Goal: Information Seeking & Learning: Learn about a topic

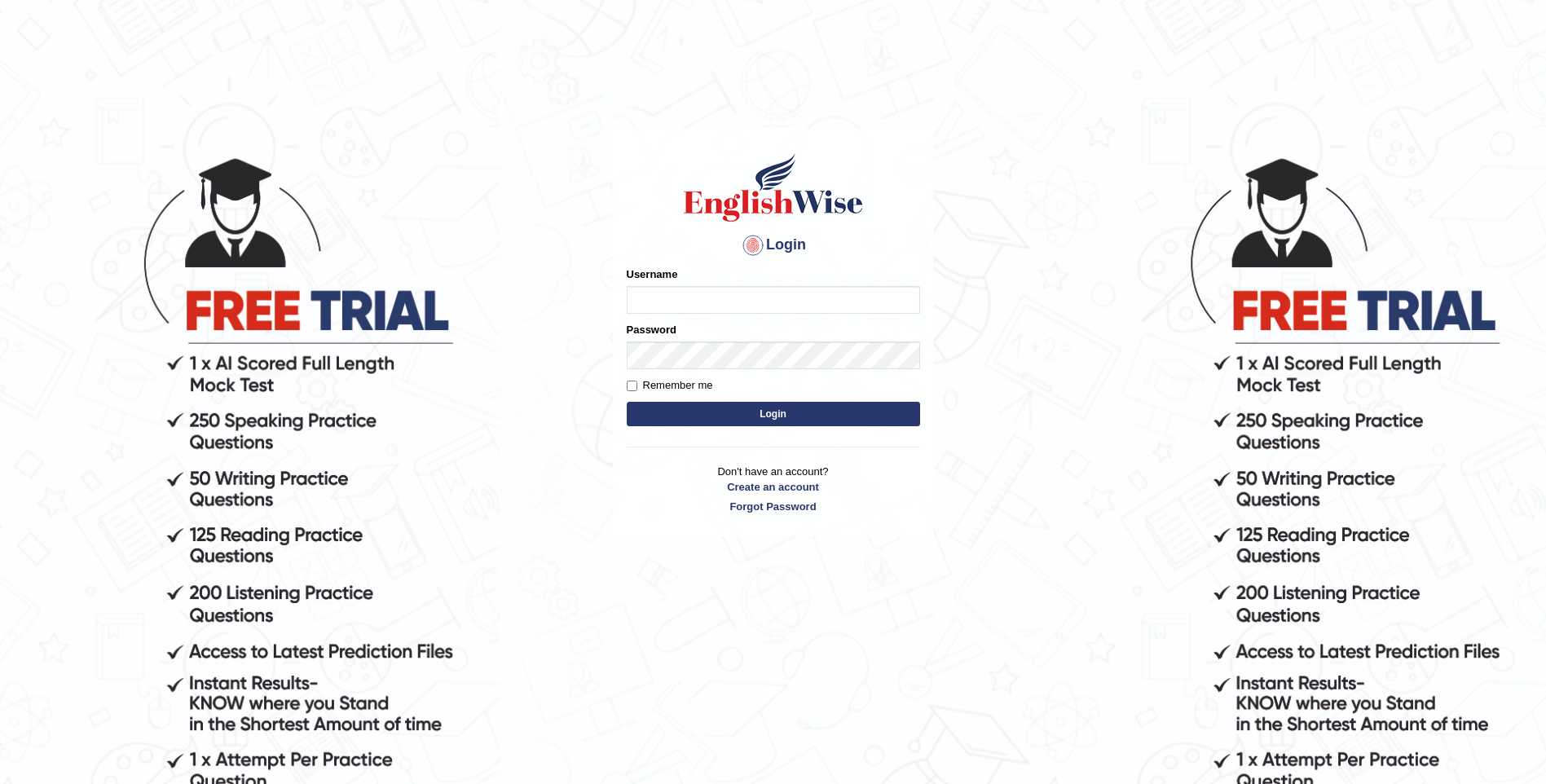
click at [726, 305] on input "Username" at bounding box center [773, 299] width 294 height 28
type input "mulwandamercy"
click at [748, 420] on button "Login" at bounding box center [773, 414] width 294 height 24
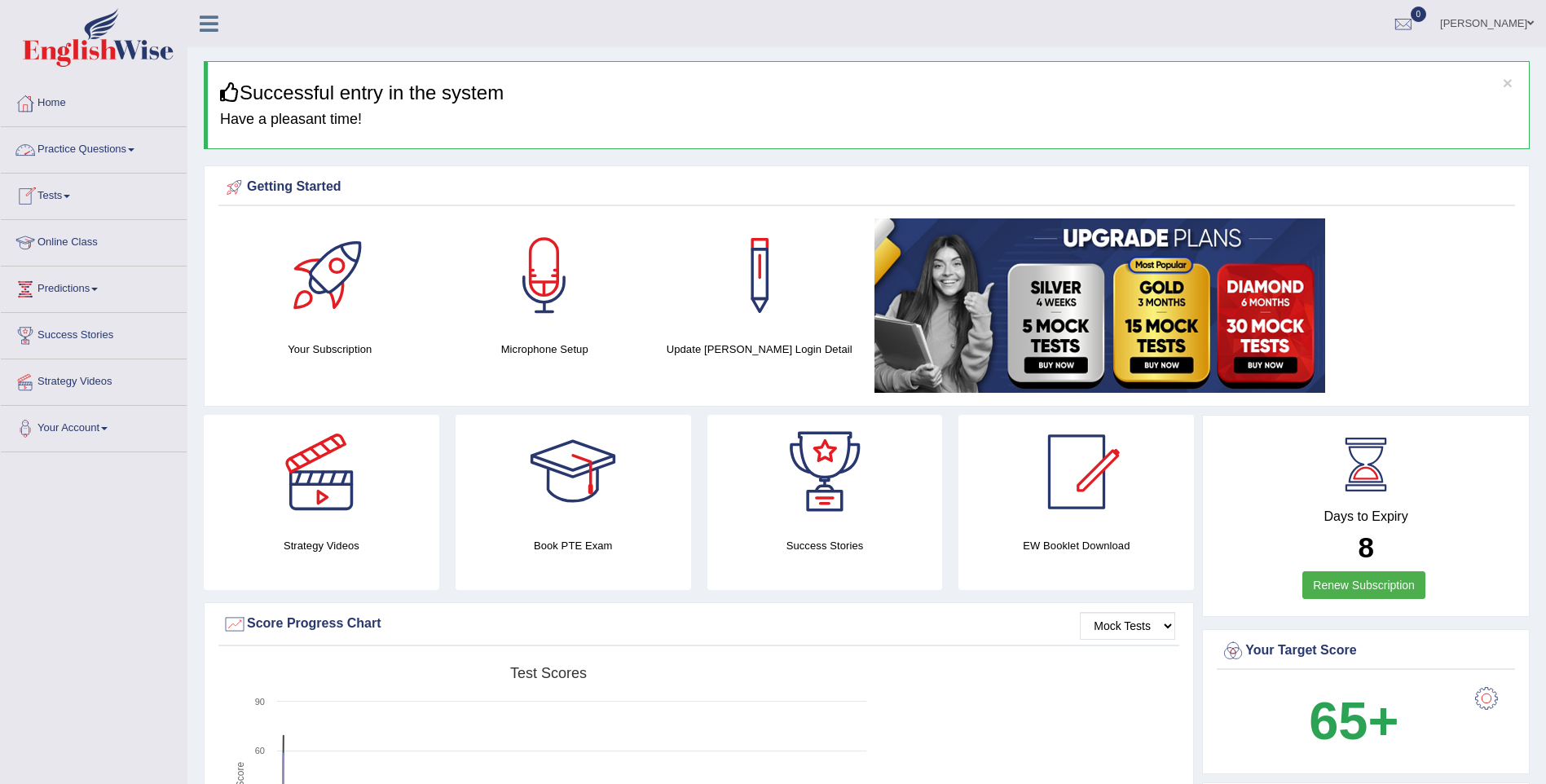
click at [101, 146] on link "Practice Questions" at bounding box center [93, 148] width 186 height 41
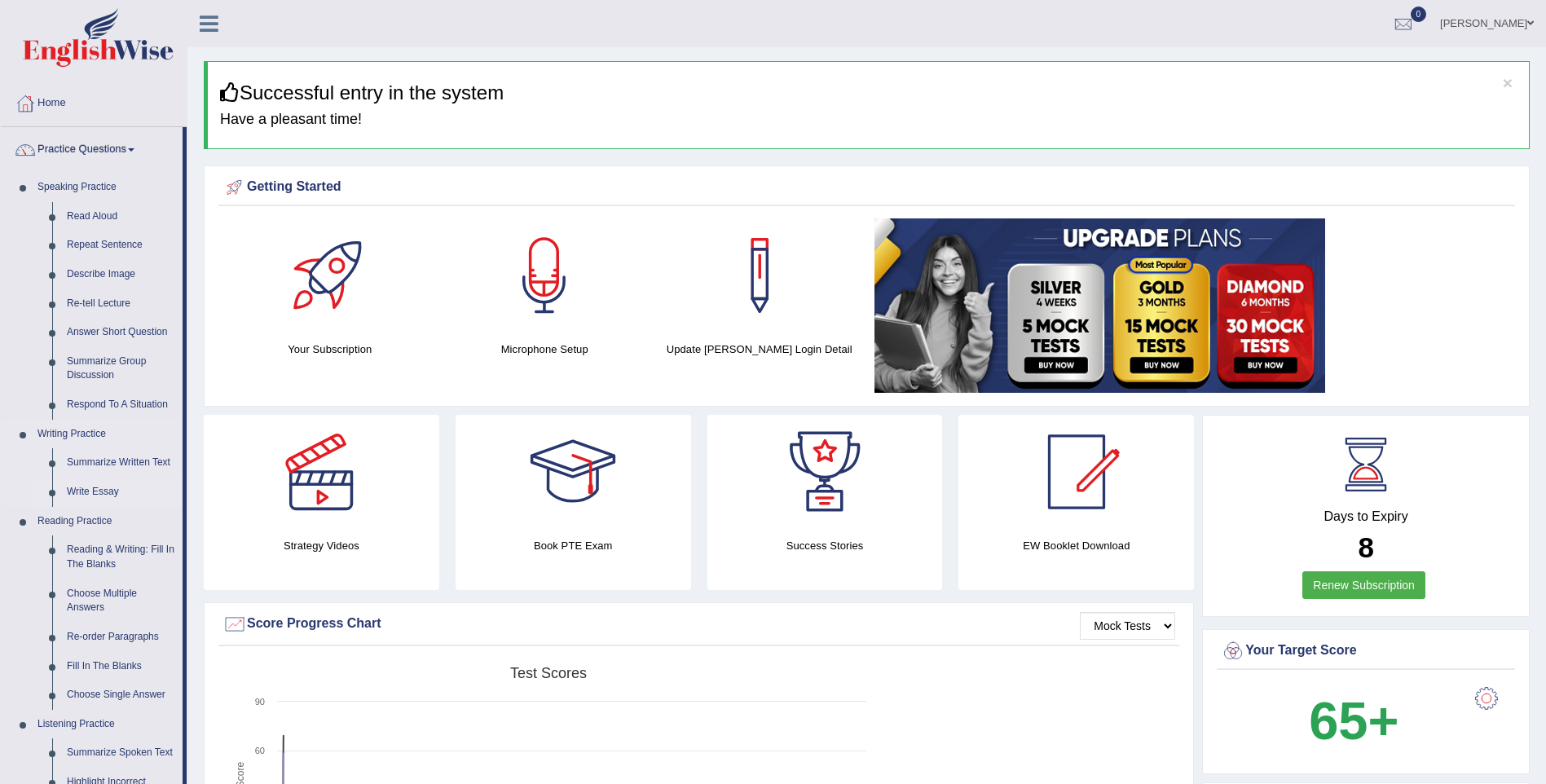
click at [109, 491] on link "Write Essay" at bounding box center [121, 492] width 123 height 29
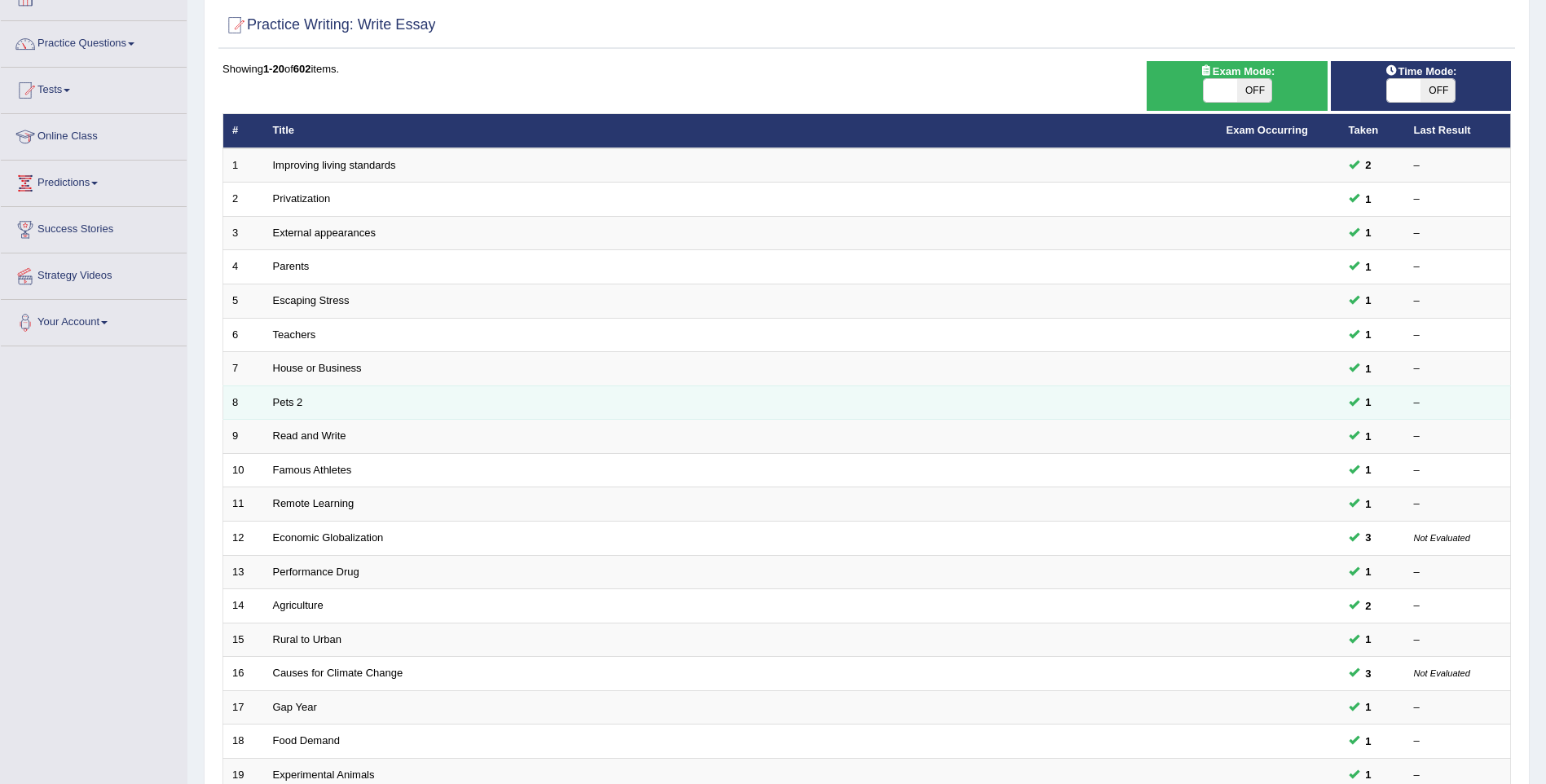
scroll to position [295, 0]
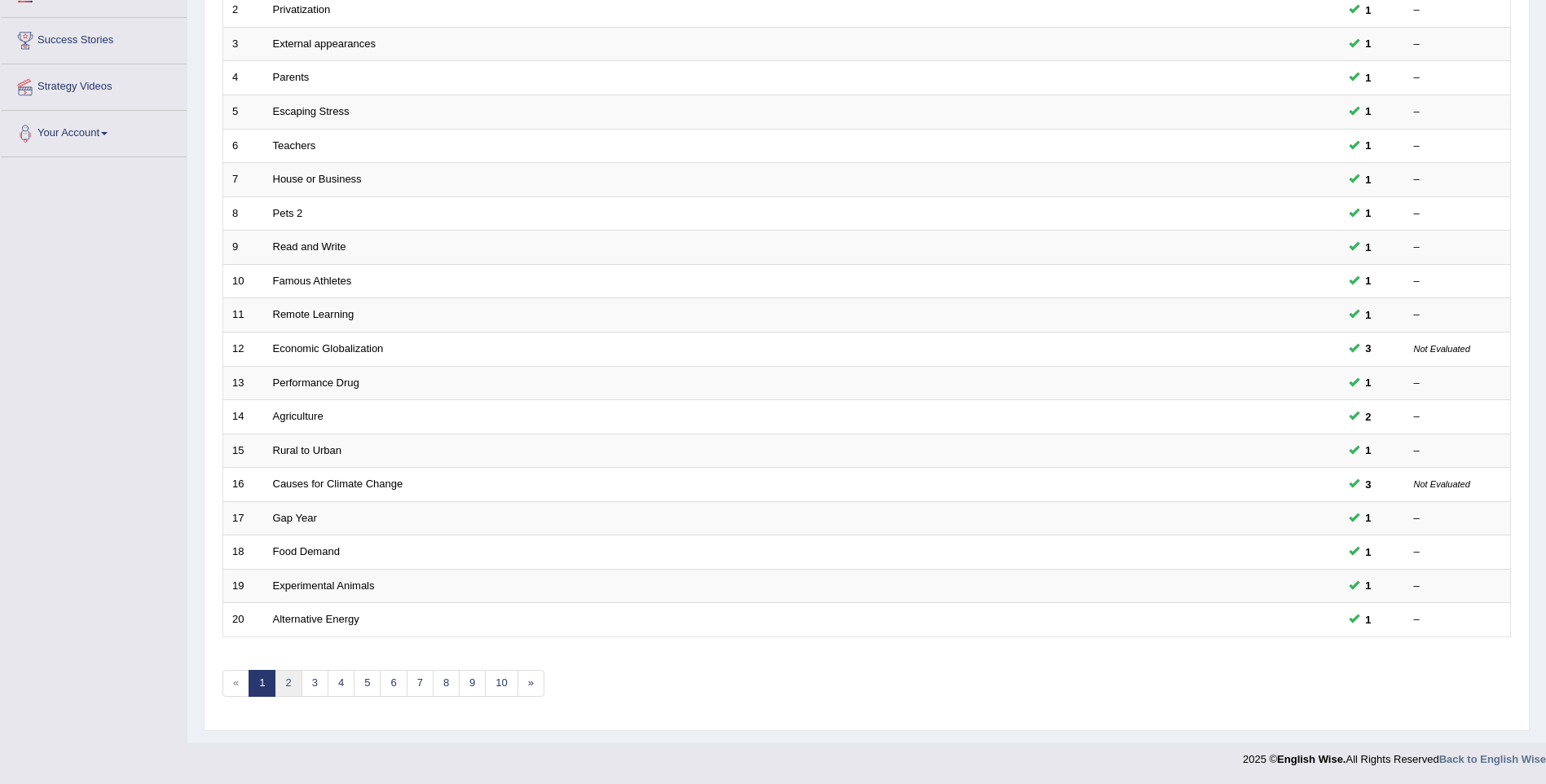
click at [279, 688] on link "2" at bounding box center [288, 683] width 27 height 27
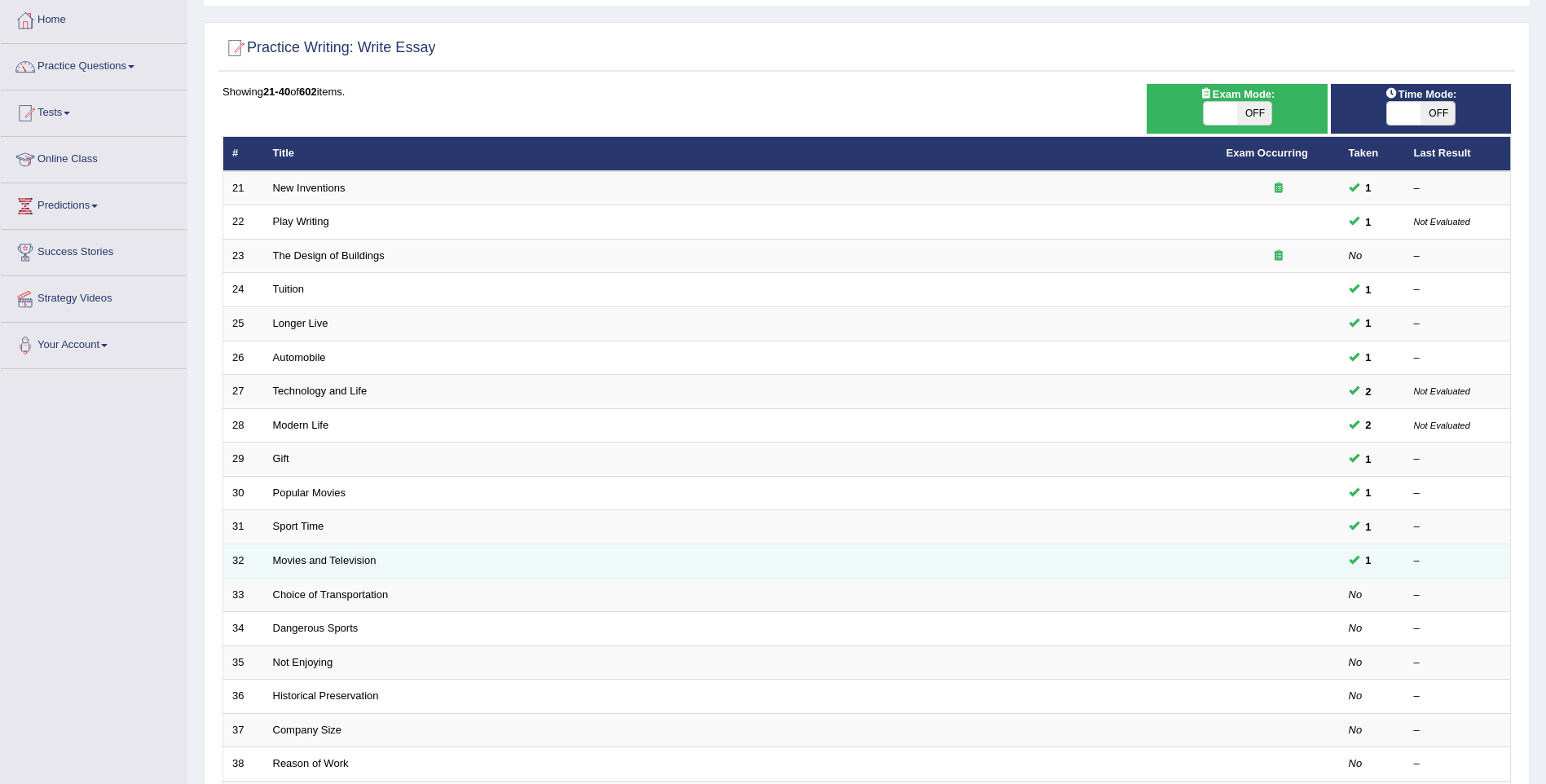
scroll to position [295, 0]
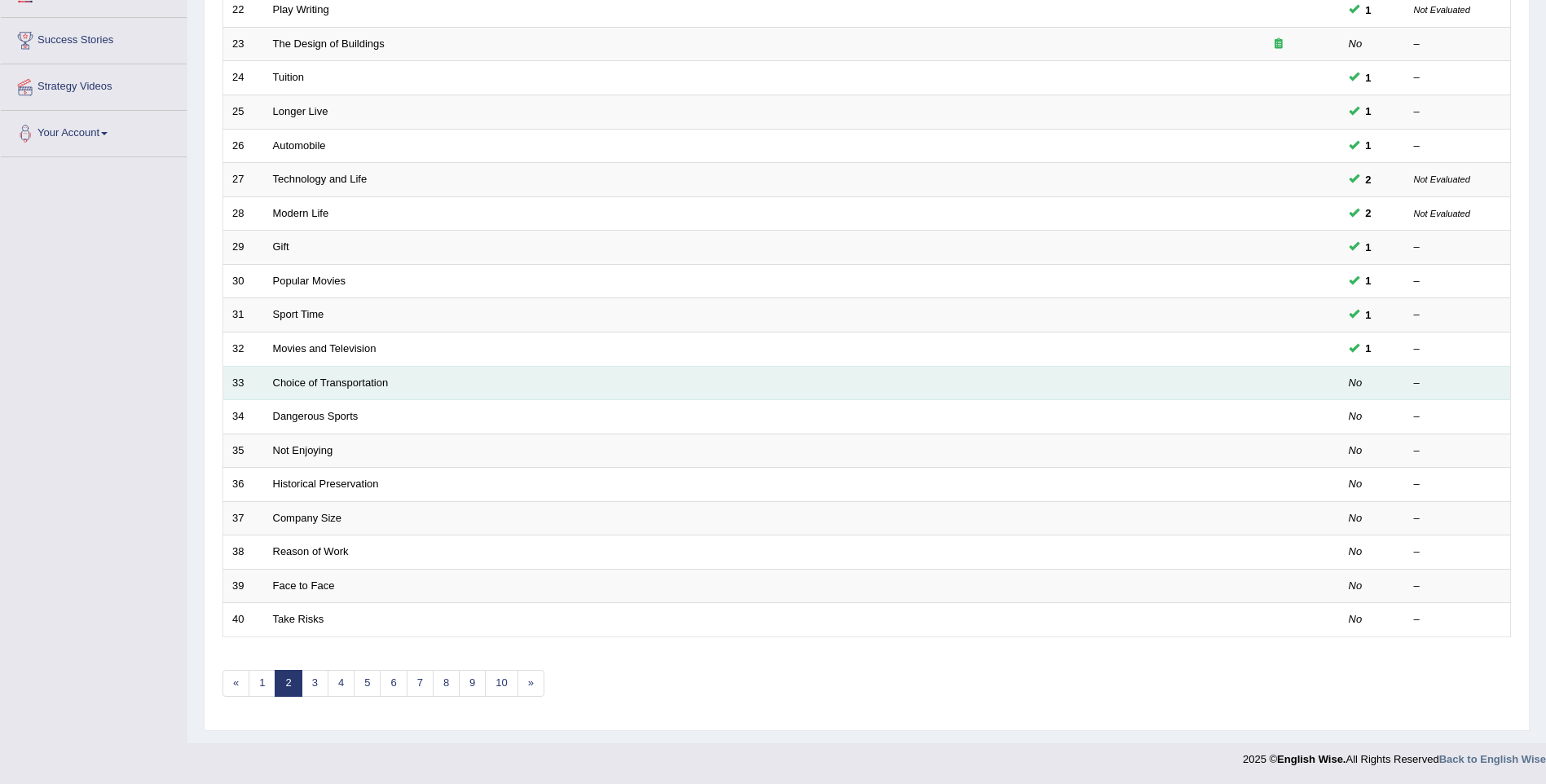
click at [464, 382] on td "Choice of Transportation" at bounding box center [741, 383] width 954 height 34
click at [356, 378] on link "Choice of Transportation" at bounding box center [331, 383] width 116 height 12
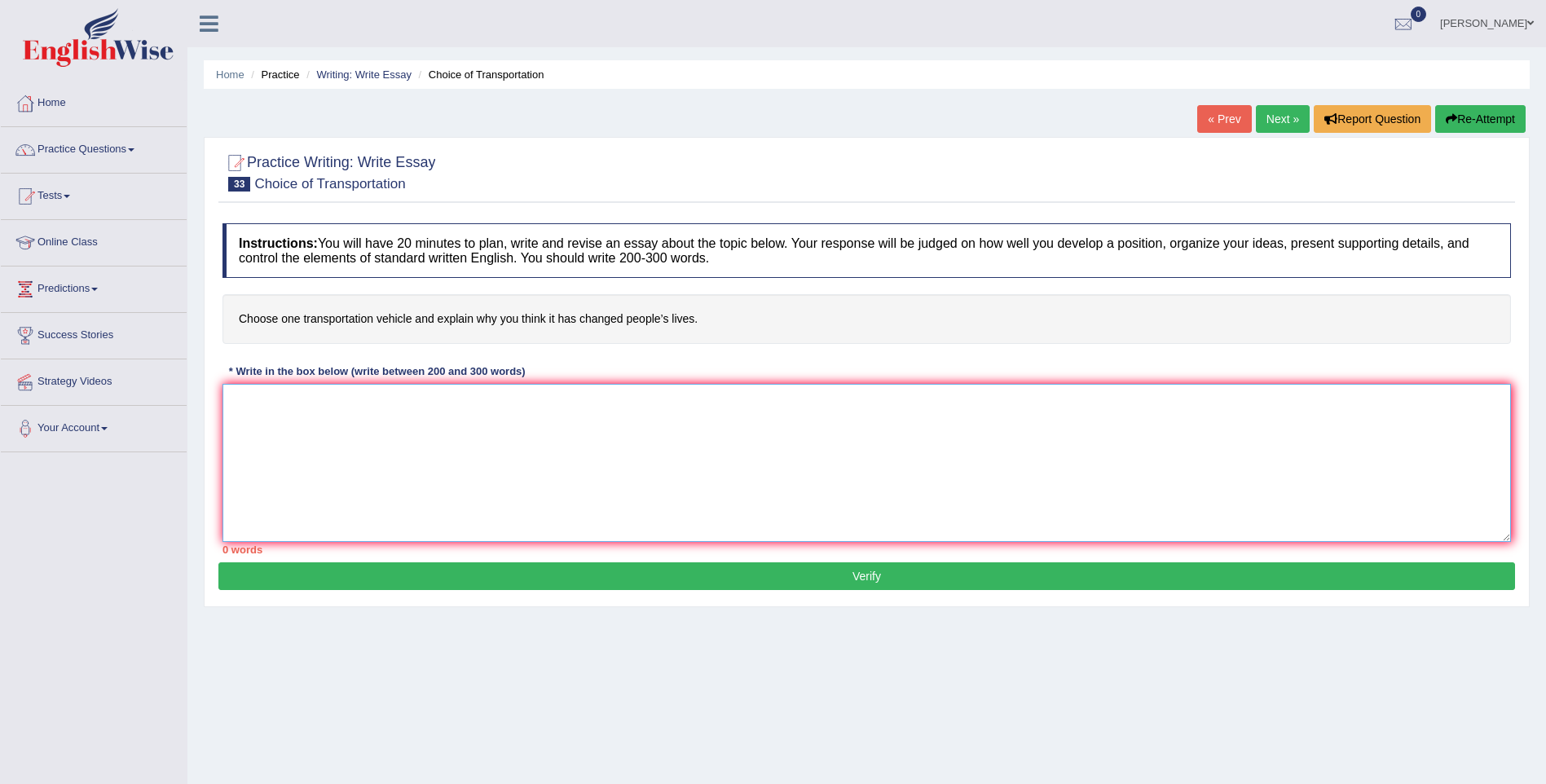
click at [295, 411] on textarea at bounding box center [867, 463] width 1289 height 158
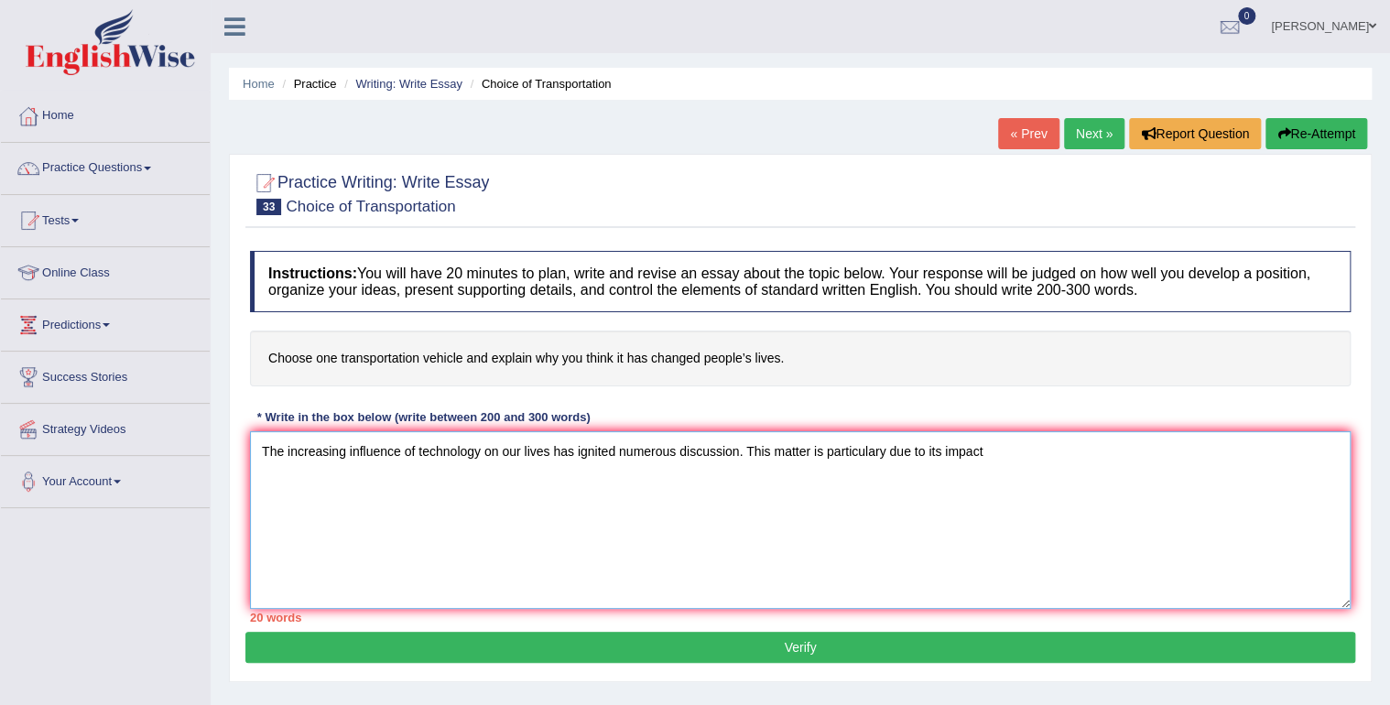
drag, startPoint x: 1703, startPoint y: 1, endPoint x: 1077, endPoint y: 462, distance: 776.8
click at [1077, 462] on textarea "The increasing influence of technology on our lives has ignited numerous discus…" at bounding box center [800, 520] width 1101 height 178
type textarea "The increasing influence of technology on our lives has ignited numerous discus…"
click at [70, 116] on link "Home" at bounding box center [105, 114] width 209 height 46
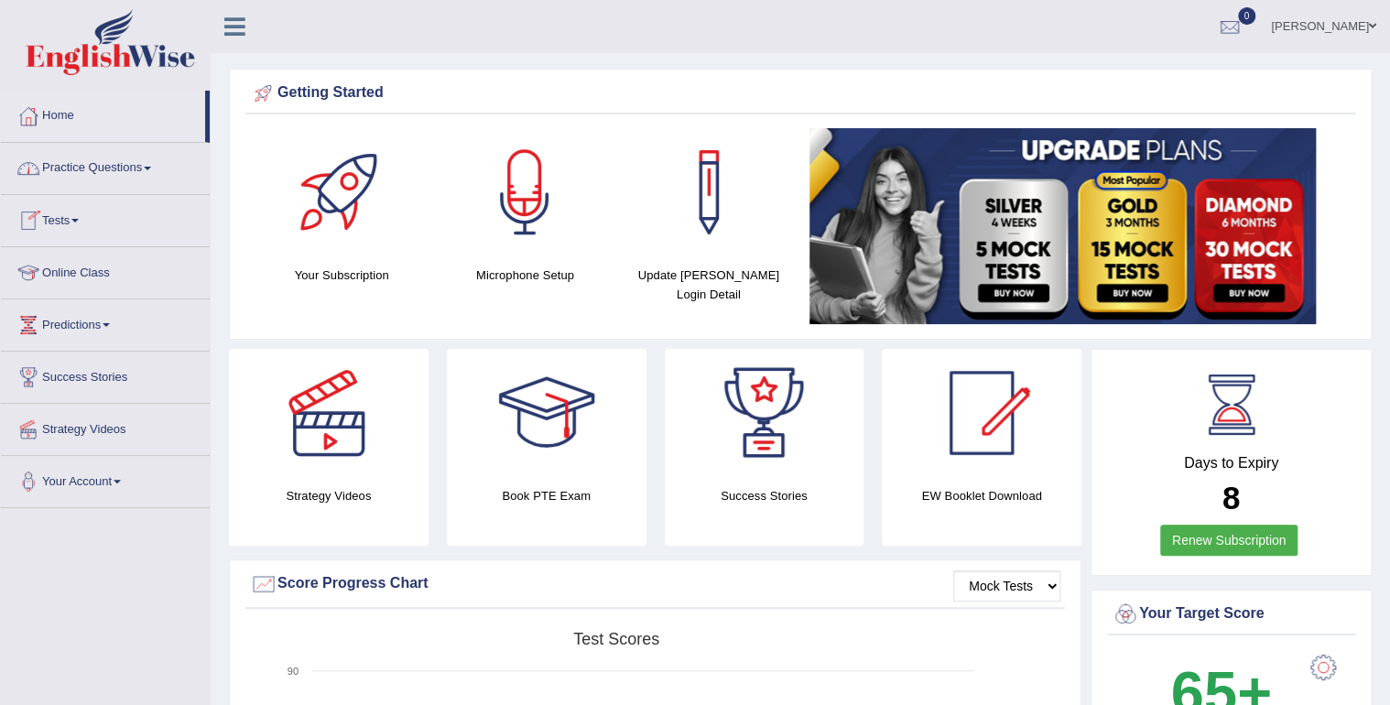
click at [110, 167] on link "Practice Questions" at bounding box center [105, 166] width 209 height 46
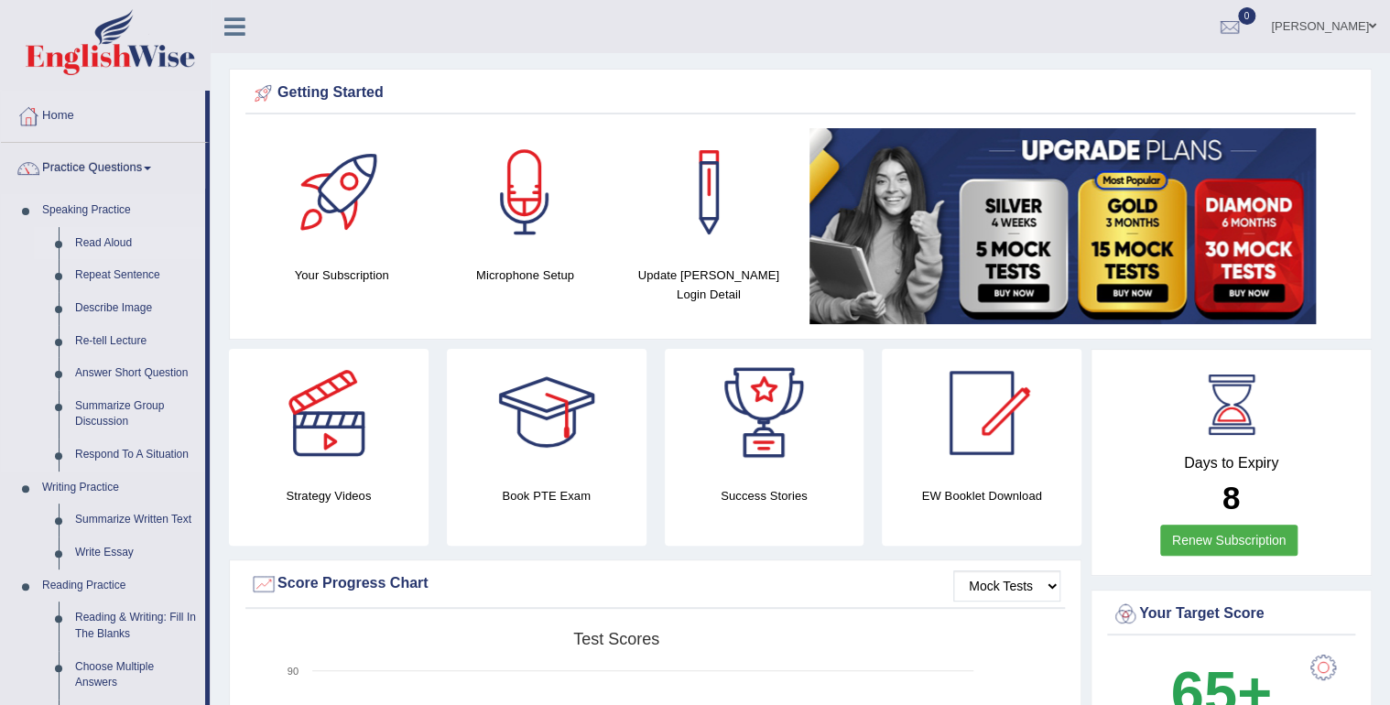
click at [109, 241] on link "Read Aloud" at bounding box center [136, 243] width 138 height 33
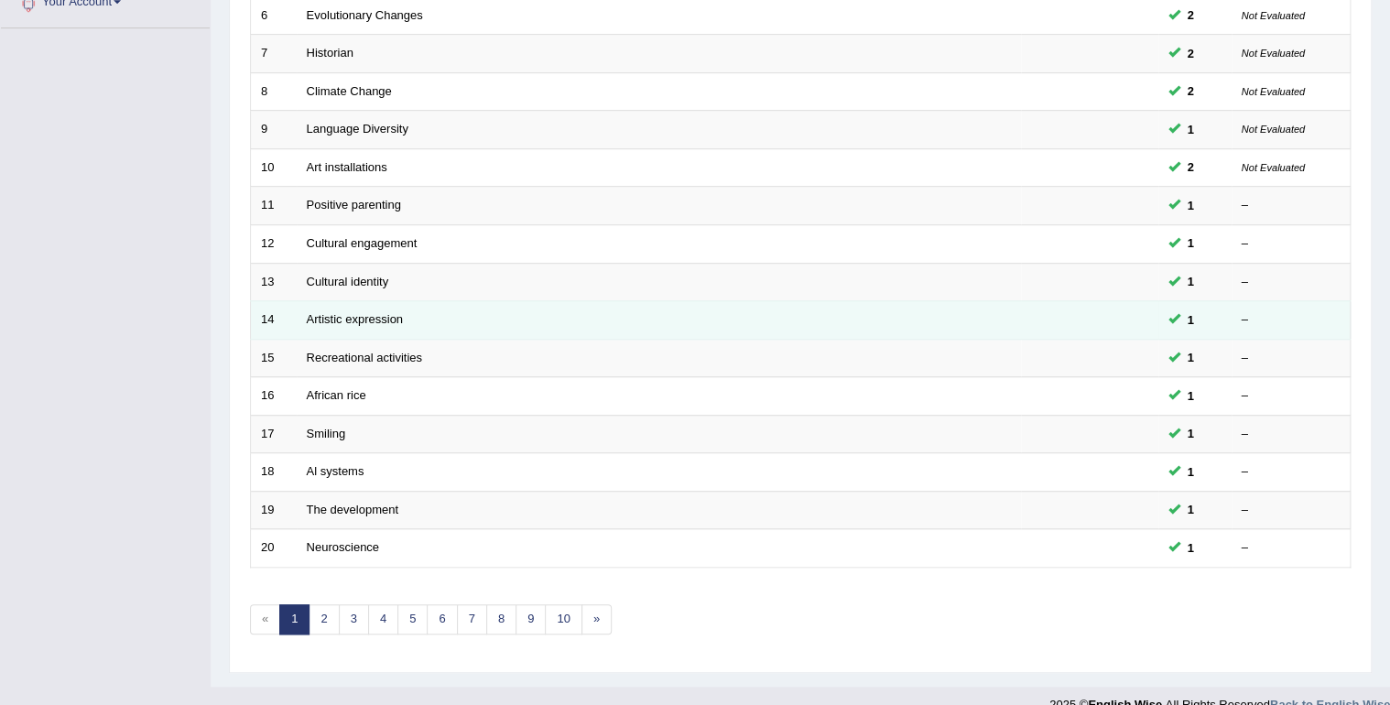
scroll to position [502, 0]
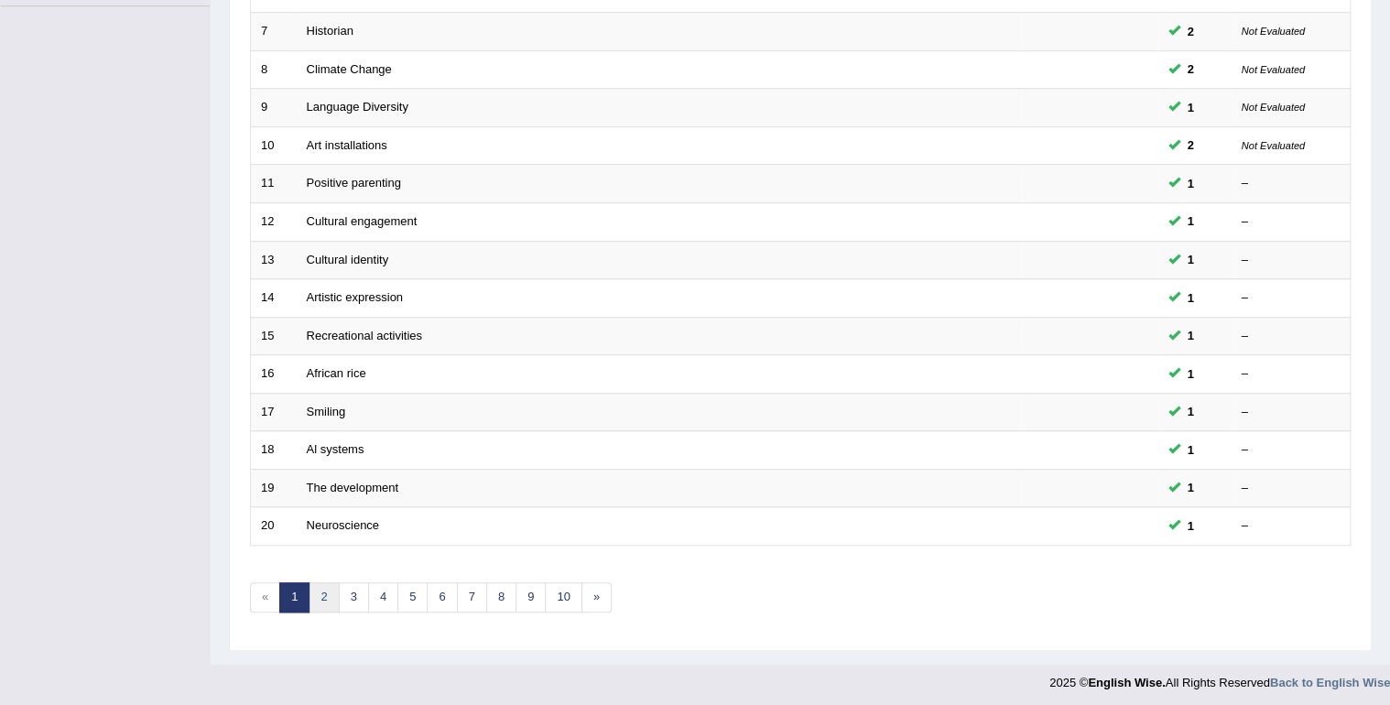
click at [321, 596] on link "2" at bounding box center [324, 597] width 30 height 30
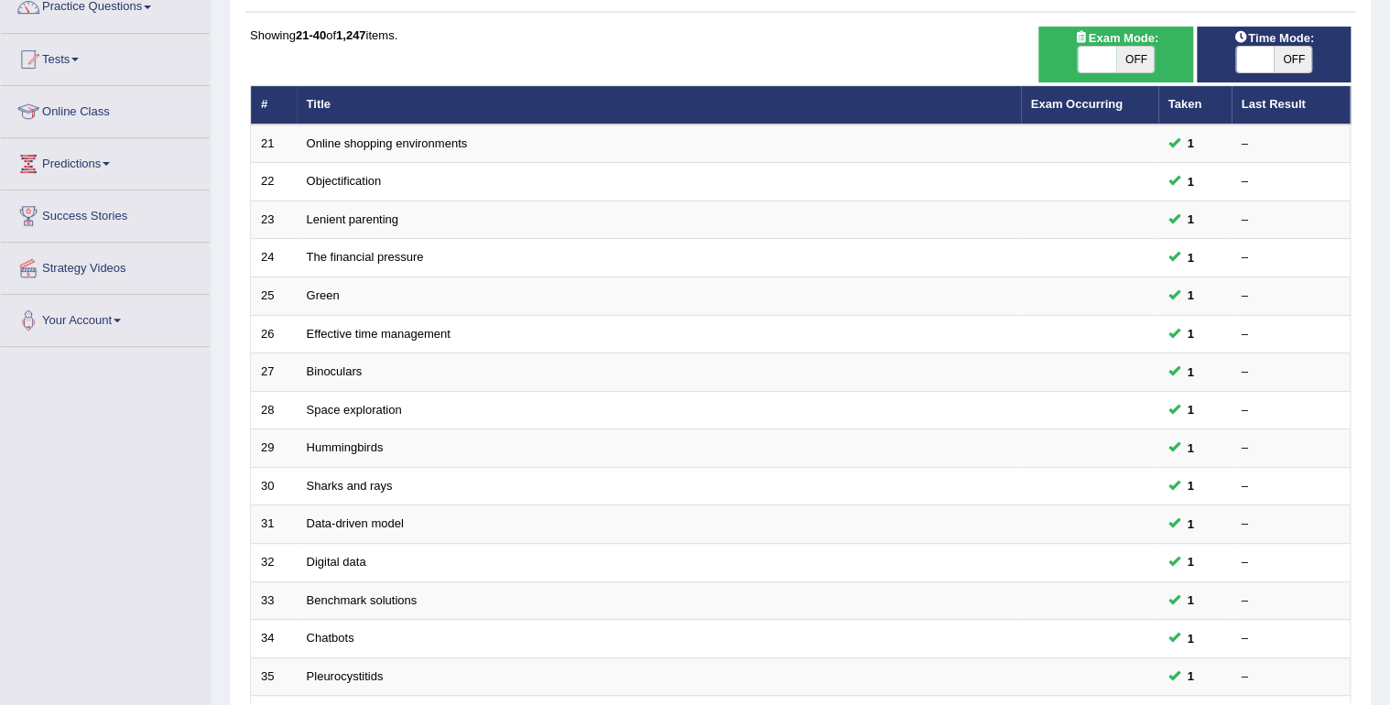
scroll to position [502, 0]
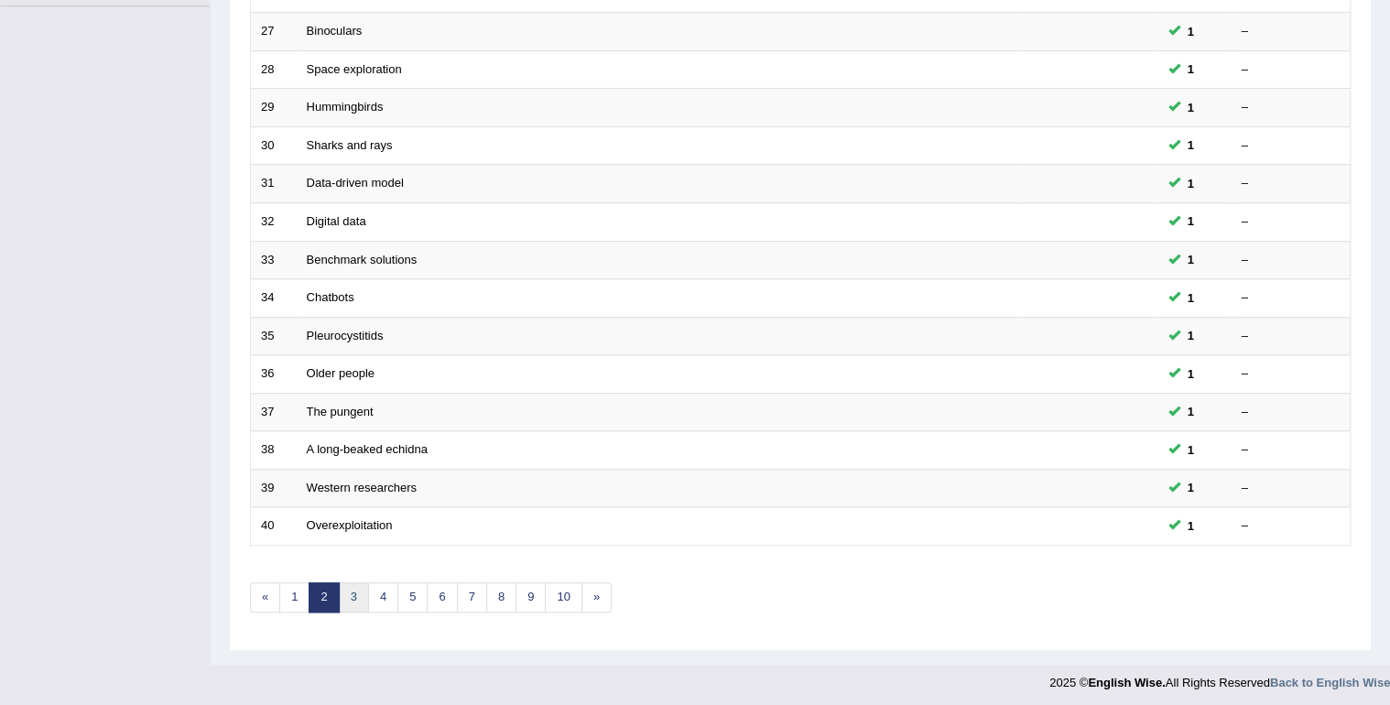
click at [355, 590] on link "3" at bounding box center [354, 597] width 30 height 30
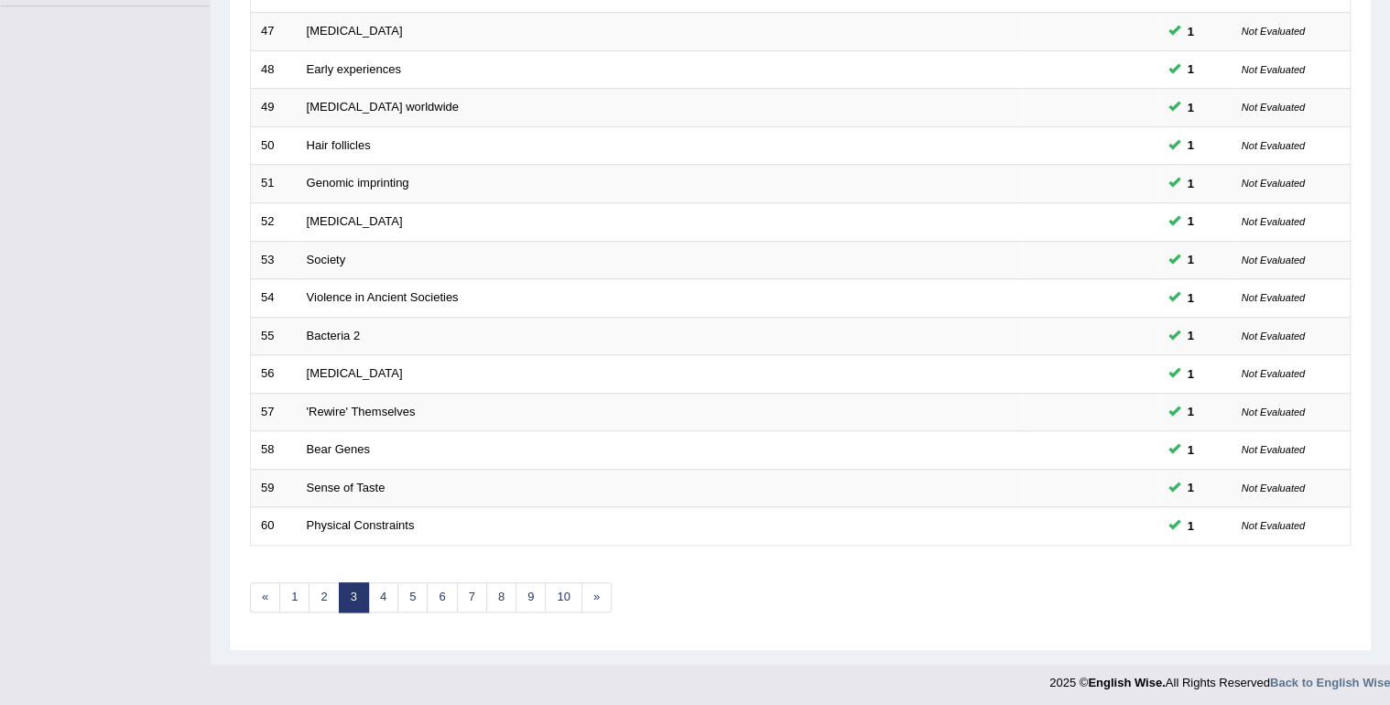
scroll to position [502, 0]
click at [374, 585] on link "4" at bounding box center [383, 597] width 30 height 30
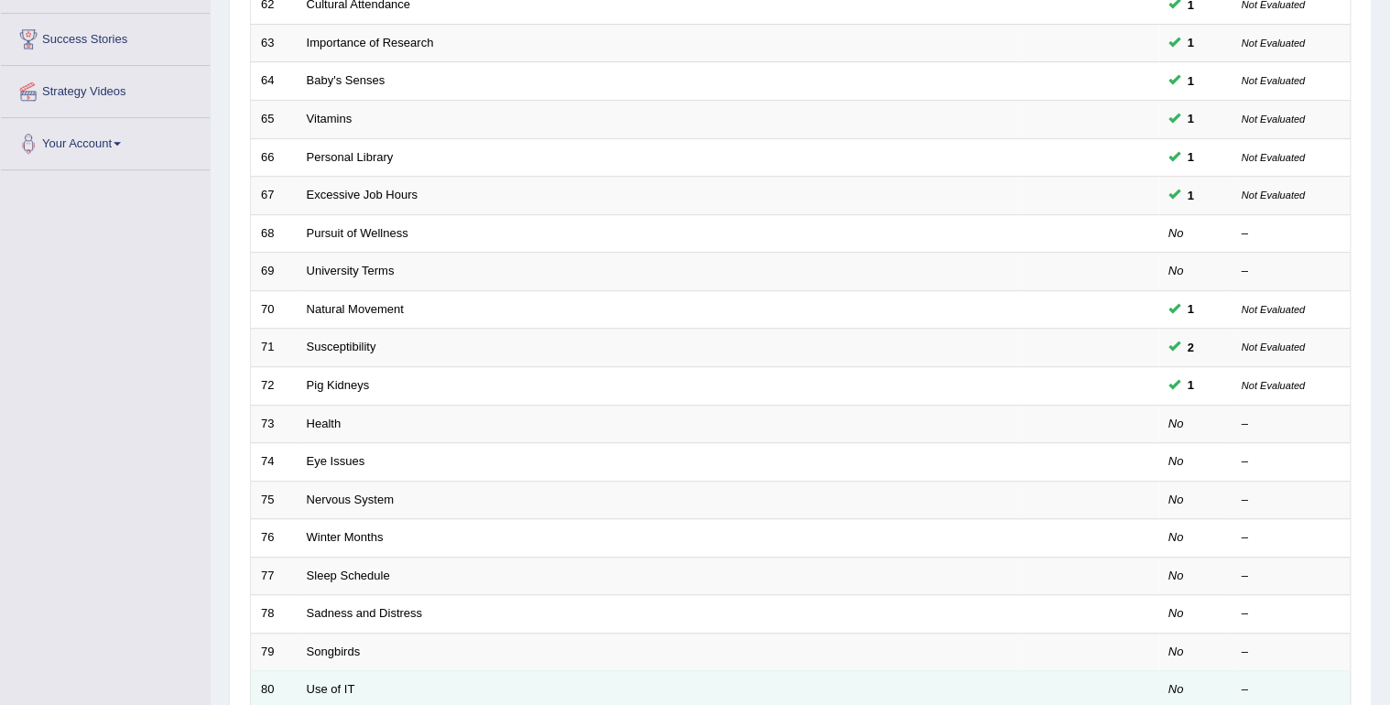
scroll to position [440, 0]
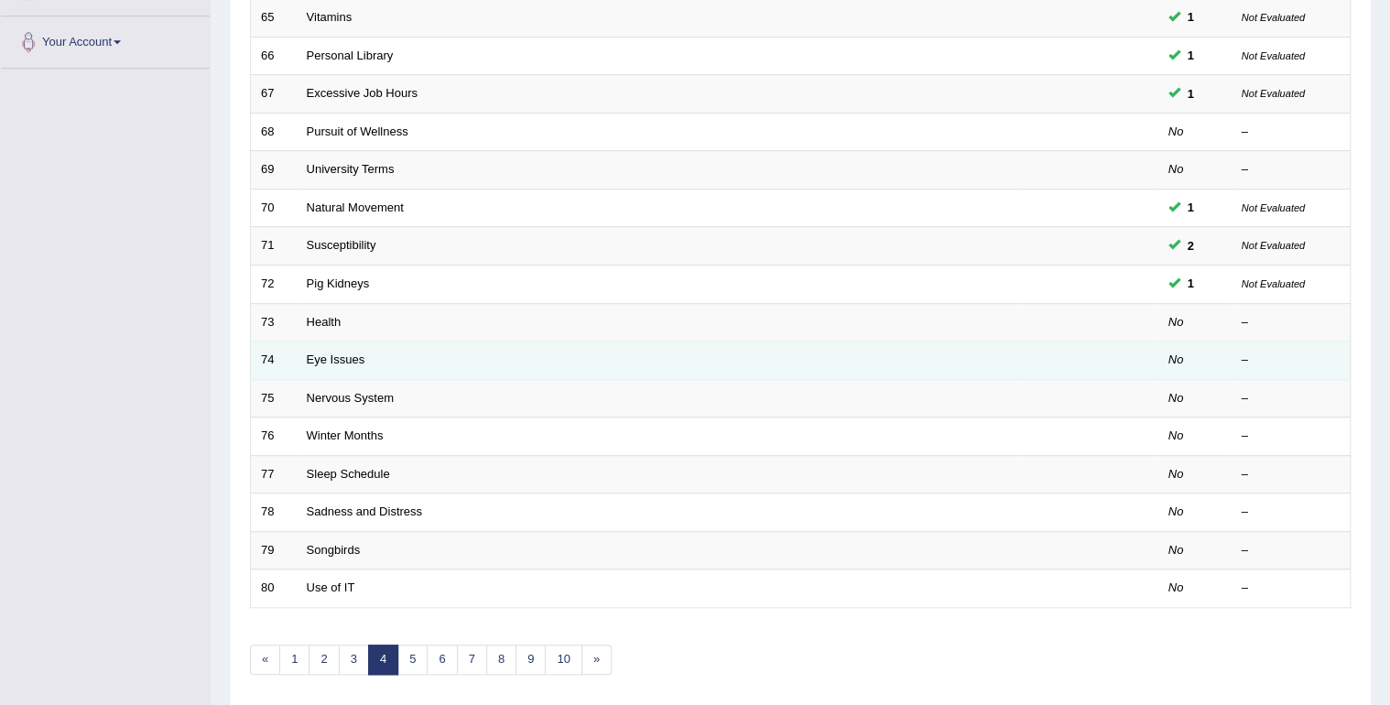
click at [322, 365] on td "Eye Issues" at bounding box center [659, 361] width 724 height 38
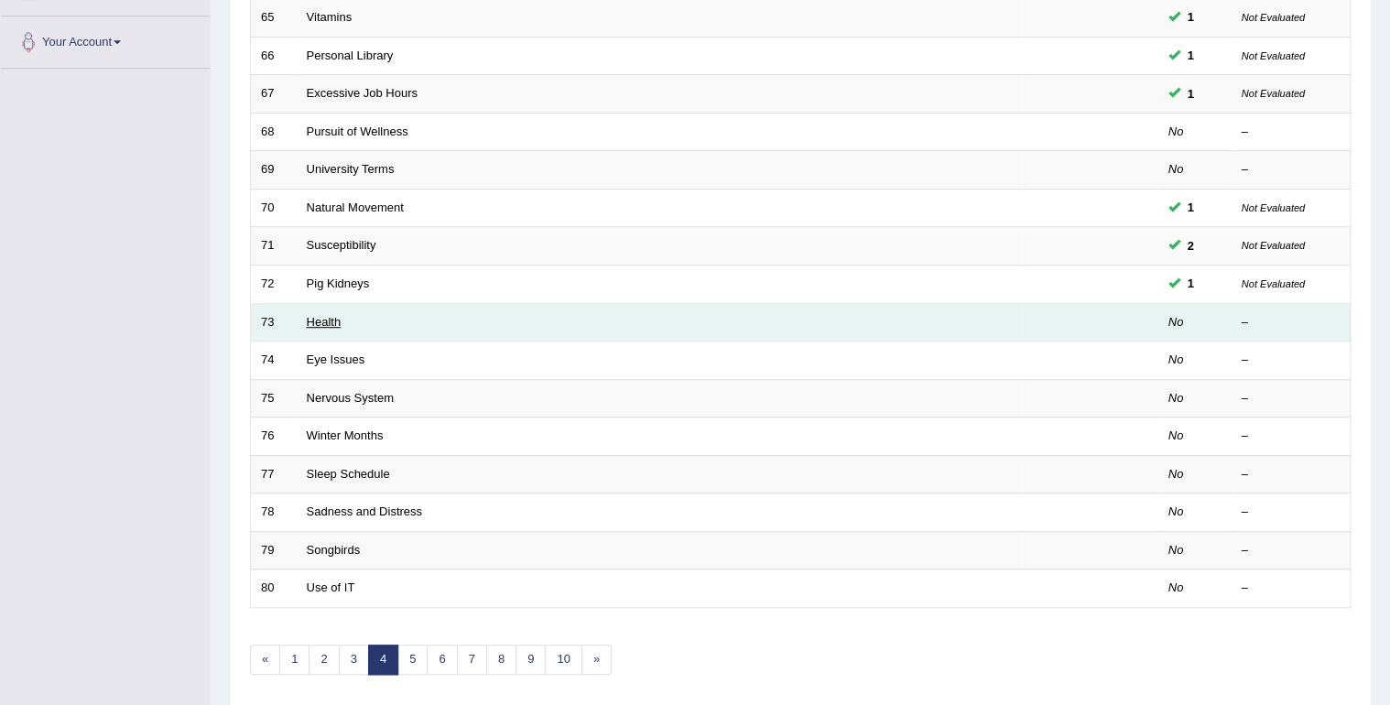
click at [328, 322] on link "Health" at bounding box center [324, 322] width 35 height 14
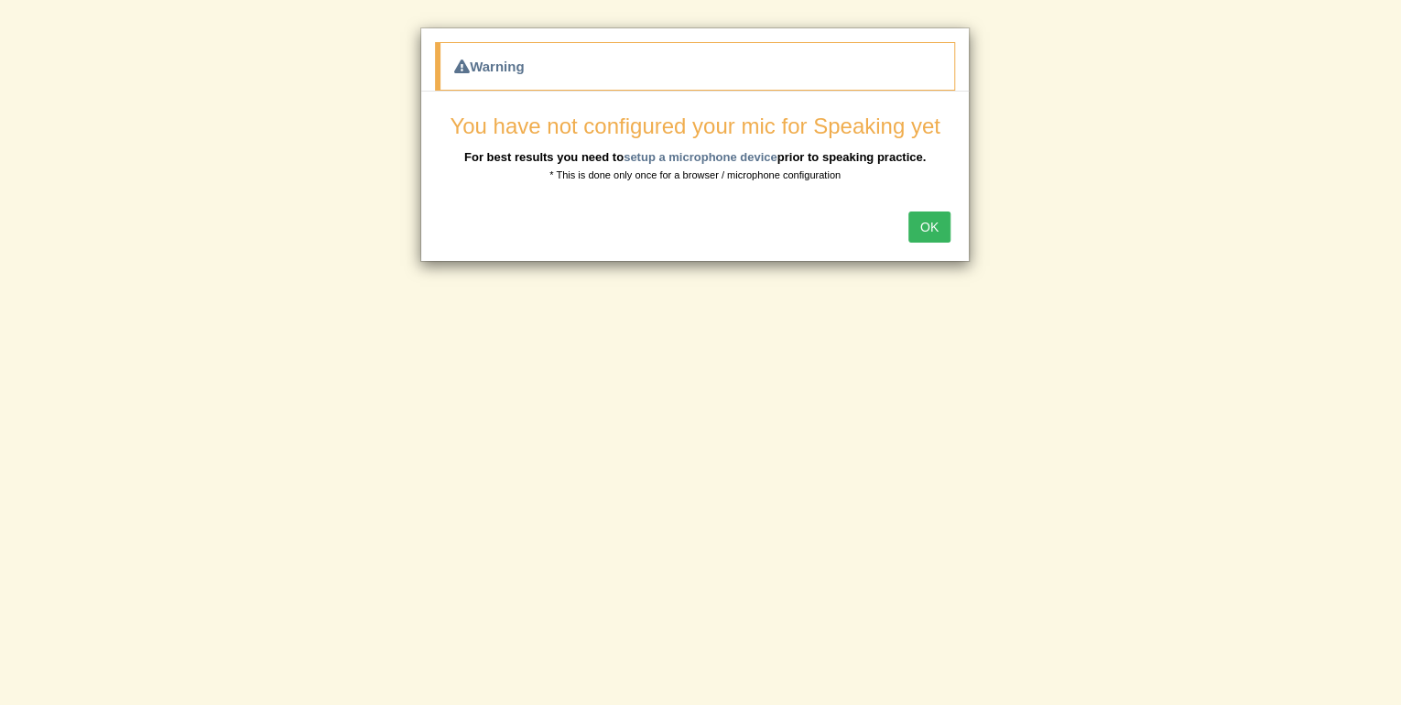
click at [927, 233] on button "OK" at bounding box center [930, 227] width 42 height 31
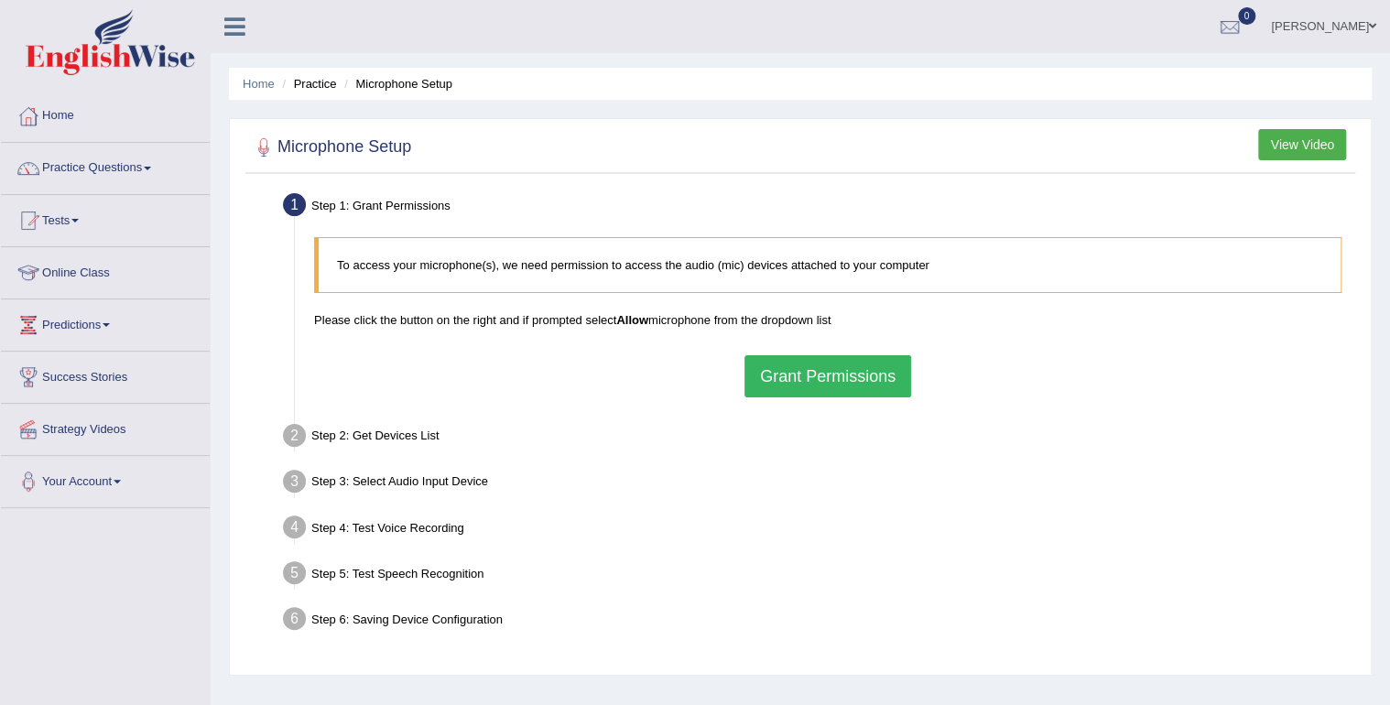
click at [817, 379] on button "Grant Permissions" at bounding box center [828, 376] width 167 height 42
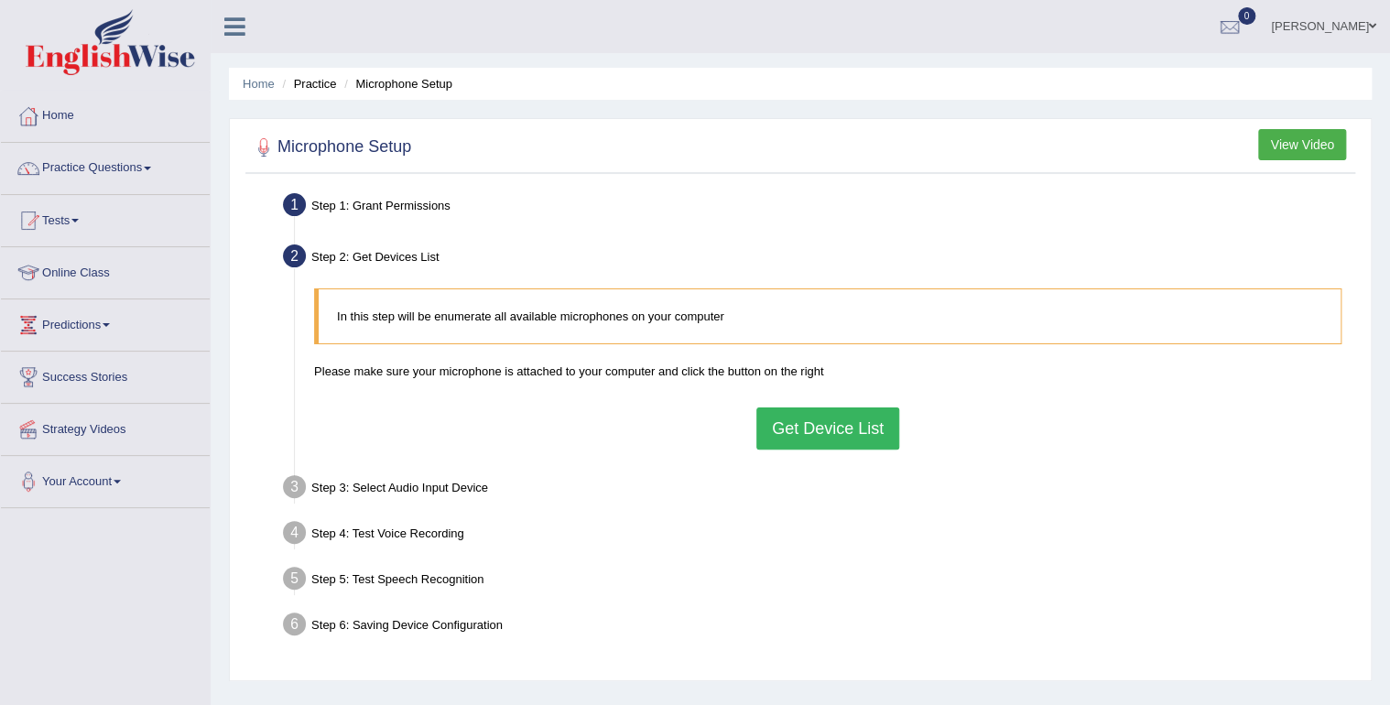
click at [850, 421] on button "Get Device List" at bounding box center [827, 429] width 143 height 42
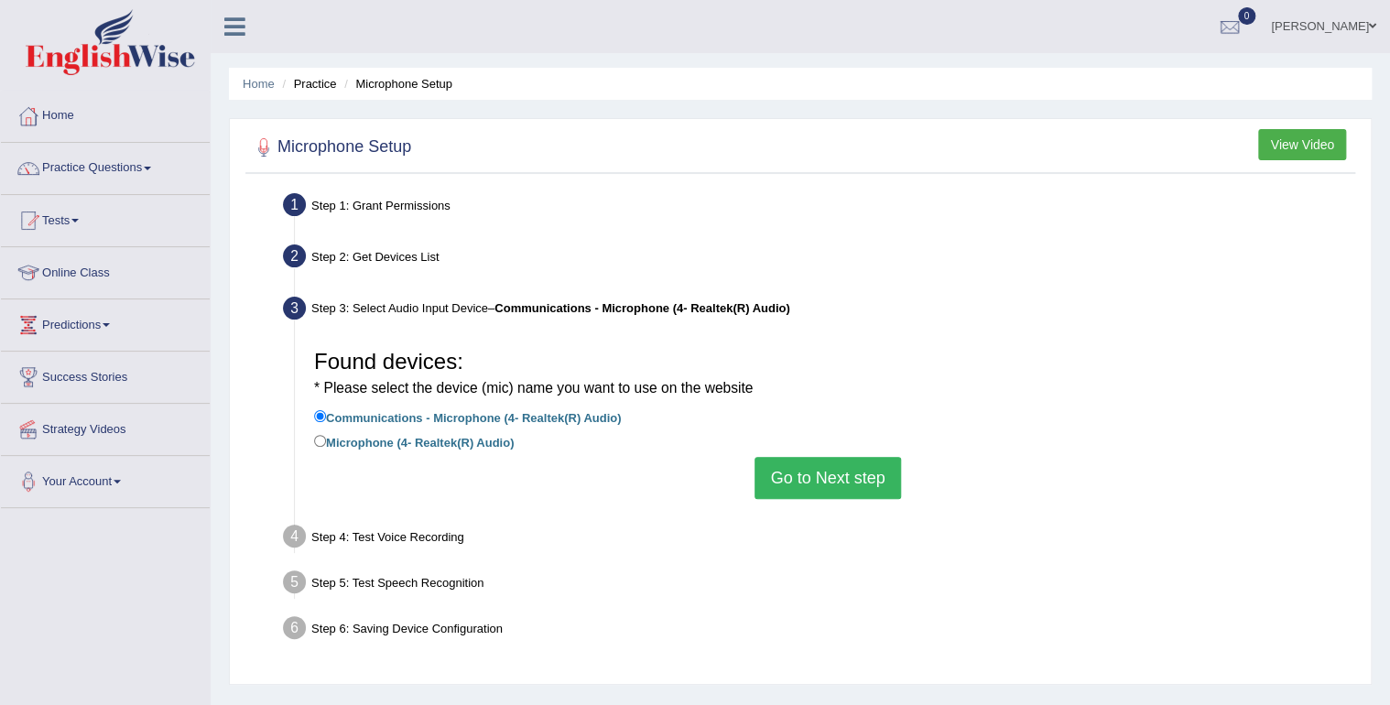
click at [826, 473] on button "Go to Next step" at bounding box center [828, 478] width 146 height 42
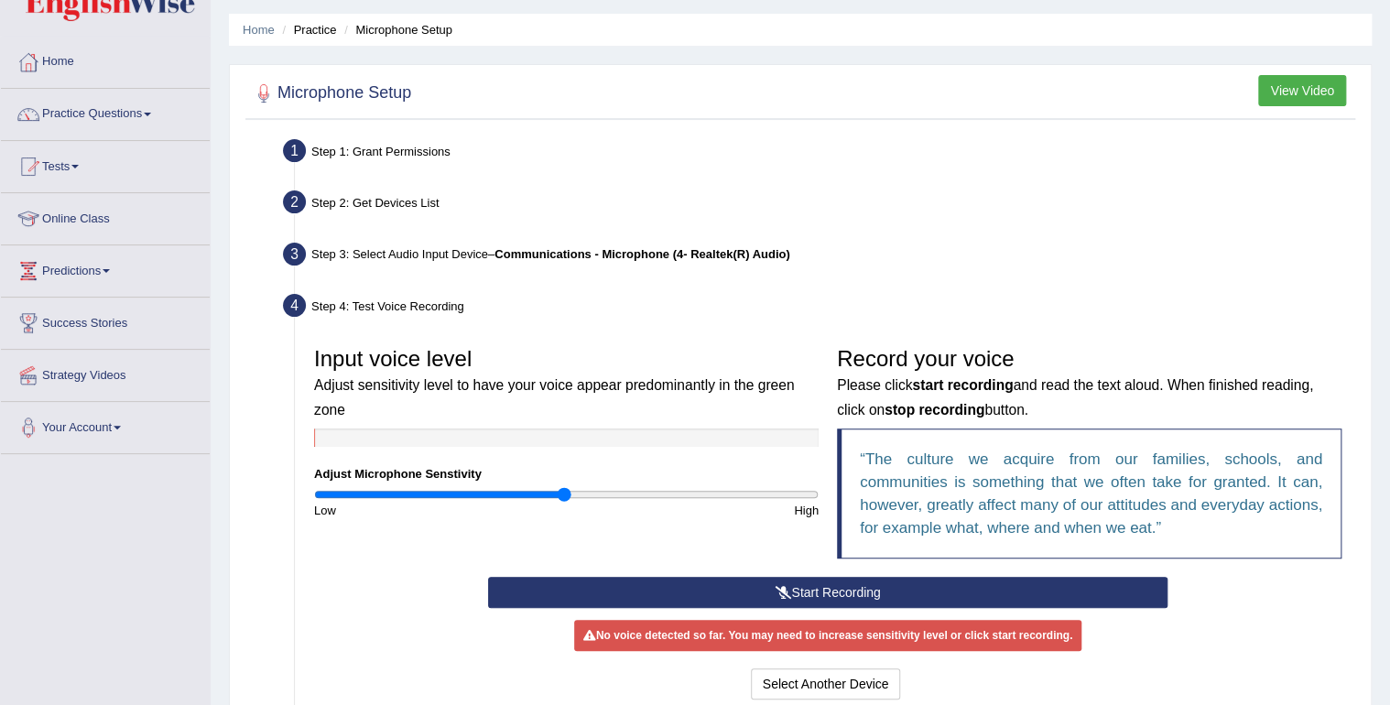
scroll to position [256, 0]
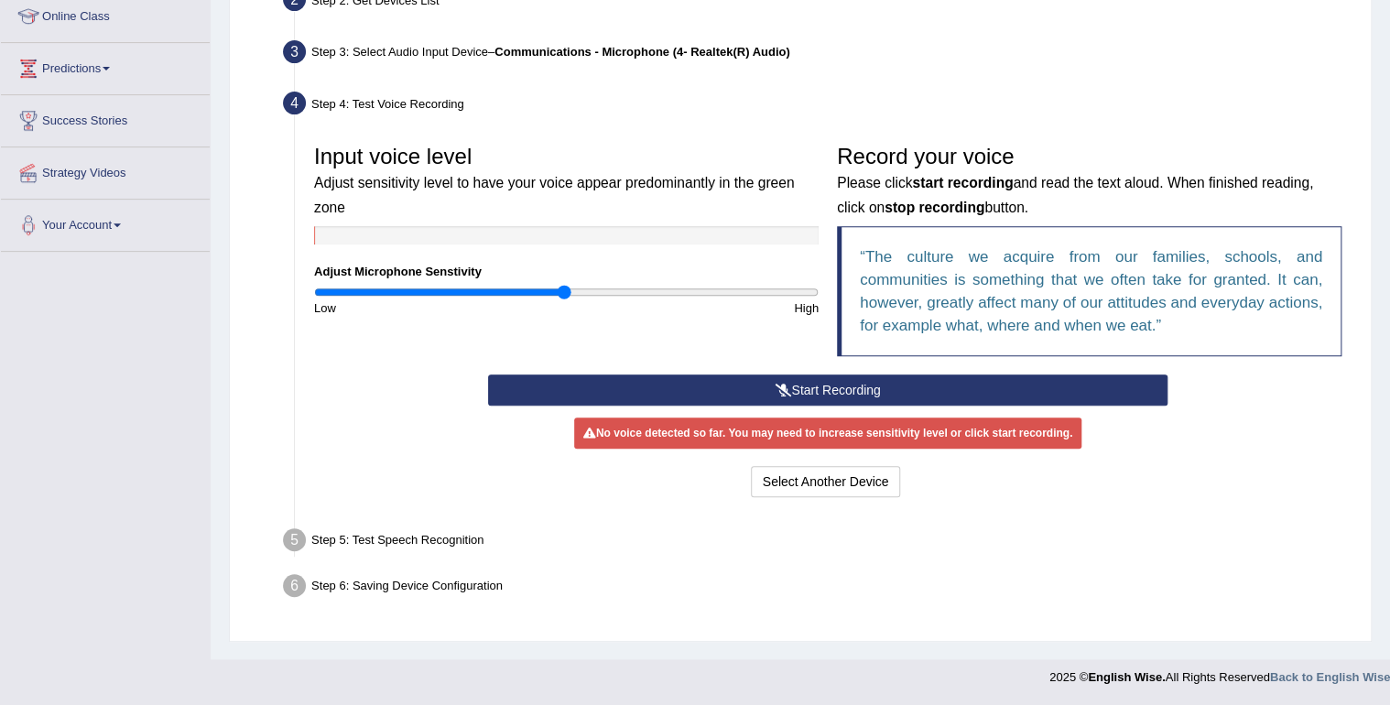
click at [832, 379] on button "Start Recording" at bounding box center [827, 390] width 679 height 31
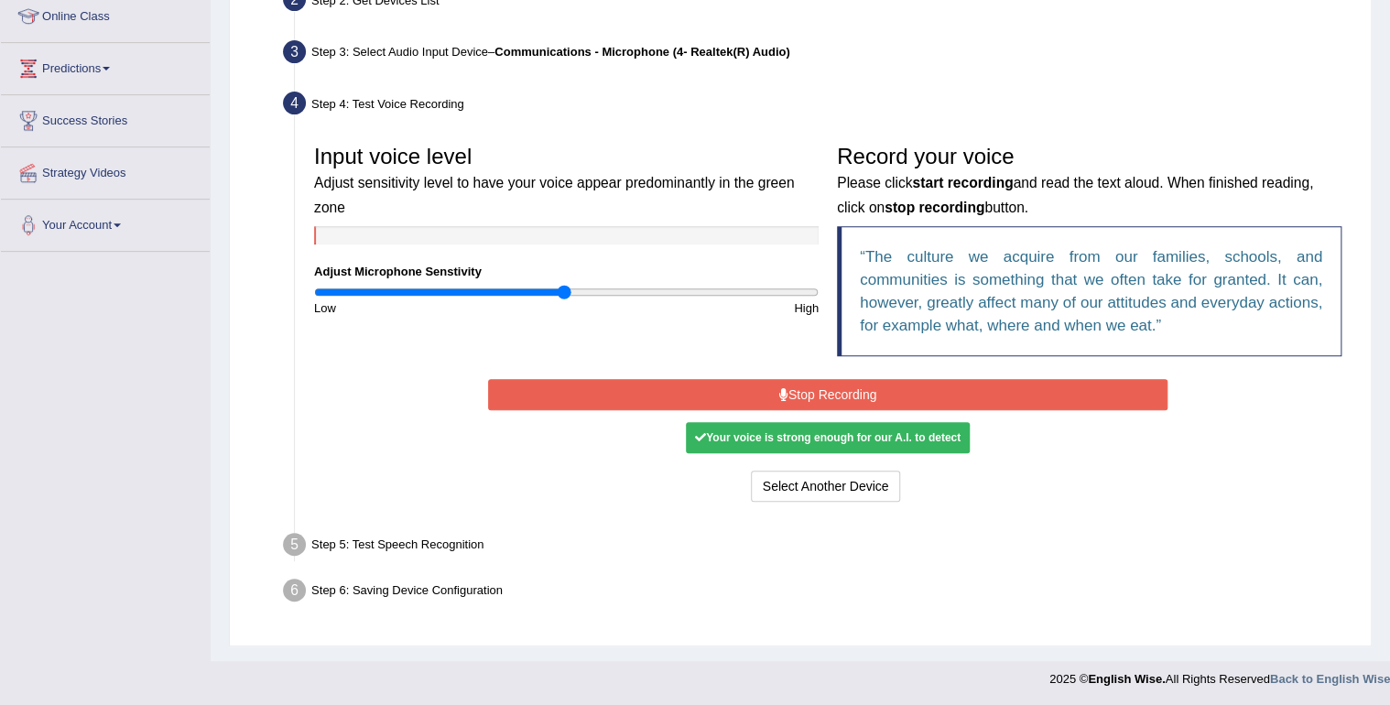
click at [855, 391] on button "Stop Recording" at bounding box center [827, 394] width 679 height 31
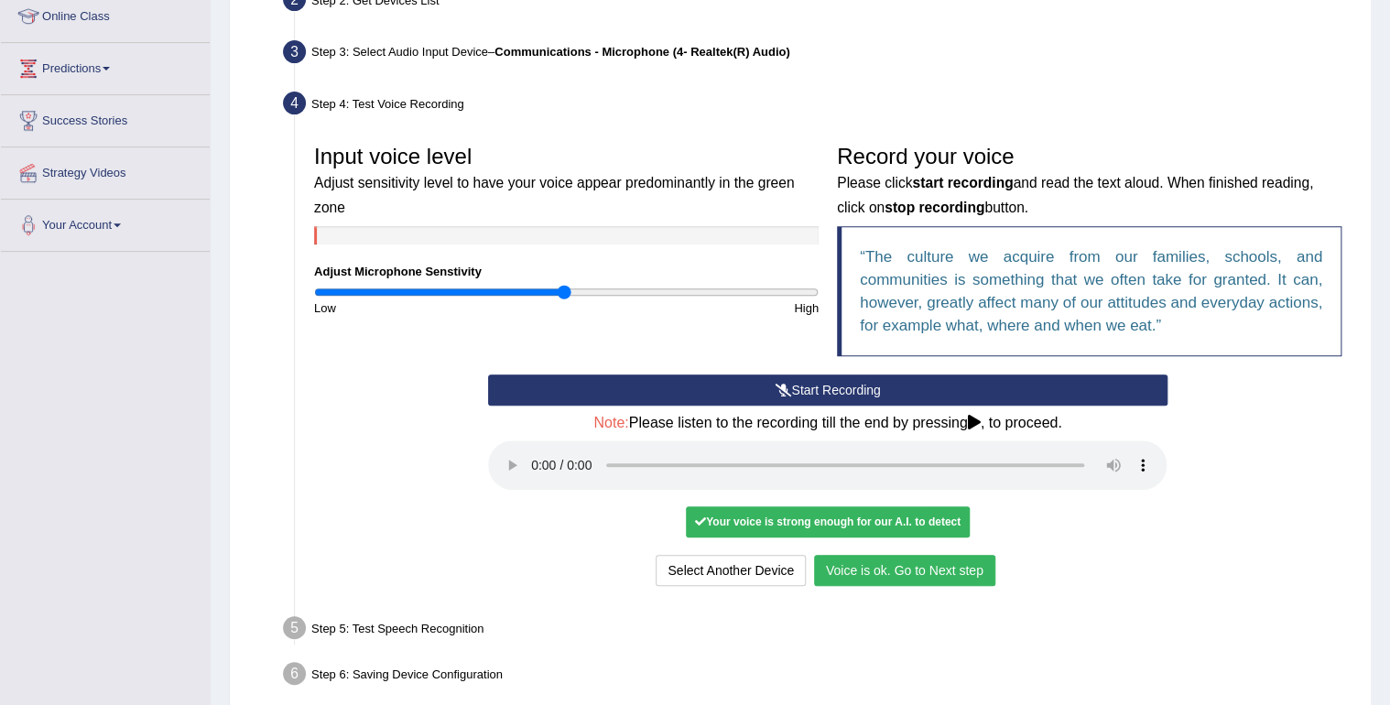
click at [960, 569] on button "Voice is ok. Go to Next step" at bounding box center [904, 570] width 181 height 31
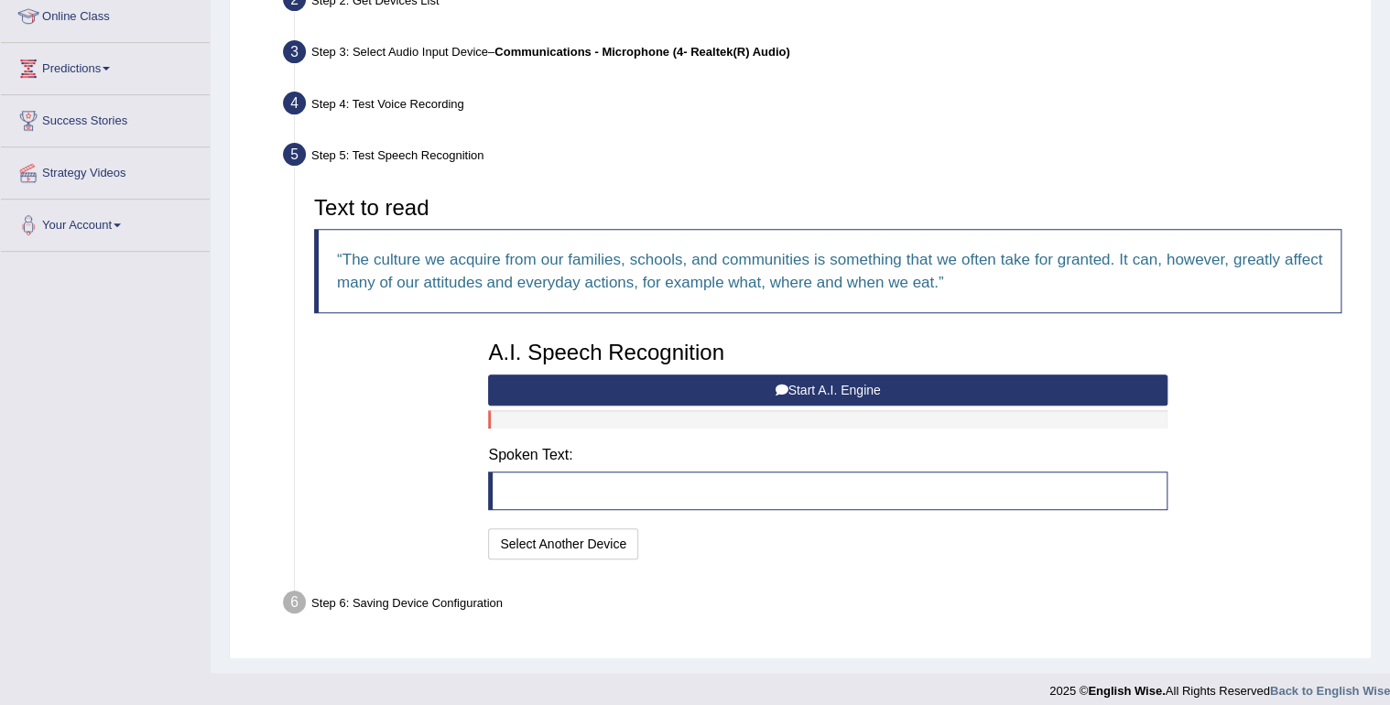
click at [823, 383] on button "Start A.I. Engine" at bounding box center [827, 390] width 679 height 31
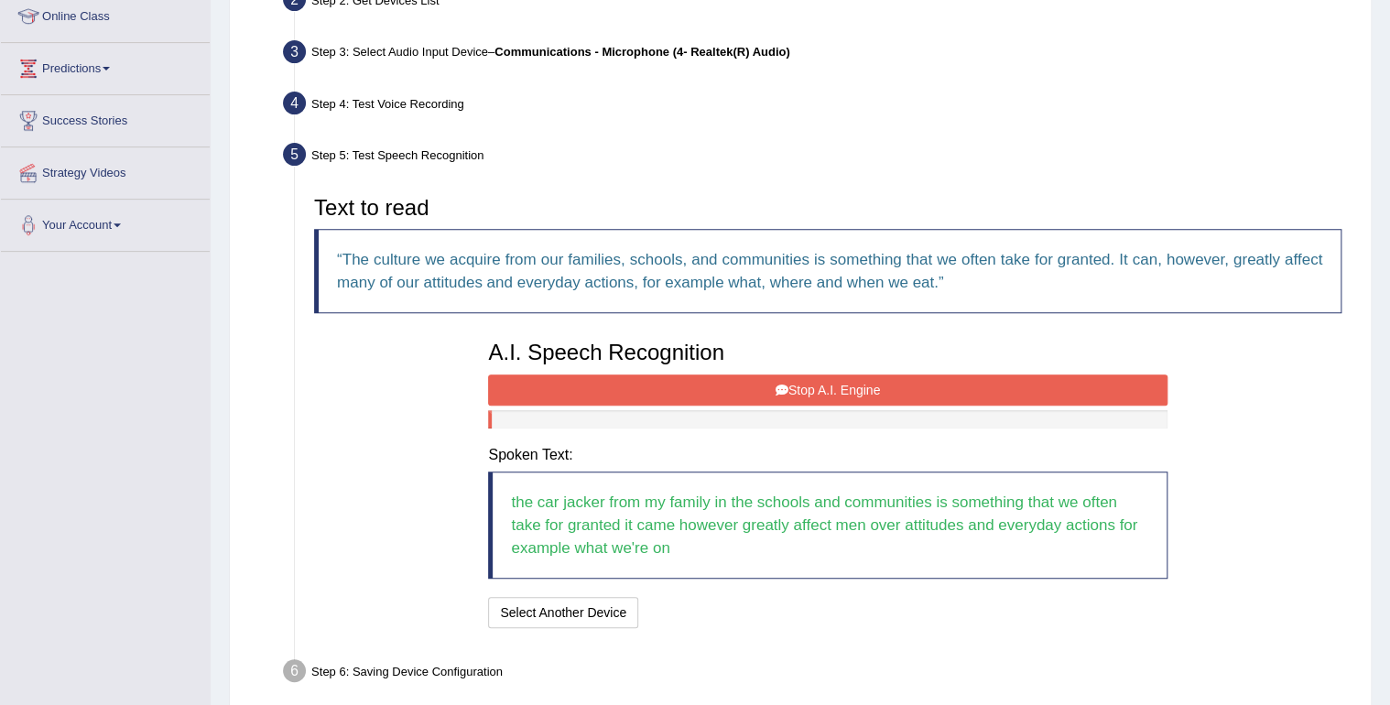
click at [823, 383] on button "Stop A.I. Engine" at bounding box center [827, 390] width 679 height 31
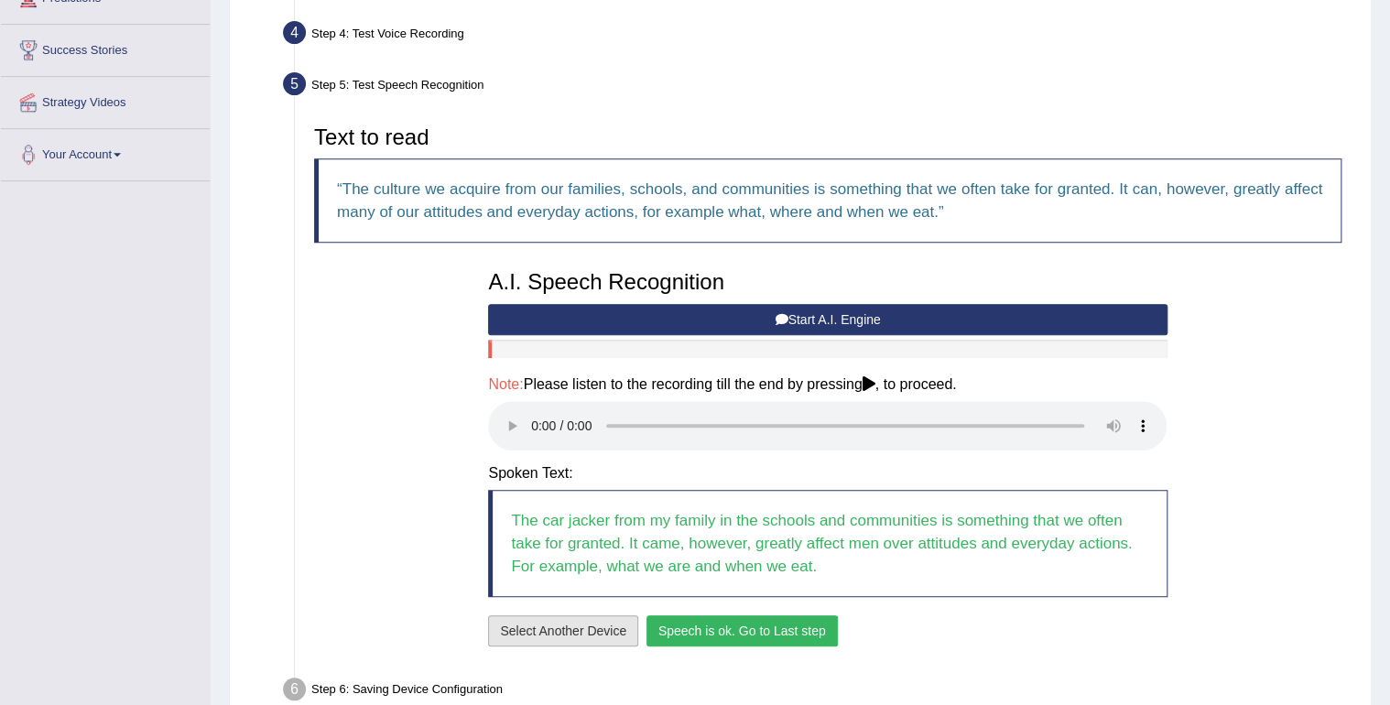
scroll to position [426, 0]
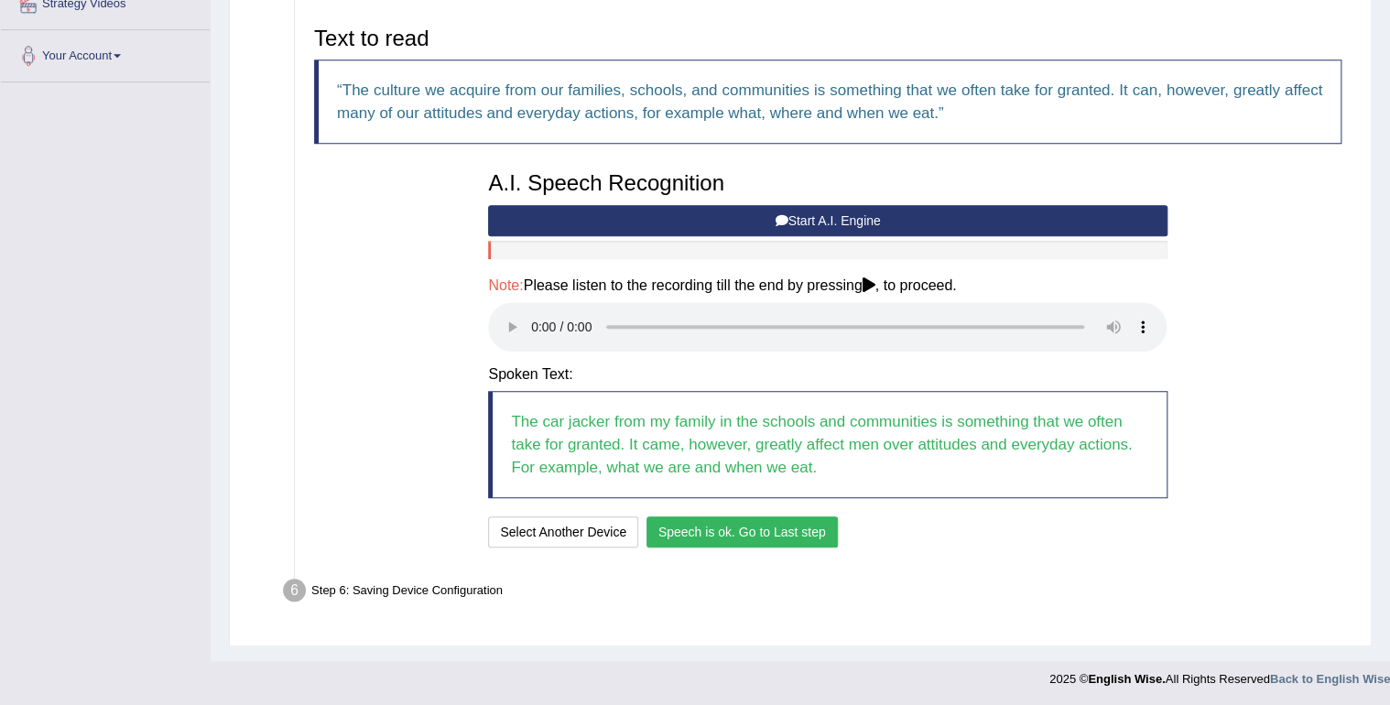
click at [747, 520] on button "Speech is ok. Go to Last step" at bounding box center [742, 532] width 191 height 31
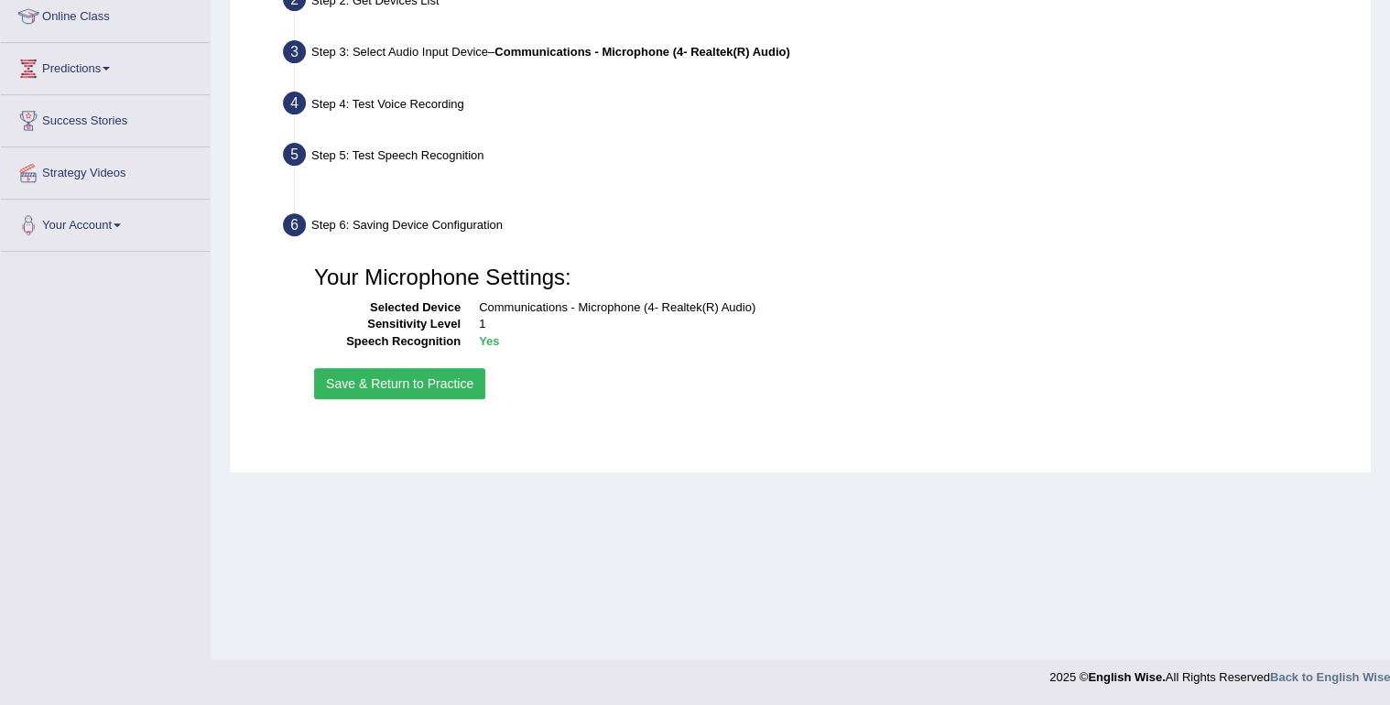
scroll to position [256, 0]
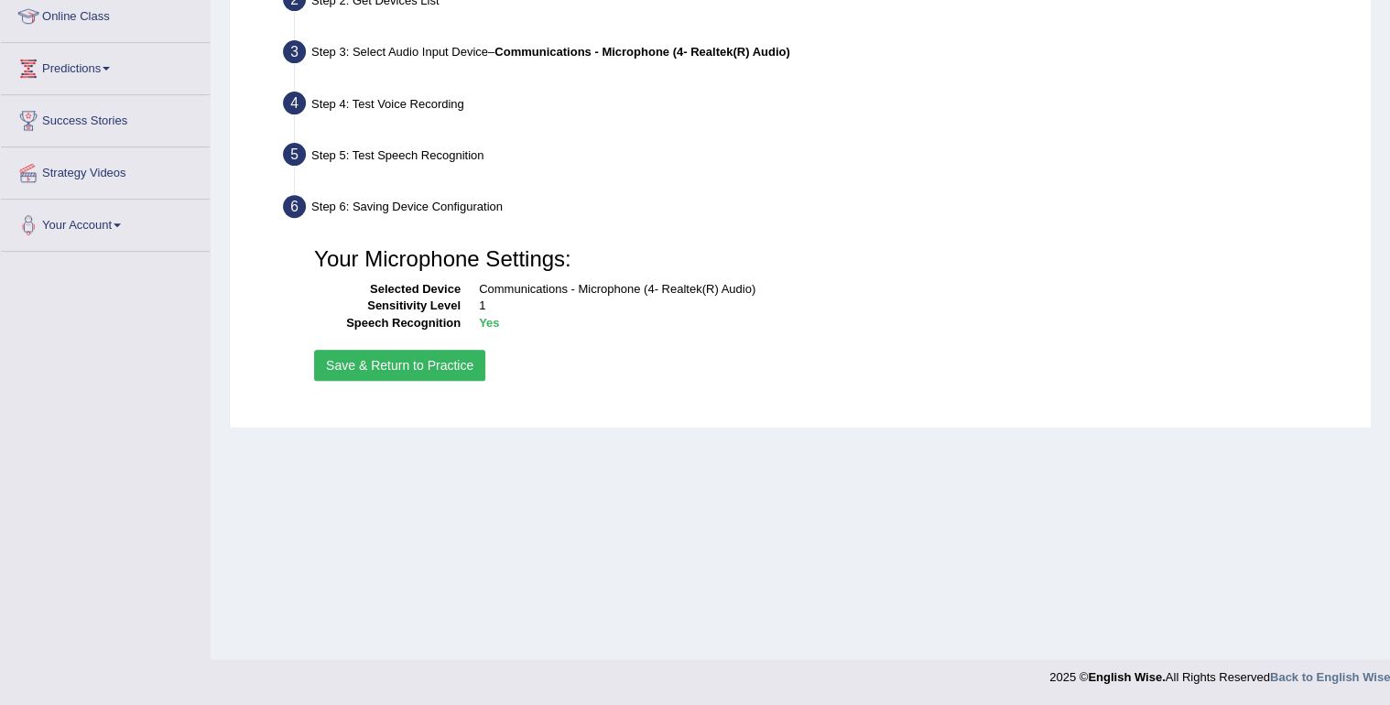
click at [432, 368] on button "Save & Return to Practice" at bounding box center [399, 365] width 171 height 31
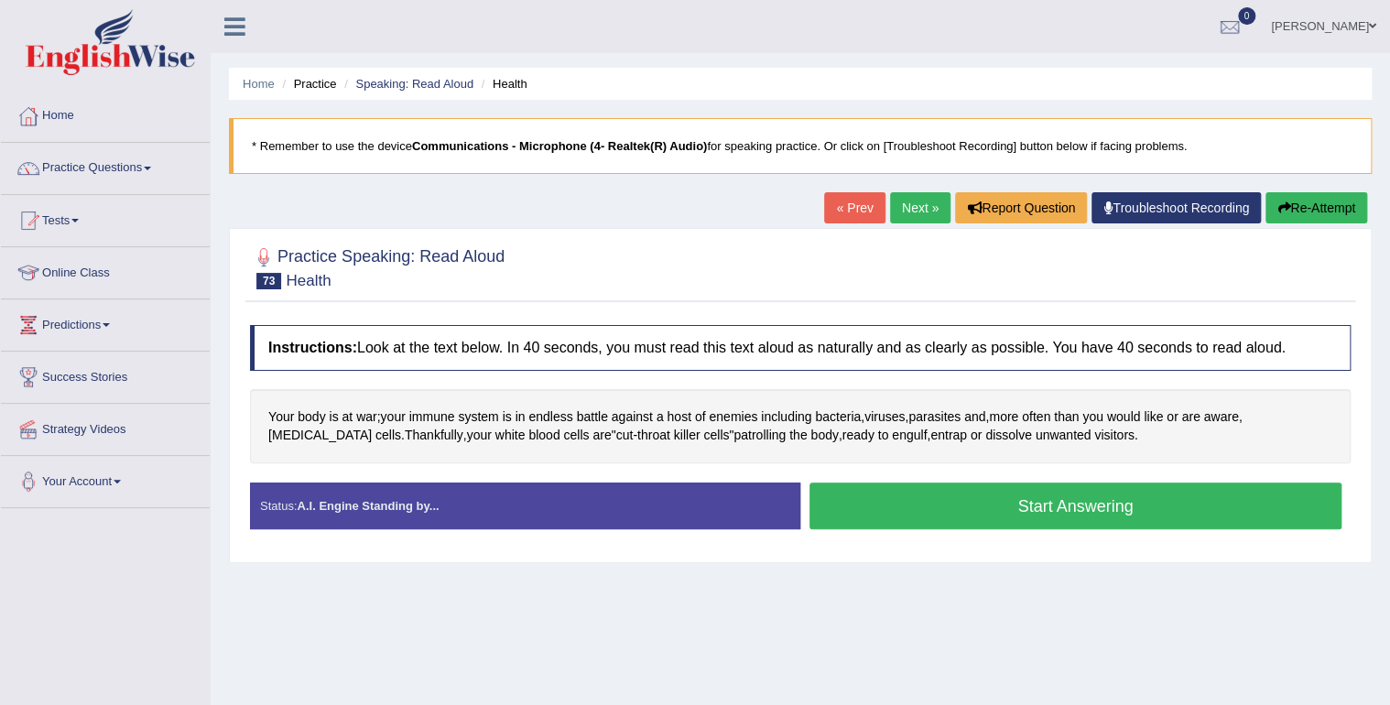
click at [1022, 502] on button "Start Answering" at bounding box center [1076, 506] width 532 height 47
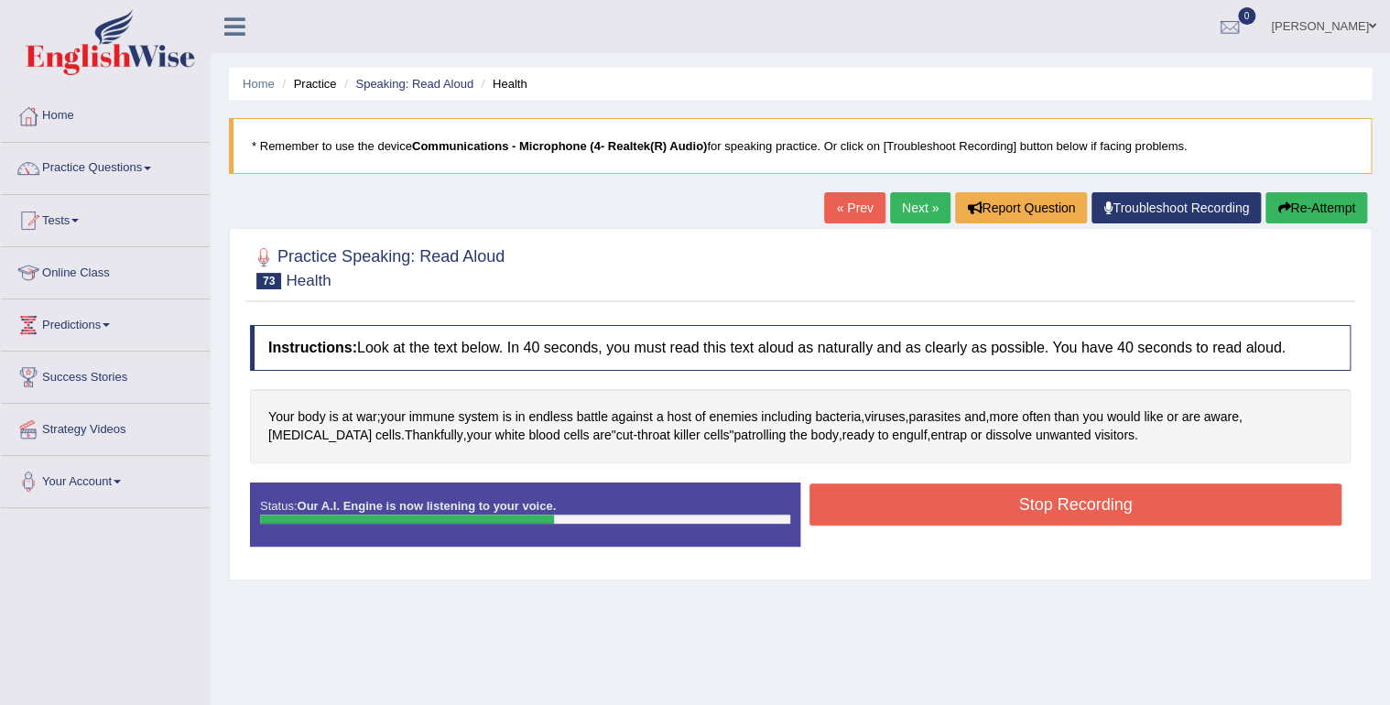
click at [1063, 502] on button "Stop Recording" at bounding box center [1076, 505] width 532 height 42
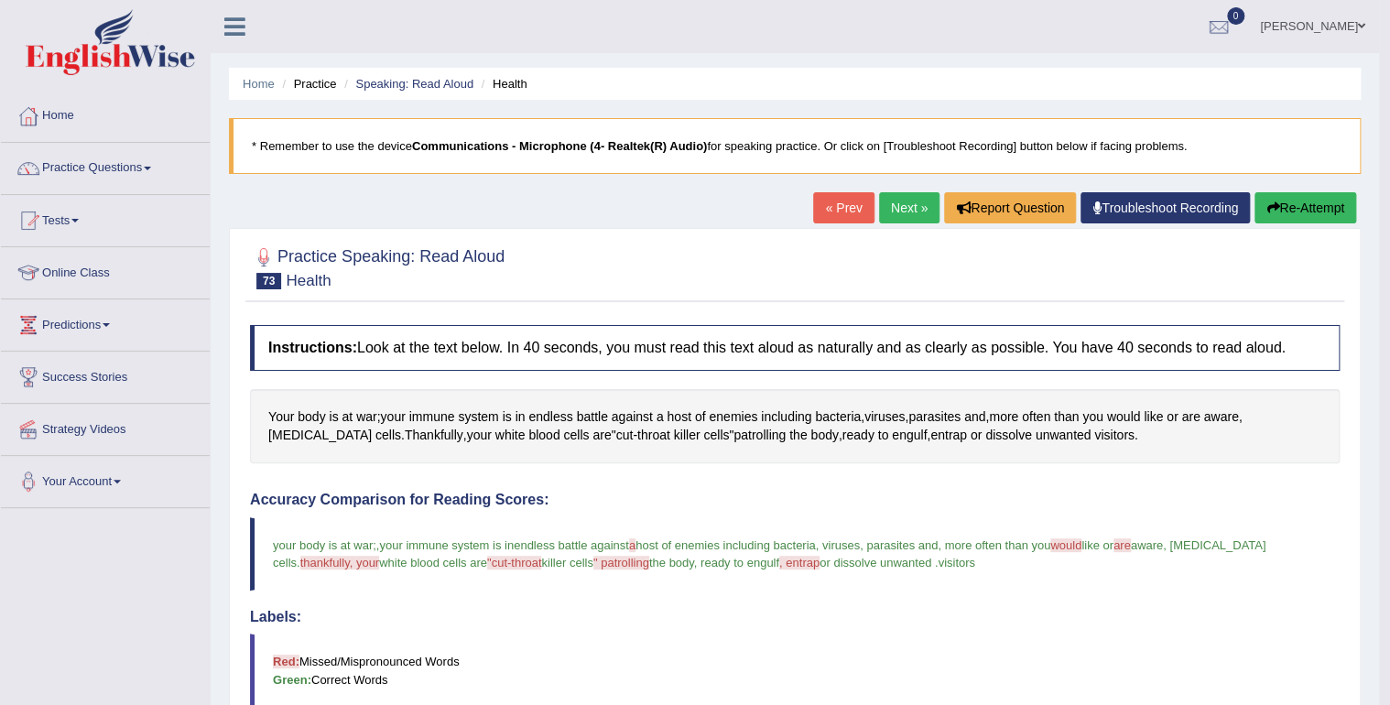
click at [901, 204] on link "Next »" at bounding box center [909, 207] width 60 height 31
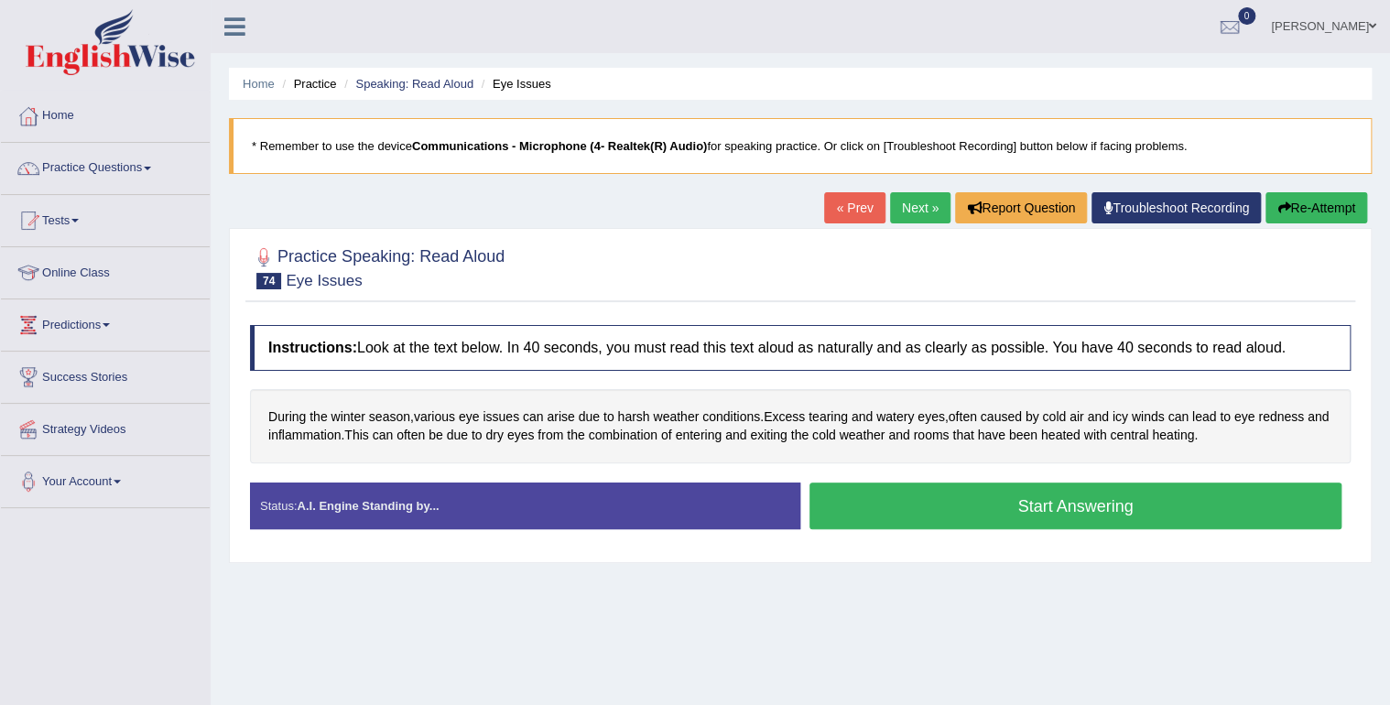
click at [892, 499] on button "Start Answering" at bounding box center [1076, 506] width 532 height 47
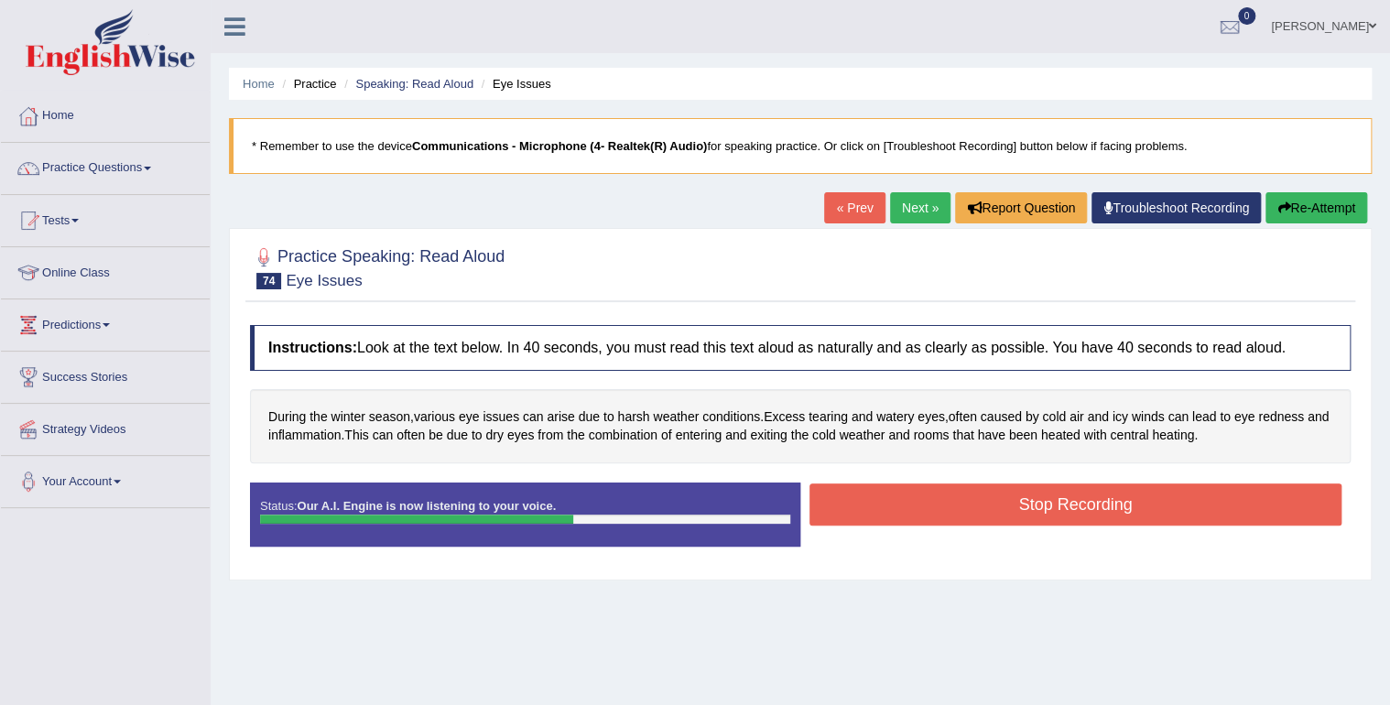
click at [983, 503] on button "Stop Recording" at bounding box center [1076, 505] width 532 height 42
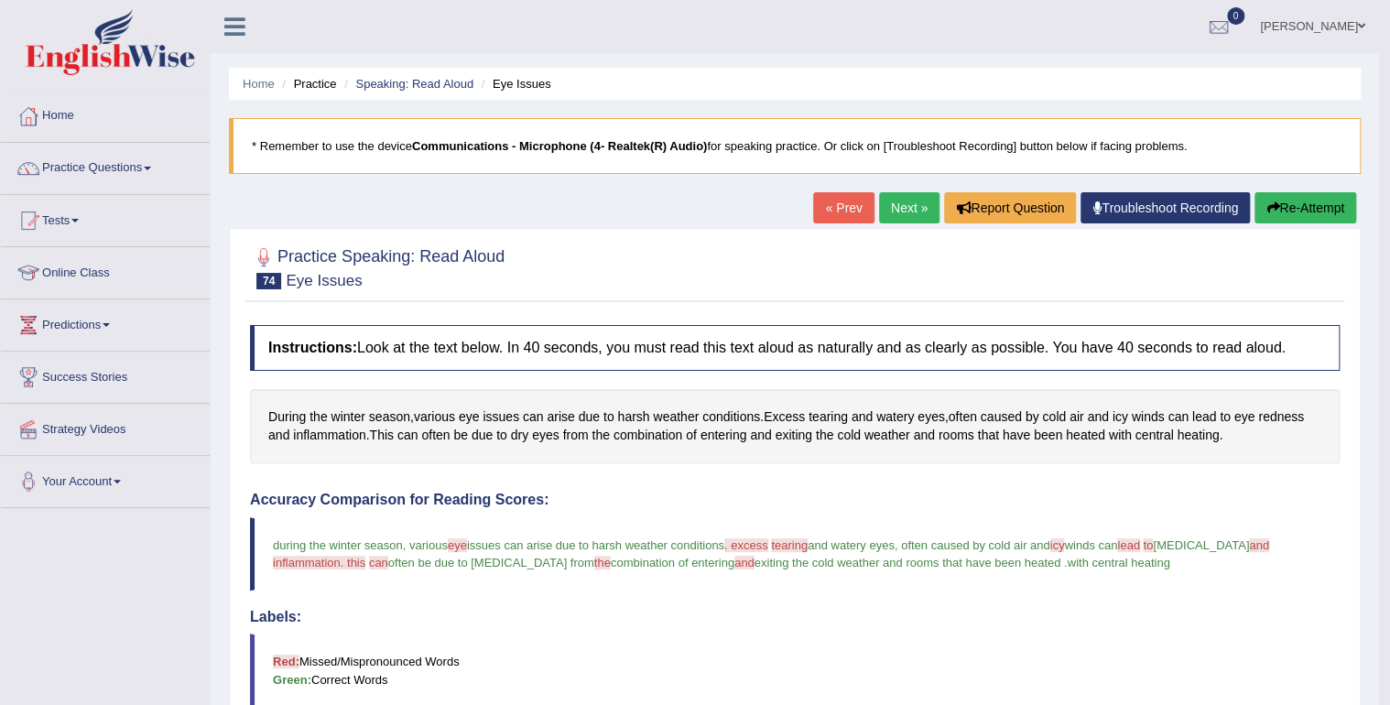
click at [897, 209] on link "Next »" at bounding box center [909, 207] width 60 height 31
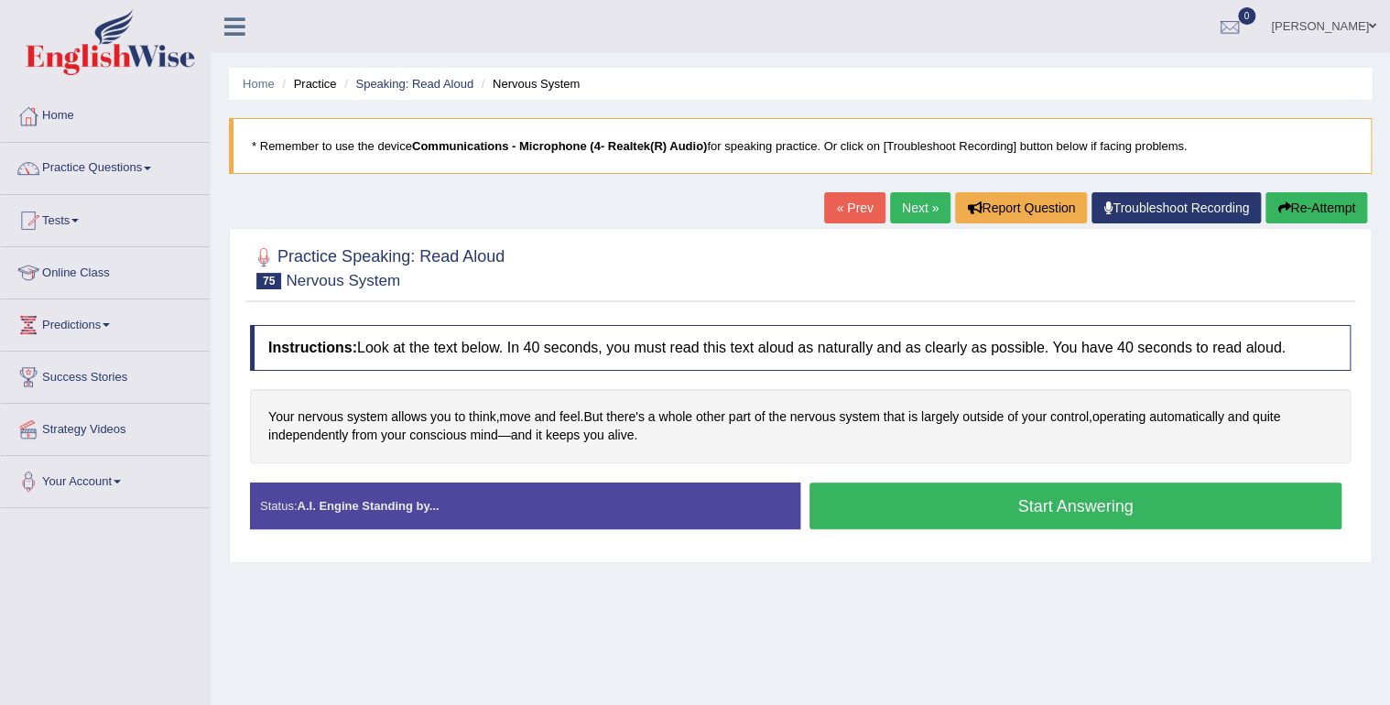
click at [879, 498] on button "Start Answering" at bounding box center [1076, 506] width 532 height 47
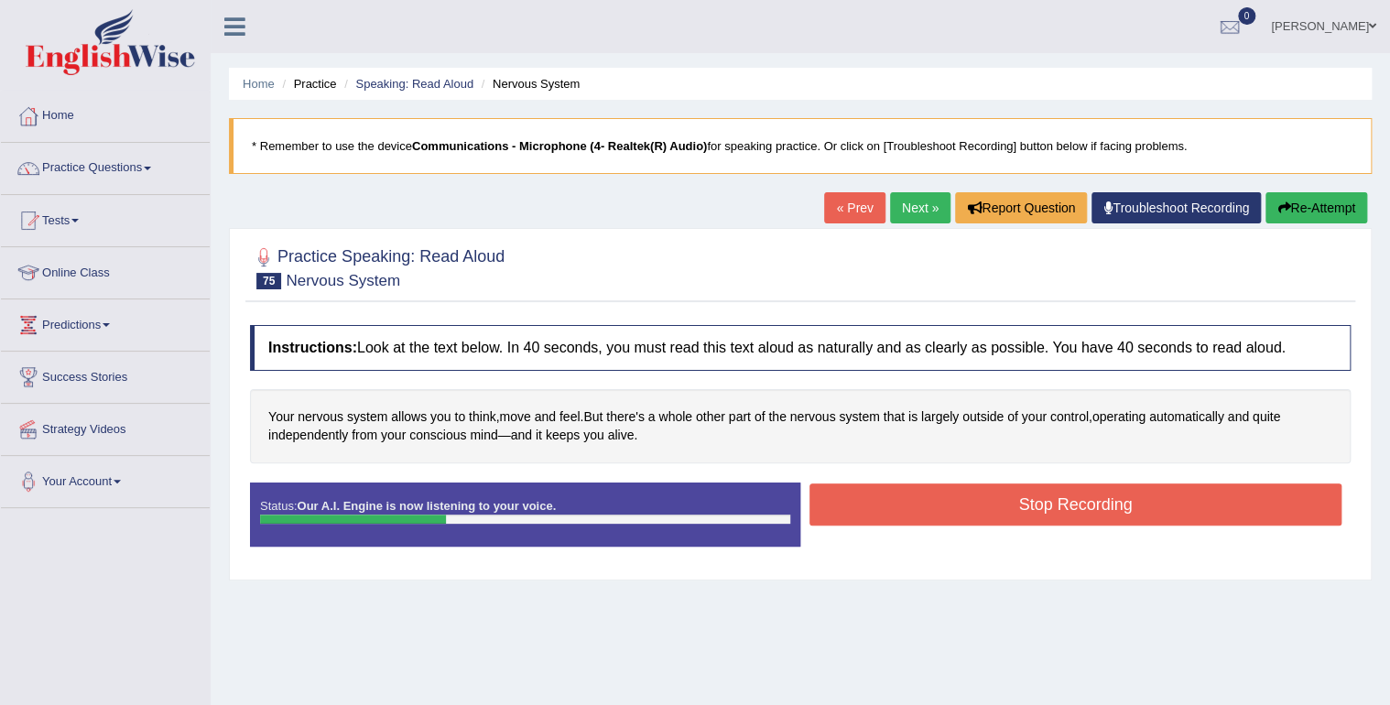
click at [881, 498] on button "Stop Recording" at bounding box center [1076, 505] width 532 height 42
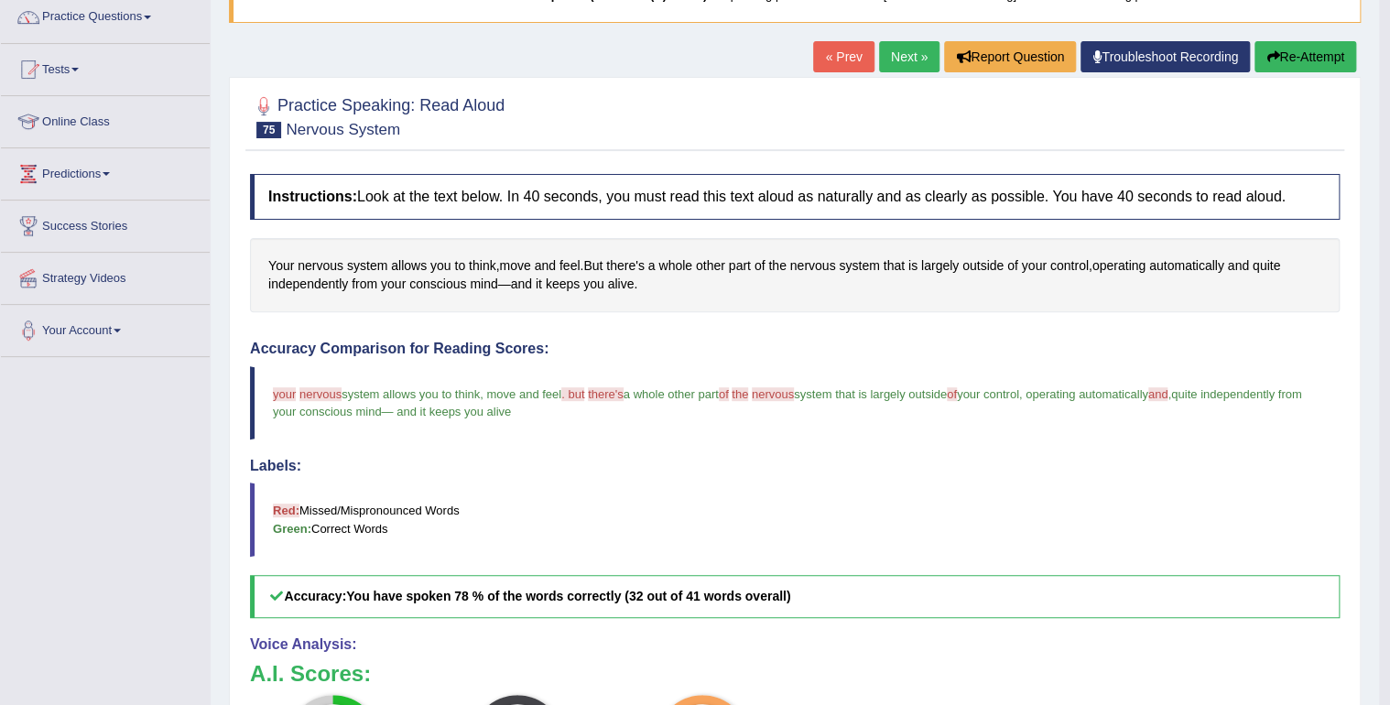
scroll to position [73, 0]
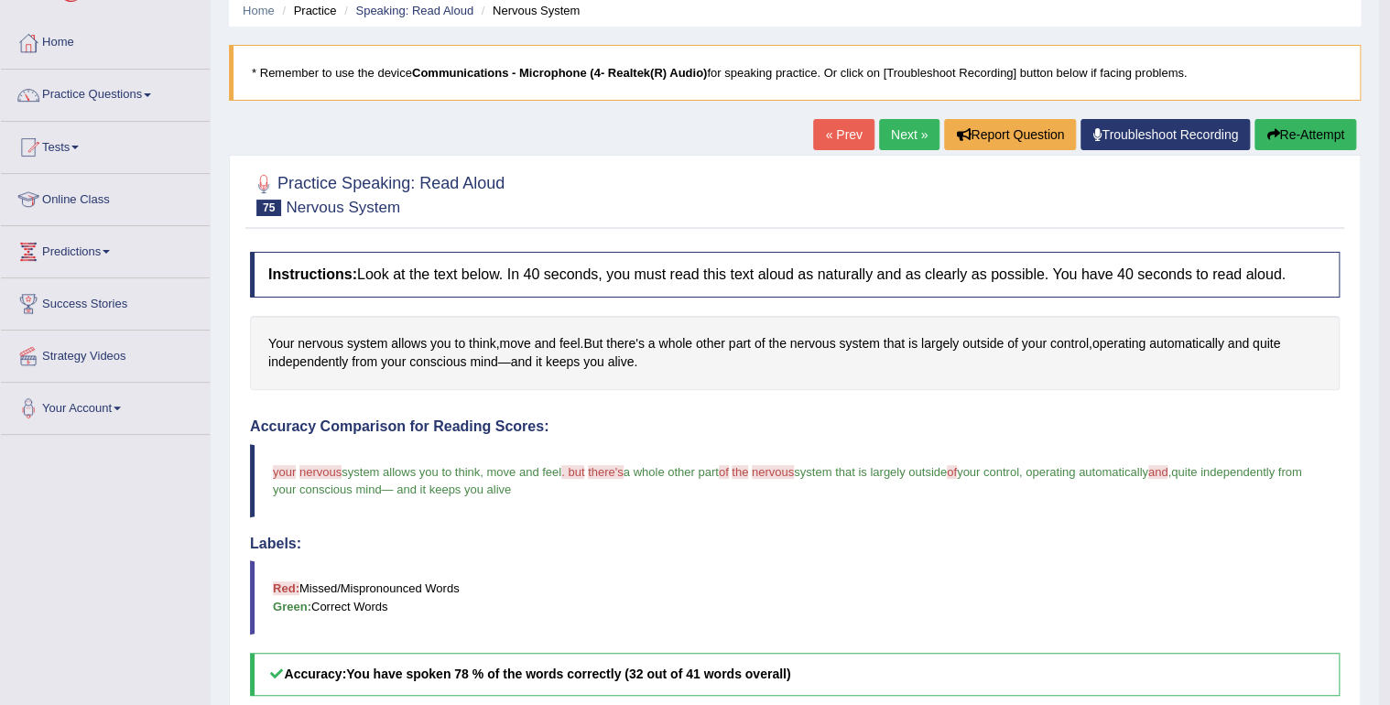
click at [893, 136] on link "Next »" at bounding box center [909, 134] width 60 height 31
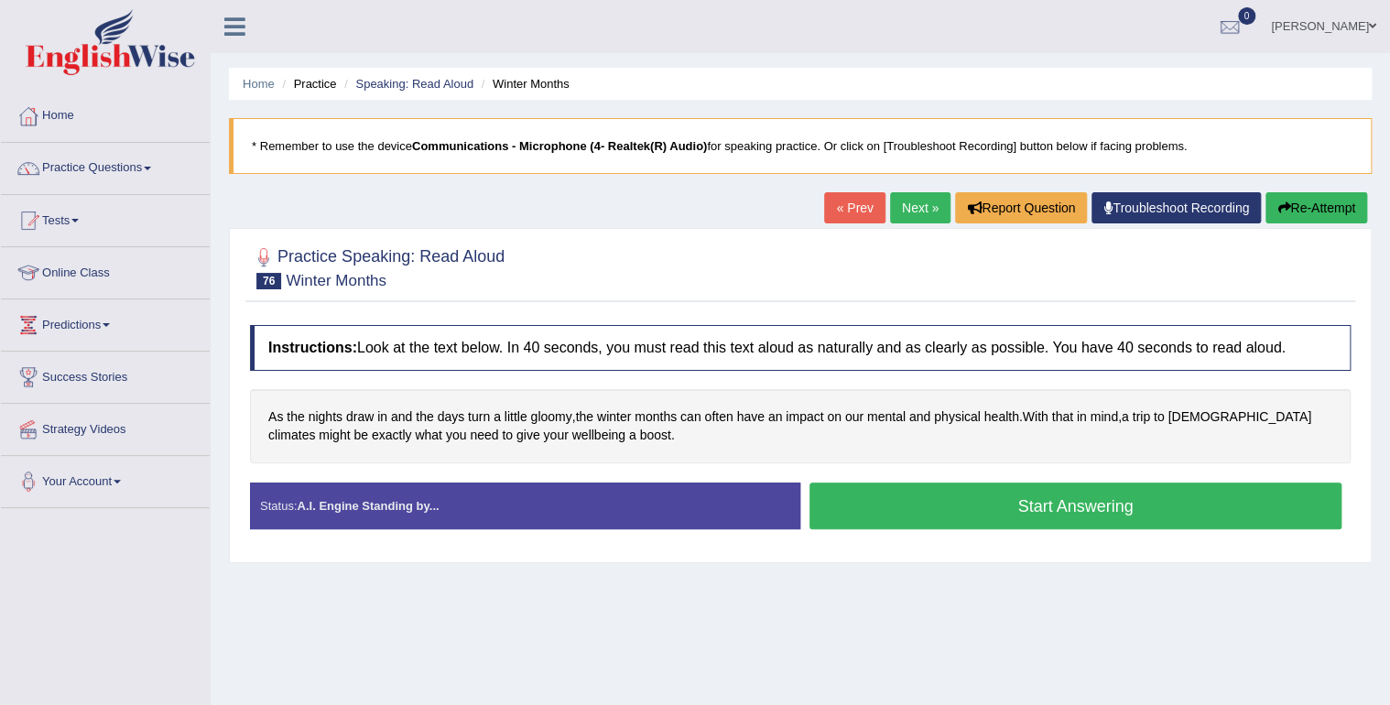
click at [914, 504] on button "Start Answering" at bounding box center [1076, 506] width 532 height 47
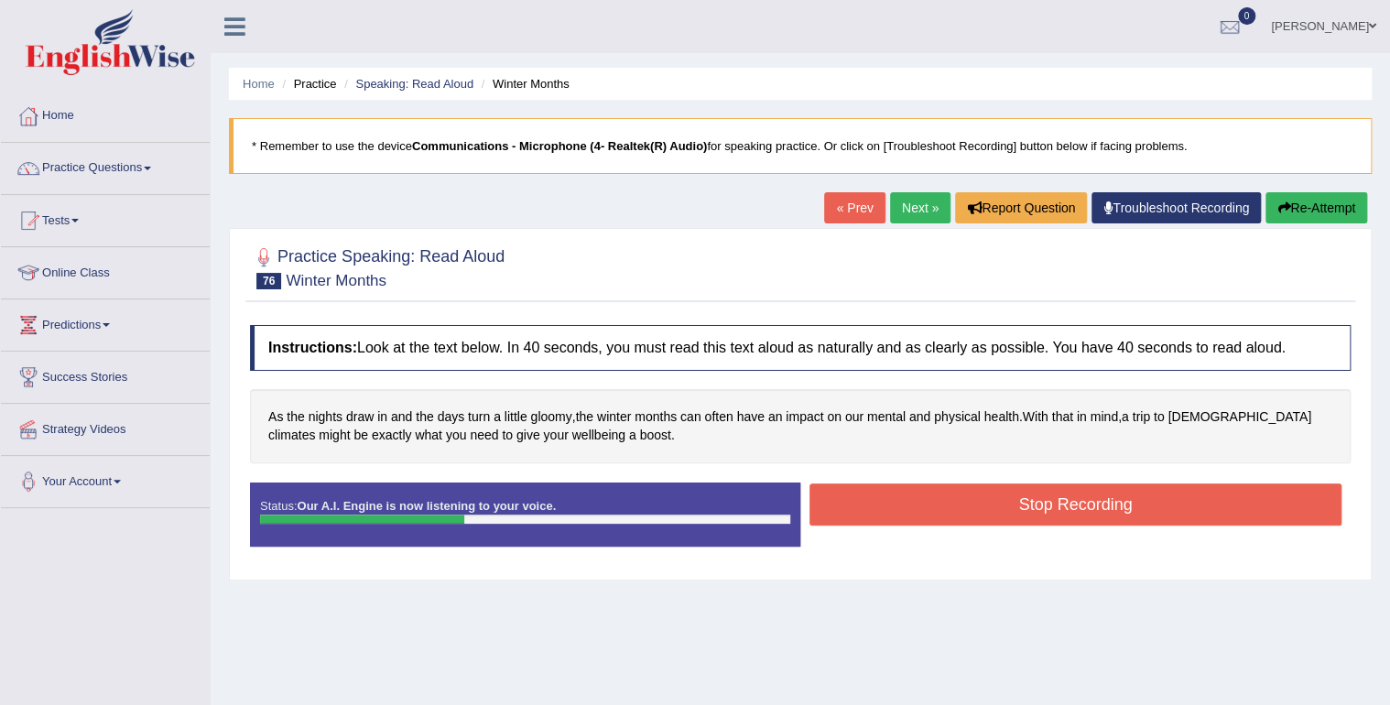
click at [920, 495] on button "Stop Recording" at bounding box center [1076, 505] width 532 height 42
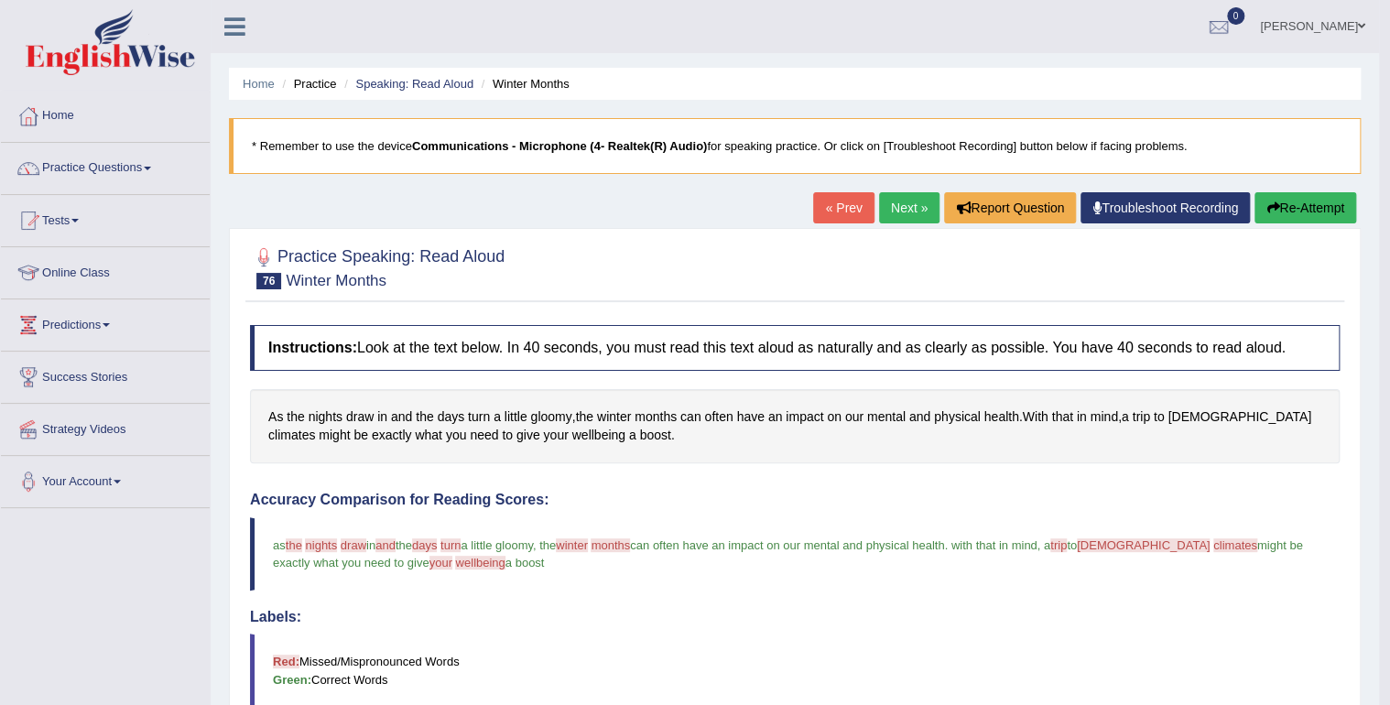
click at [901, 201] on link "Next »" at bounding box center [909, 207] width 60 height 31
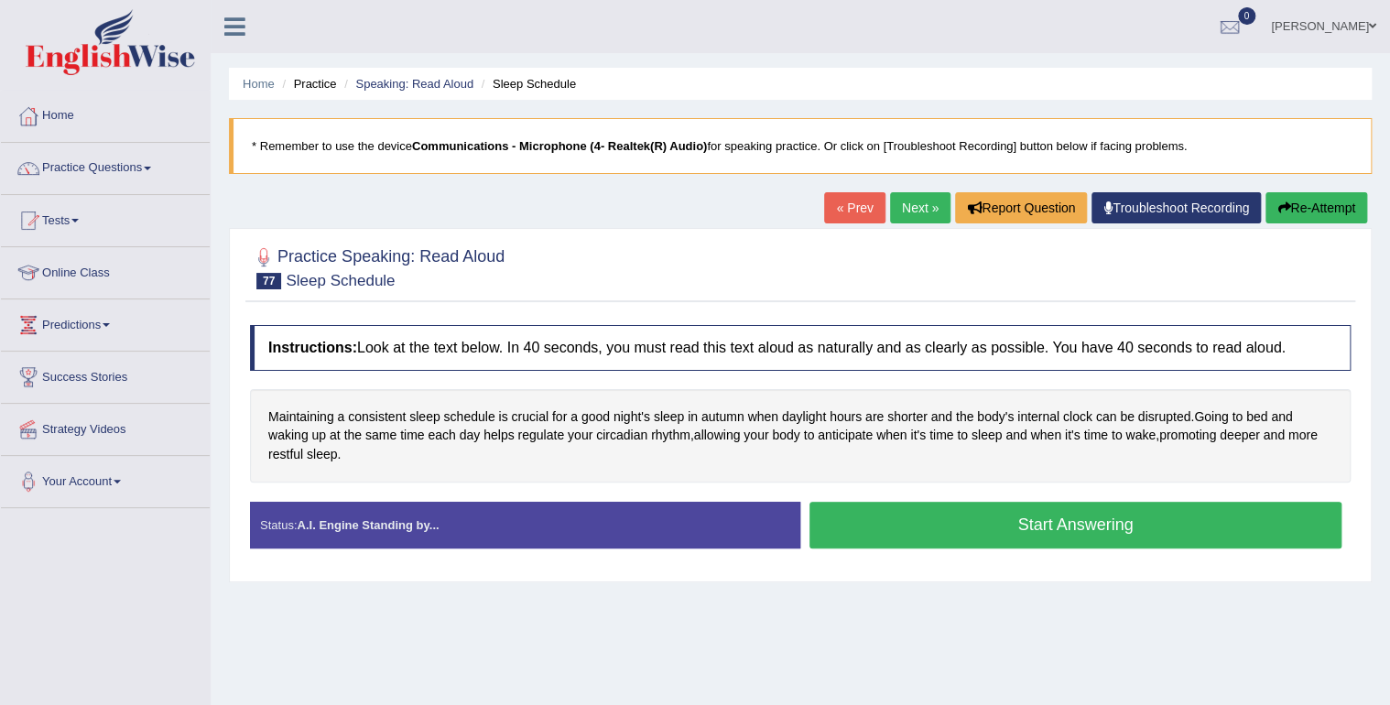
click at [871, 520] on button "Start Answering" at bounding box center [1076, 525] width 532 height 47
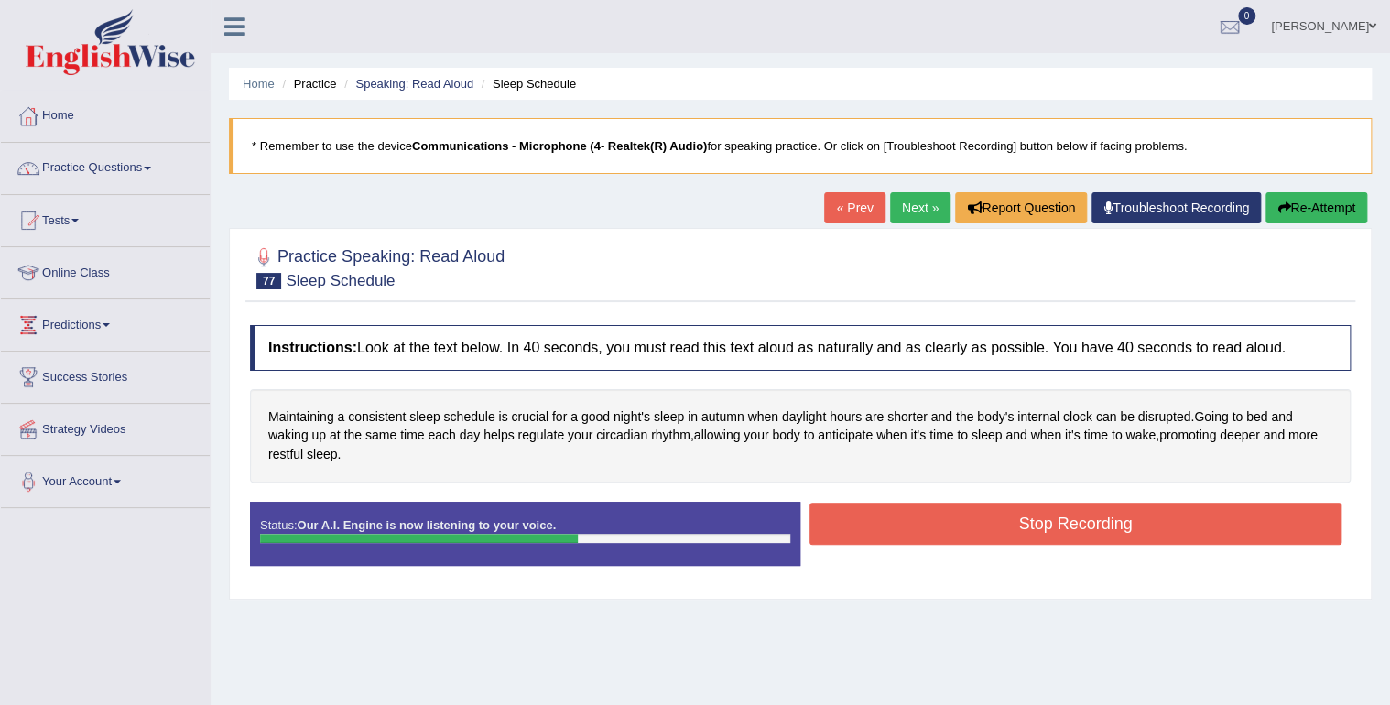
click at [947, 521] on button "Stop Recording" at bounding box center [1076, 524] width 532 height 42
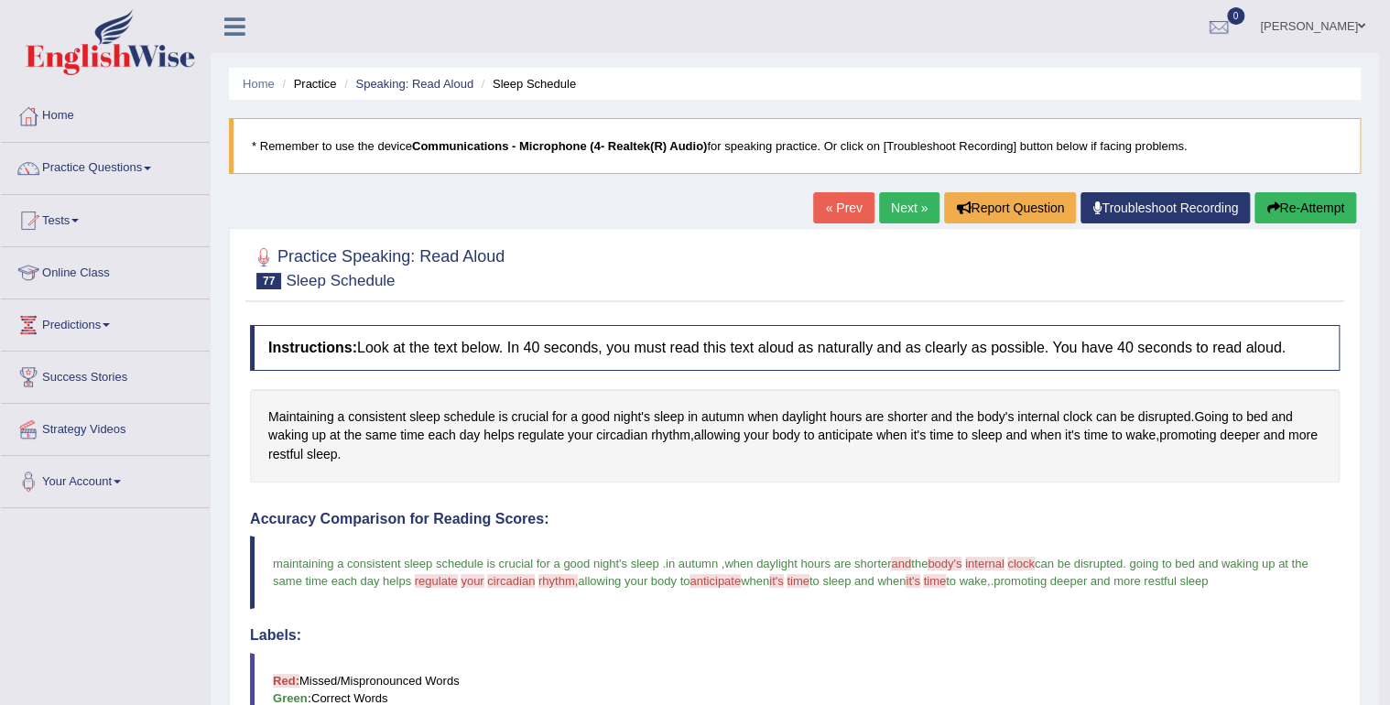
click at [898, 203] on link "Next »" at bounding box center [909, 207] width 60 height 31
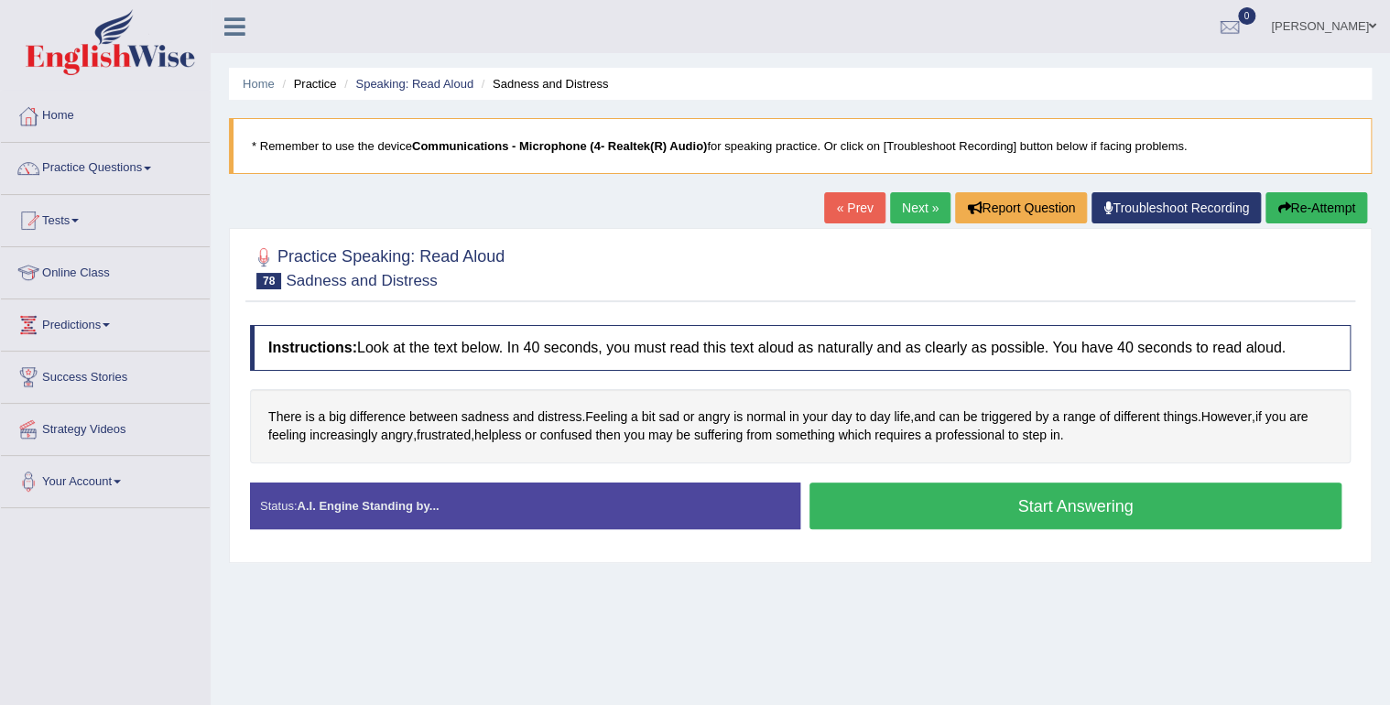
click at [895, 506] on button "Start Answering" at bounding box center [1076, 506] width 532 height 47
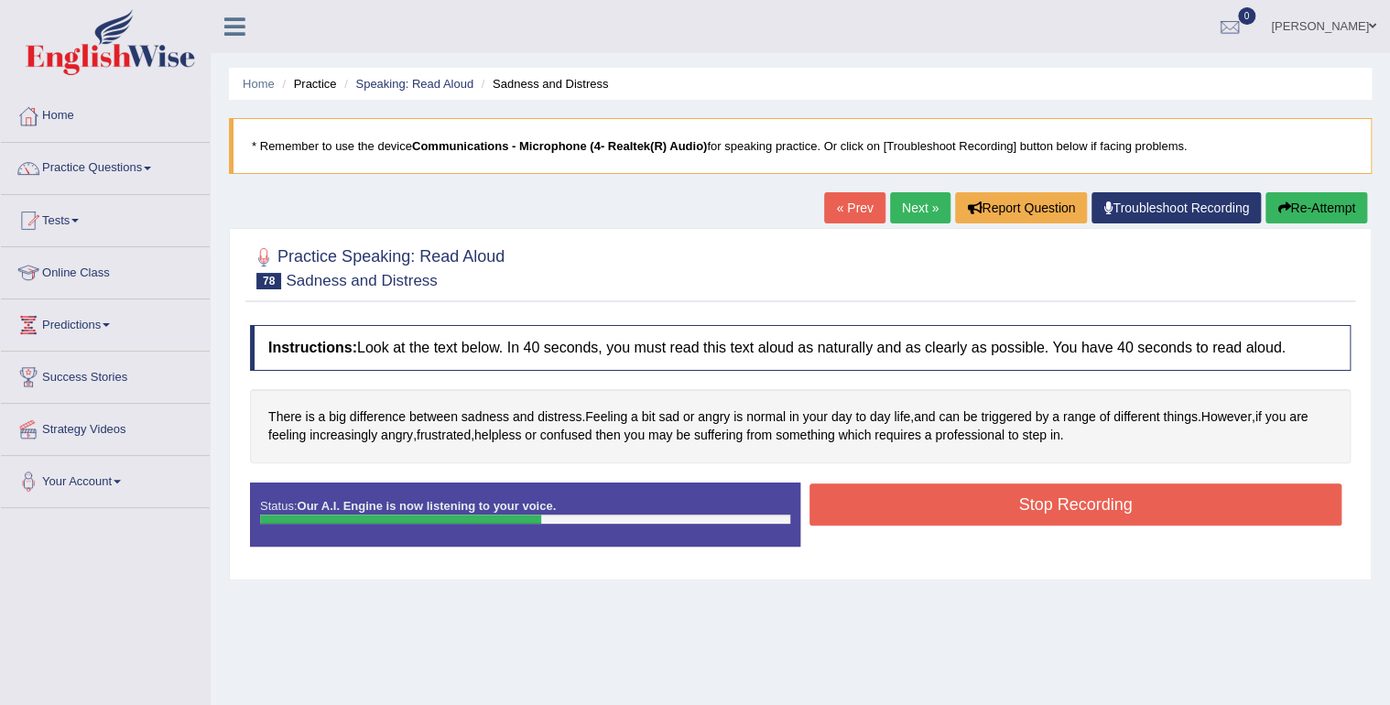
click at [922, 501] on button "Stop Recording" at bounding box center [1076, 505] width 532 height 42
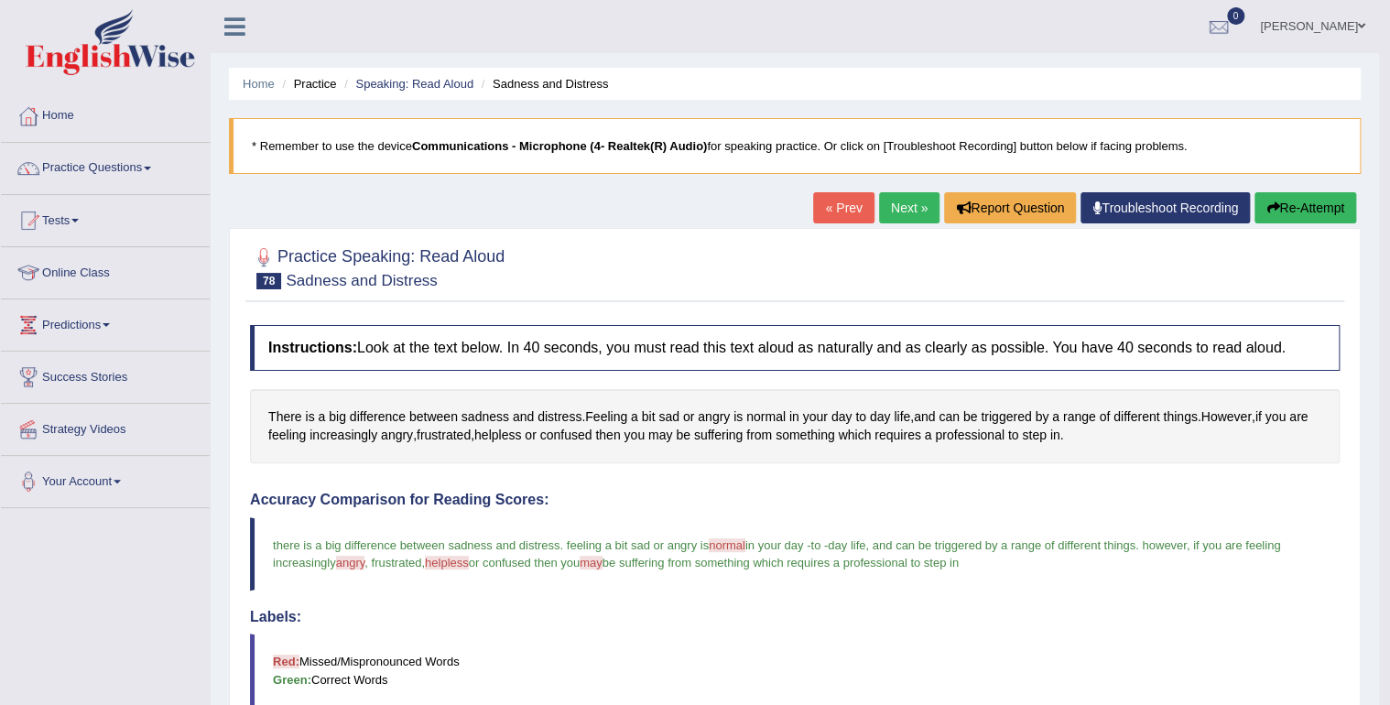
click at [899, 202] on link "Next »" at bounding box center [909, 207] width 60 height 31
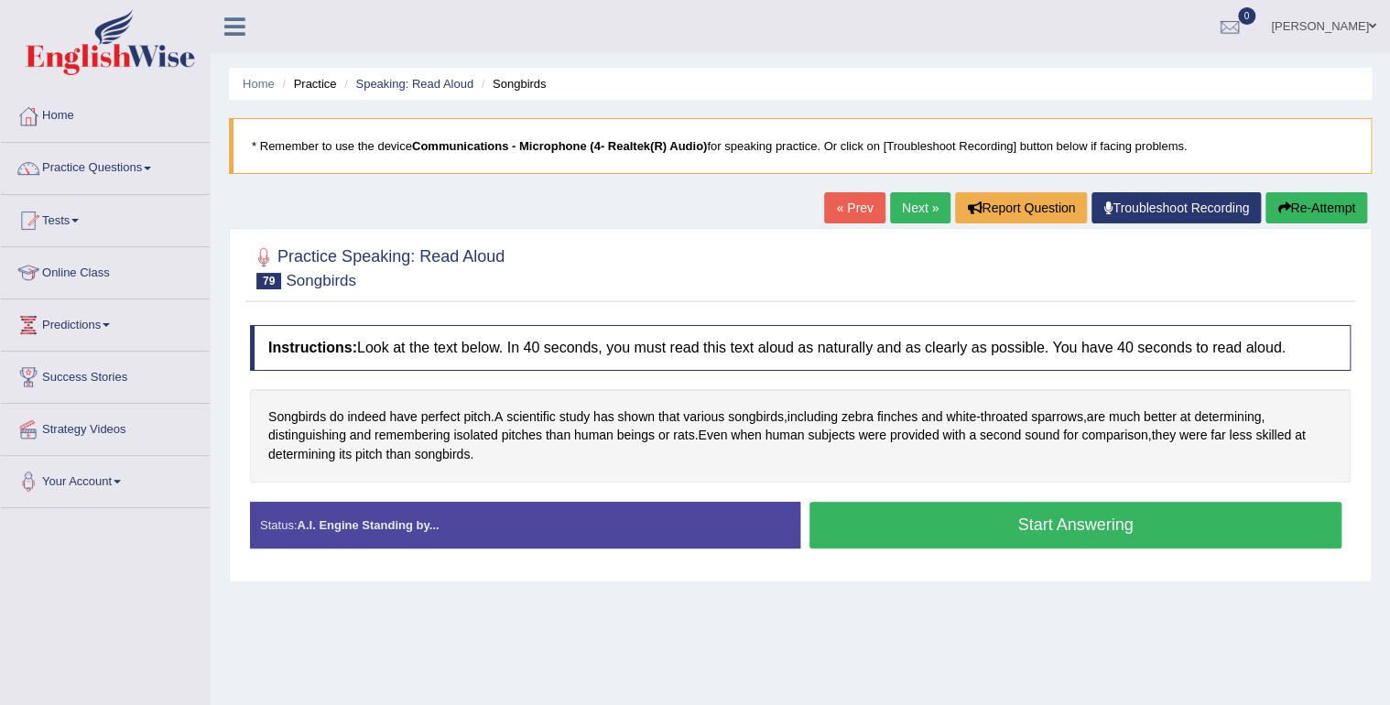
click at [874, 517] on button "Start Answering" at bounding box center [1076, 525] width 532 height 47
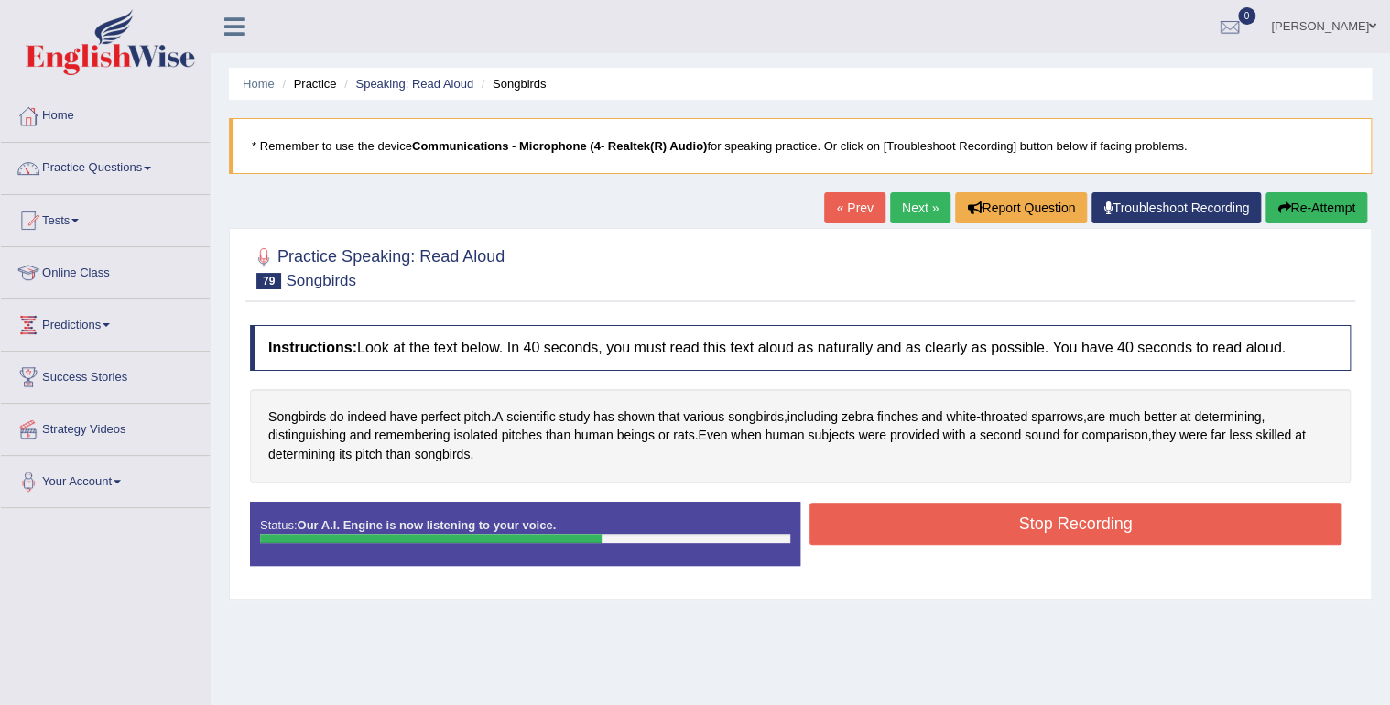
click at [927, 522] on button "Stop Recording" at bounding box center [1076, 524] width 532 height 42
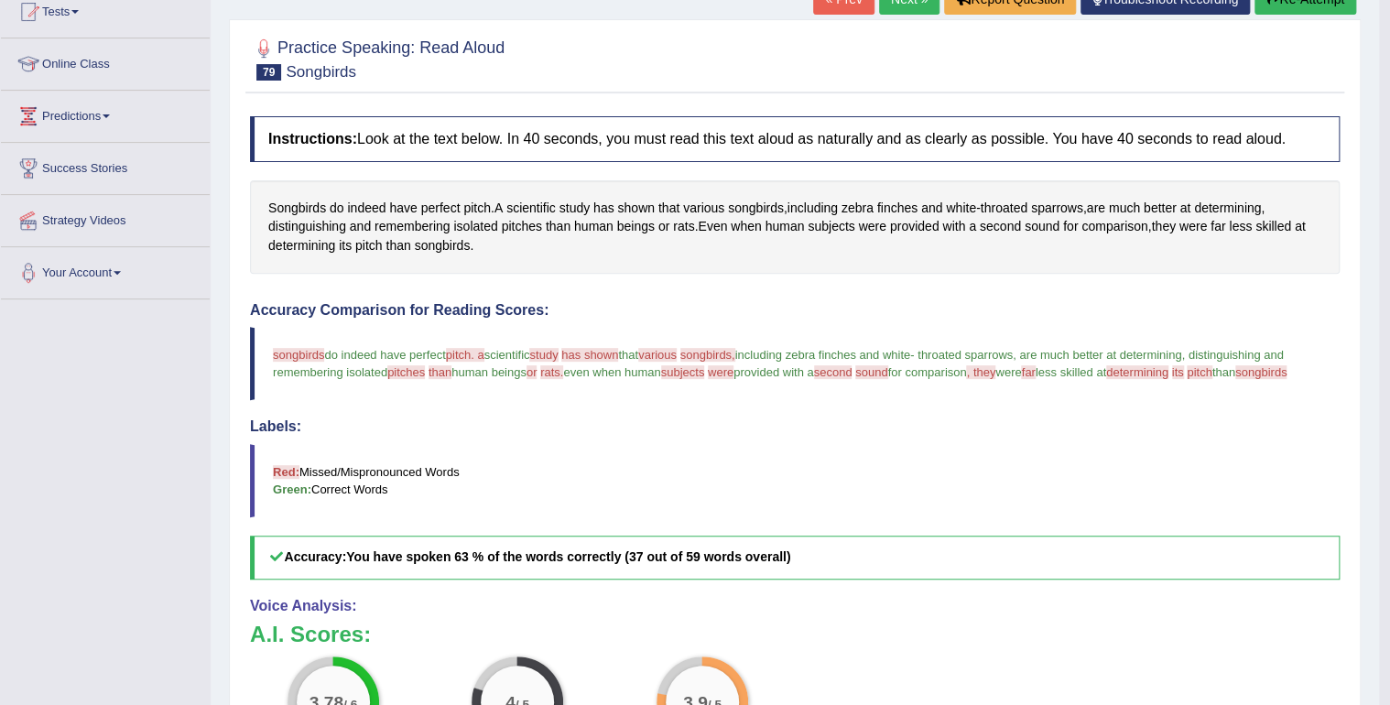
scroll to position [73, 0]
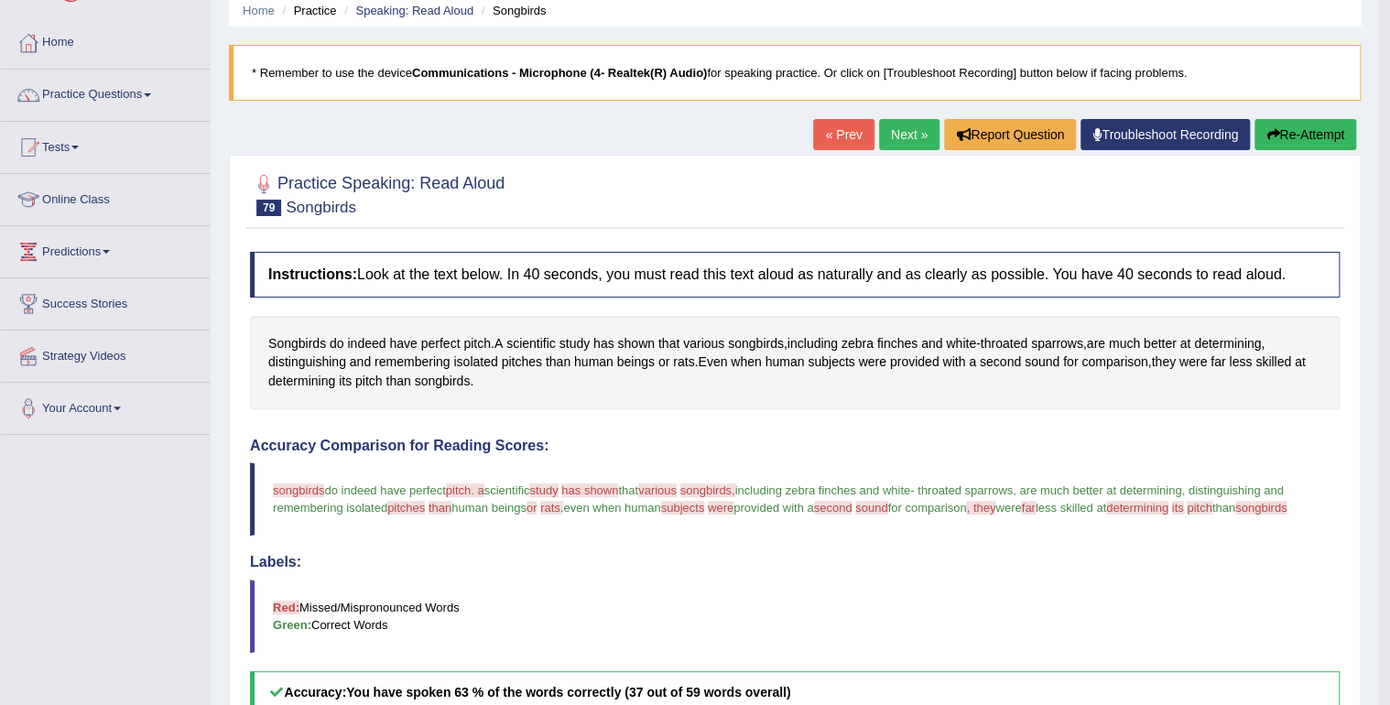
click at [909, 131] on link "Next »" at bounding box center [909, 134] width 60 height 31
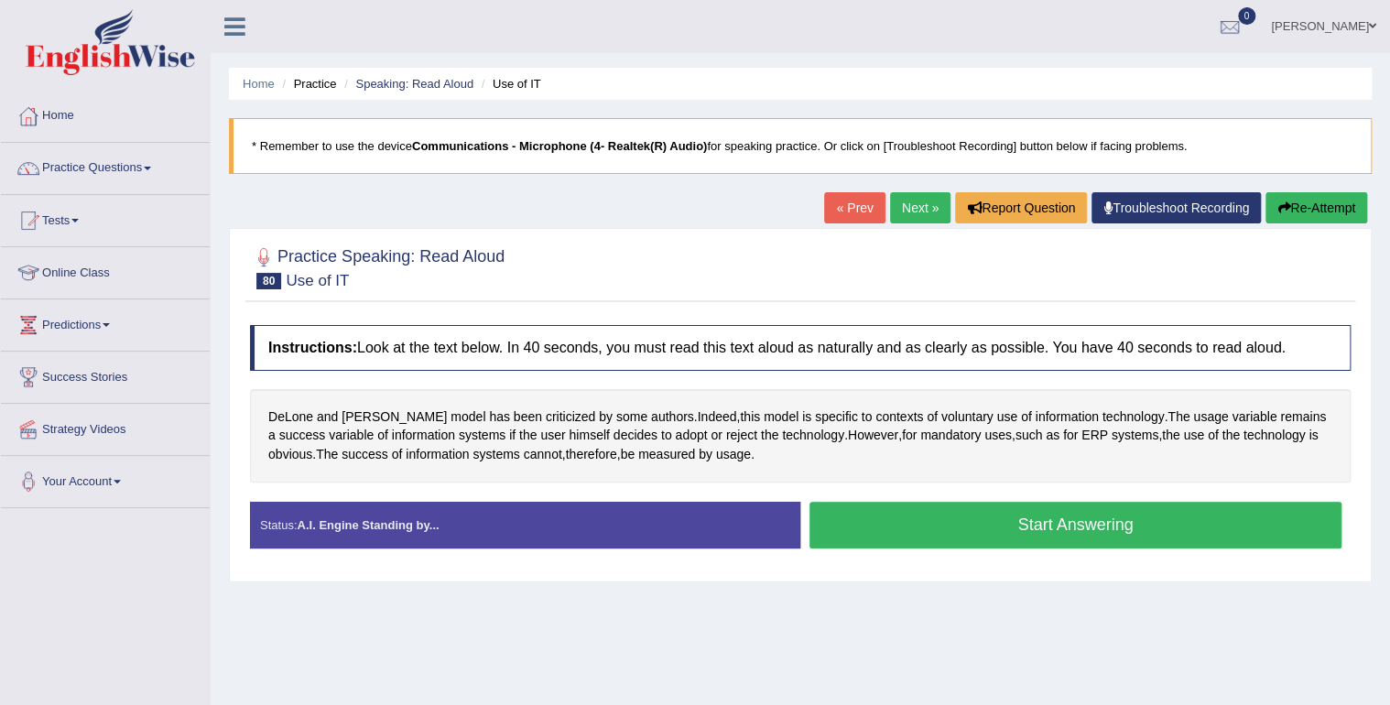
click at [917, 516] on button "Start Answering" at bounding box center [1076, 525] width 532 height 47
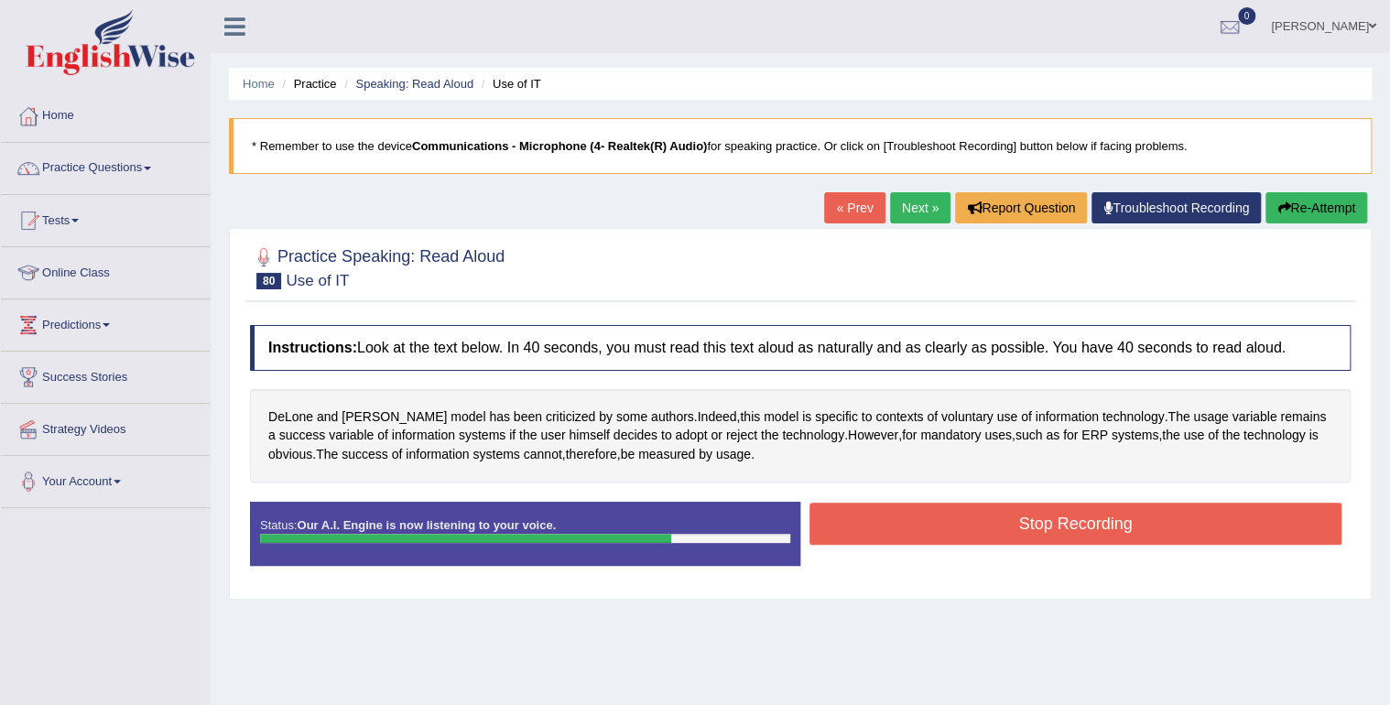
click at [945, 515] on button "Stop Recording" at bounding box center [1076, 524] width 532 height 42
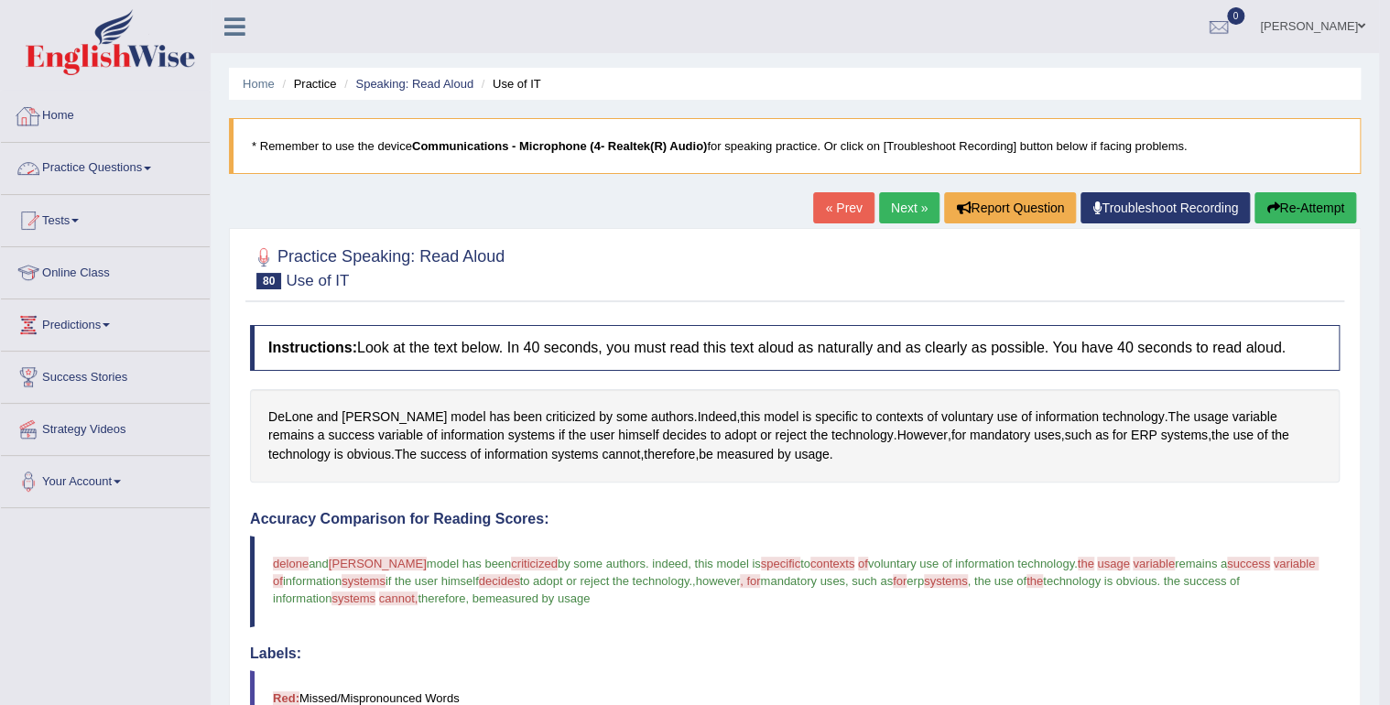
click at [51, 112] on link "Home" at bounding box center [105, 114] width 209 height 46
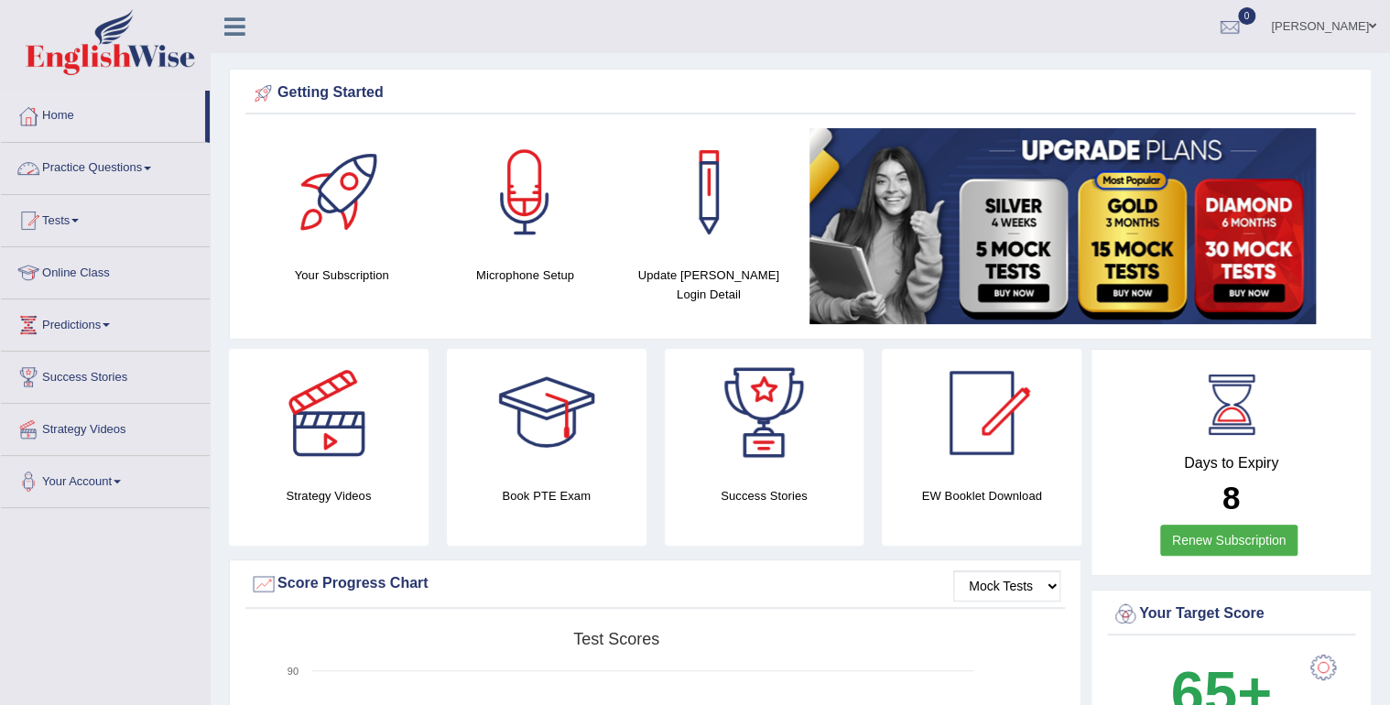
click at [96, 159] on link "Practice Questions" at bounding box center [105, 166] width 209 height 46
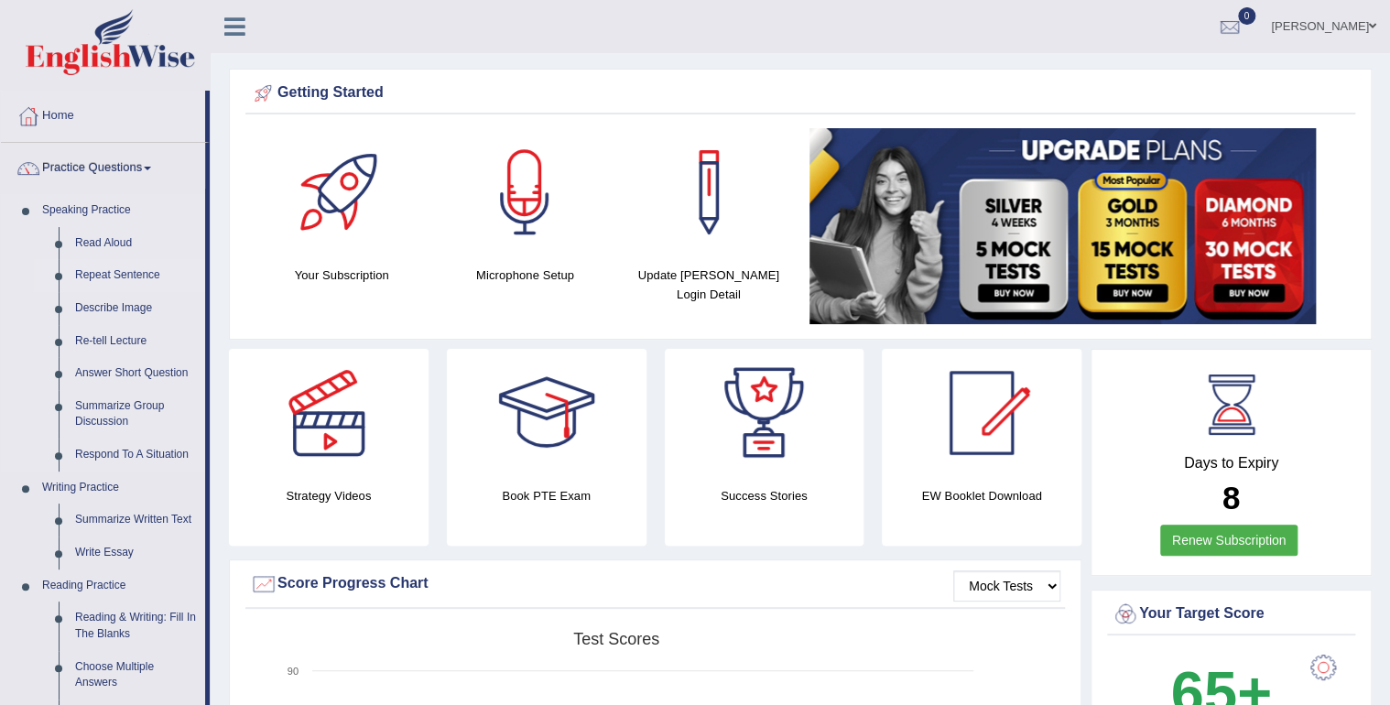
click at [125, 275] on link "Repeat Sentence" at bounding box center [136, 275] width 138 height 33
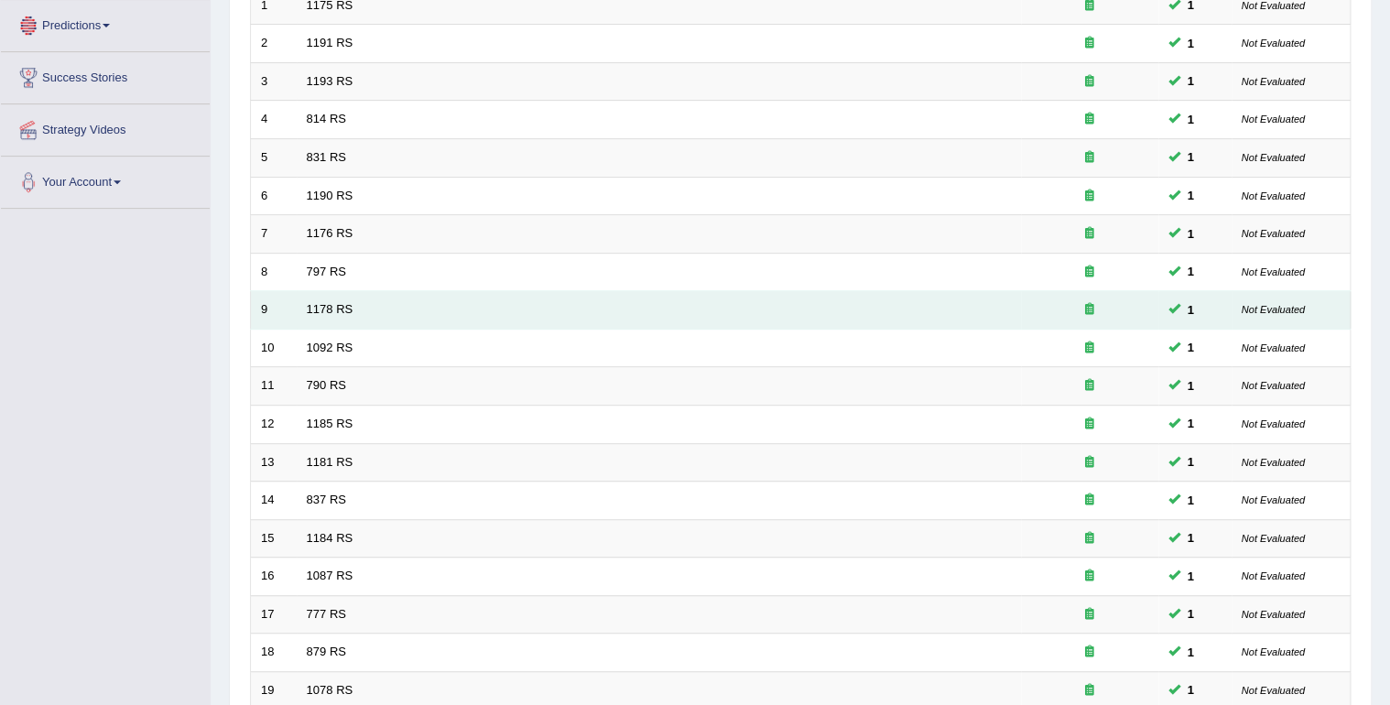
scroll to position [502, 0]
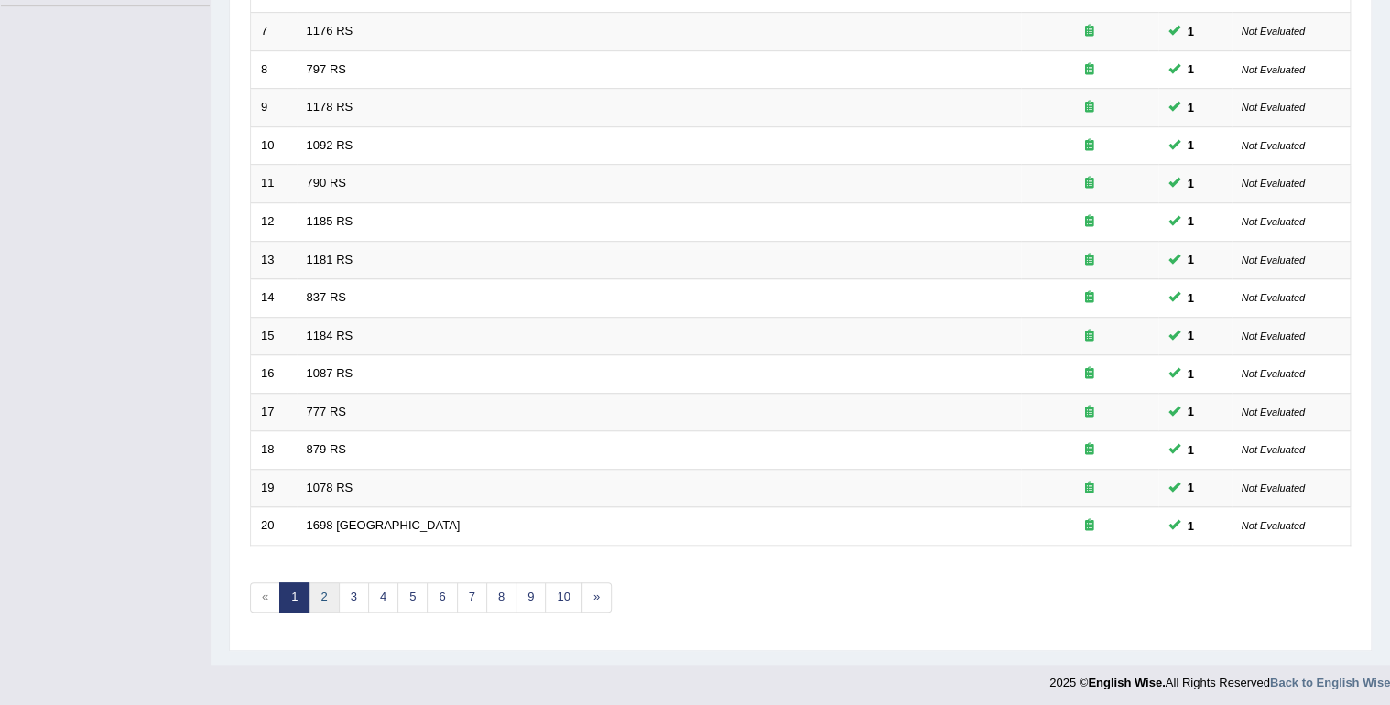
click at [329, 590] on link "2" at bounding box center [324, 597] width 30 height 30
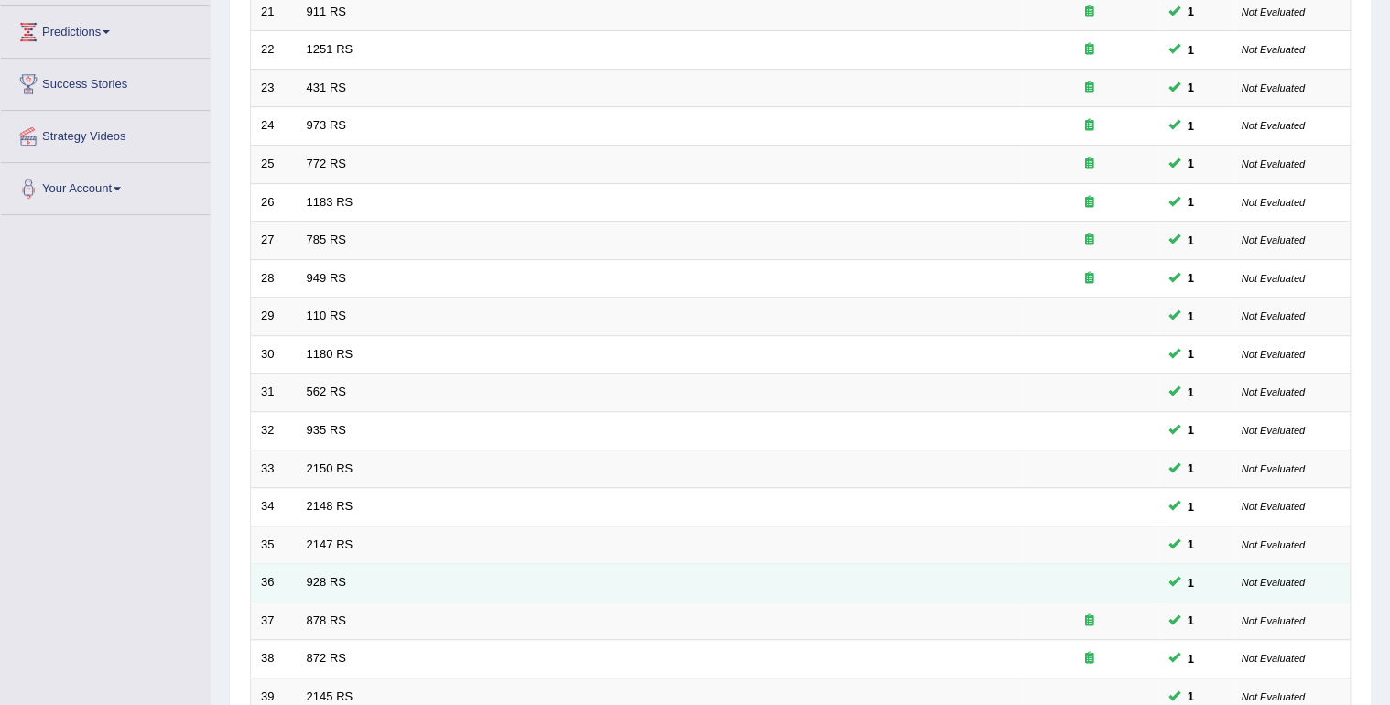
scroll to position [502, 0]
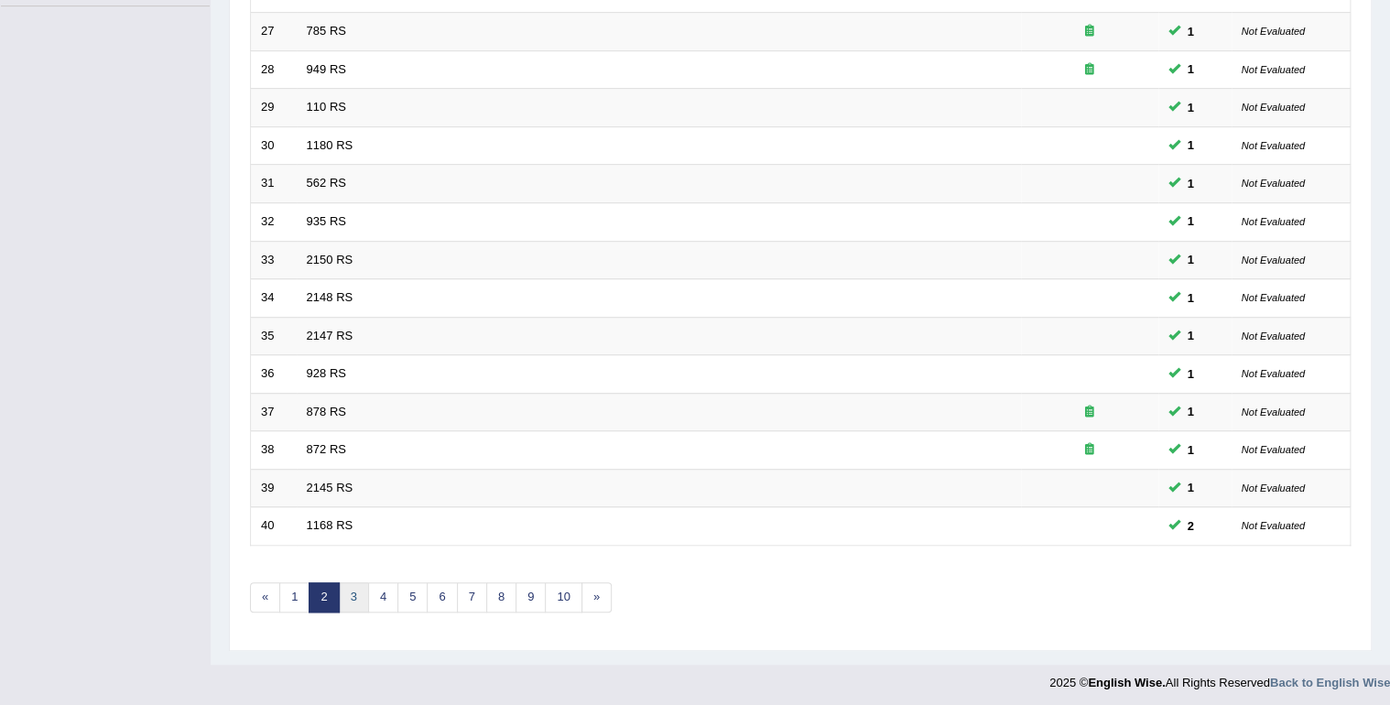
click at [356, 595] on link "3" at bounding box center [354, 597] width 30 height 30
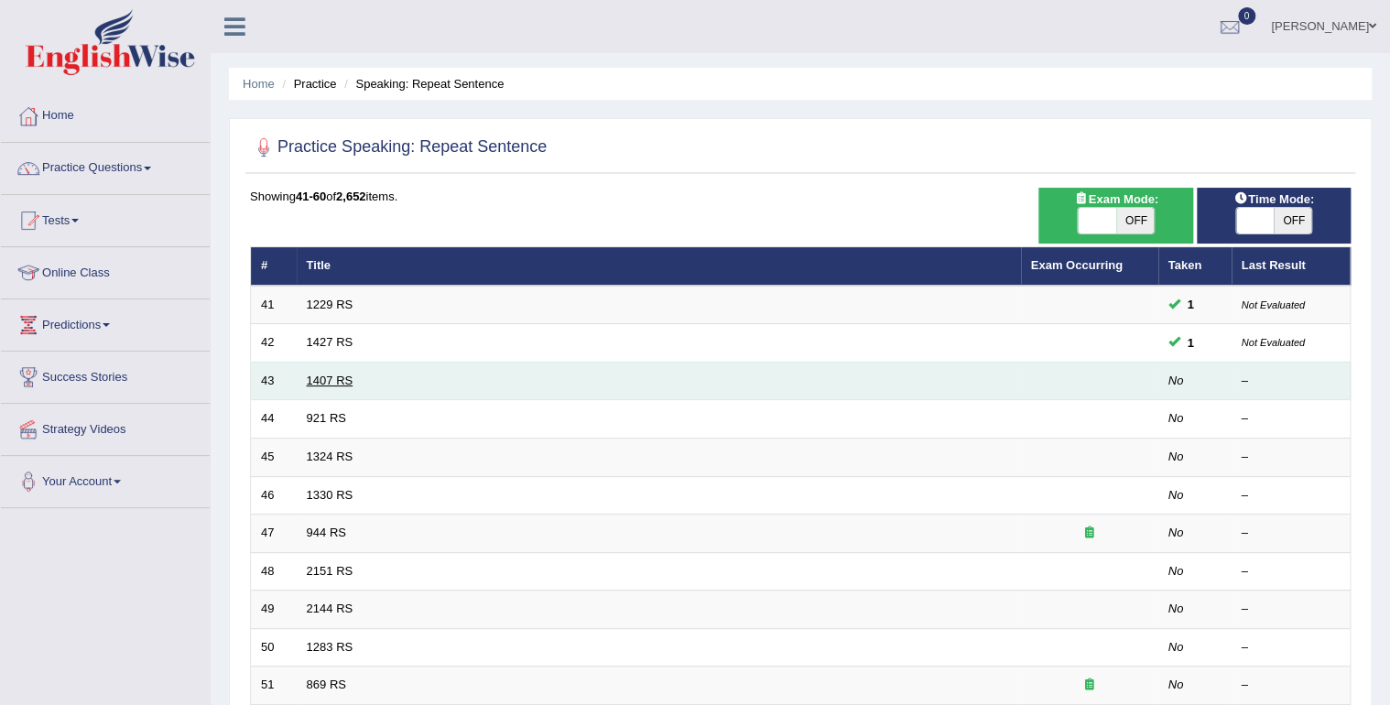
click at [326, 376] on link "1407 RS" at bounding box center [330, 381] width 47 height 14
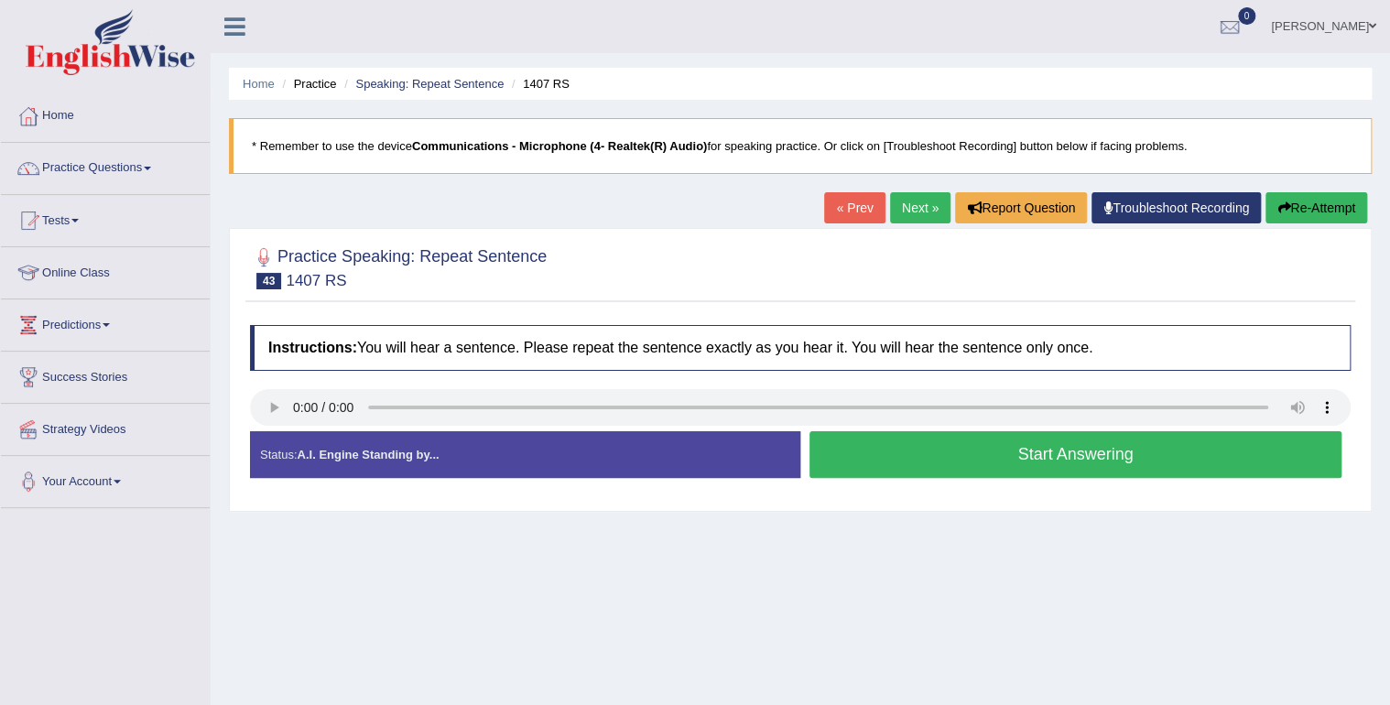
click at [922, 463] on button "Start Answering" at bounding box center [1076, 454] width 532 height 47
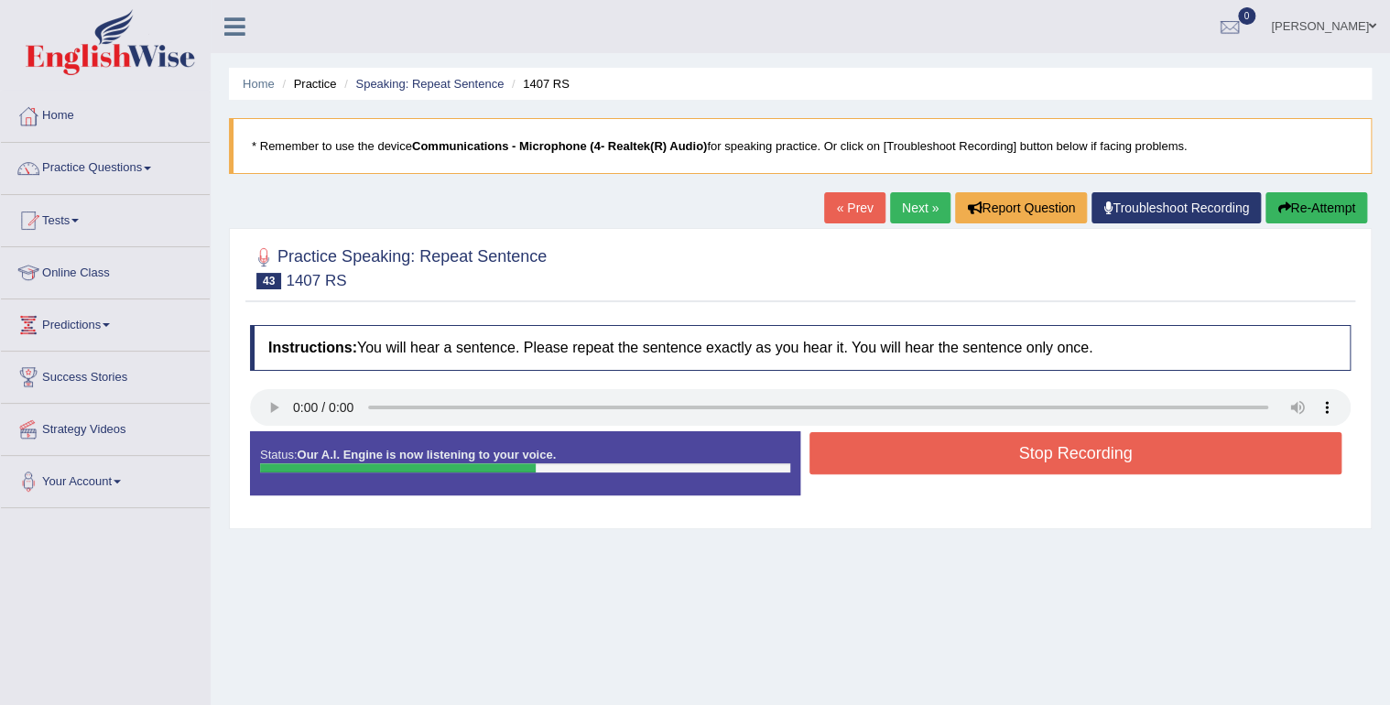
click at [934, 441] on button "Stop Recording" at bounding box center [1076, 453] width 532 height 42
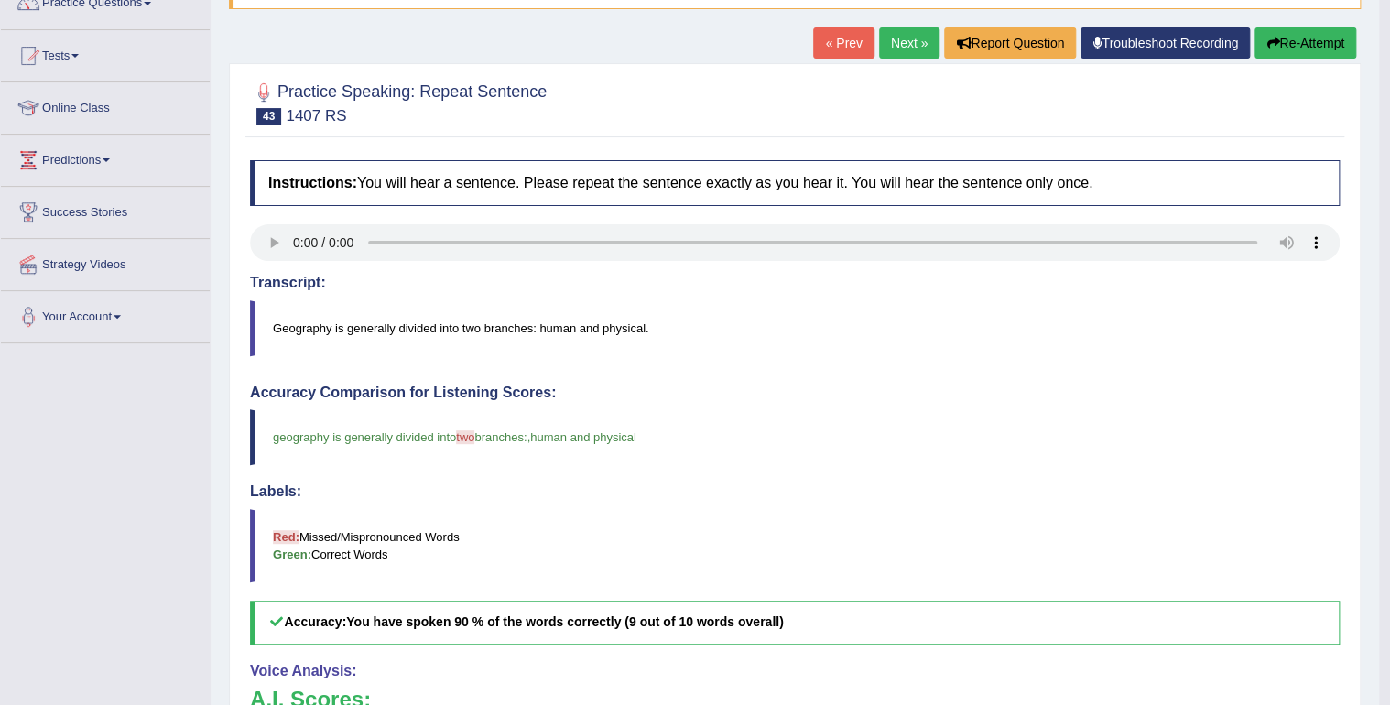
scroll to position [147, 0]
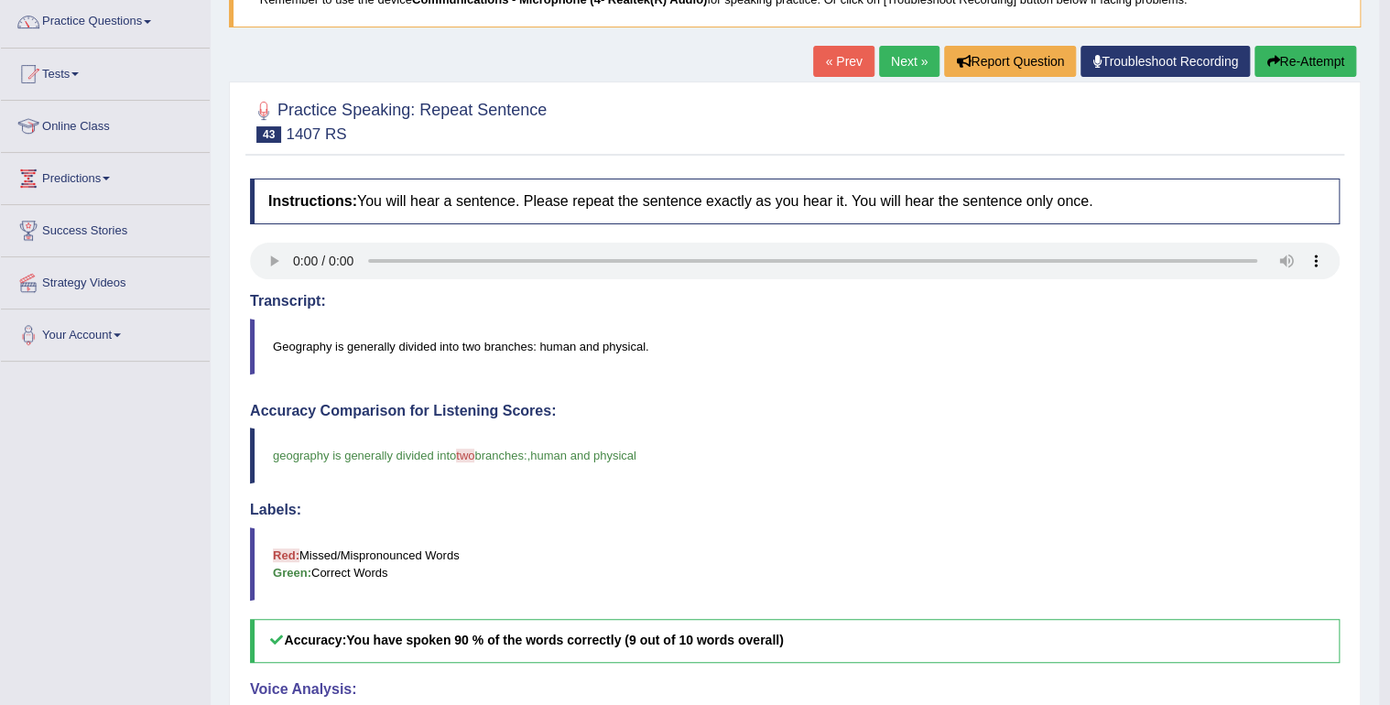
click at [895, 56] on link "Next »" at bounding box center [909, 61] width 60 height 31
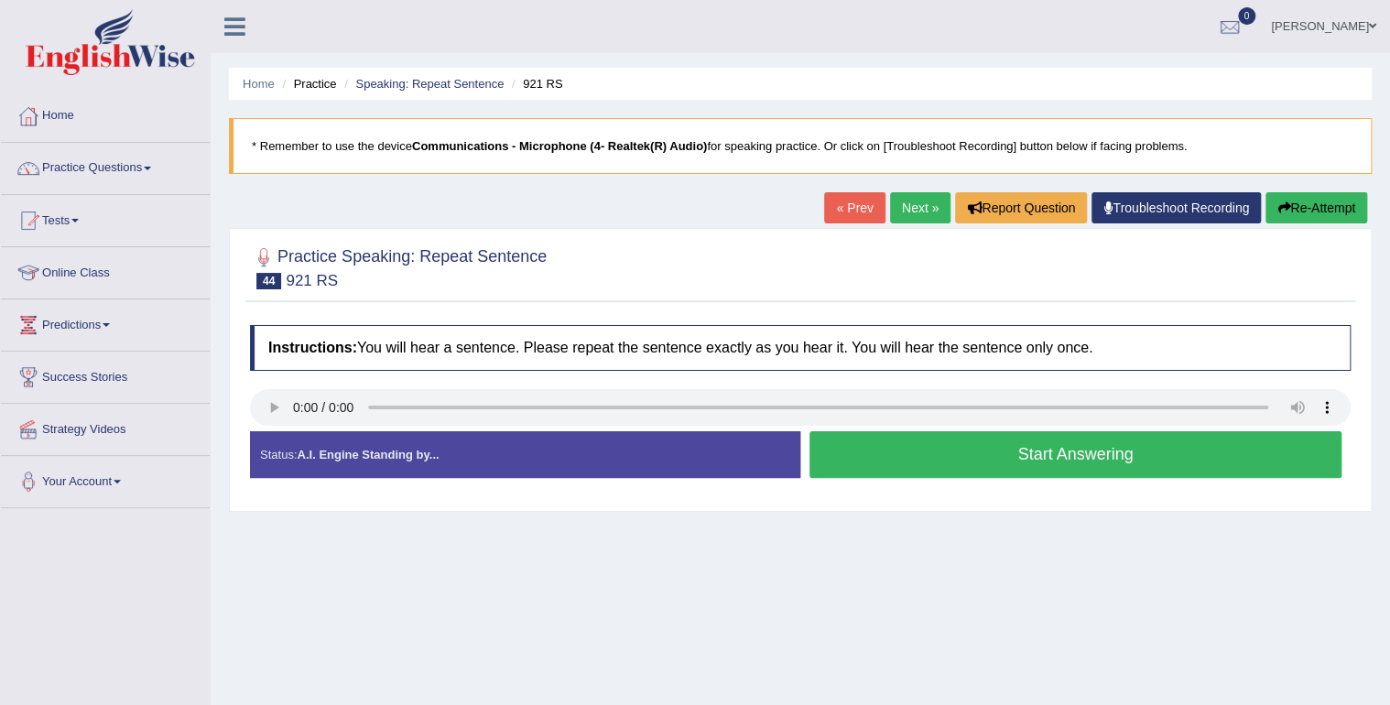
click at [920, 447] on button "Start Answering" at bounding box center [1076, 454] width 532 height 47
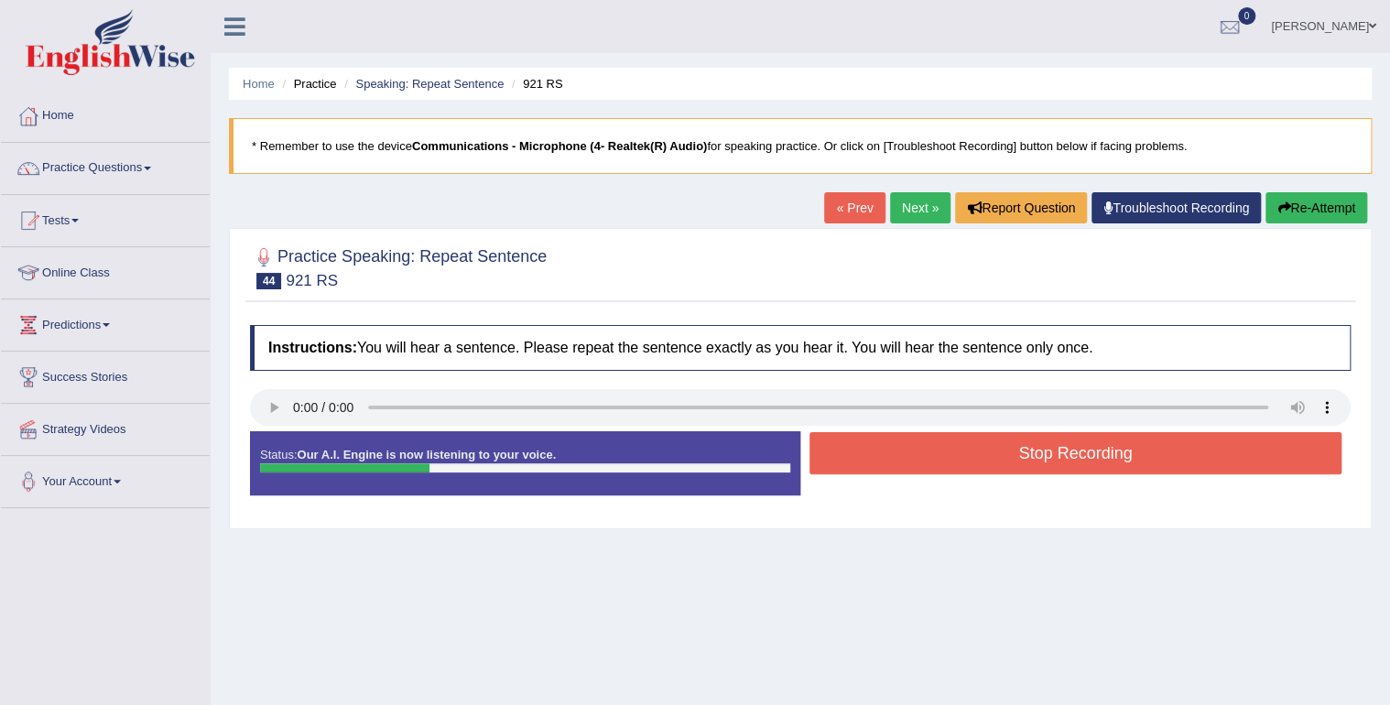
click at [930, 451] on button "Stop Recording" at bounding box center [1076, 453] width 532 height 42
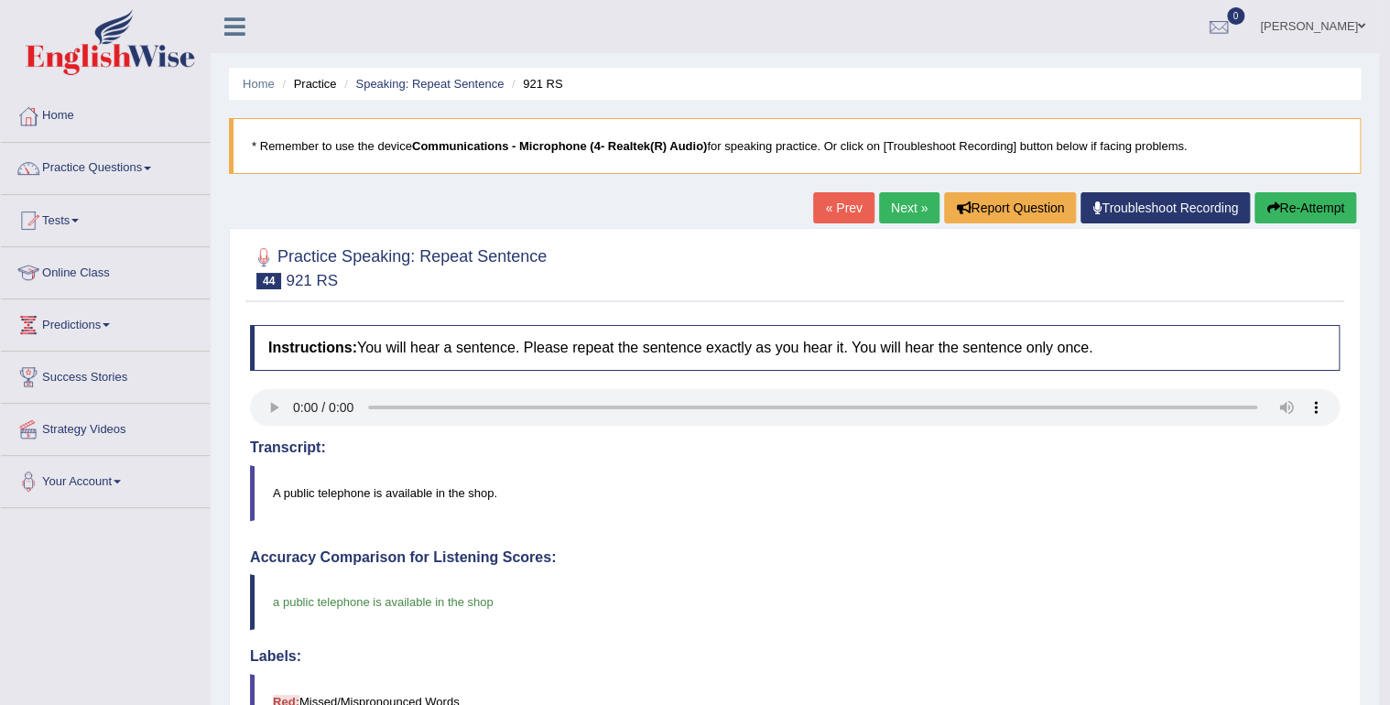
click at [911, 210] on link "Next »" at bounding box center [909, 207] width 60 height 31
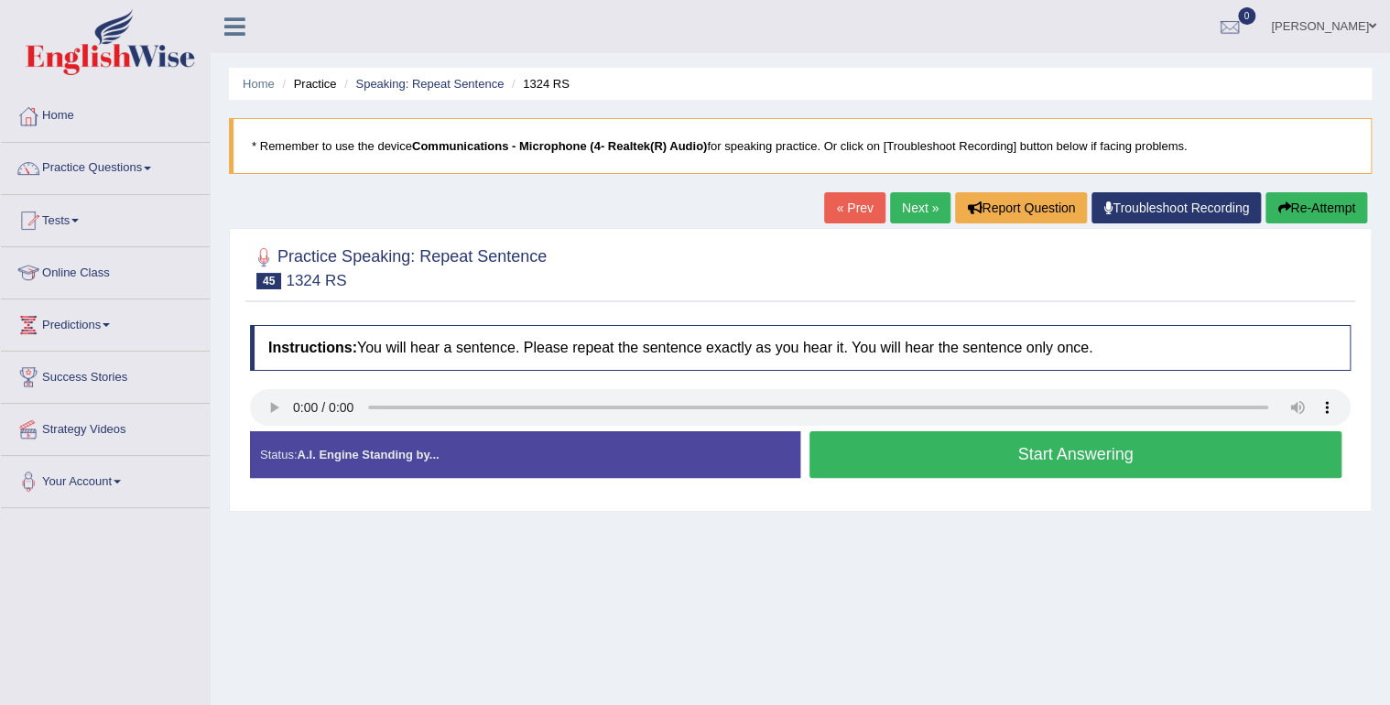
click at [953, 458] on button "Start Answering" at bounding box center [1076, 454] width 532 height 47
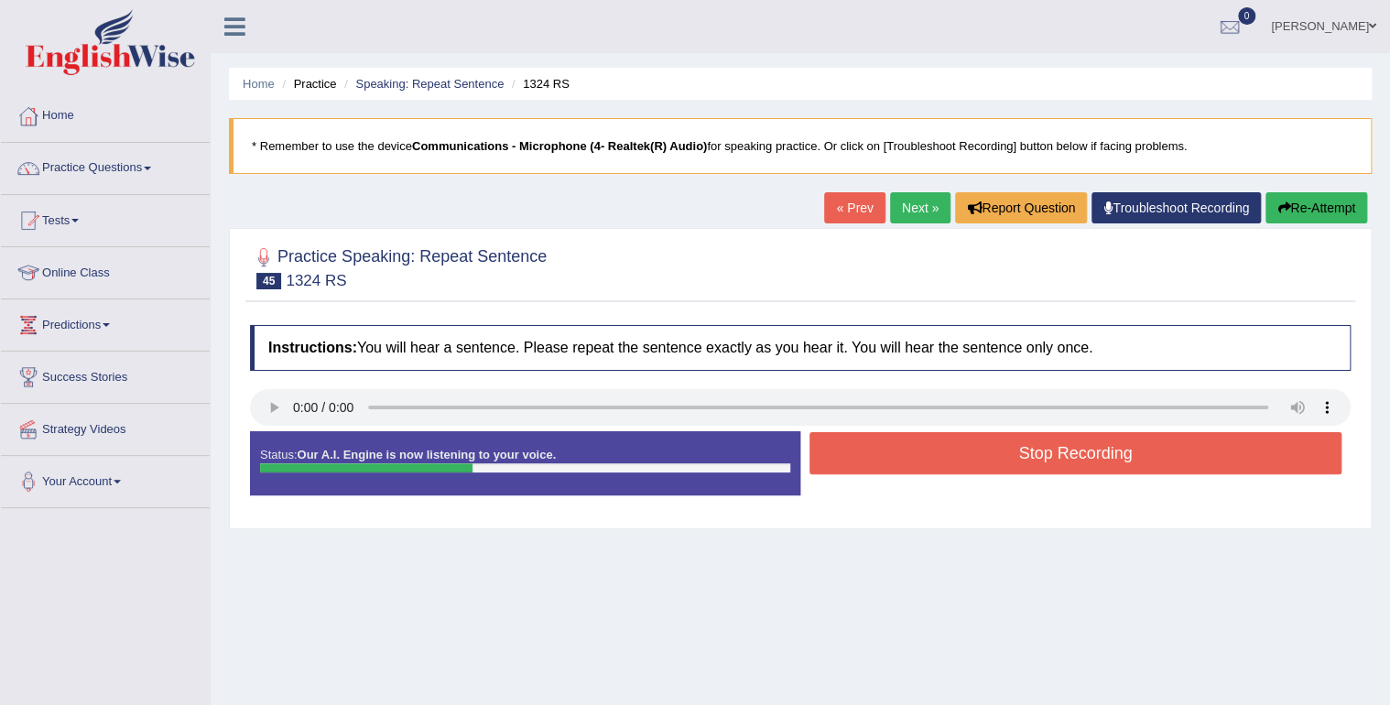
click at [955, 460] on button "Stop Recording" at bounding box center [1076, 453] width 532 height 42
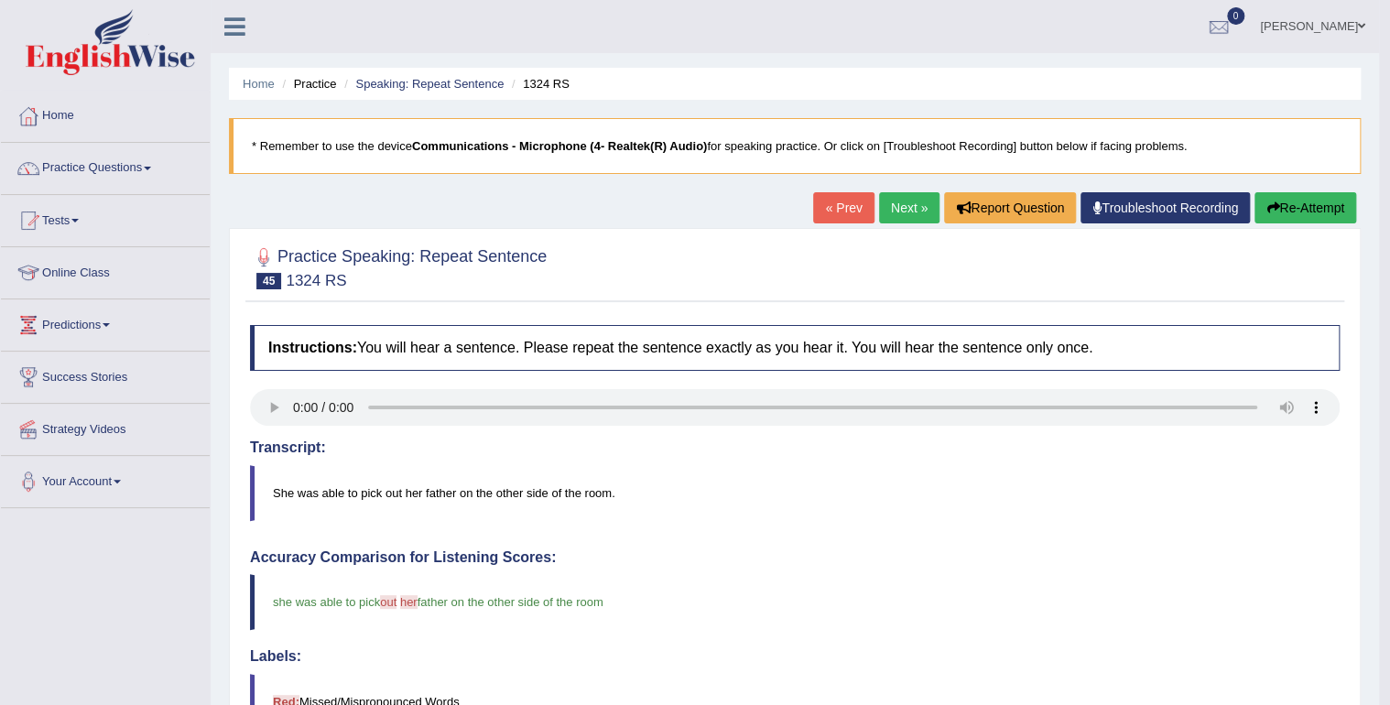
click at [909, 199] on link "Next »" at bounding box center [909, 207] width 60 height 31
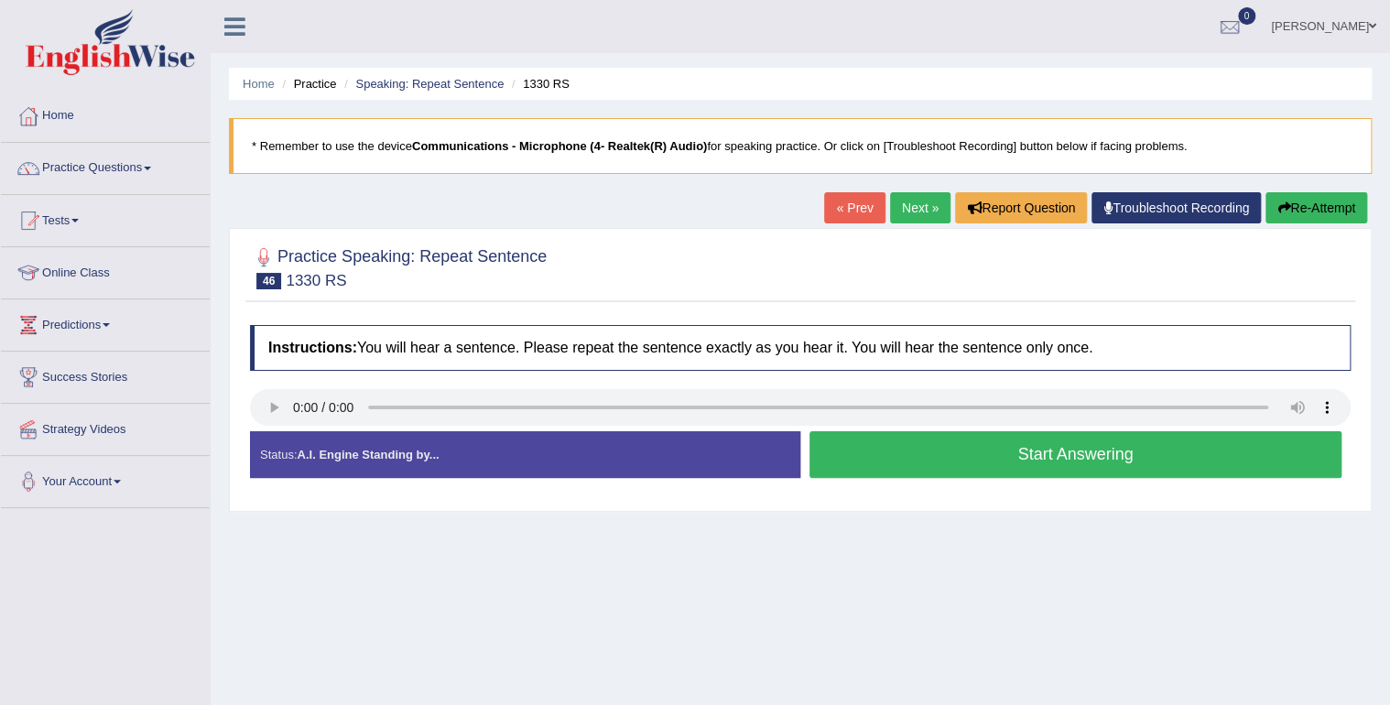
click at [1042, 461] on button "Start Answering" at bounding box center [1076, 454] width 532 height 47
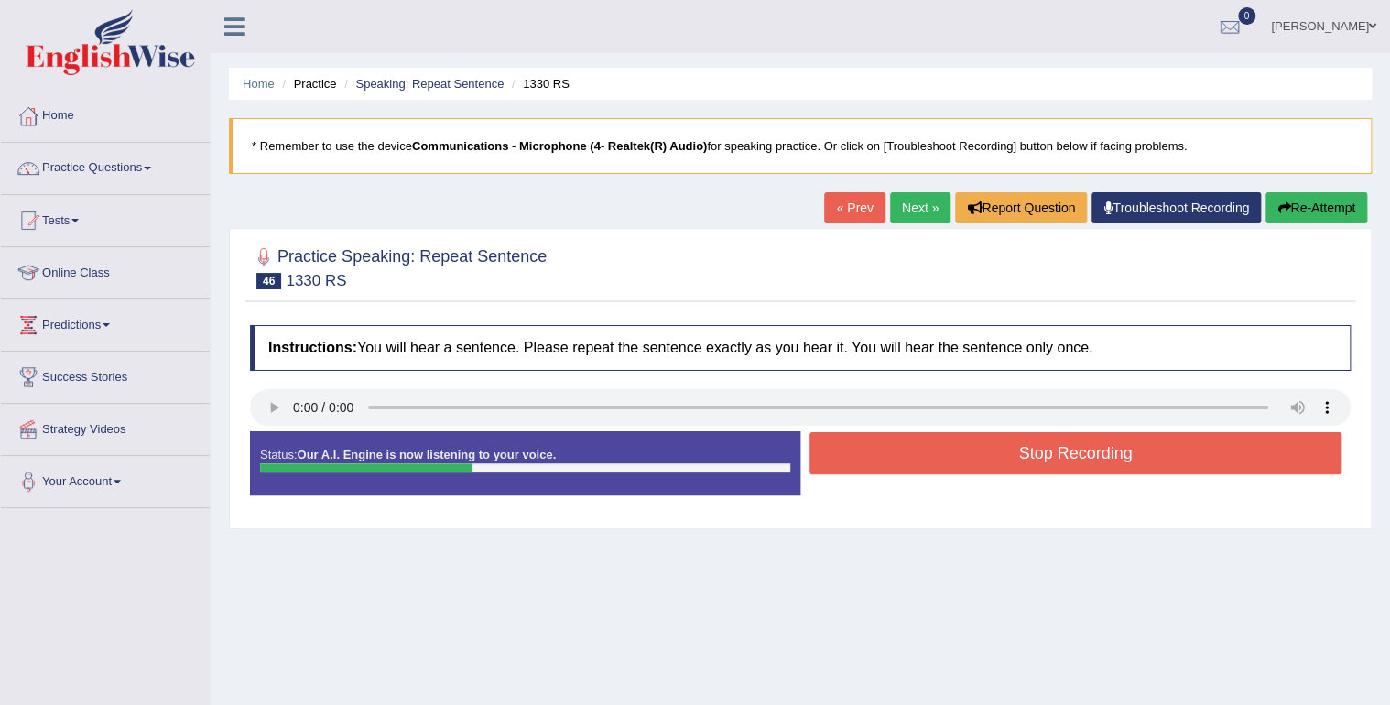
click at [1041, 462] on button "Stop Recording" at bounding box center [1076, 453] width 532 height 42
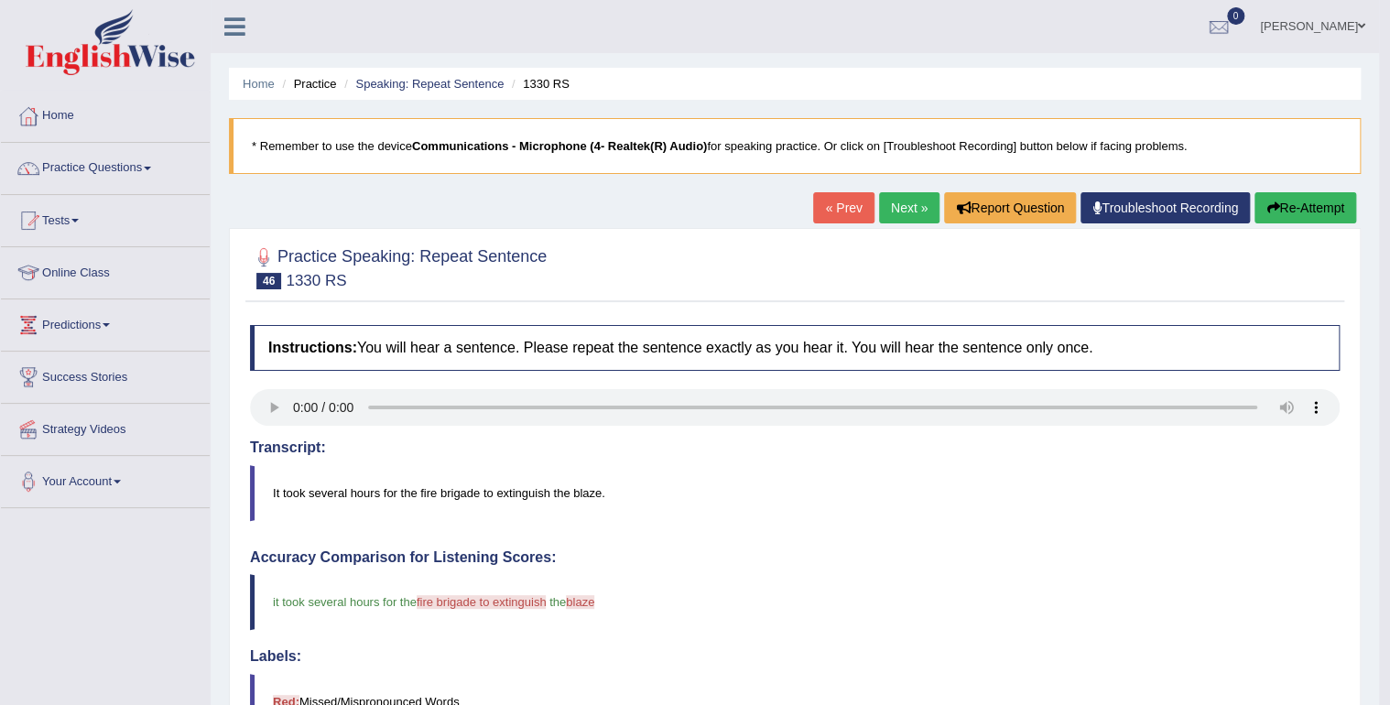
click at [893, 199] on link "Next »" at bounding box center [909, 207] width 60 height 31
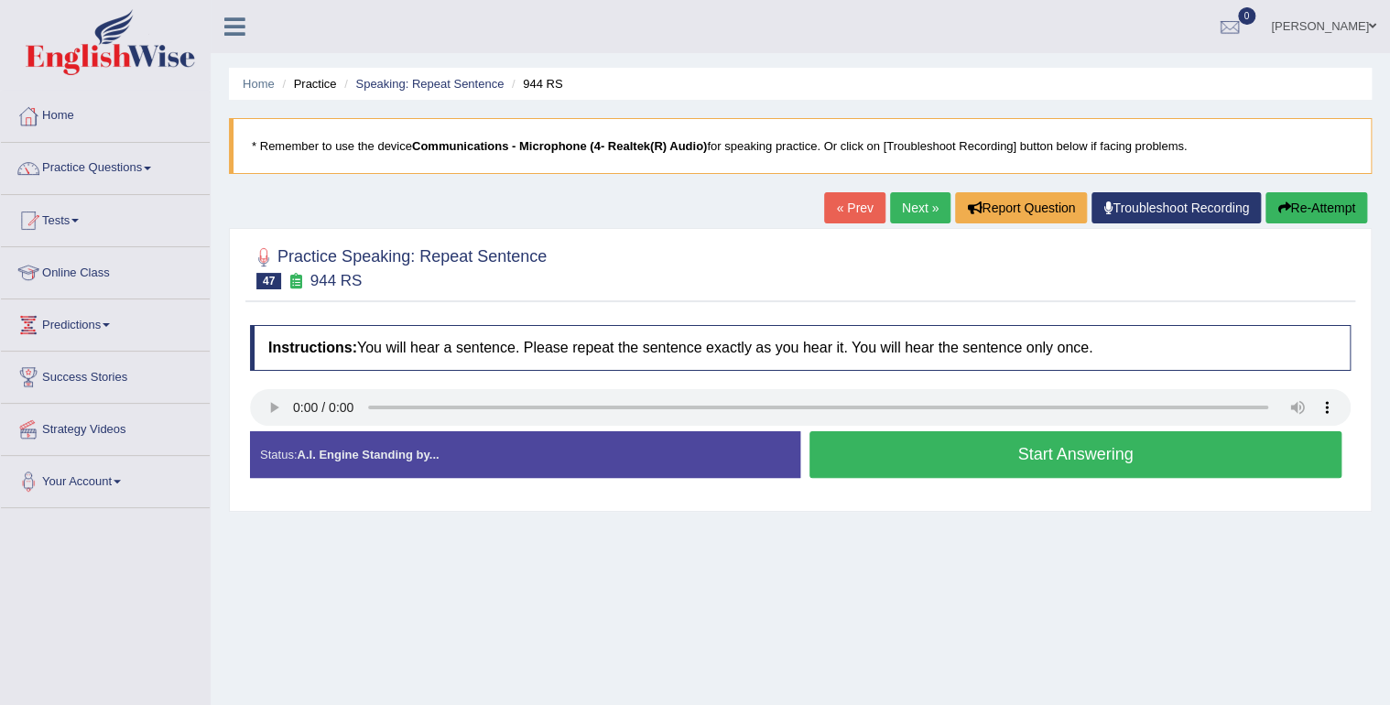
click at [1076, 455] on button "Start Answering" at bounding box center [1076, 454] width 532 height 47
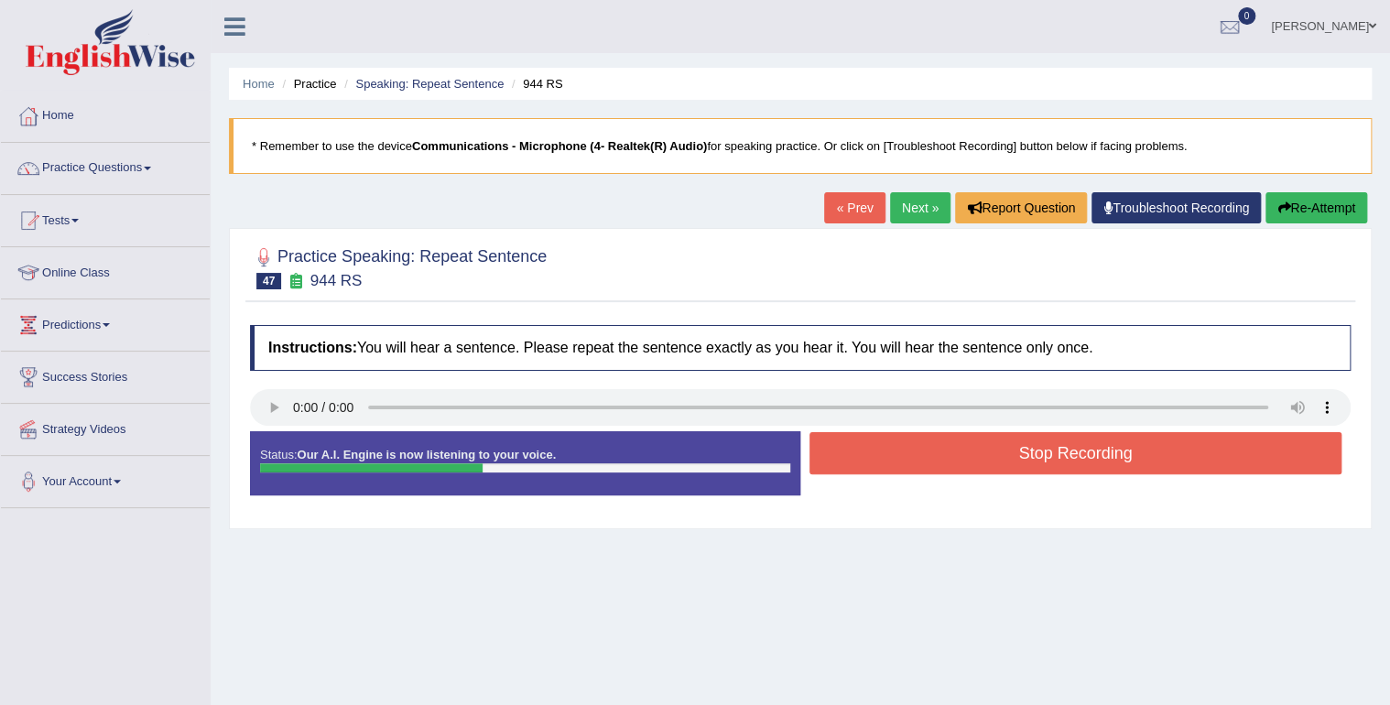
click at [1076, 455] on button "Stop Recording" at bounding box center [1076, 453] width 532 height 42
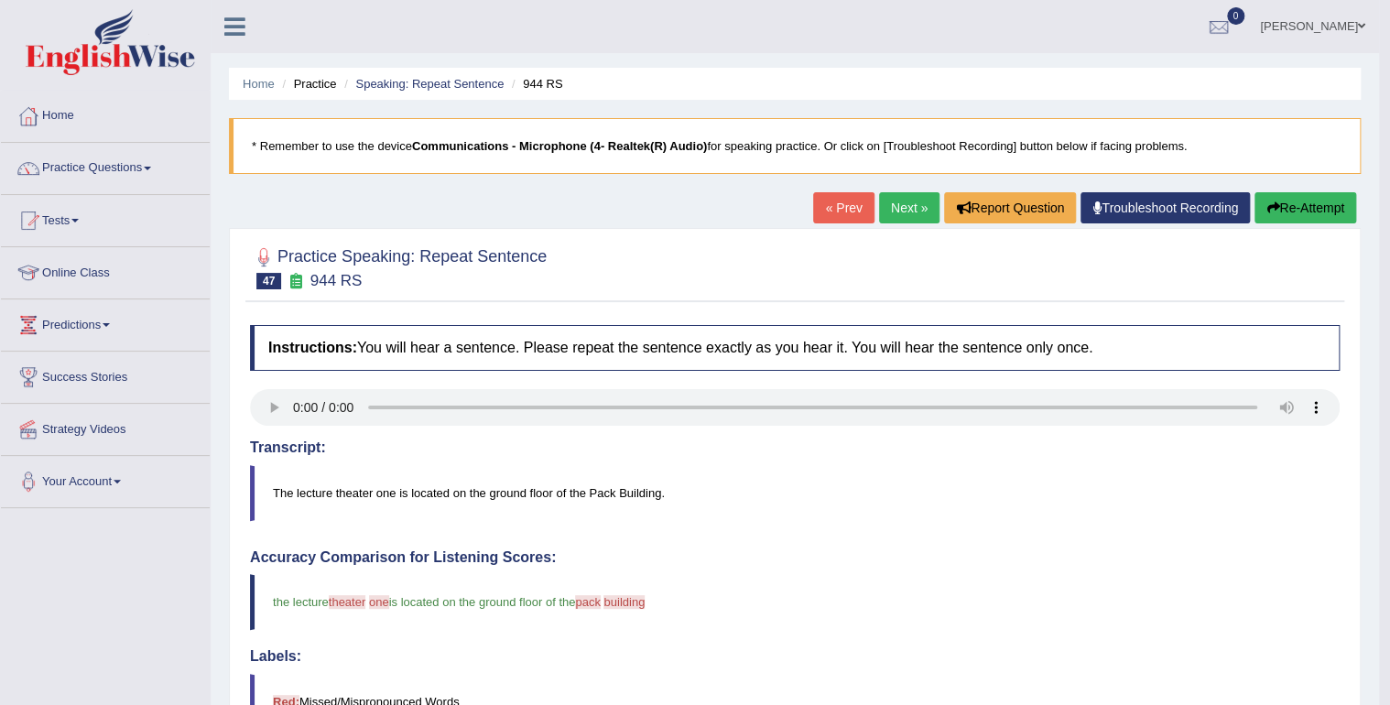
click at [900, 201] on link "Next »" at bounding box center [909, 207] width 60 height 31
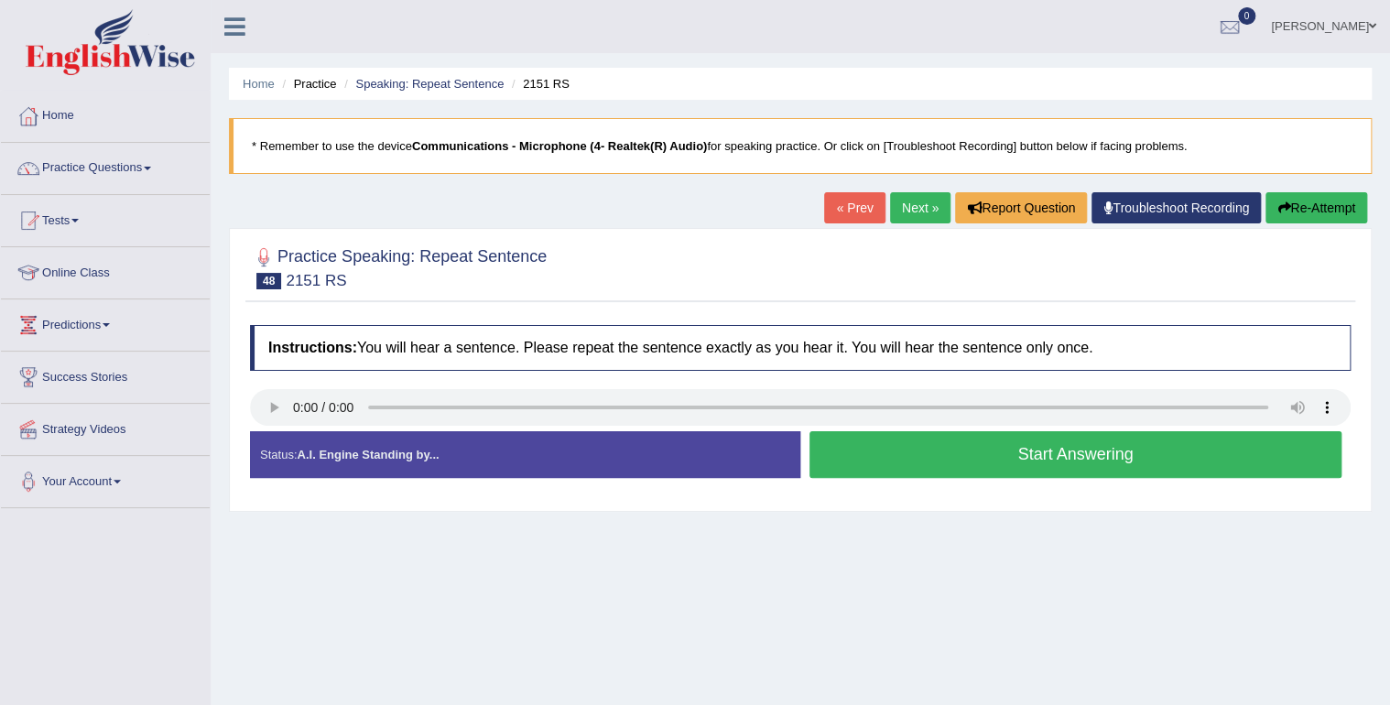
click at [1065, 462] on button "Start Answering" at bounding box center [1076, 454] width 532 height 47
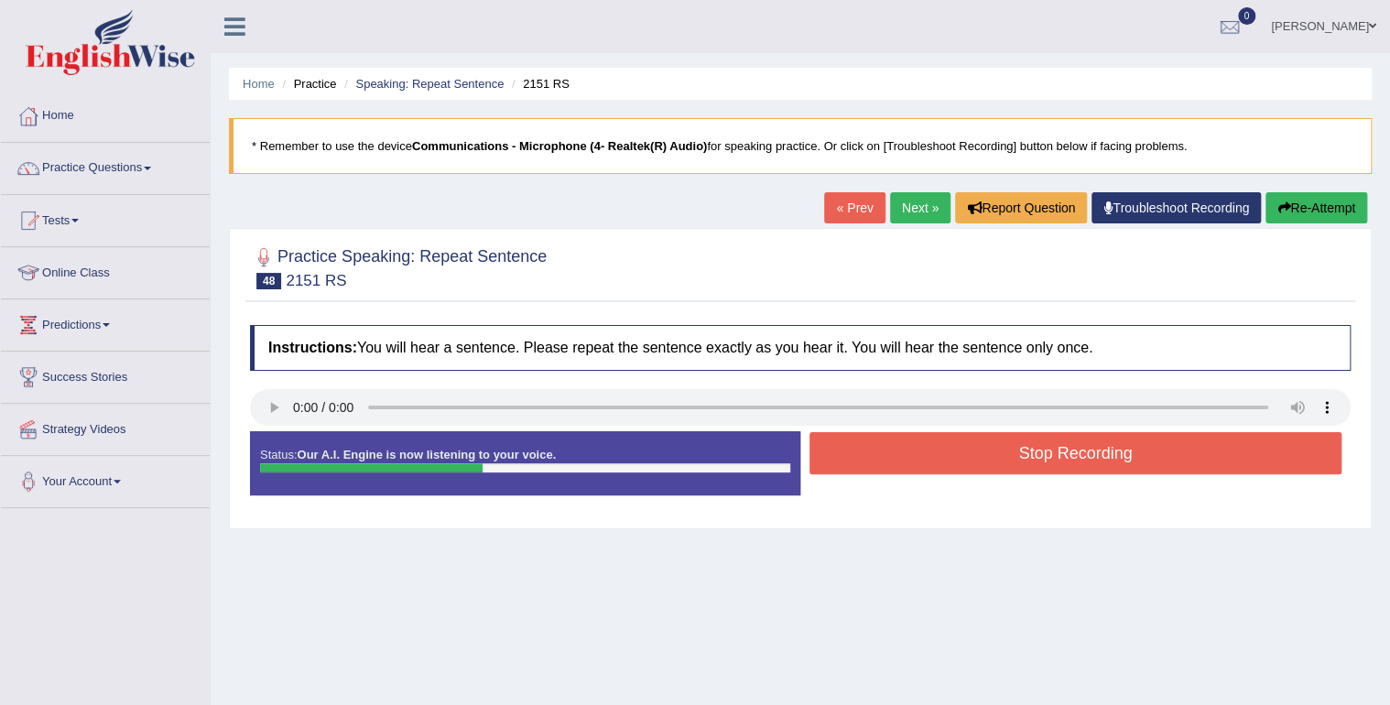
click at [1065, 444] on button "Stop Recording" at bounding box center [1076, 453] width 532 height 42
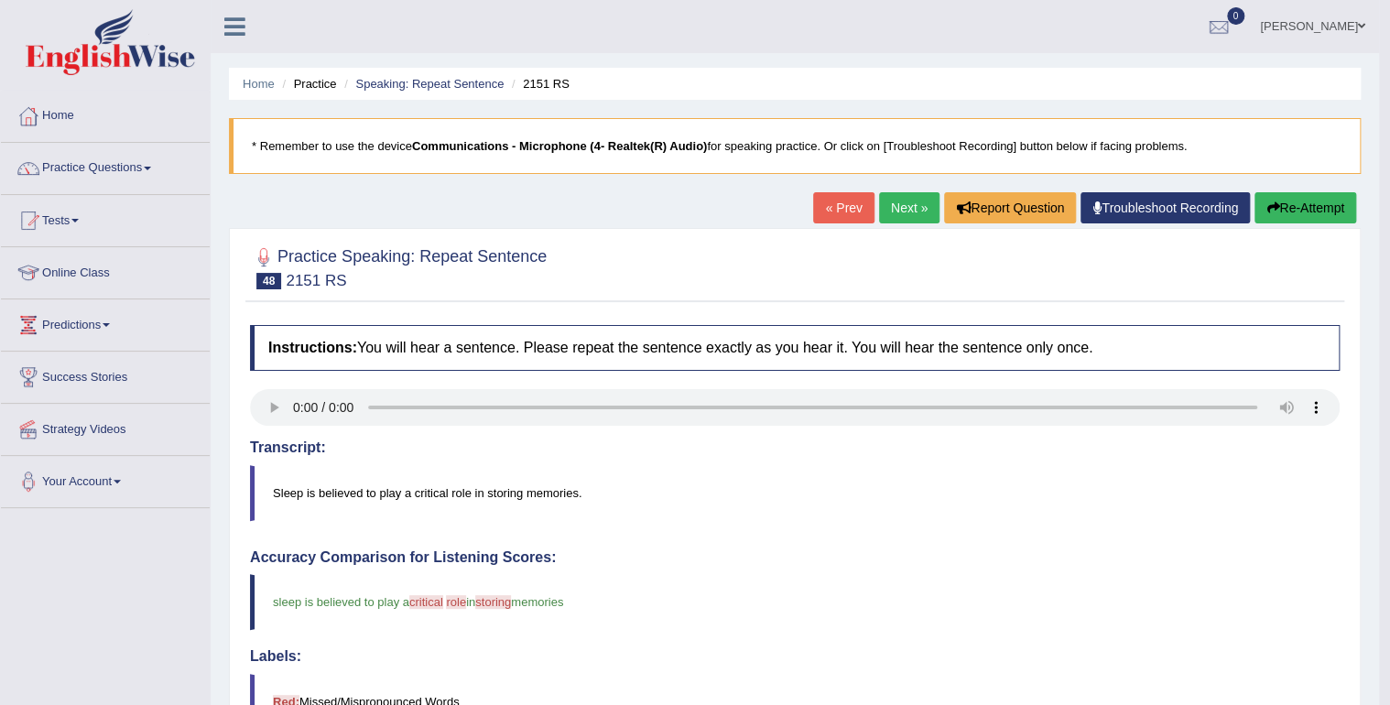
click at [905, 205] on link "Next »" at bounding box center [909, 207] width 60 height 31
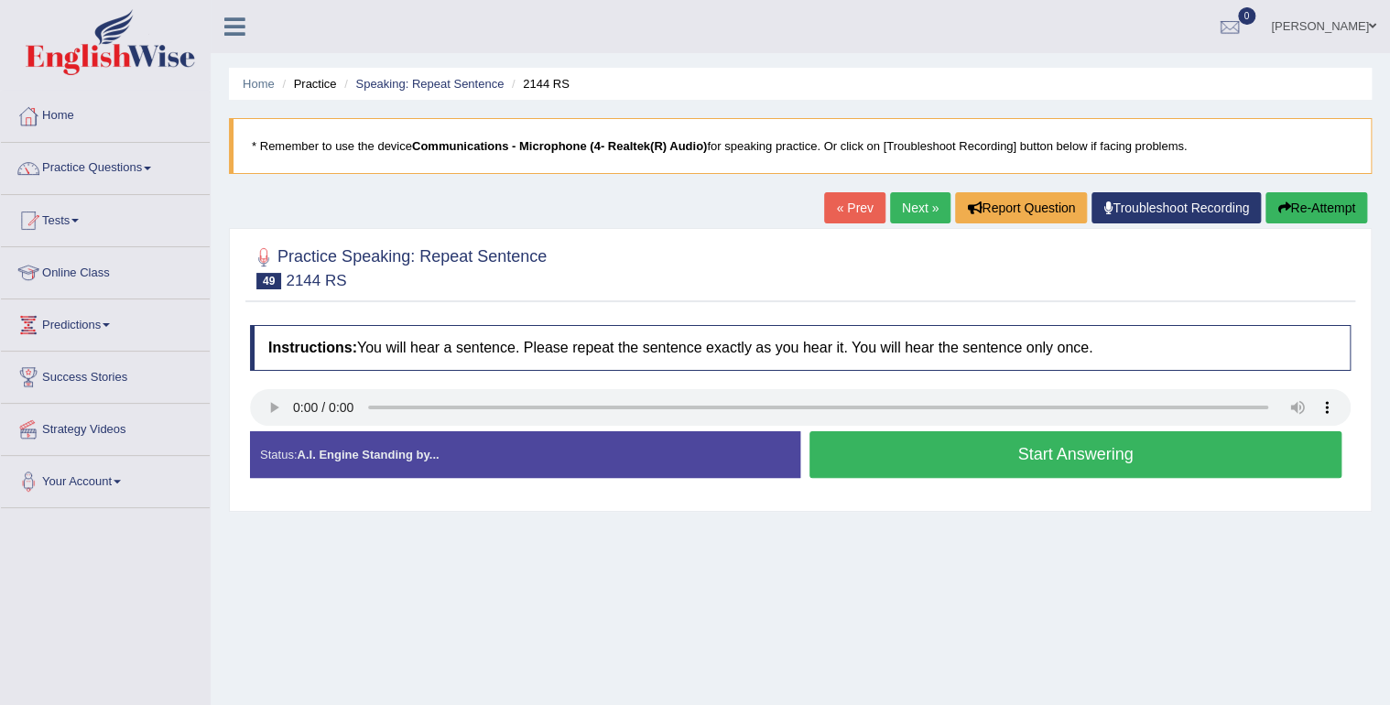
click at [1019, 455] on button "Start Answering" at bounding box center [1076, 454] width 532 height 47
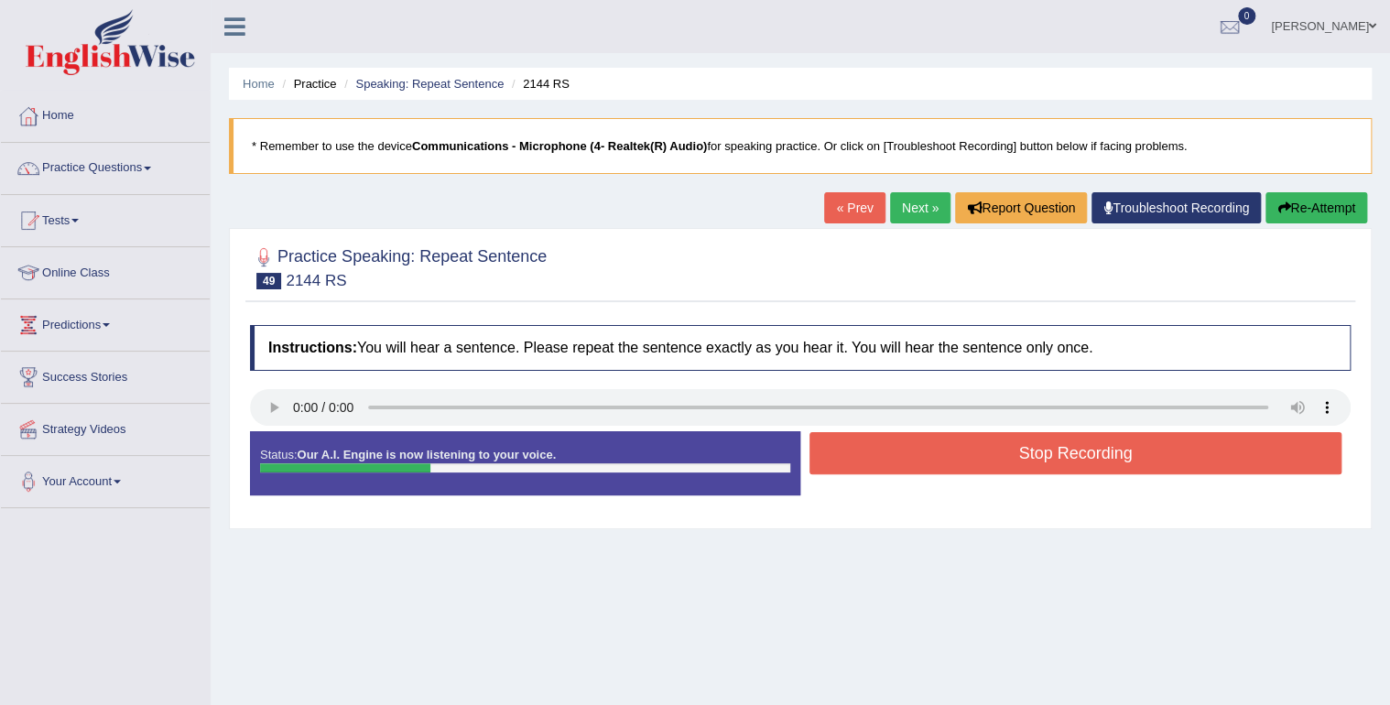
click at [1019, 454] on button "Stop Recording" at bounding box center [1076, 453] width 532 height 42
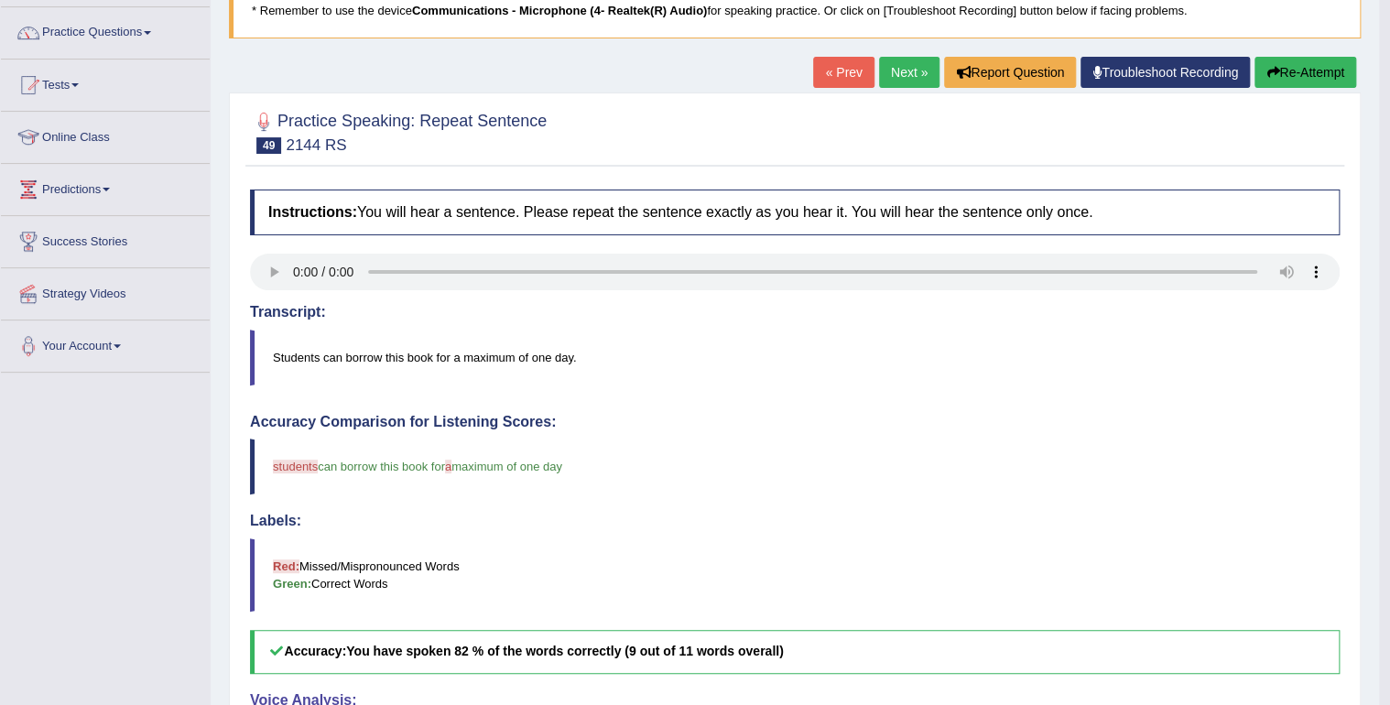
scroll to position [147, 0]
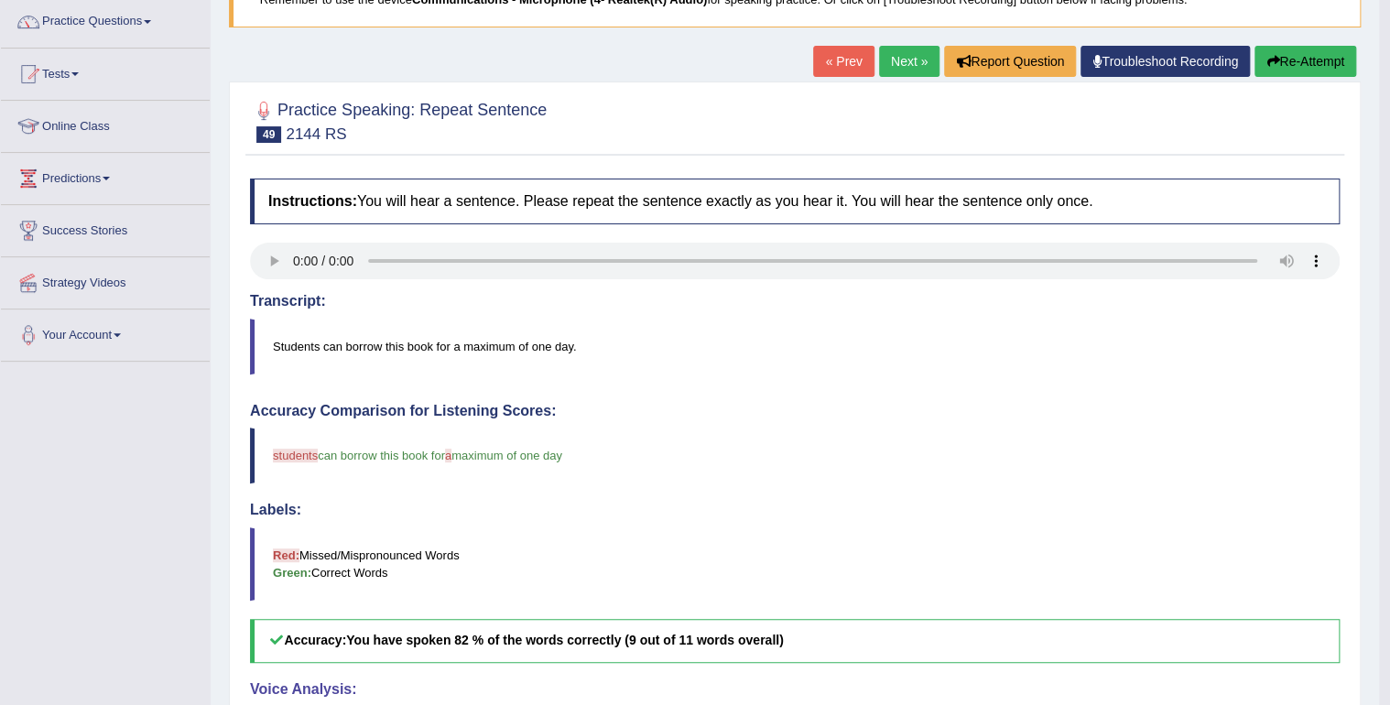
click at [907, 56] on link "Next »" at bounding box center [909, 61] width 60 height 31
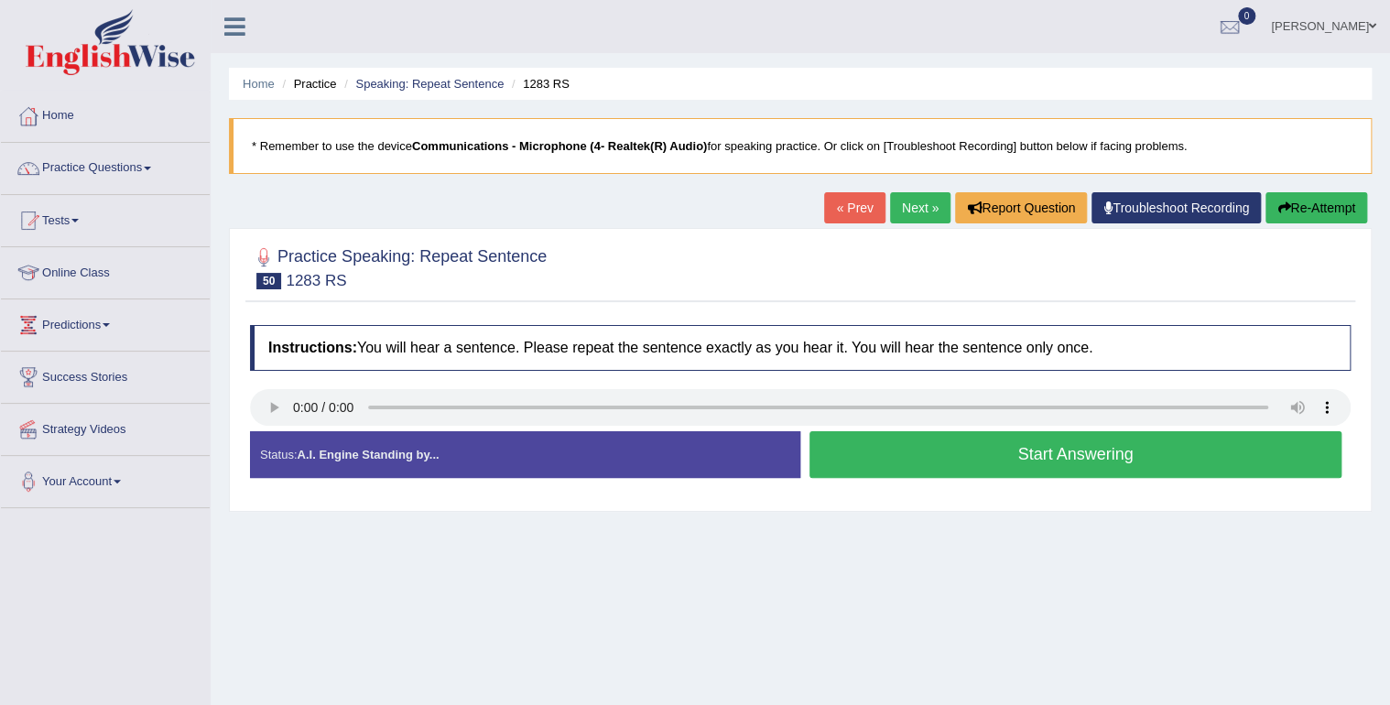
click at [989, 449] on button "Start Answering" at bounding box center [1076, 454] width 532 height 47
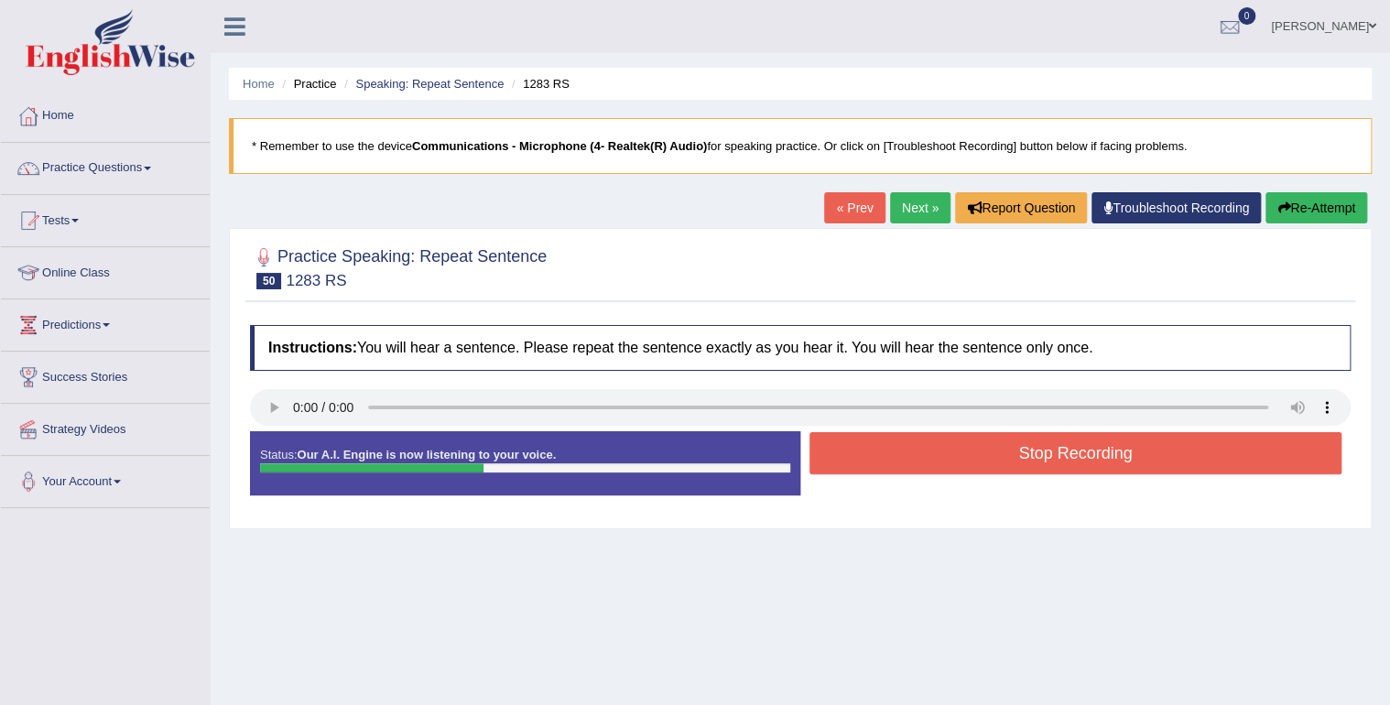
click at [1014, 447] on button "Stop Recording" at bounding box center [1076, 453] width 532 height 42
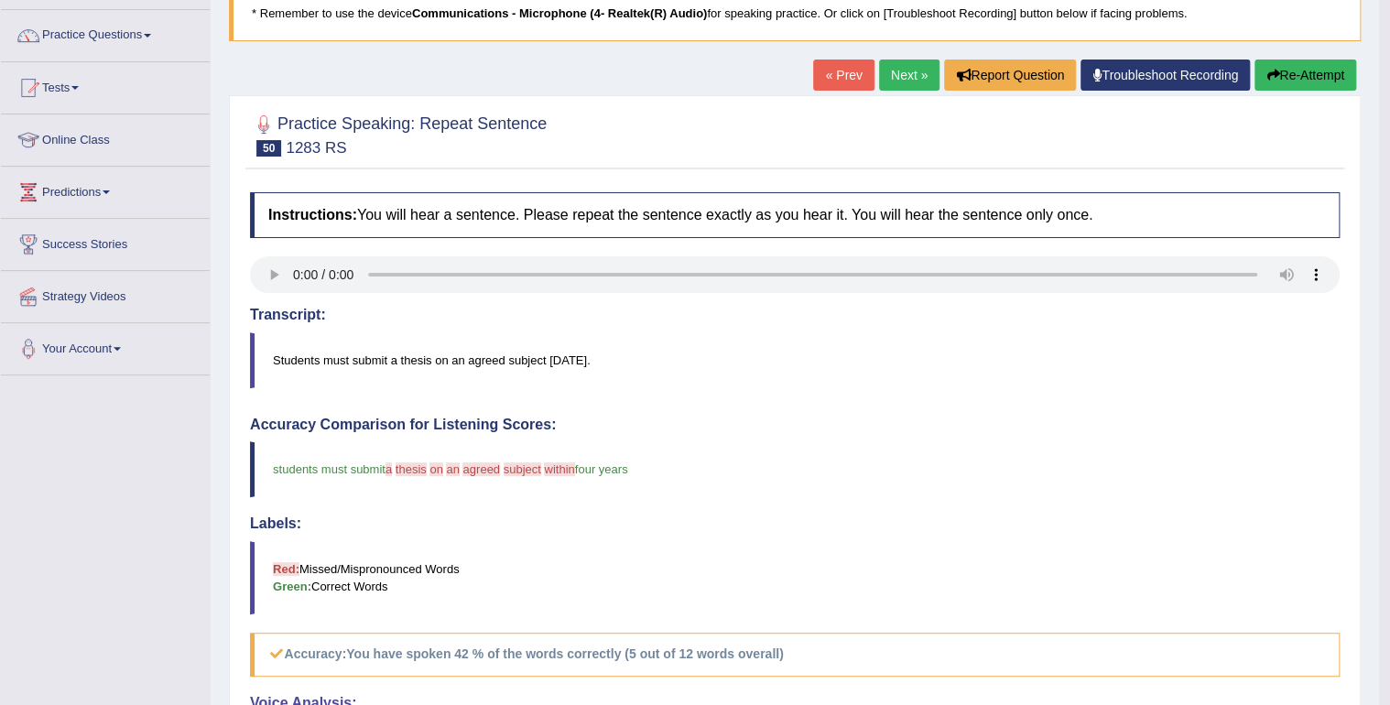
scroll to position [147, 0]
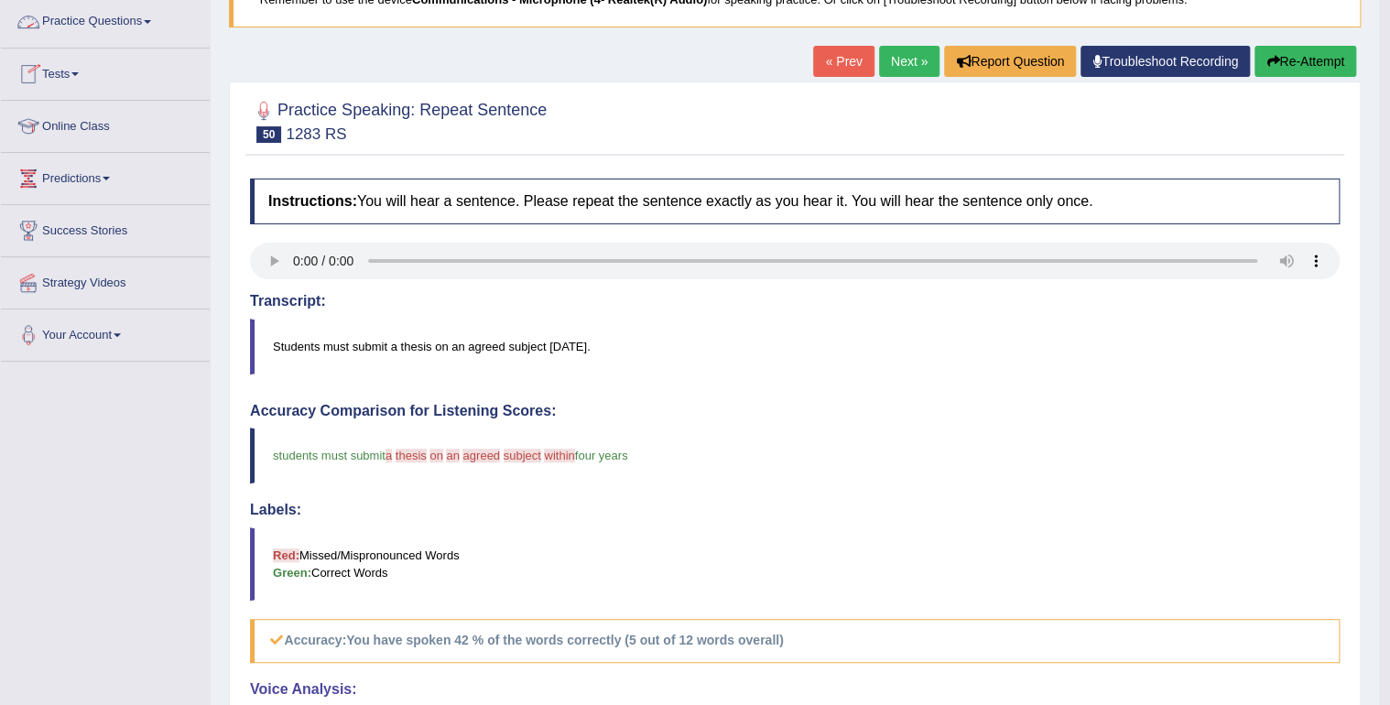
click at [125, 13] on link "Practice Questions" at bounding box center [105, 19] width 209 height 46
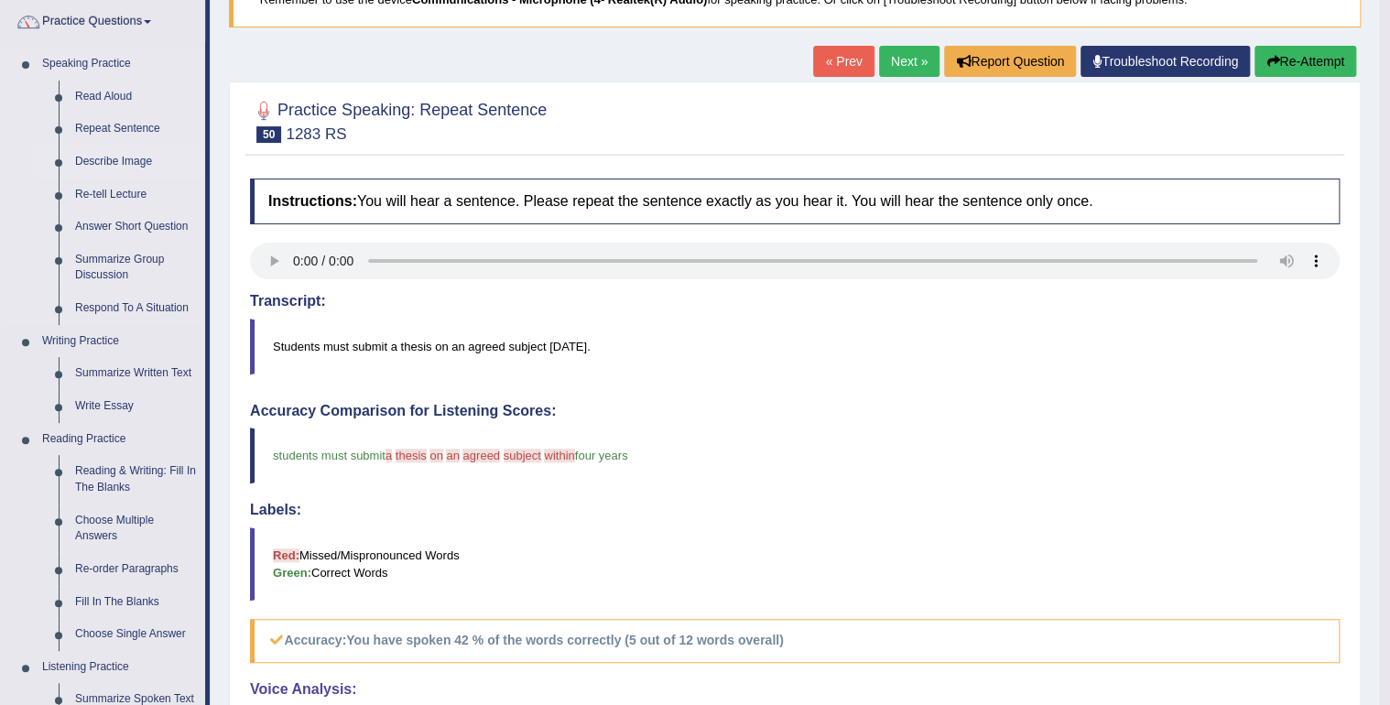
click at [128, 161] on link "Describe Image" at bounding box center [136, 162] width 138 height 33
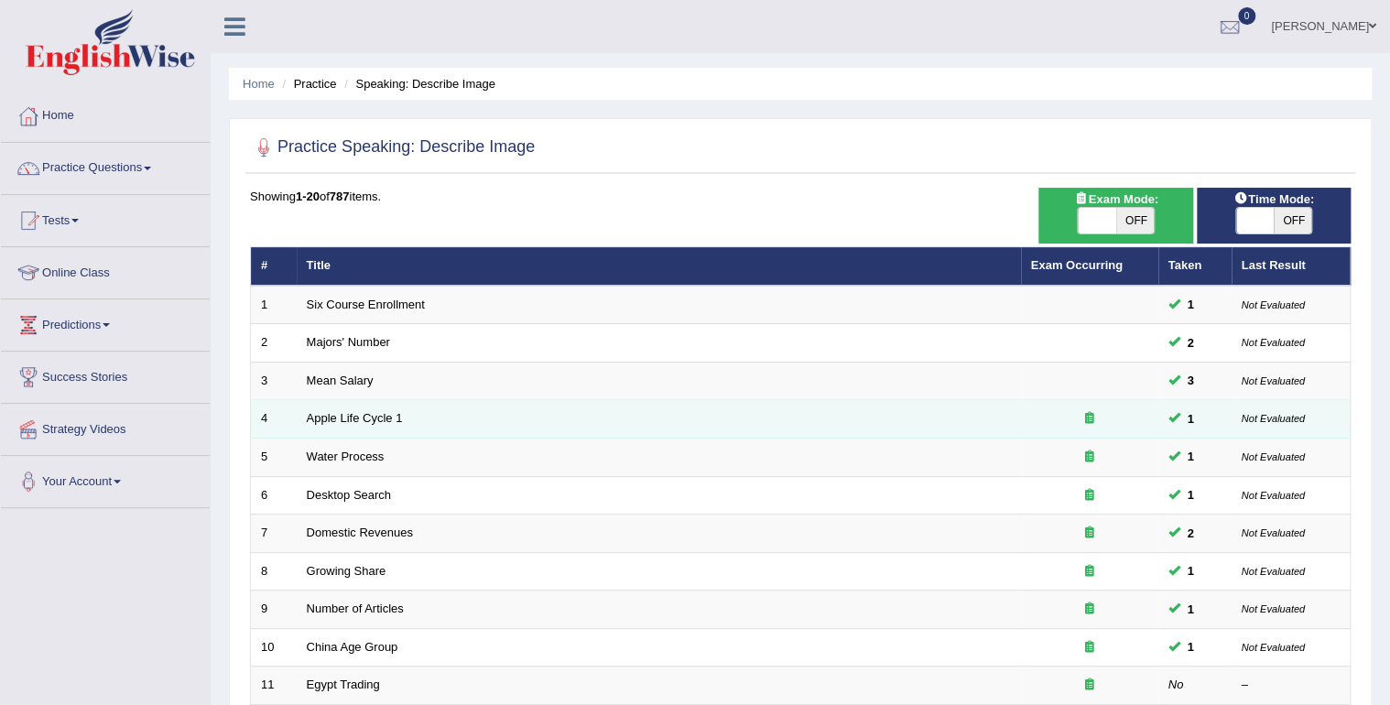
click at [1087, 418] on icon at bounding box center [1089, 418] width 9 height 12
click at [363, 418] on link "Apple Life Cycle 1" at bounding box center [355, 418] width 96 height 14
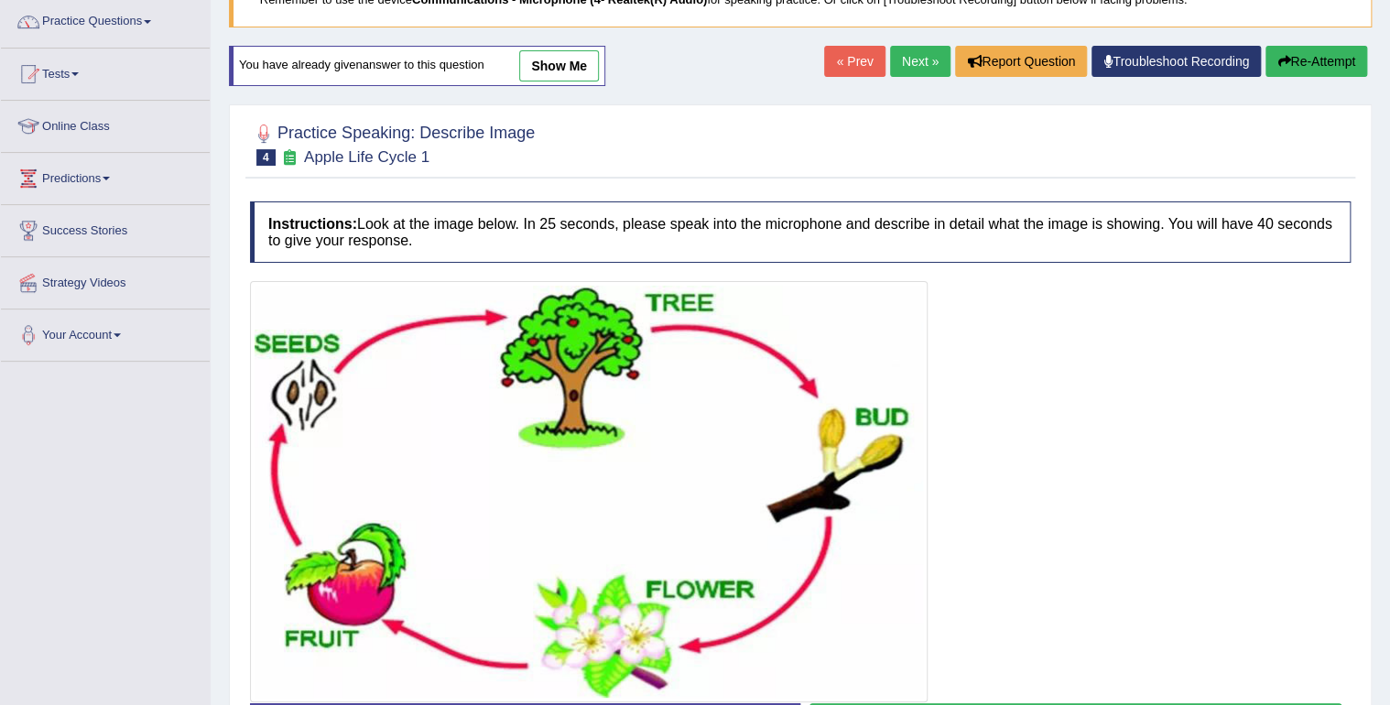
scroll to position [220, 0]
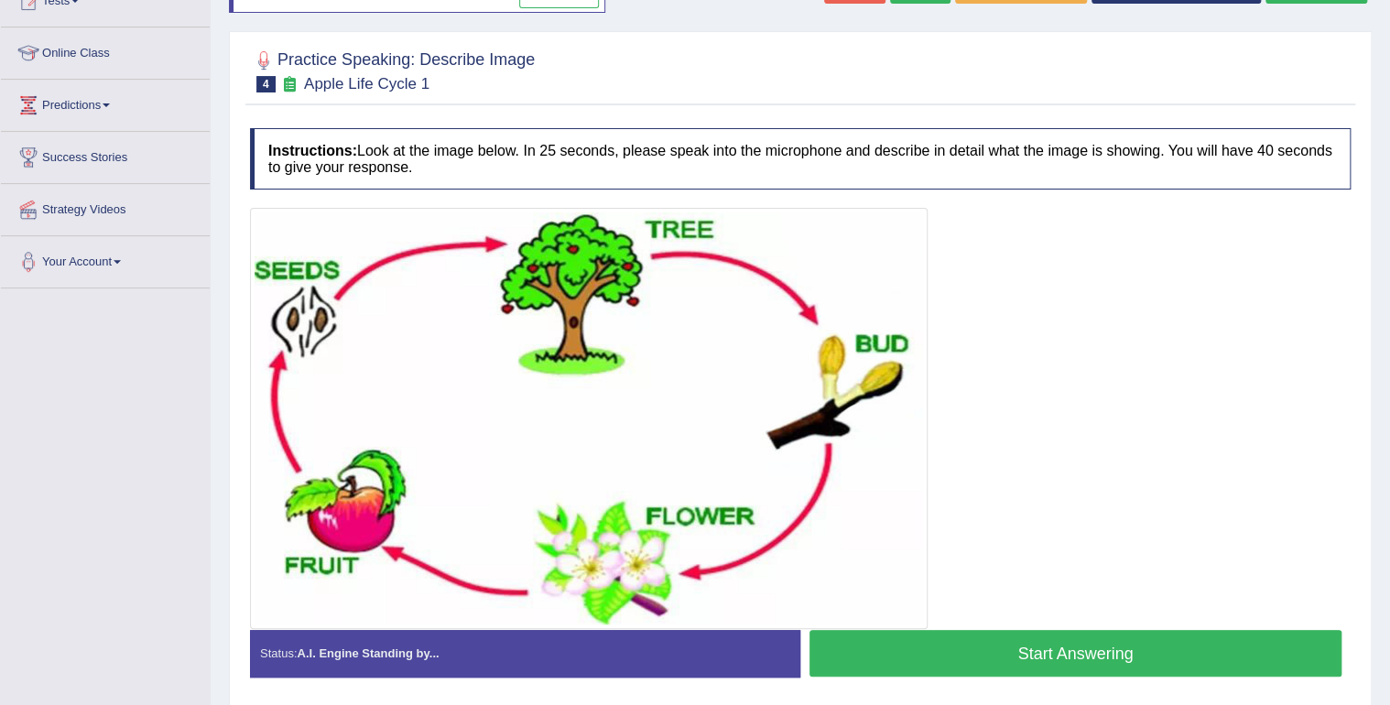
click at [1008, 652] on button "Start Answering" at bounding box center [1076, 653] width 532 height 47
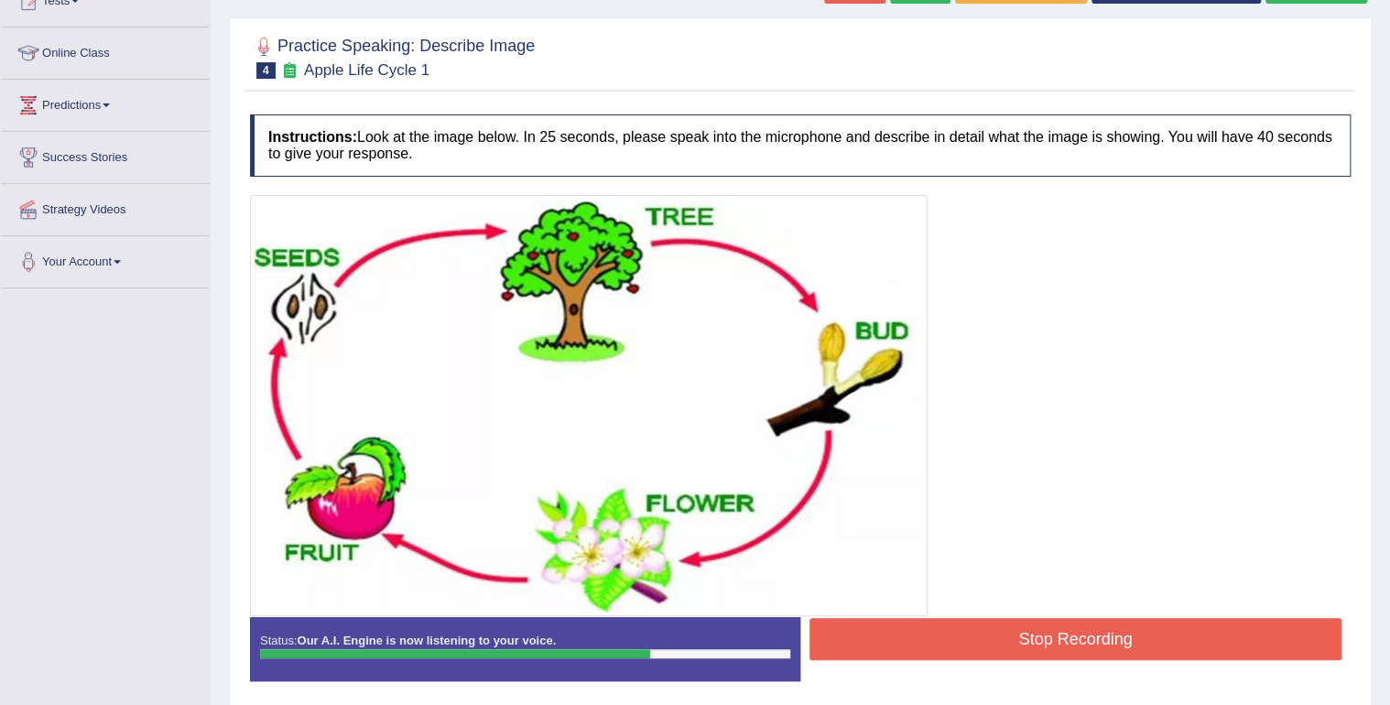
click at [1114, 637] on button "Stop Recording" at bounding box center [1076, 639] width 532 height 42
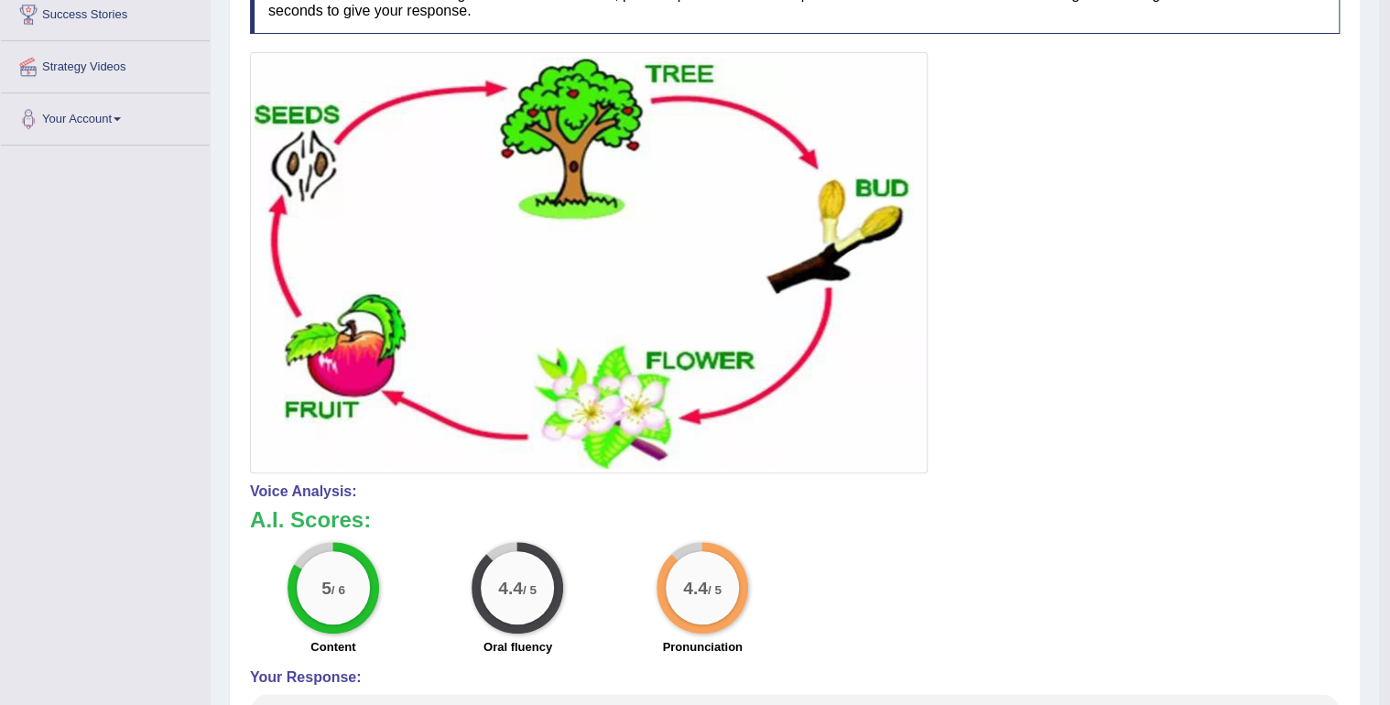
scroll to position [147, 0]
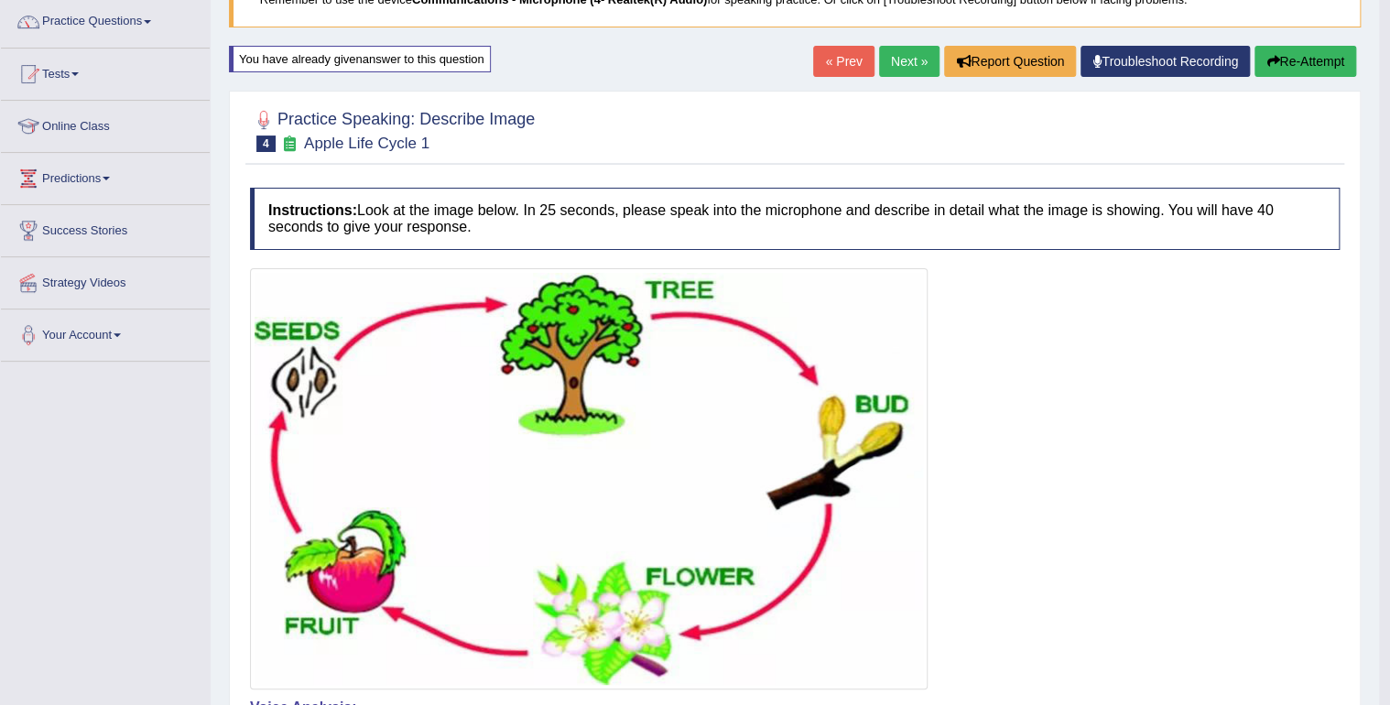
click at [909, 69] on link "Next »" at bounding box center [909, 61] width 60 height 31
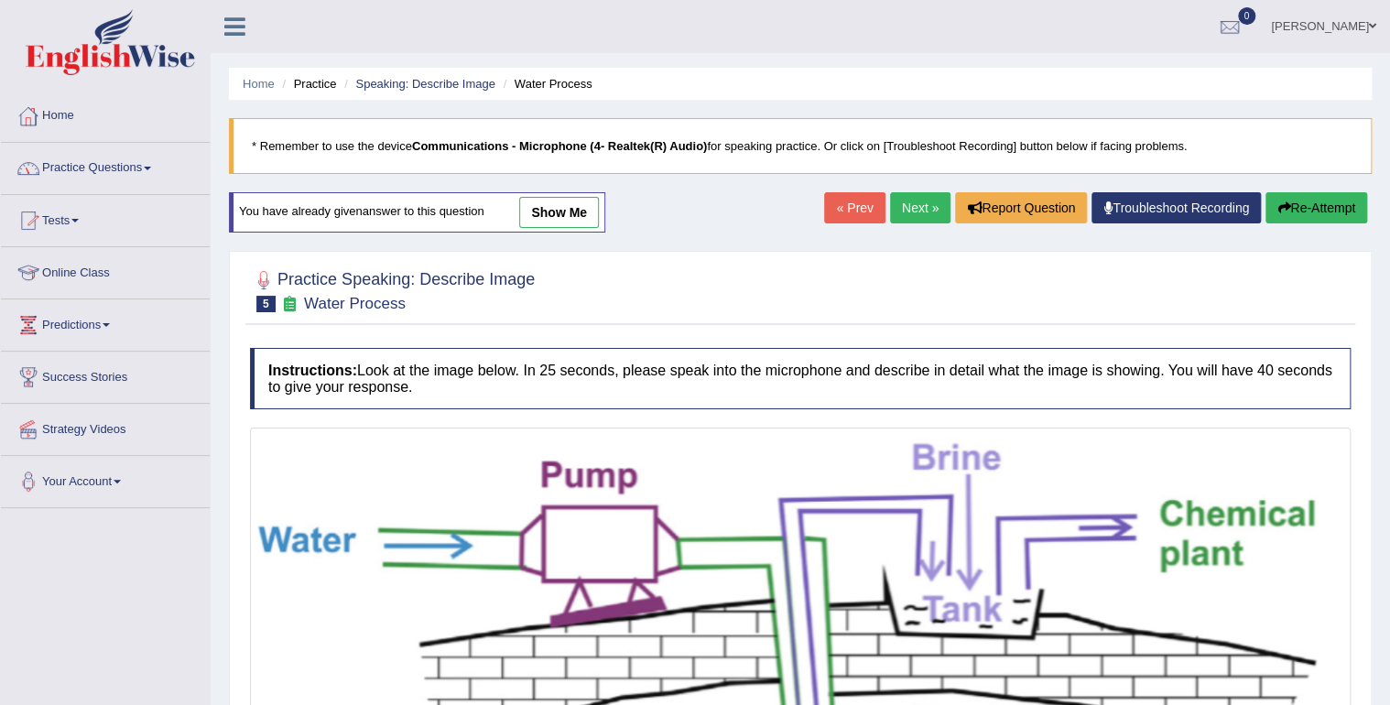
click at [62, 114] on link "Home" at bounding box center [105, 114] width 209 height 46
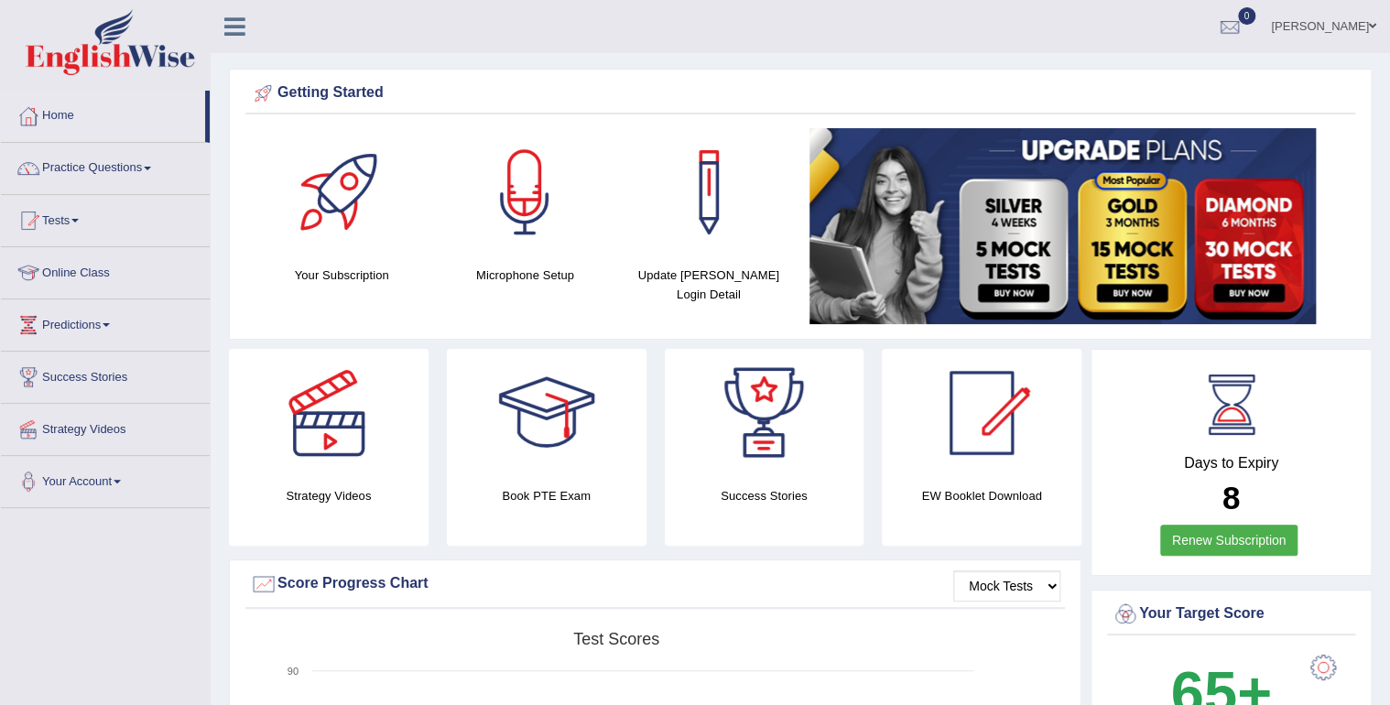
click at [139, 162] on link "Practice Questions" at bounding box center [105, 166] width 209 height 46
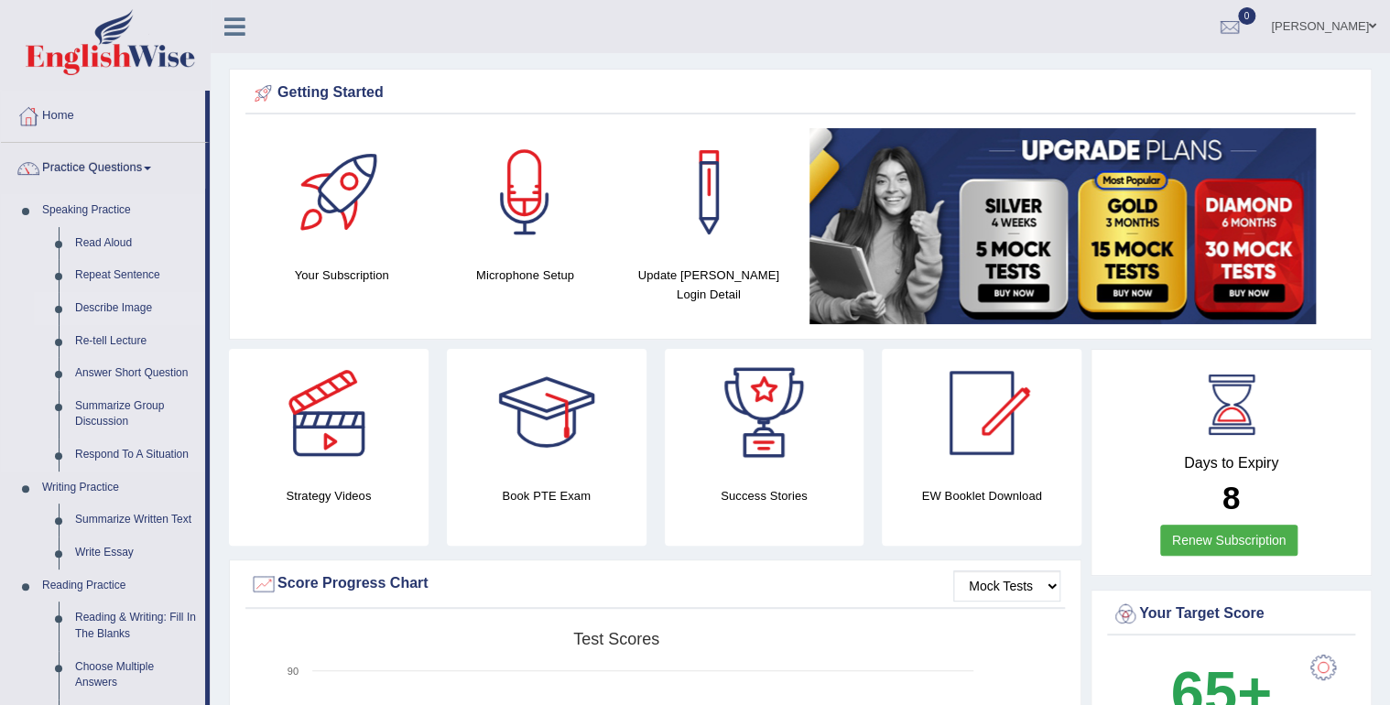
click at [122, 308] on link "Describe Image" at bounding box center [136, 308] width 138 height 33
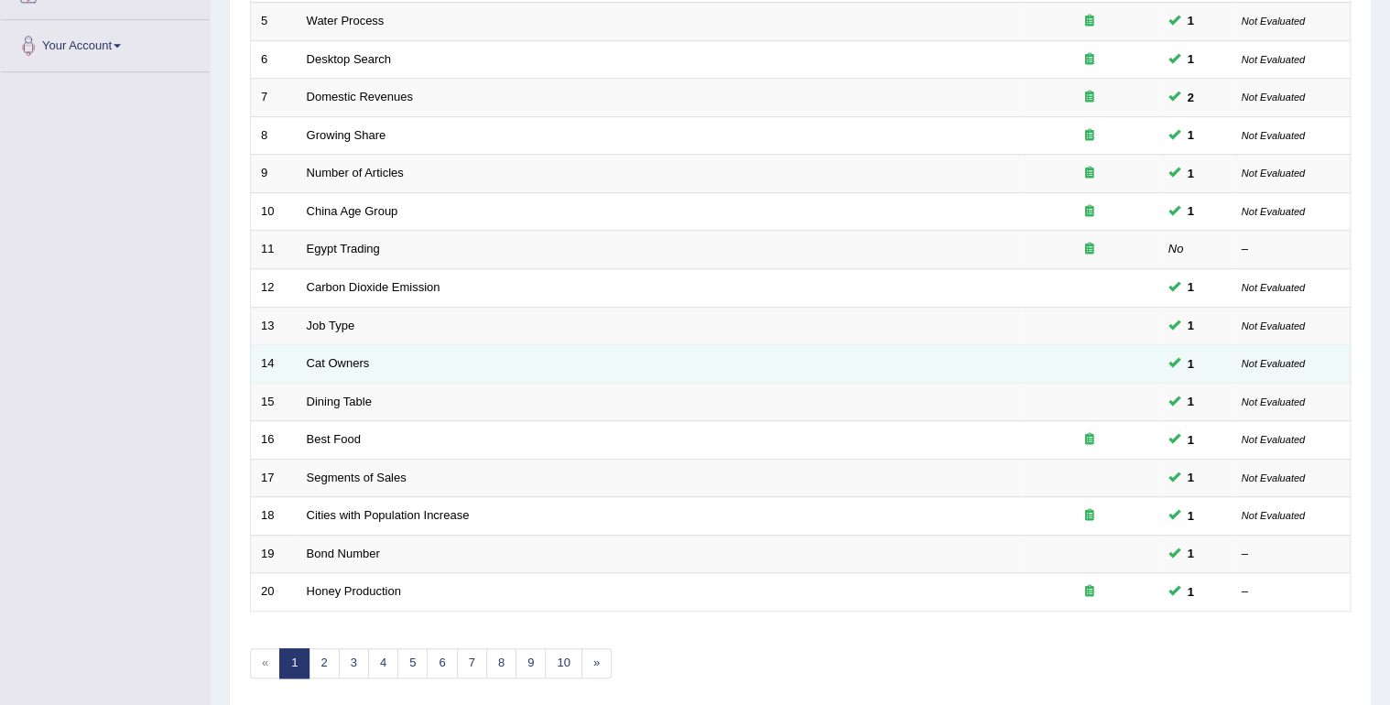
scroll to position [502, 0]
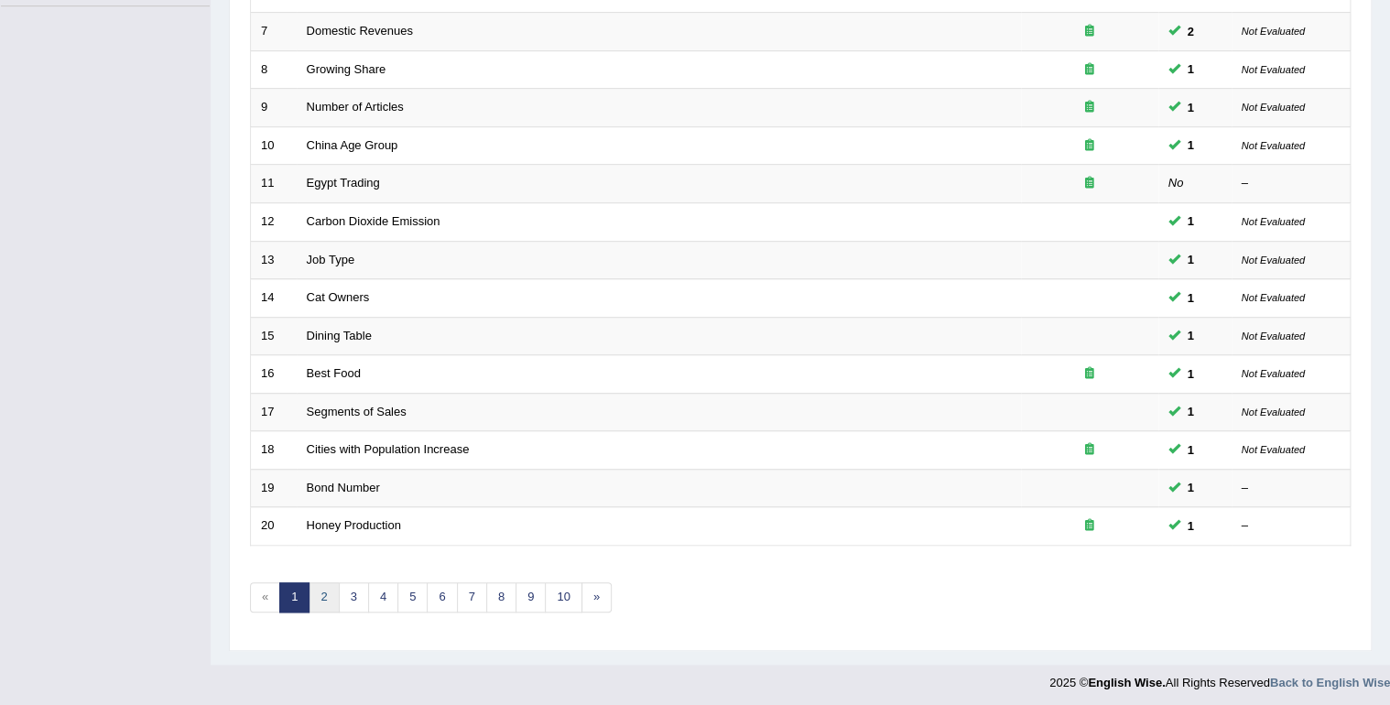
click at [322, 594] on link "2" at bounding box center [324, 597] width 30 height 30
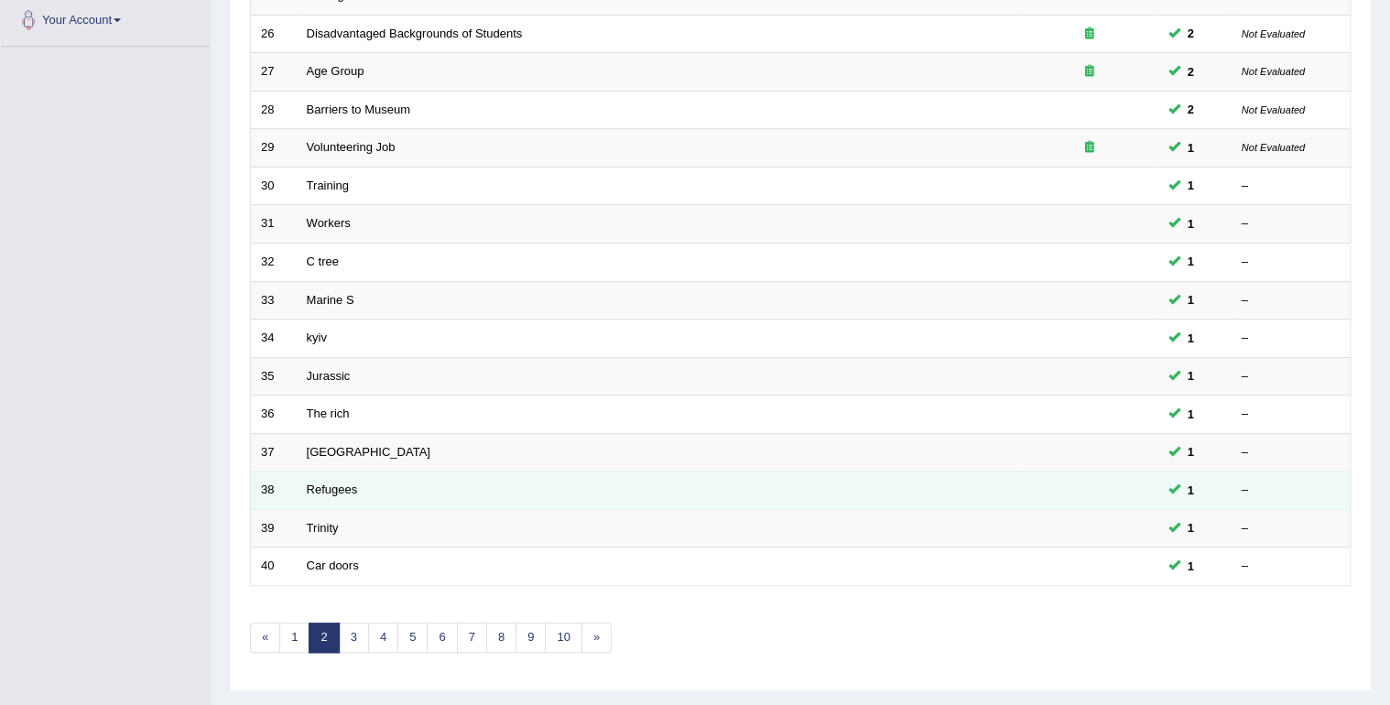
scroll to position [502, 0]
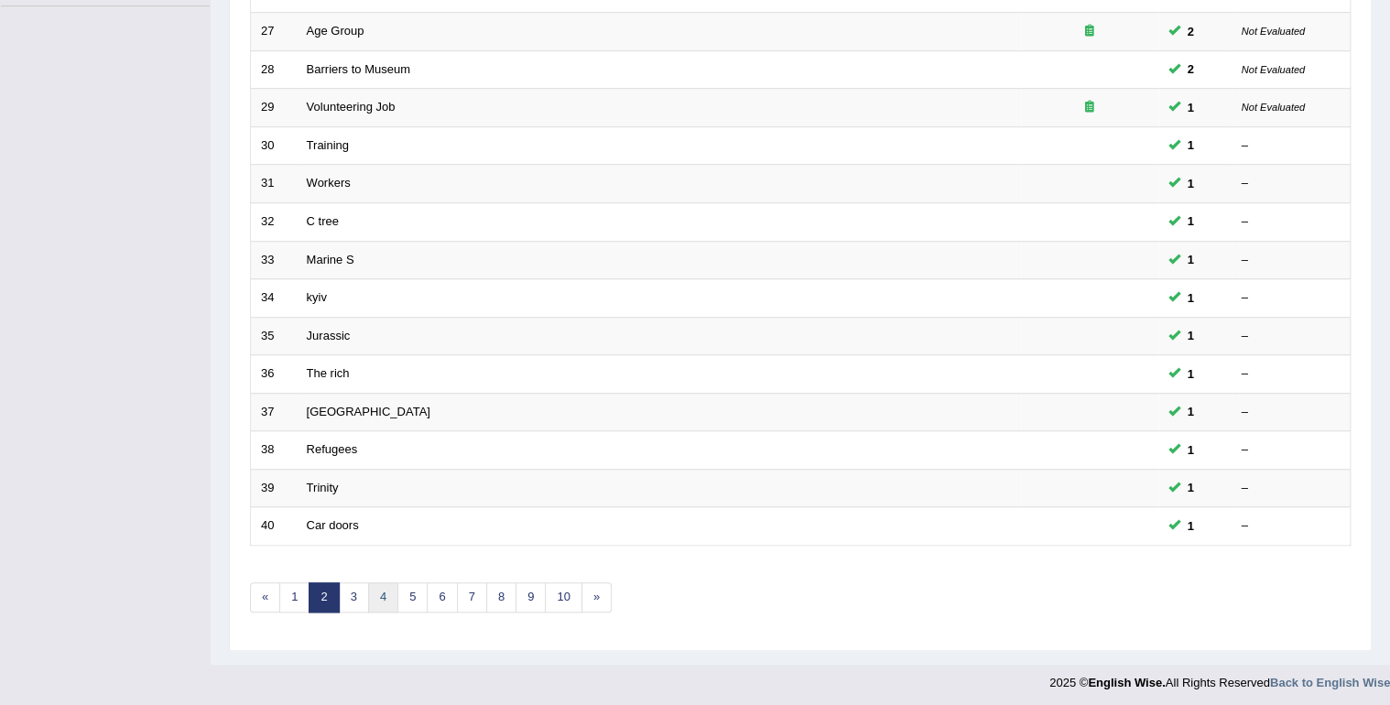
click at [377, 589] on link "4" at bounding box center [383, 597] width 30 height 30
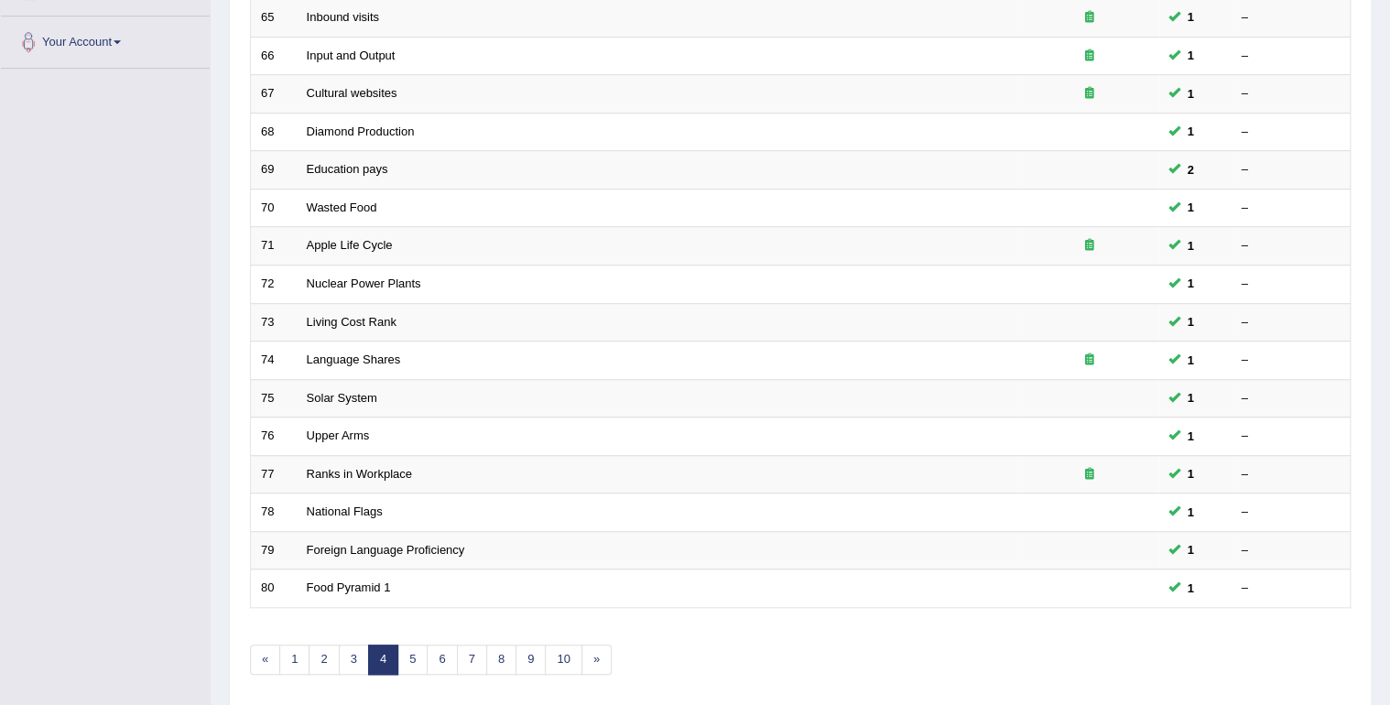
scroll to position [502, 0]
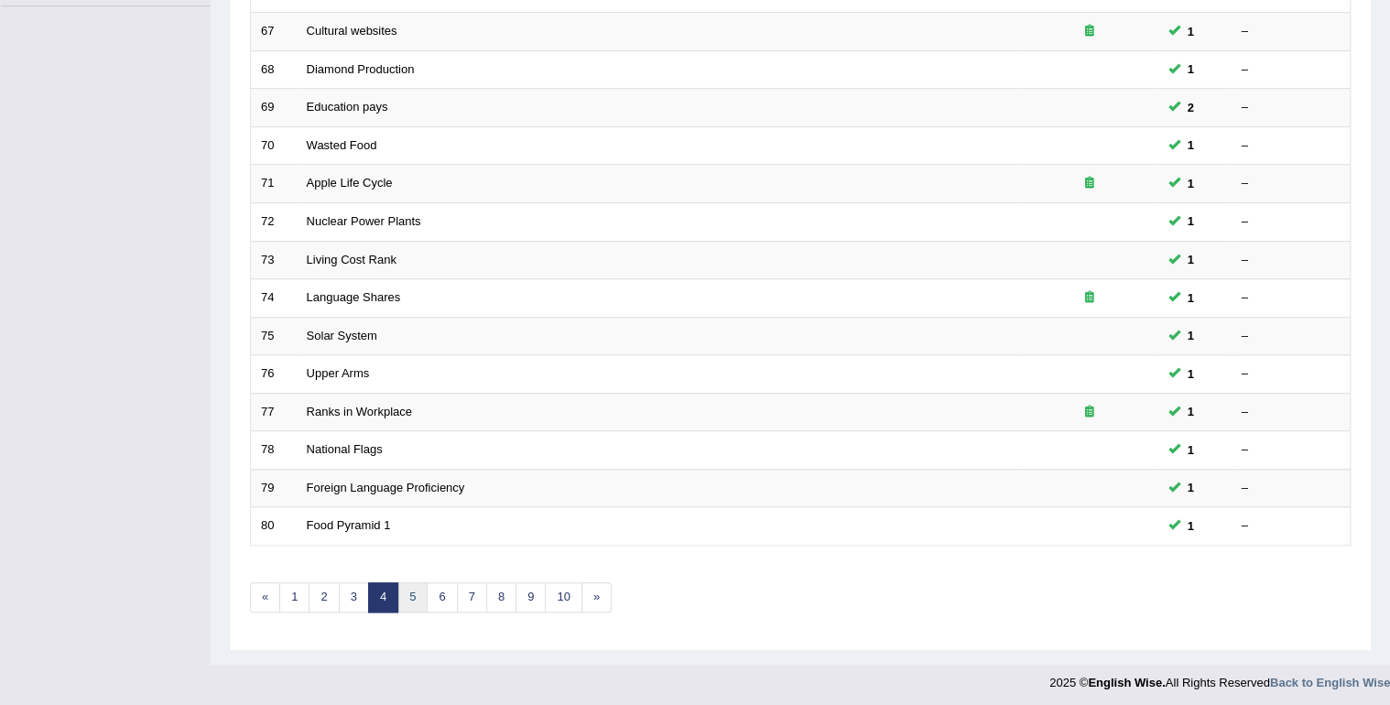
click at [412, 593] on link "5" at bounding box center [412, 597] width 30 height 30
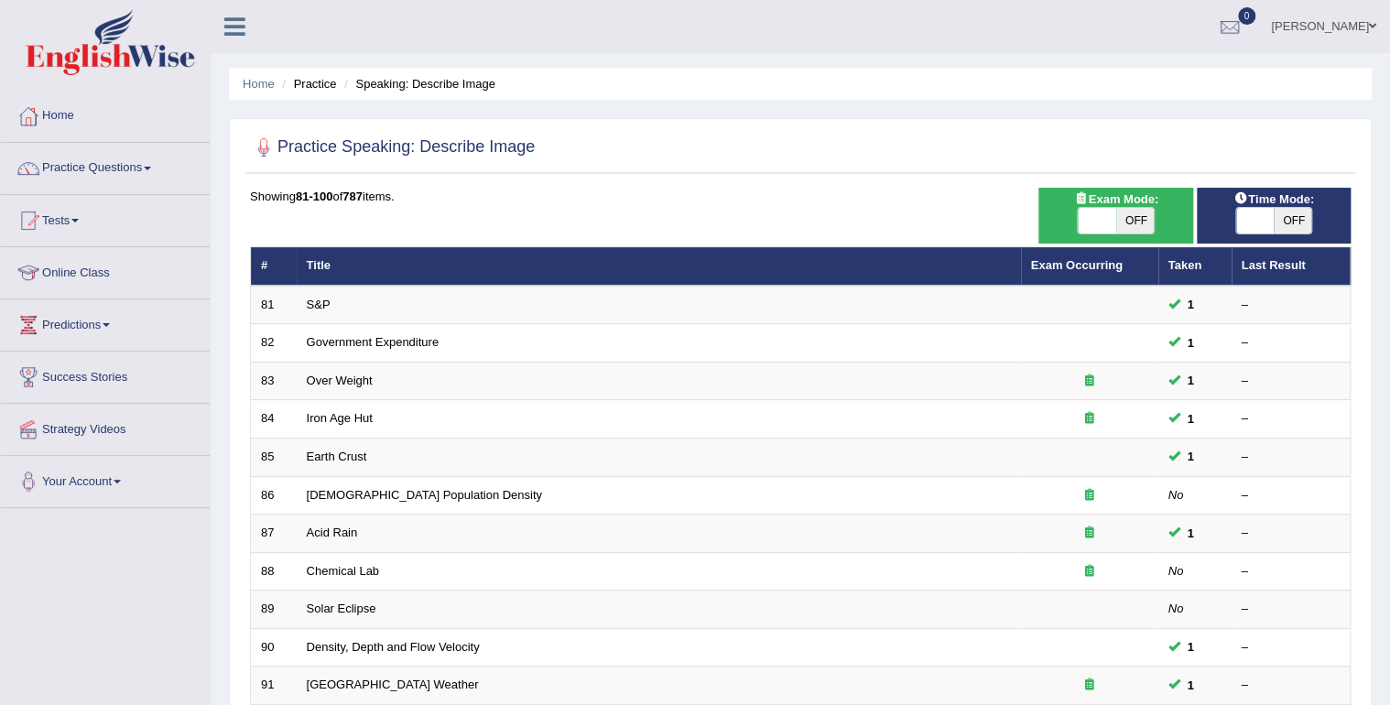
scroll to position [440, 0]
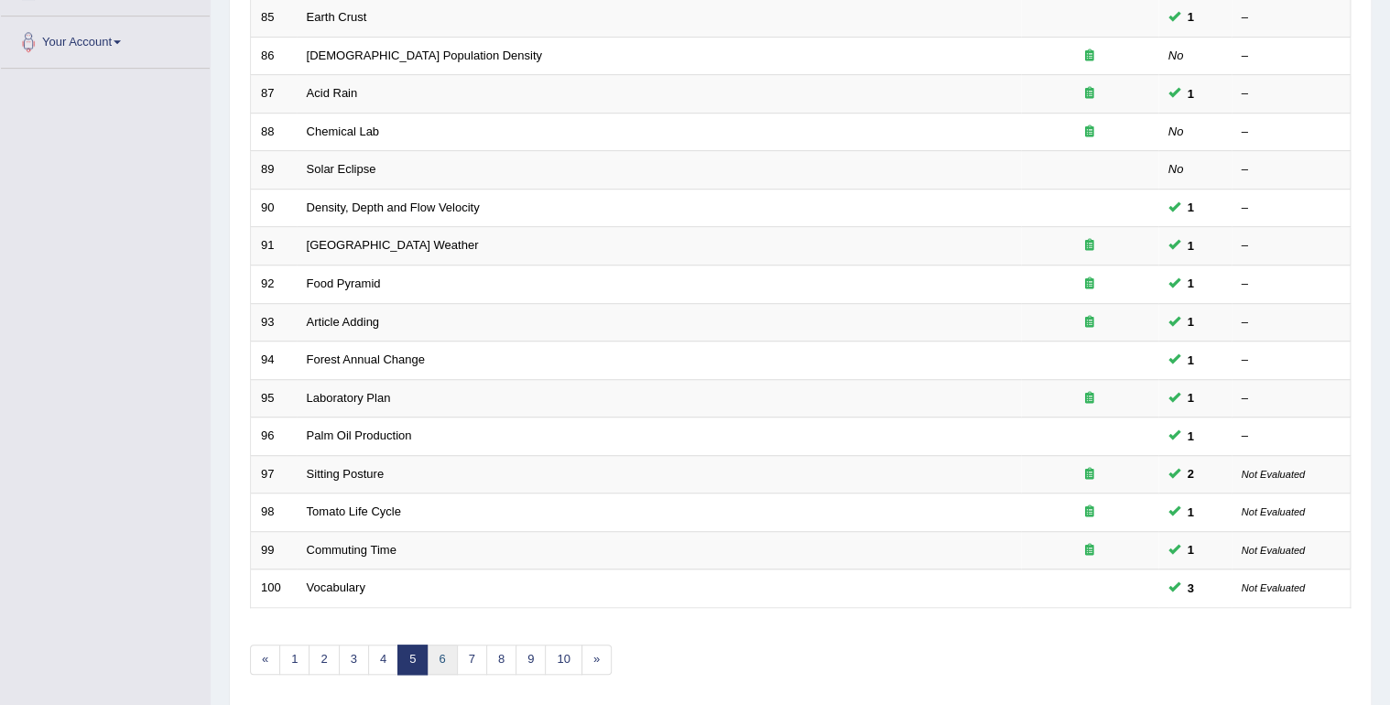
click at [447, 653] on link "6" at bounding box center [442, 660] width 30 height 30
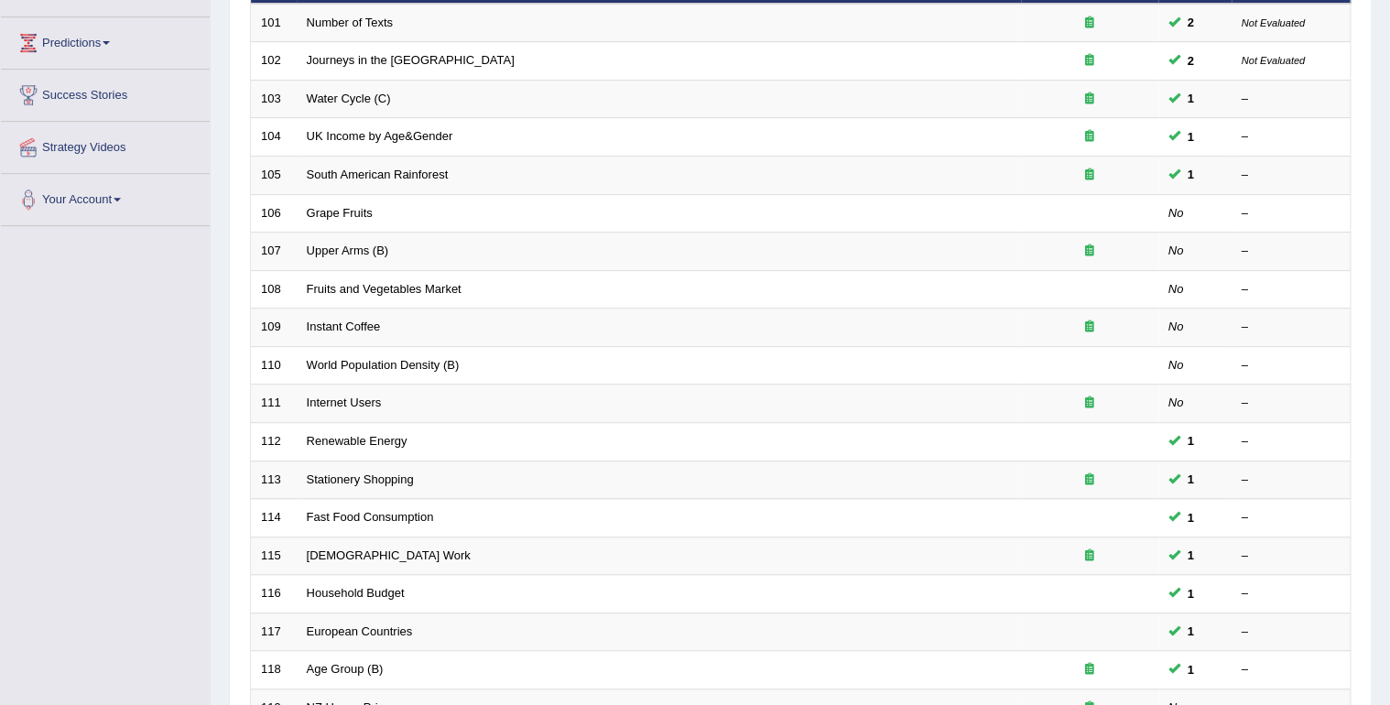
scroll to position [293, 0]
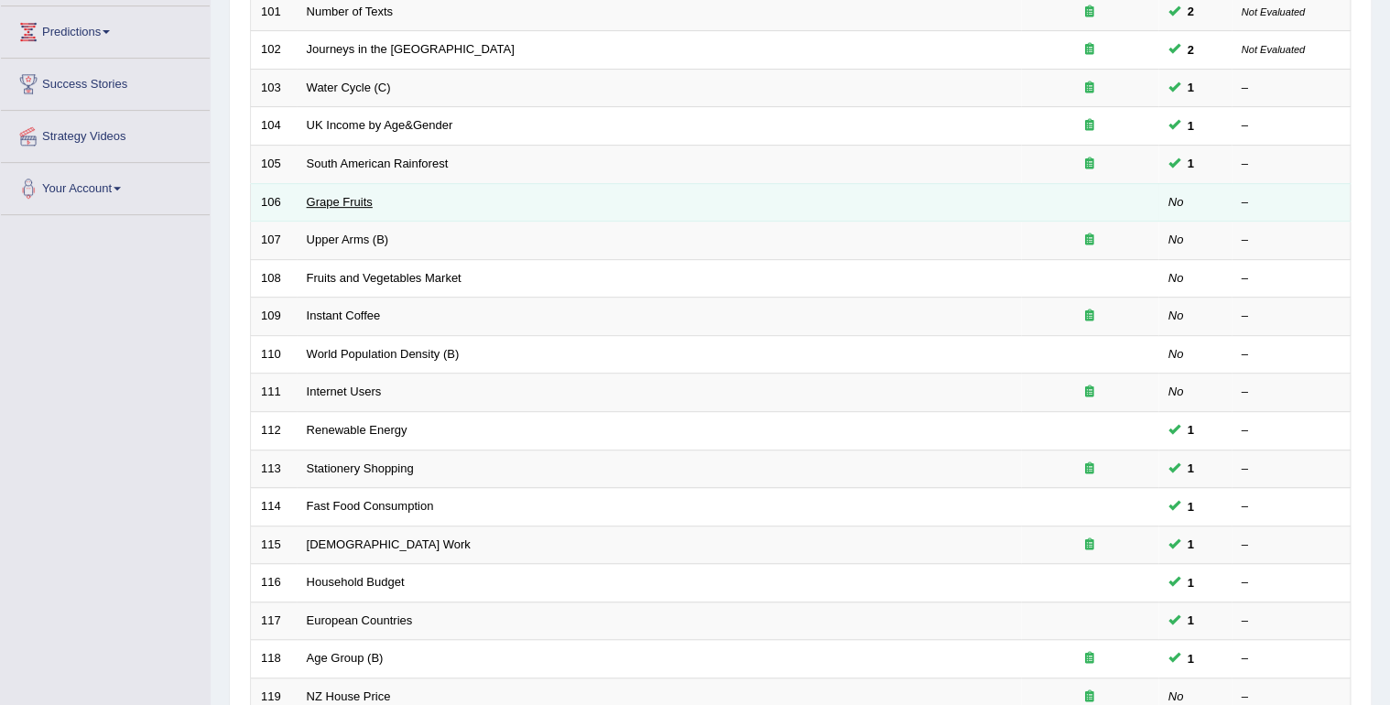
click at [332, 201] on link "Grape Fruits" at bounding box center [340, 202] width 66 height 14
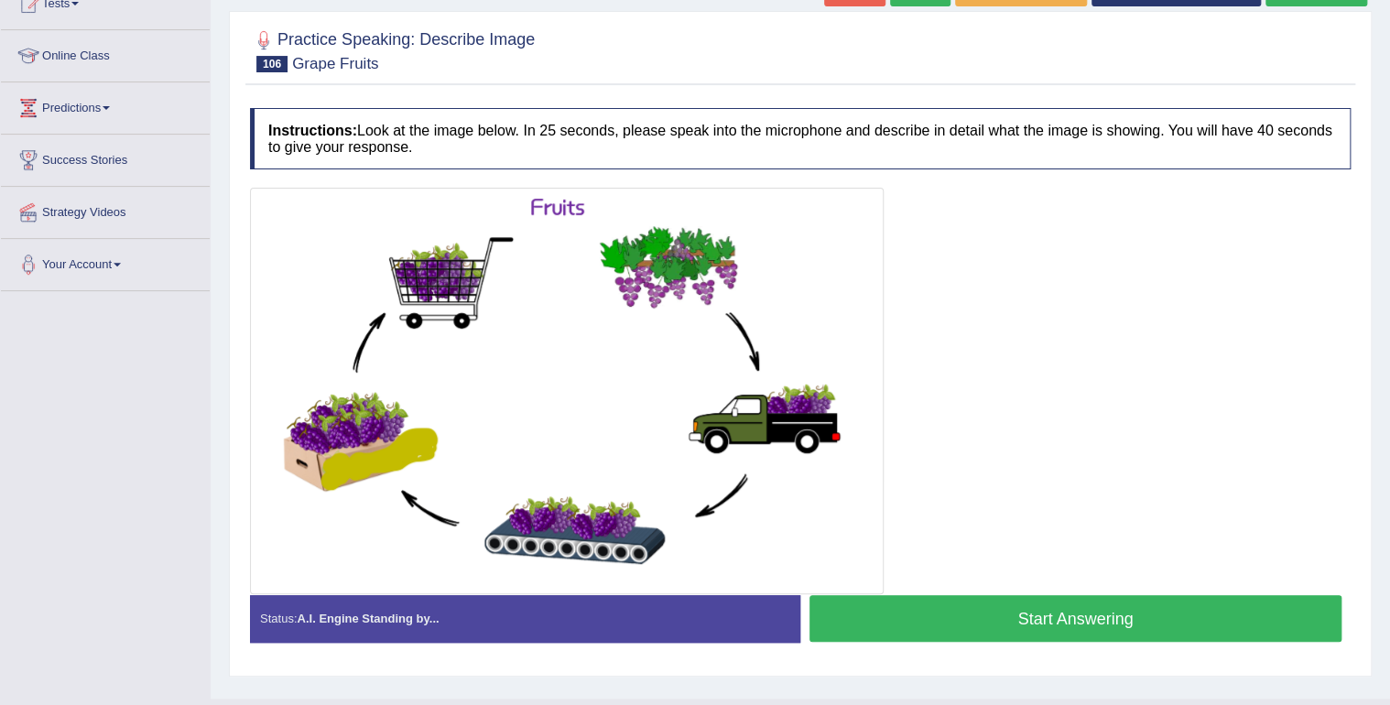
scroll to position [183, 0]
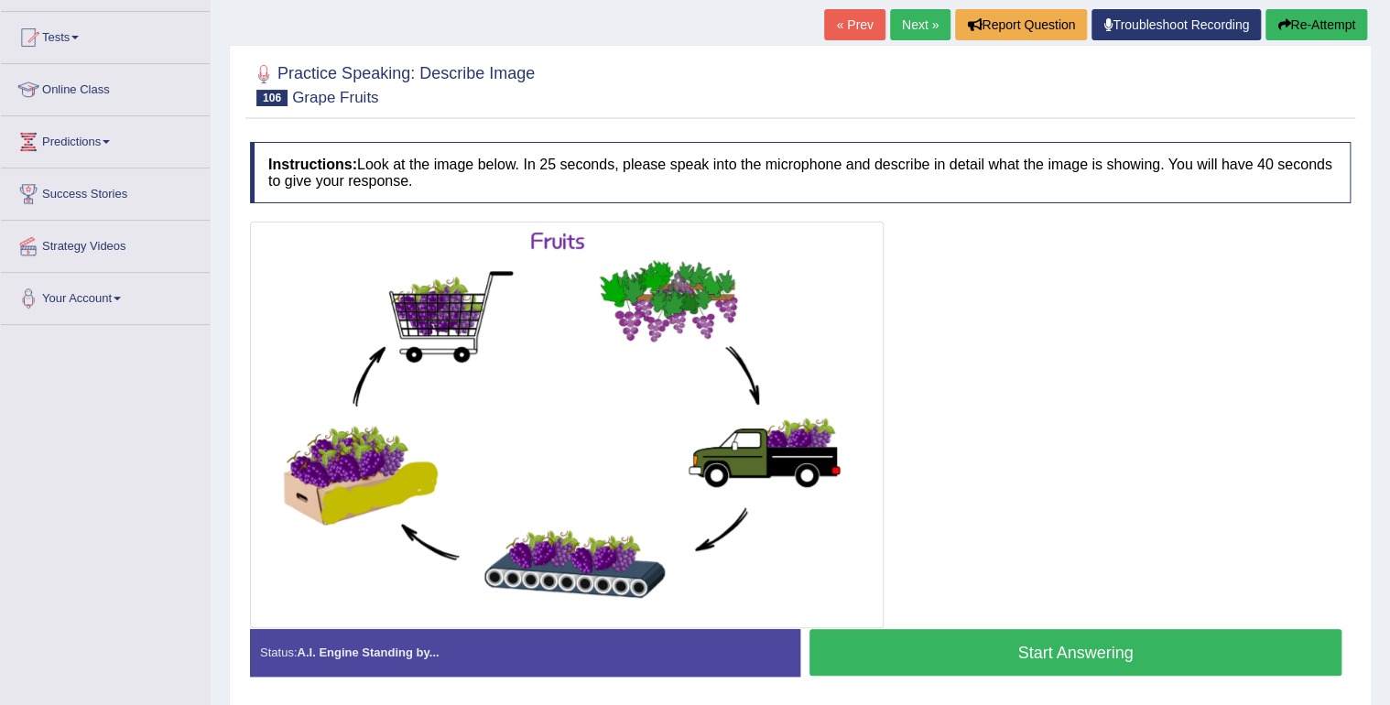
click at [928, 655] on button "Start Answering" at bounding box center [1076, 652] width 532 height 47
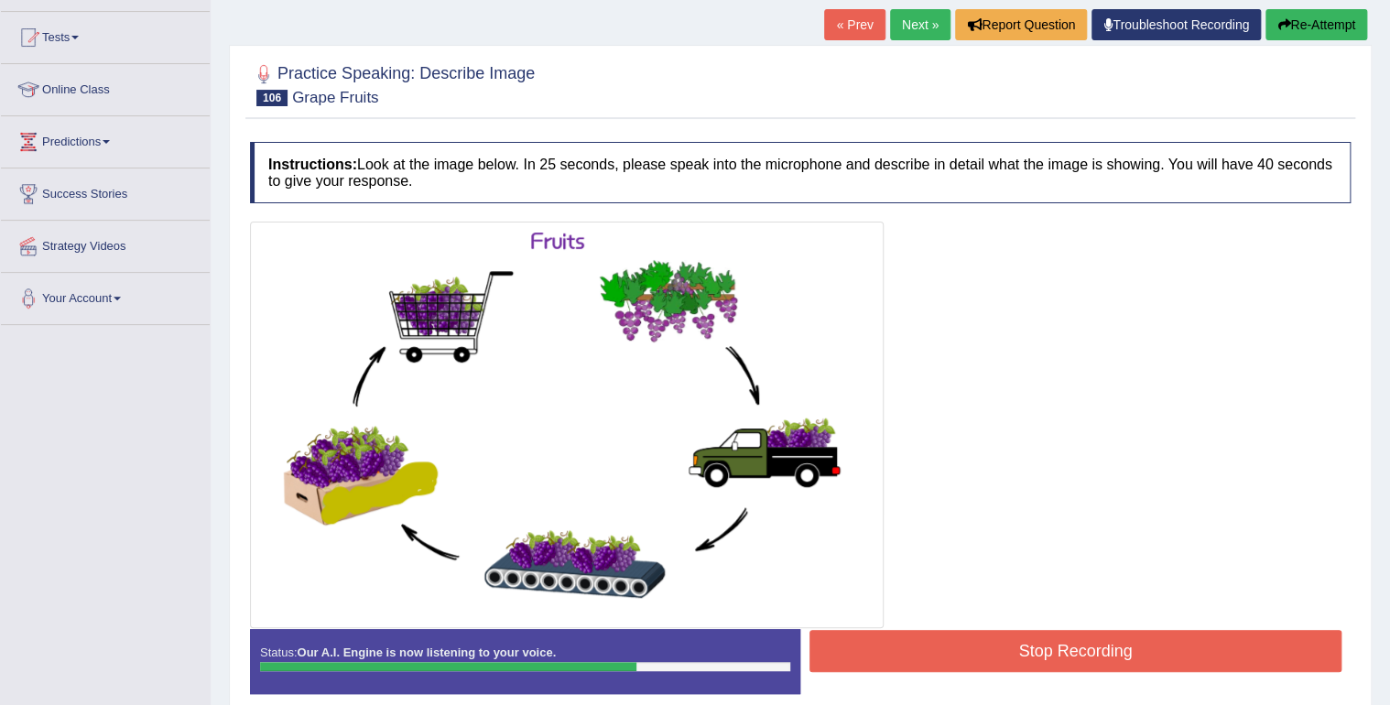
click at [1044, 649] on button "Stop Recording" at bounding box center [1076, 651] width 532 height 42
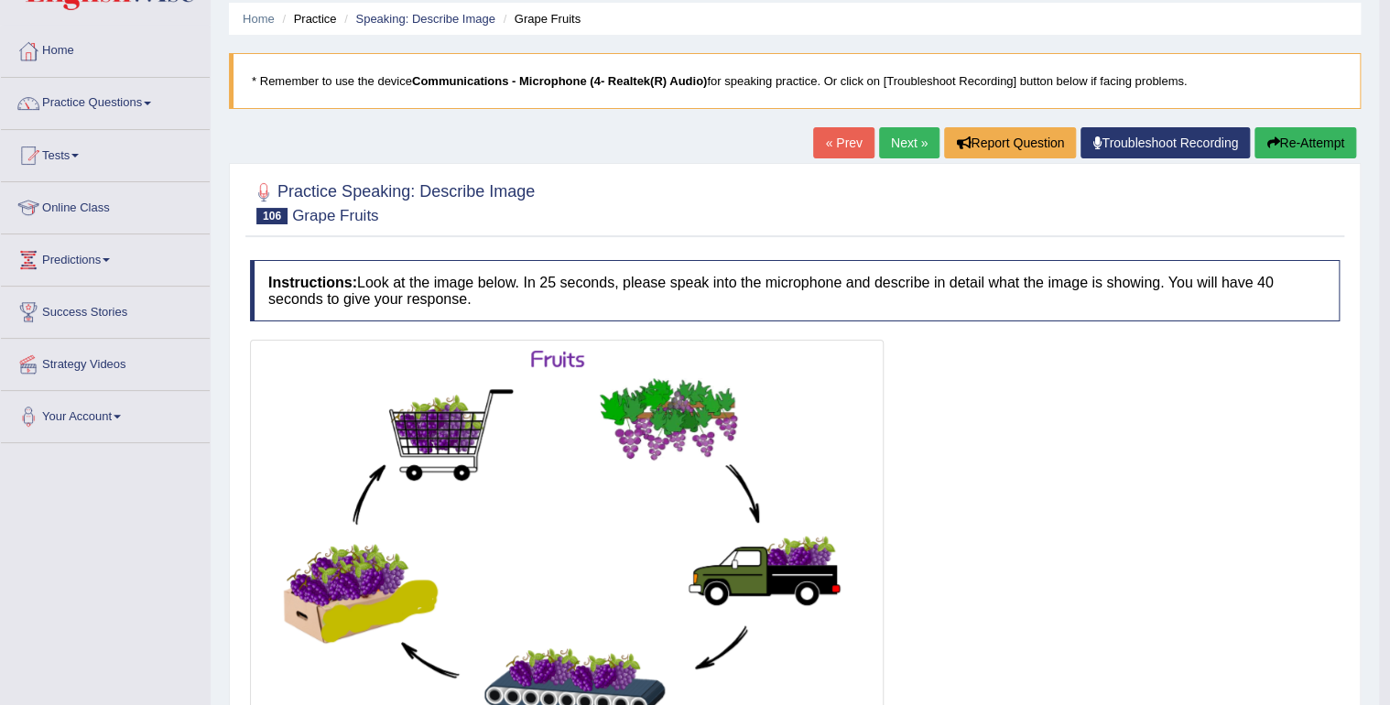
scroll to position [0, 0]
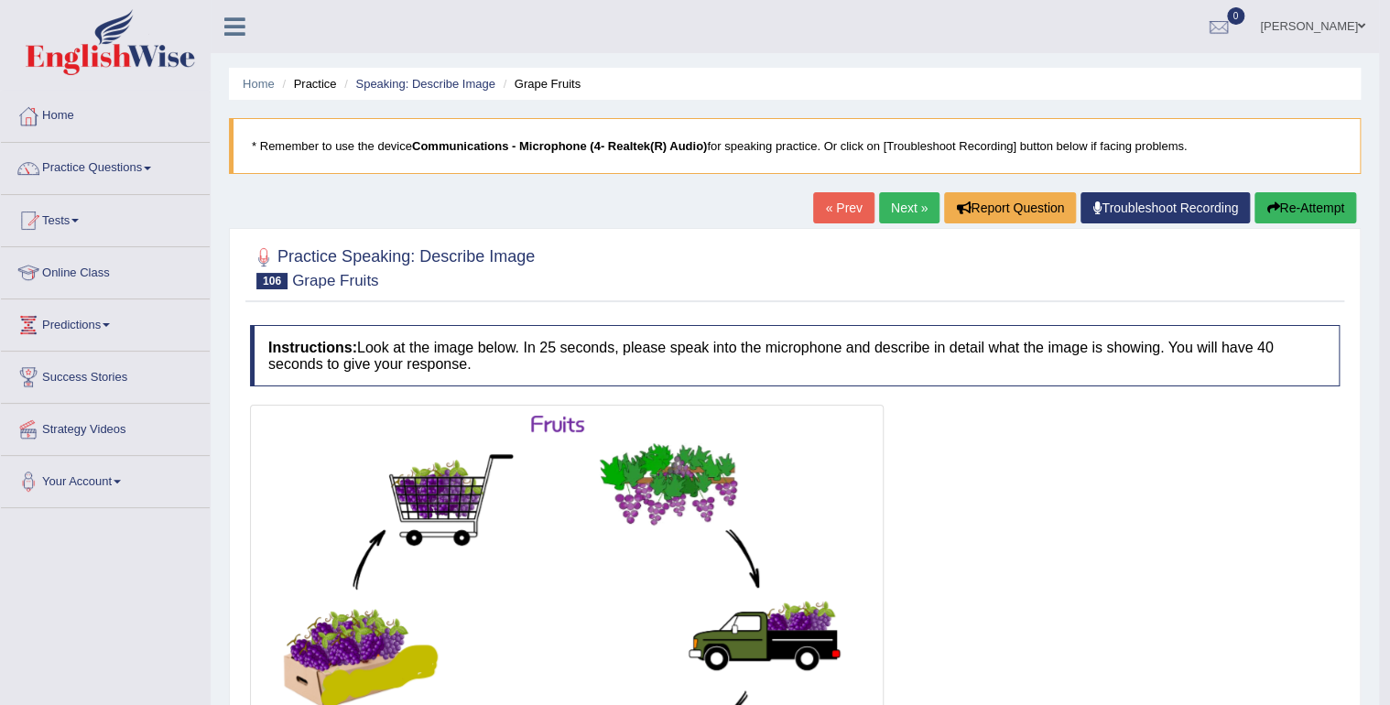
click at [898, 208] on link "Next »" at bounding box center [909, 207] width 60 height 31
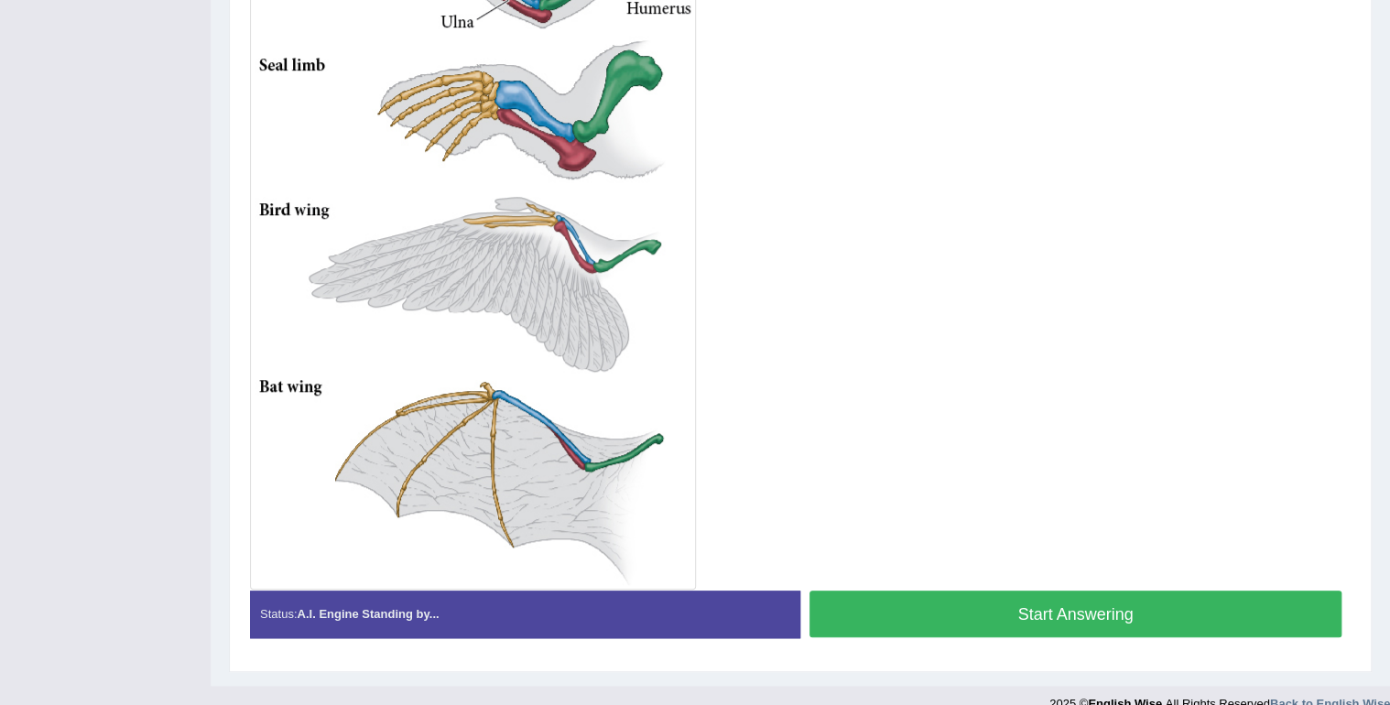
scroll to position [574, 0]
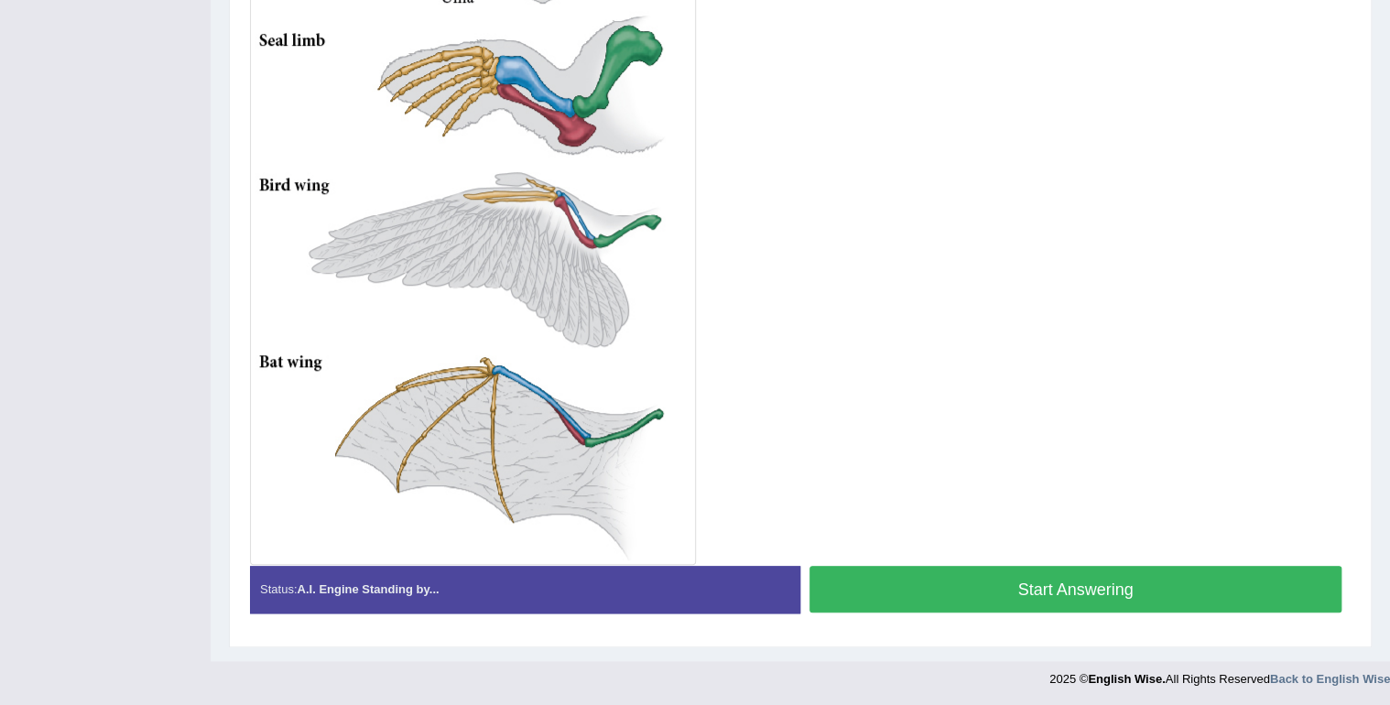
click at [954, 572] on button "Start Answering" at bounding box center [1076, 589] width 532 height 47
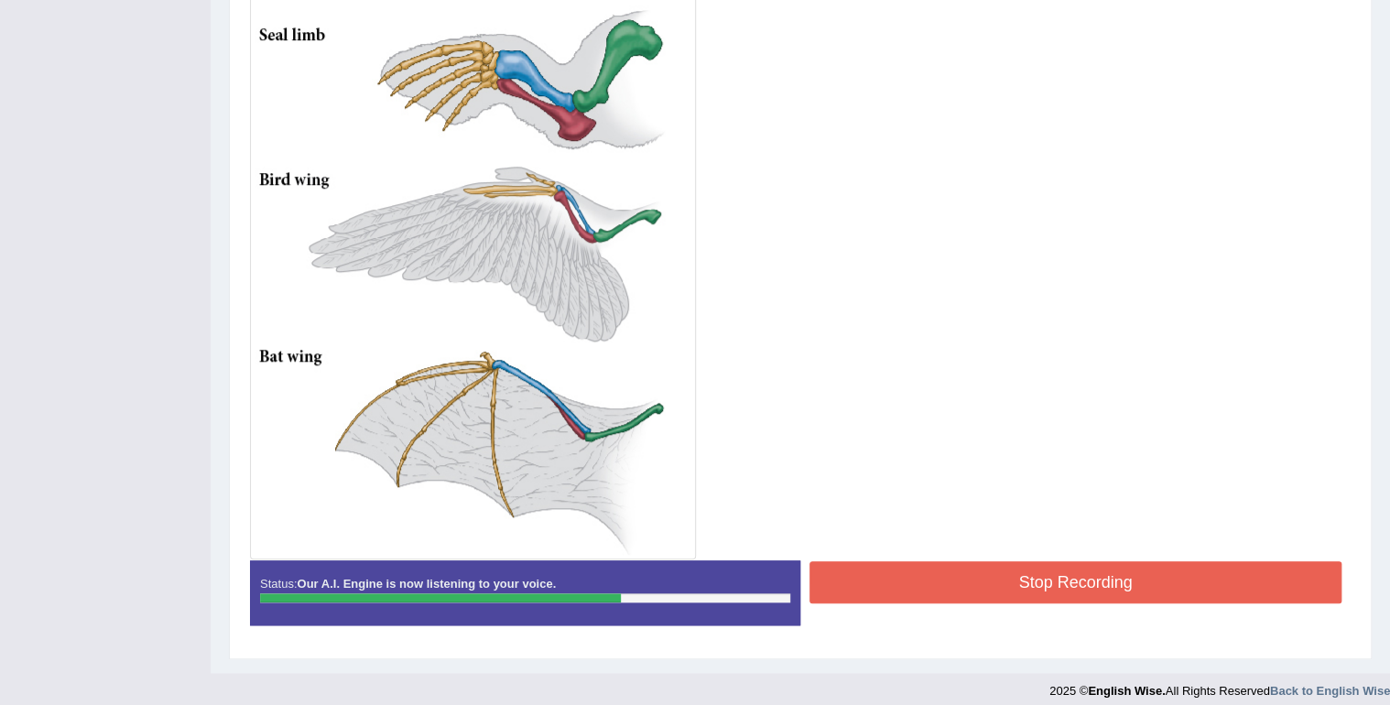
scroll to position [592, 0]
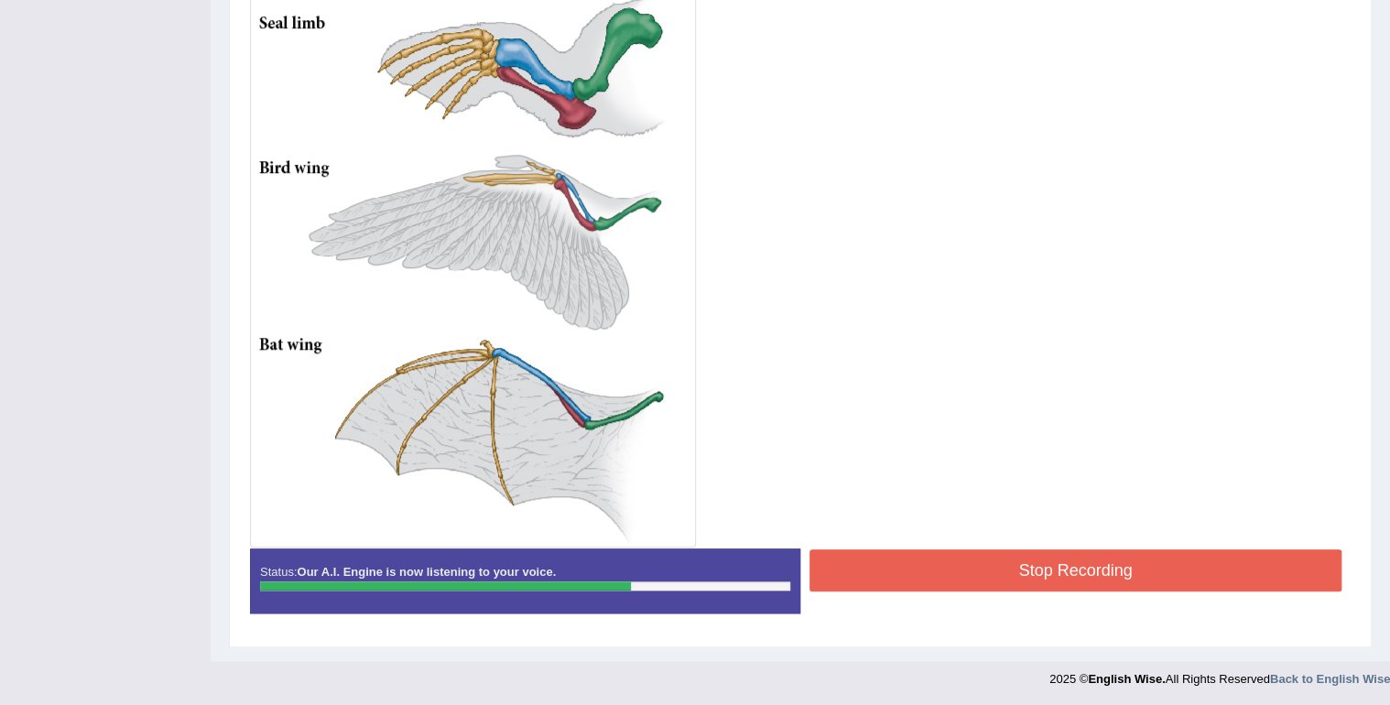
click at [982, 561] on button "Stop Recording" at bounding box center [1076, 571] width 532 height 42
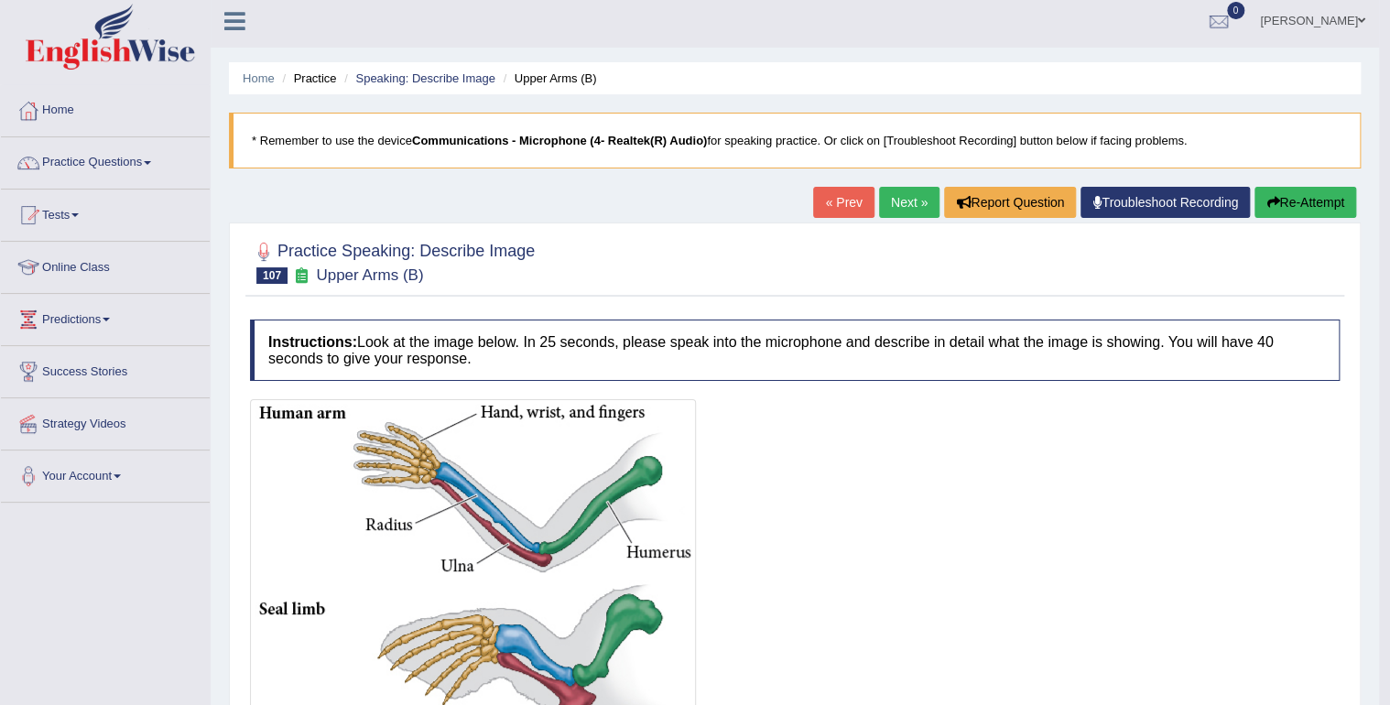
scroll to position [0, 0]
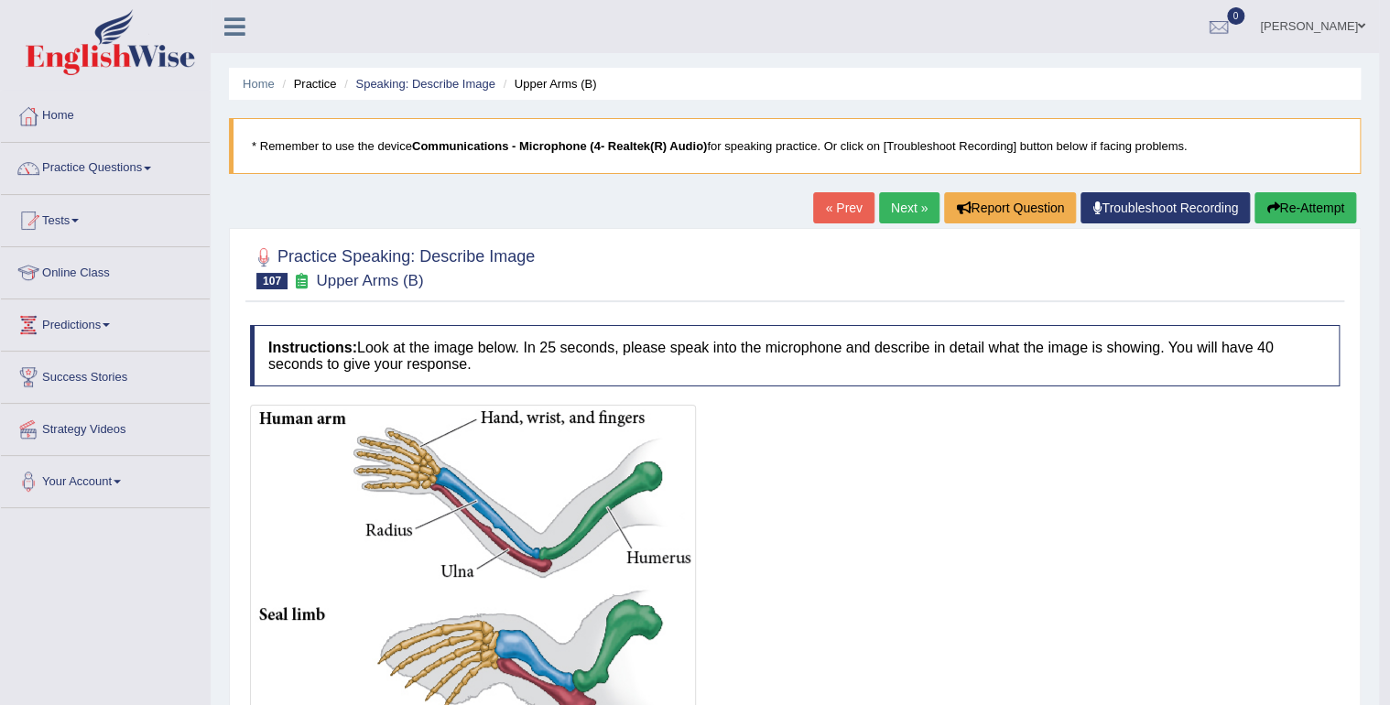
click at [912, 203] on link "Next »" at bounding box center [909, 207] width 60 height 31
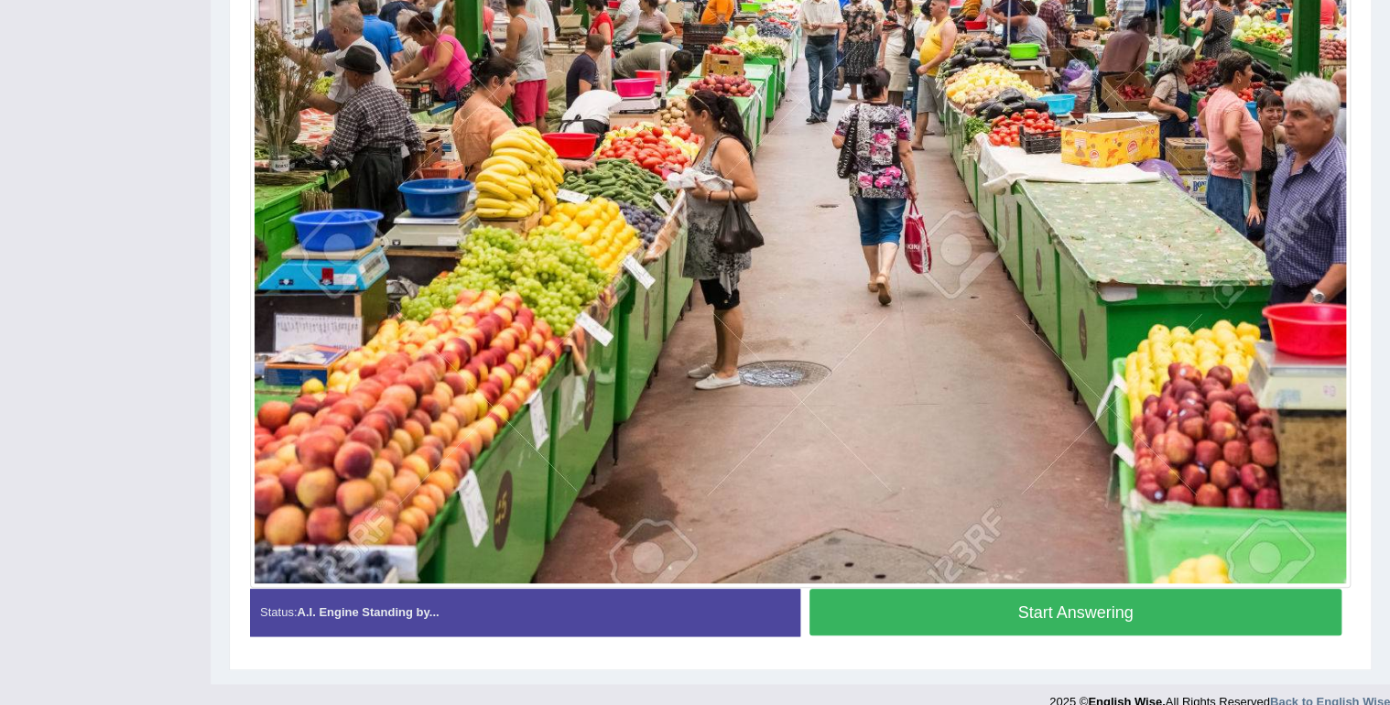
scroll to position [576, 0]
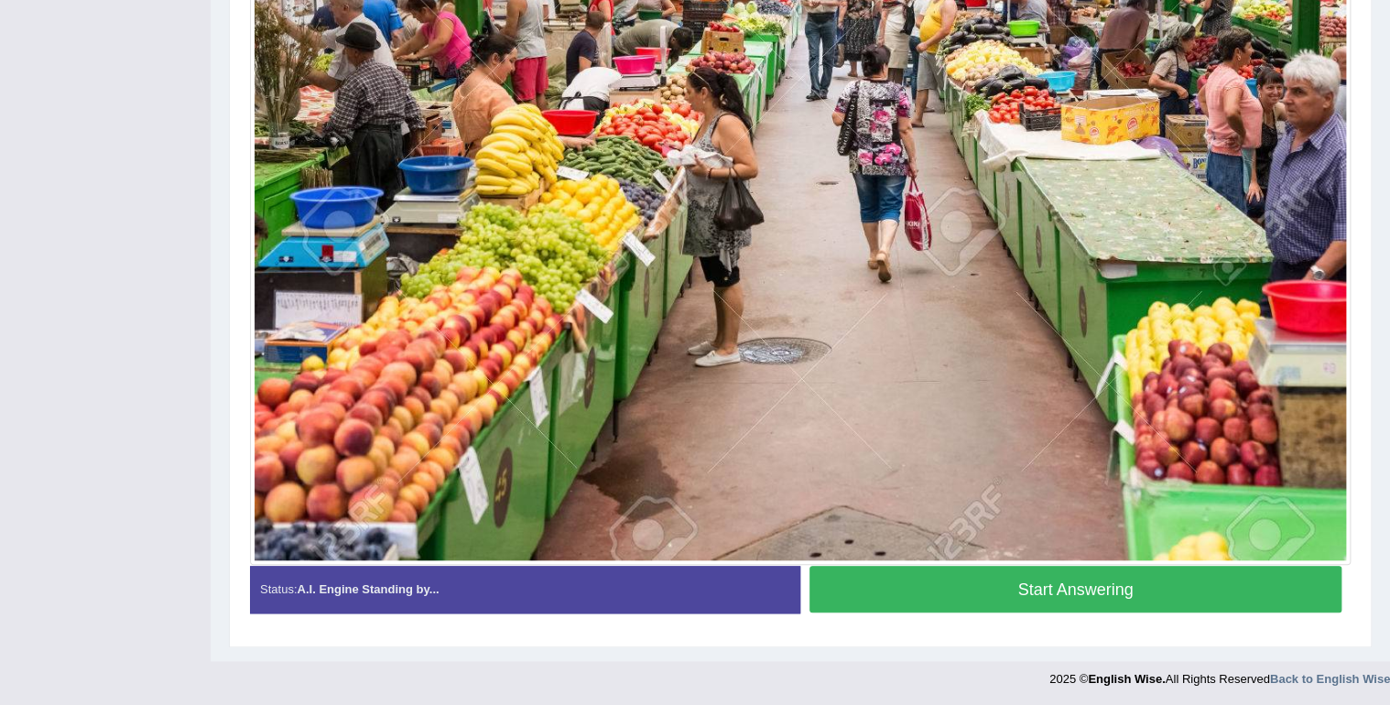
click at [905, 582] on button "Start Answering" at bounding box center [1076, 589] width 532 height 47
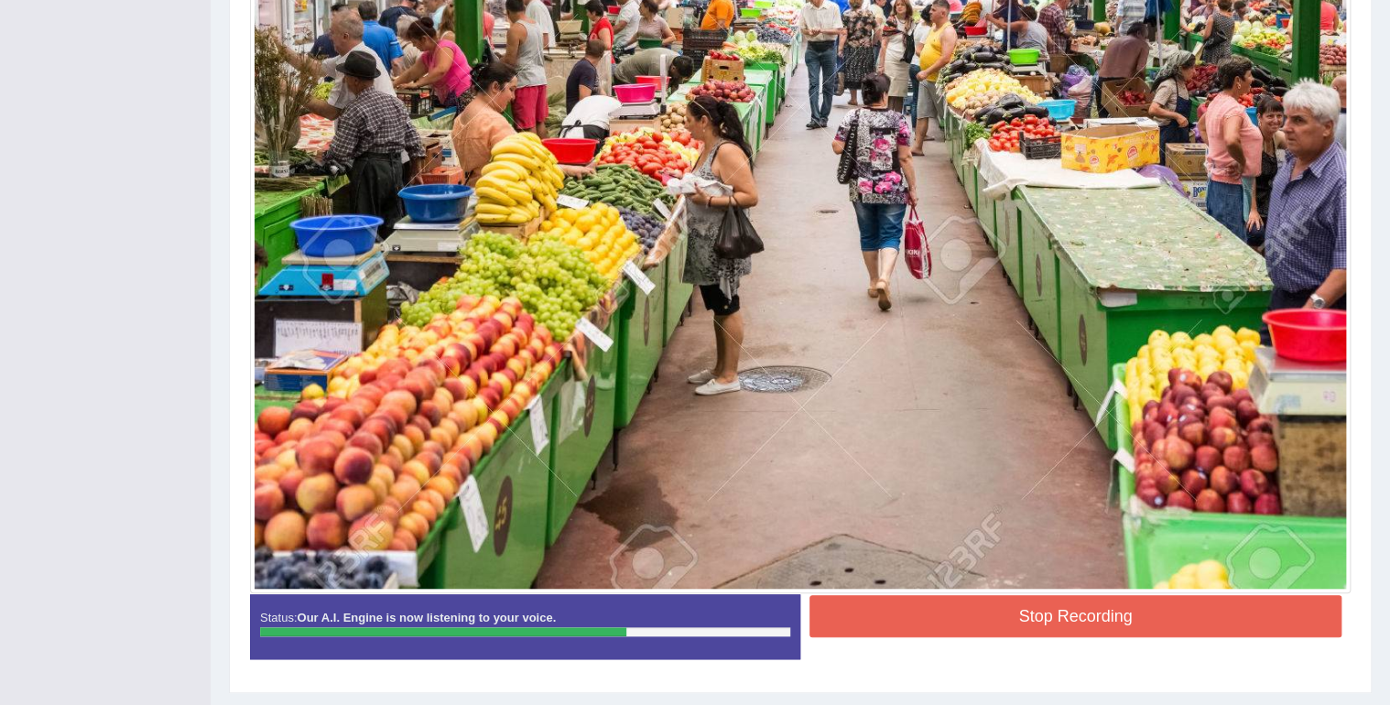
scroll to position [593, 0]
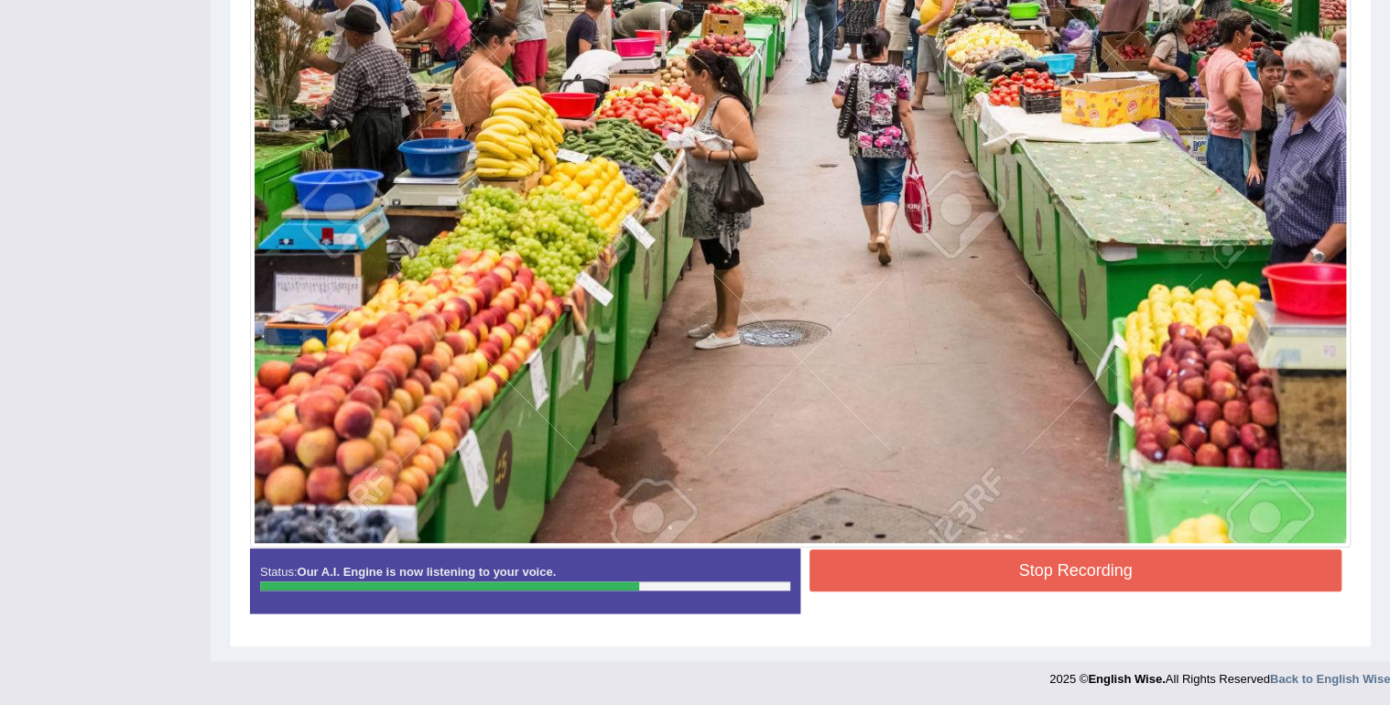
click at [940, 569] on button "Stop Recording" at bounding box center [1076, 571] width 532 height 42
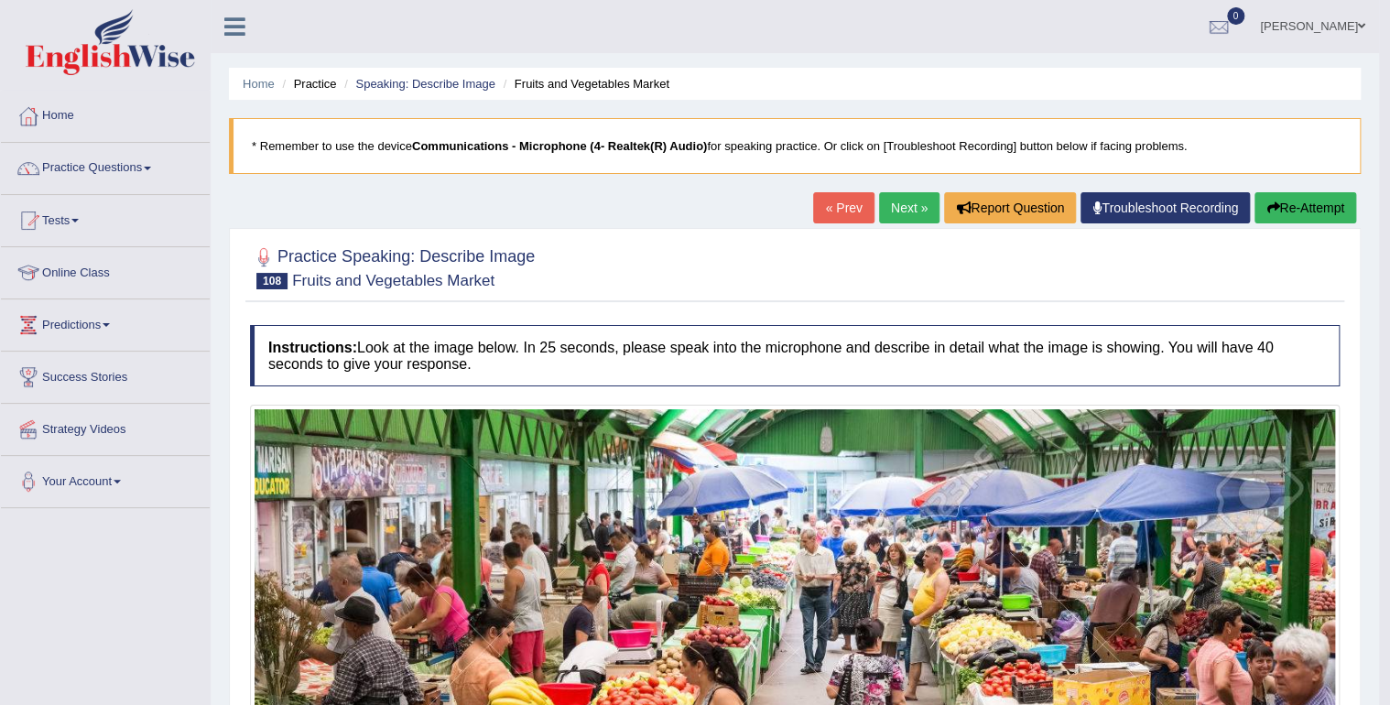
scroll to position [0, 0]
click at [134, 161] on link "Practice Questions" at bounding box center [105, 166] width 209 height 46
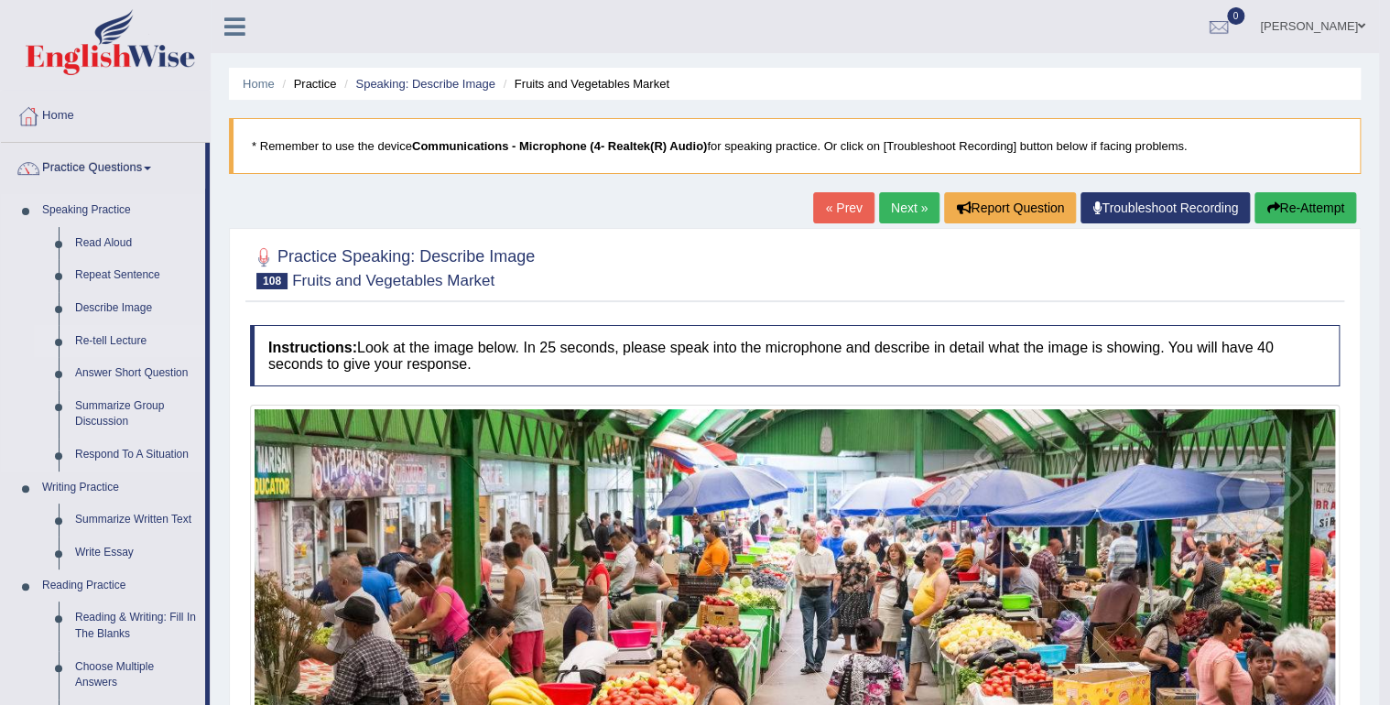
click at [144, 338] on link "Re-tell Lecture" at bounding box center [136, 341] width 138 height 33
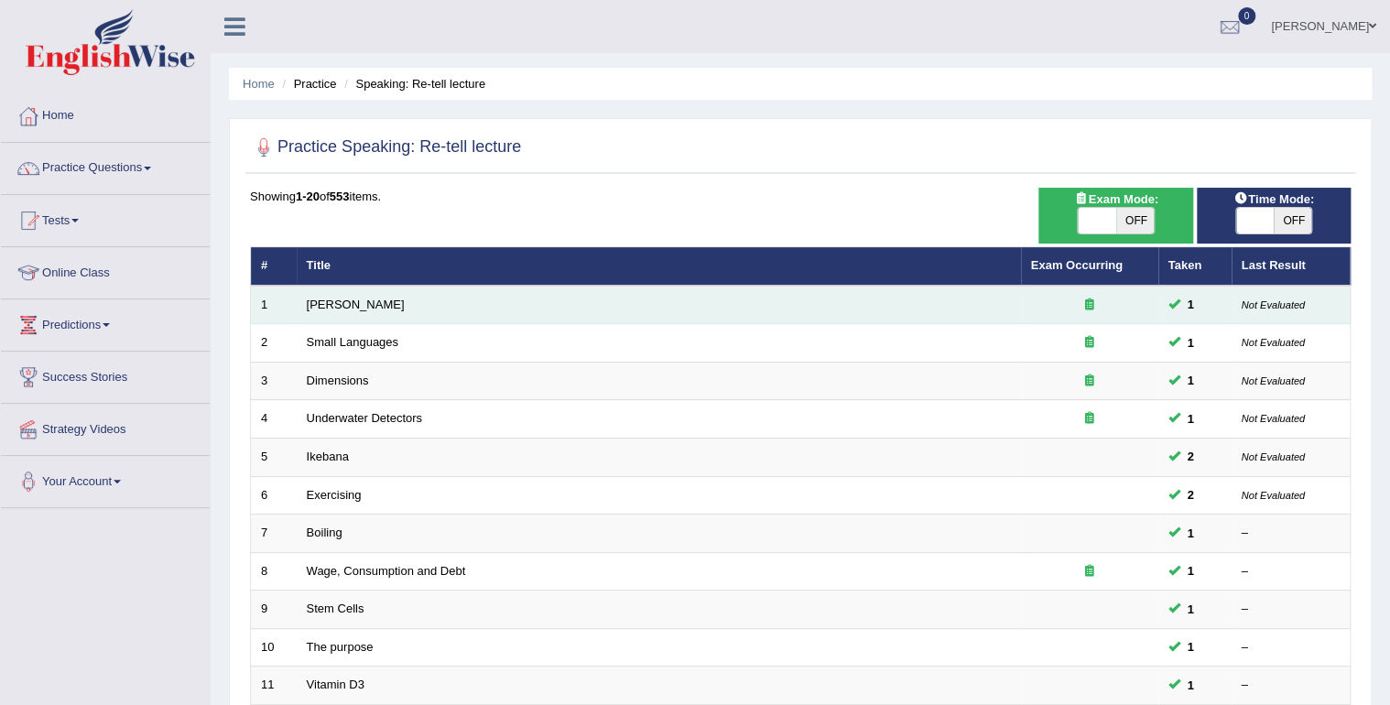
click at [1085, 300] on icon at bounding box center [1089, 305] width 9 height 12
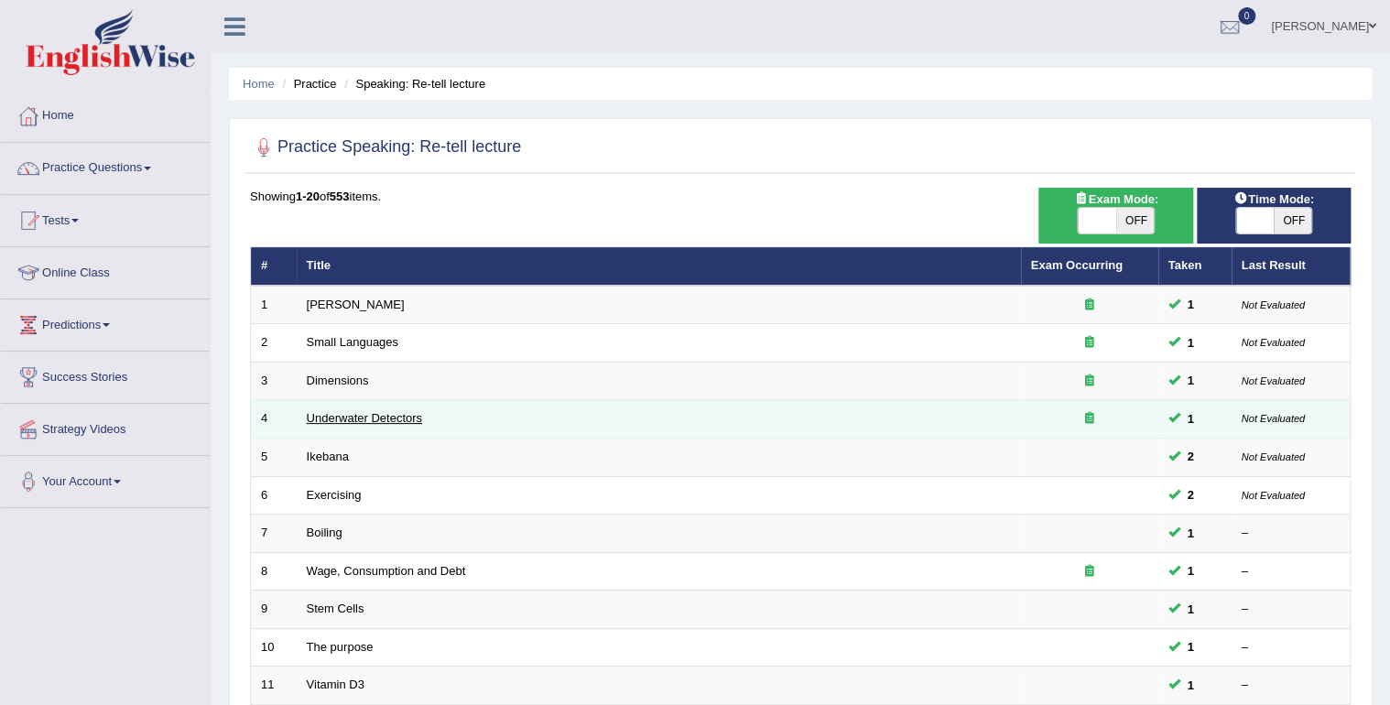
click at [354, 419] on link "Underwater Detectors" at bounding box center [364, 418] width 115 height 14
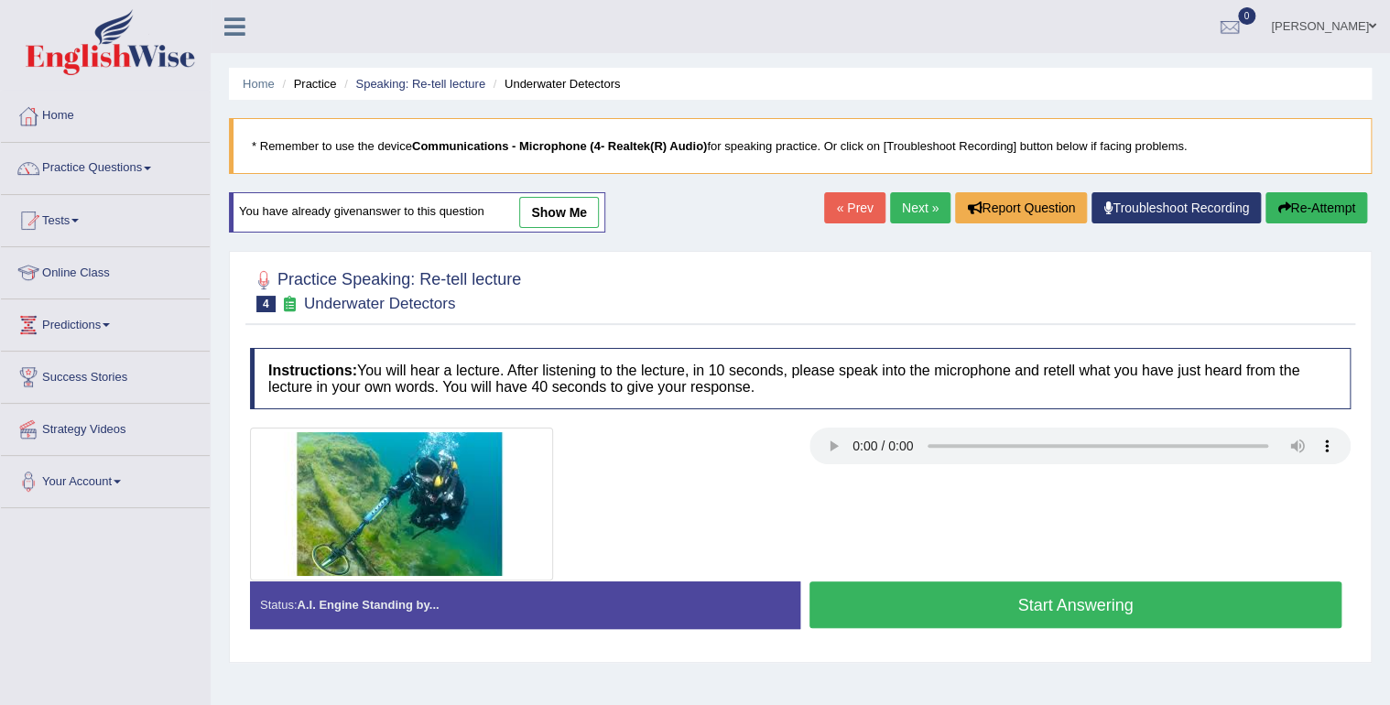
click at [569, 207] on link "show me" at bounding box center [559, 212] width 80 height 31
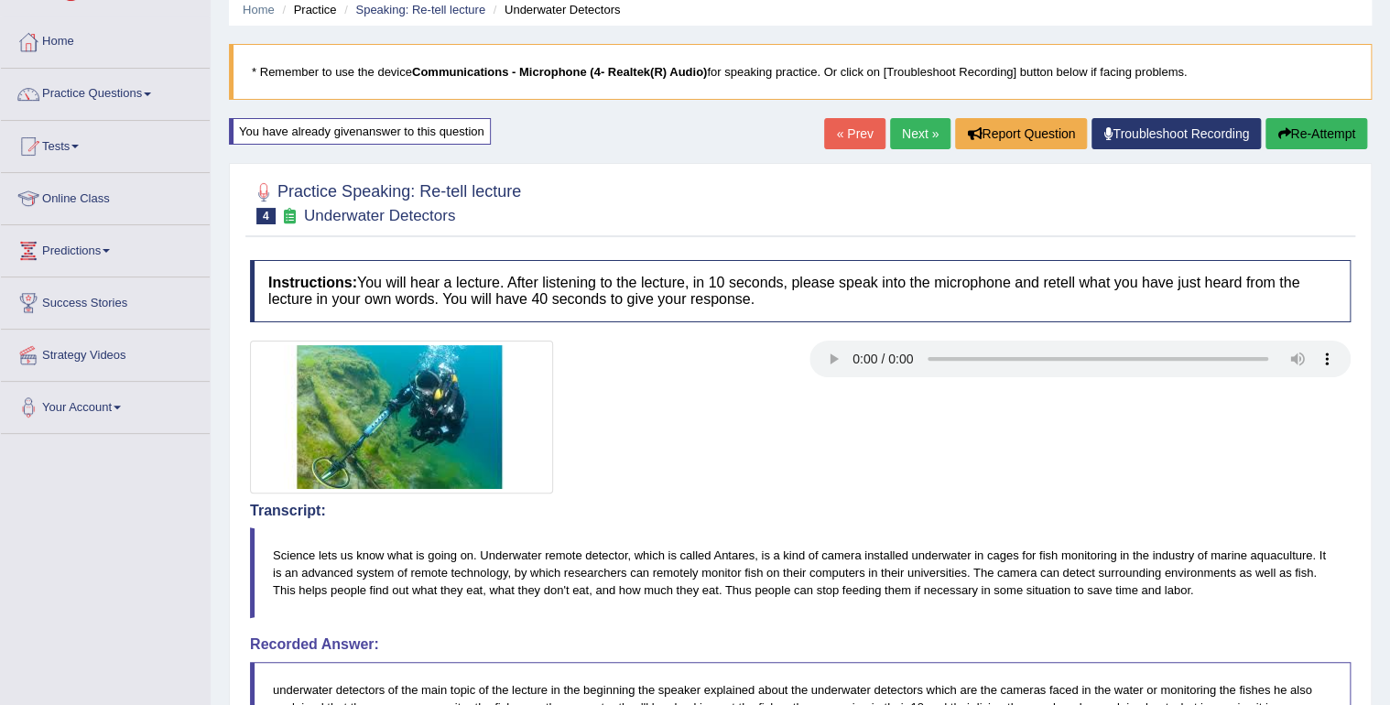
scroll to position [73, 0]
click at [921, 128] on link "Next »" at bounding box center [920, 134] width 60 height 31
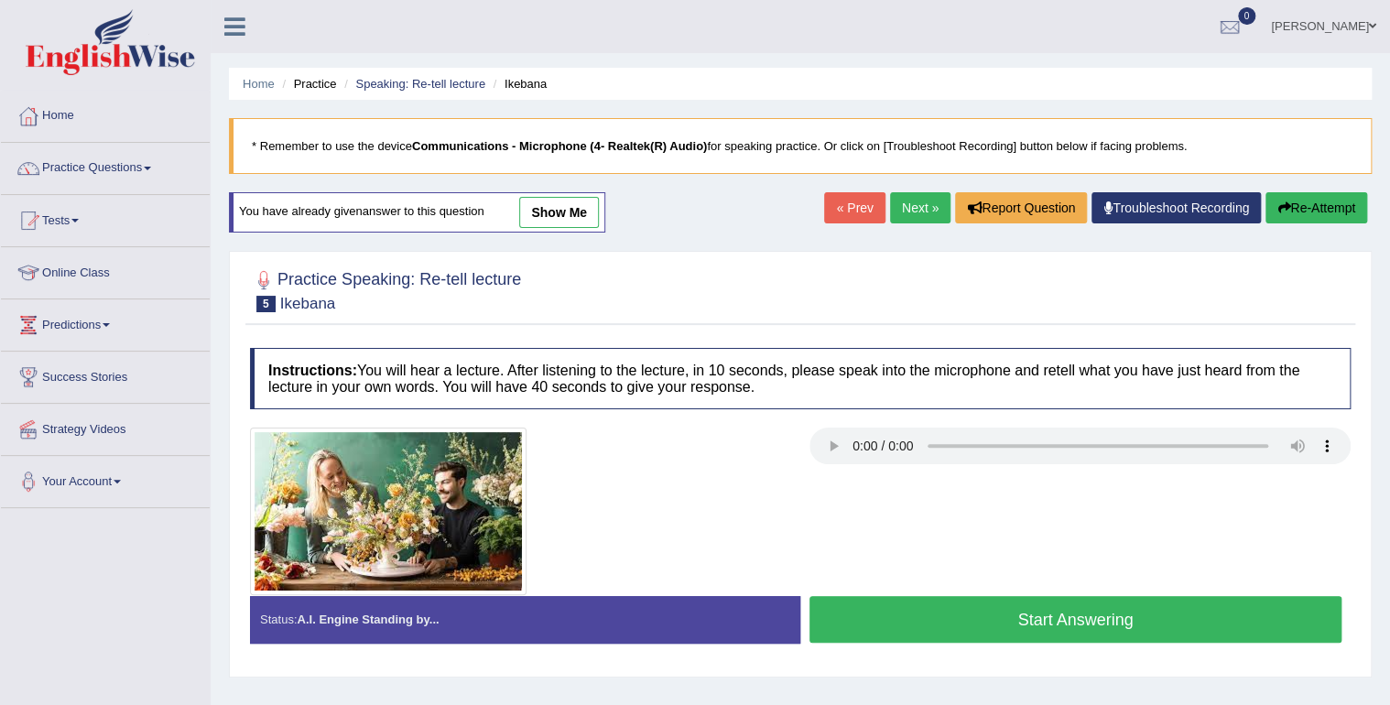
click at [920, 127] on blockquote "* Remember to use the device Communications - Microphone (4- Realtek(R) Audio) …" at bounding box center [800, 146] width 1143 height 56
click at [923, 220] on link "Next »" at bounding box center [920, 207] width 60 height 31
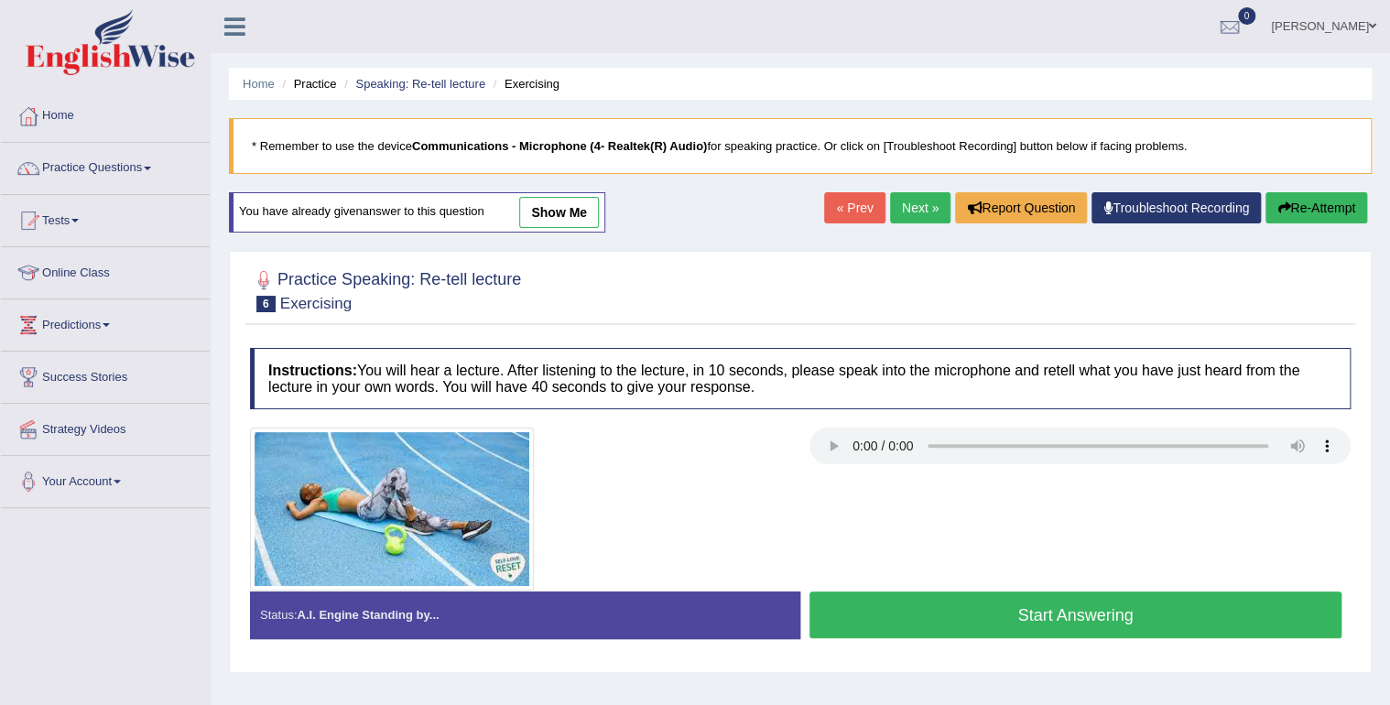
click at [916, 206] on link "Next »" at bounding box center [920, 207] width 60 height 31
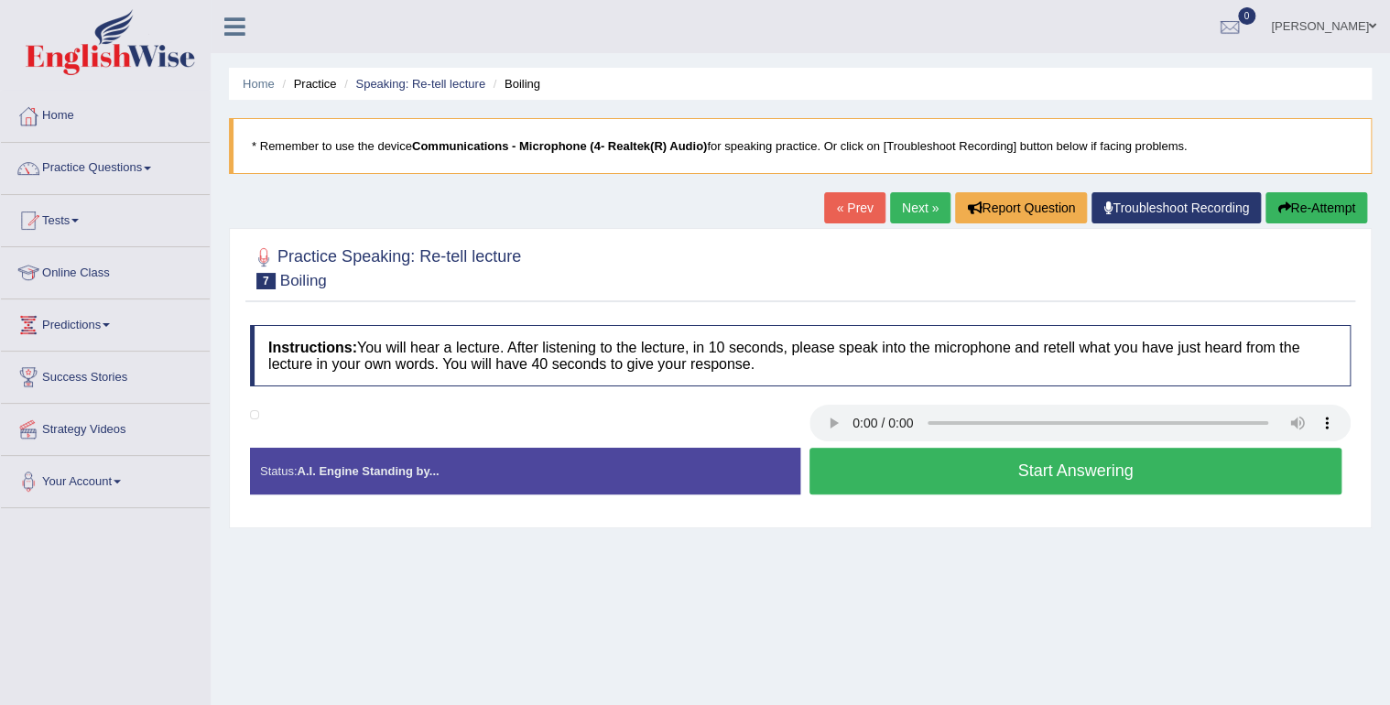
click at [857, 469] on button "Start Answering" at bounding box center [1076, 471] width 532 height 47
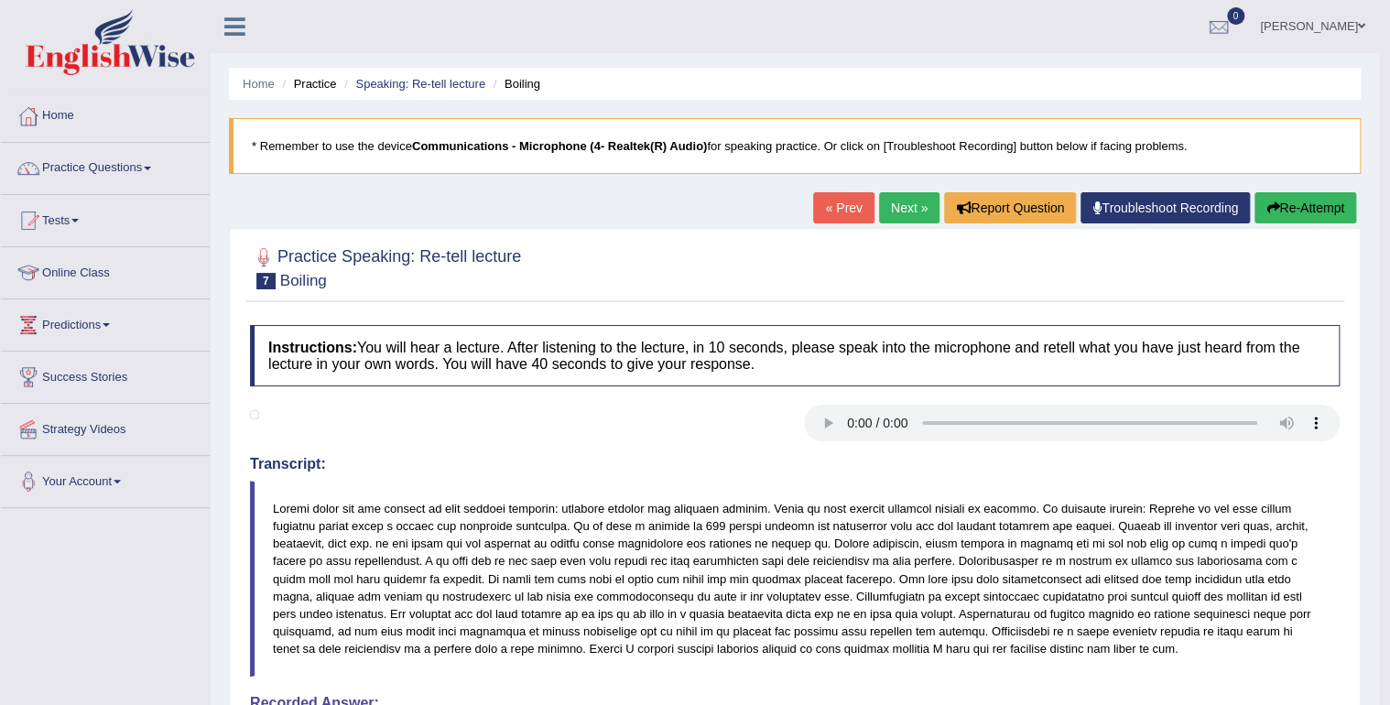
click at [915, 209] on link "Next »" at bounding box center [909, 207] width 60 height 31
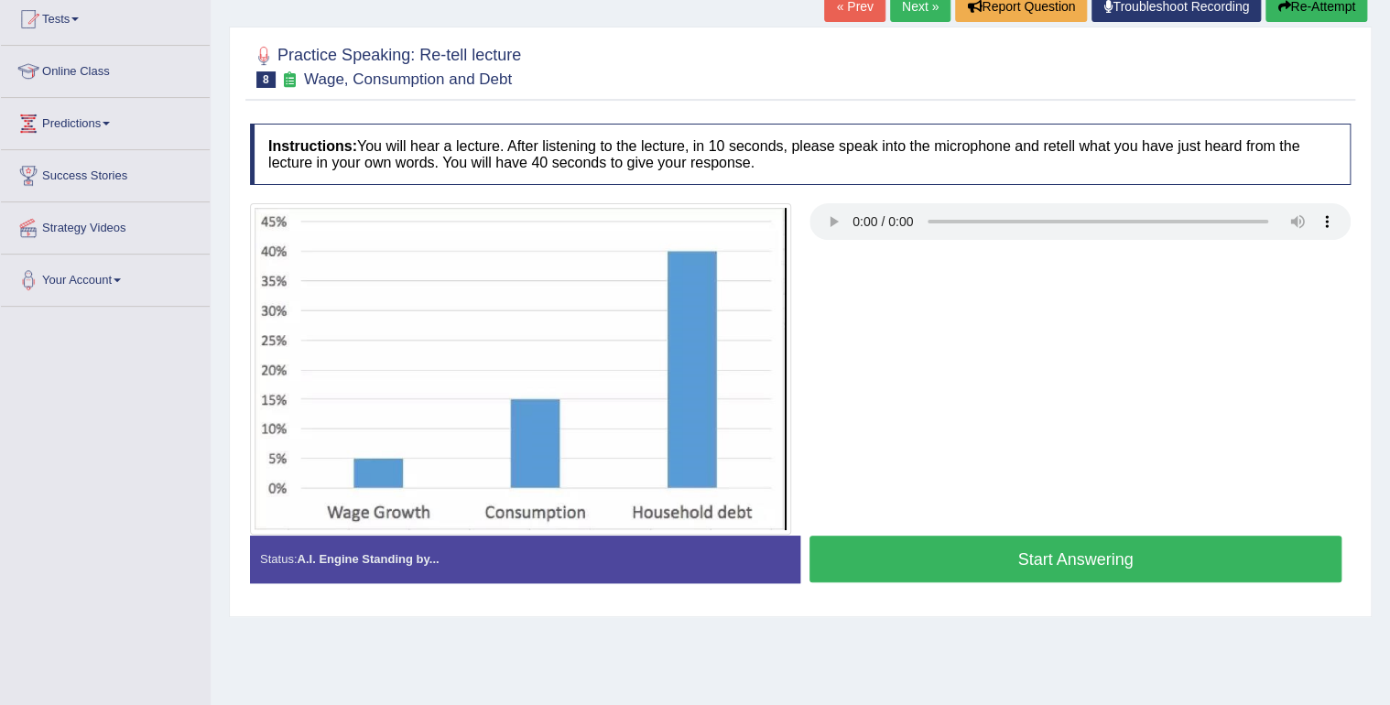
scroll to position [256, 0]
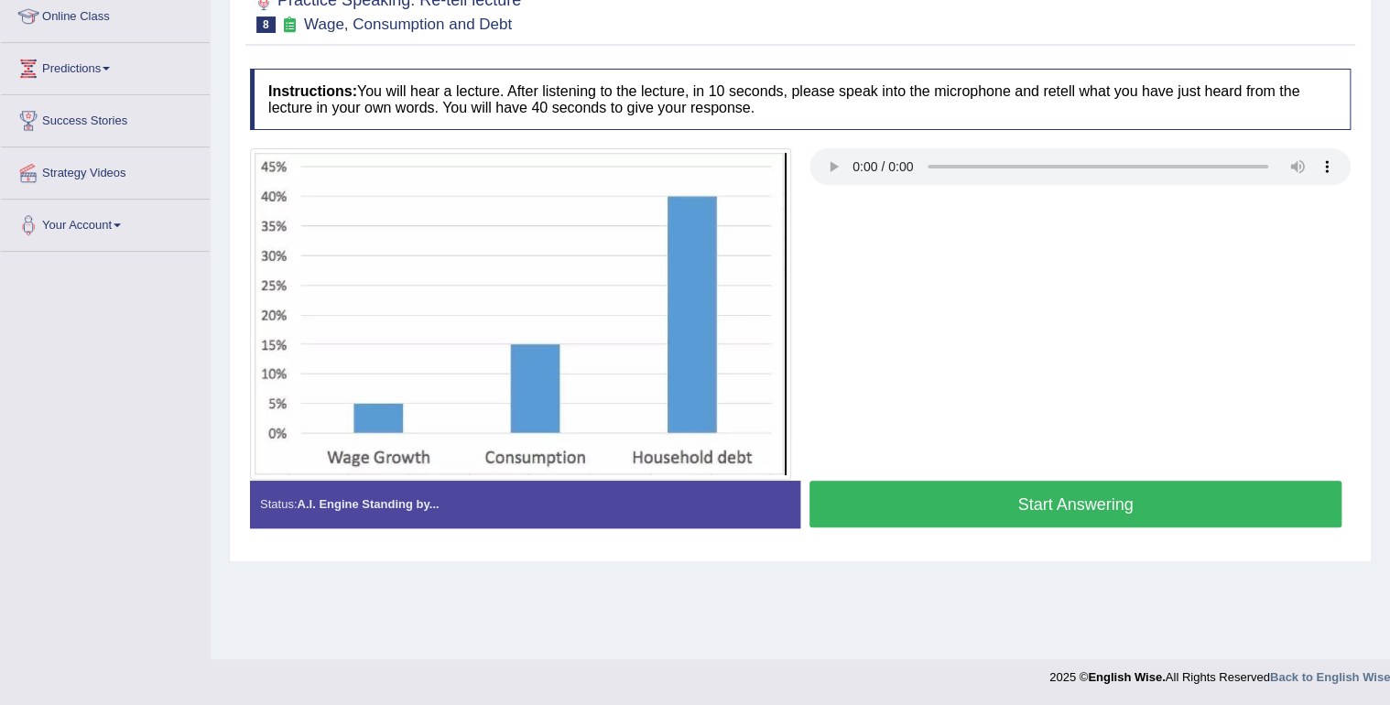
click at [934, 495] on button "Start Answering" at bounding box center [1076, 504] width 532 height 47
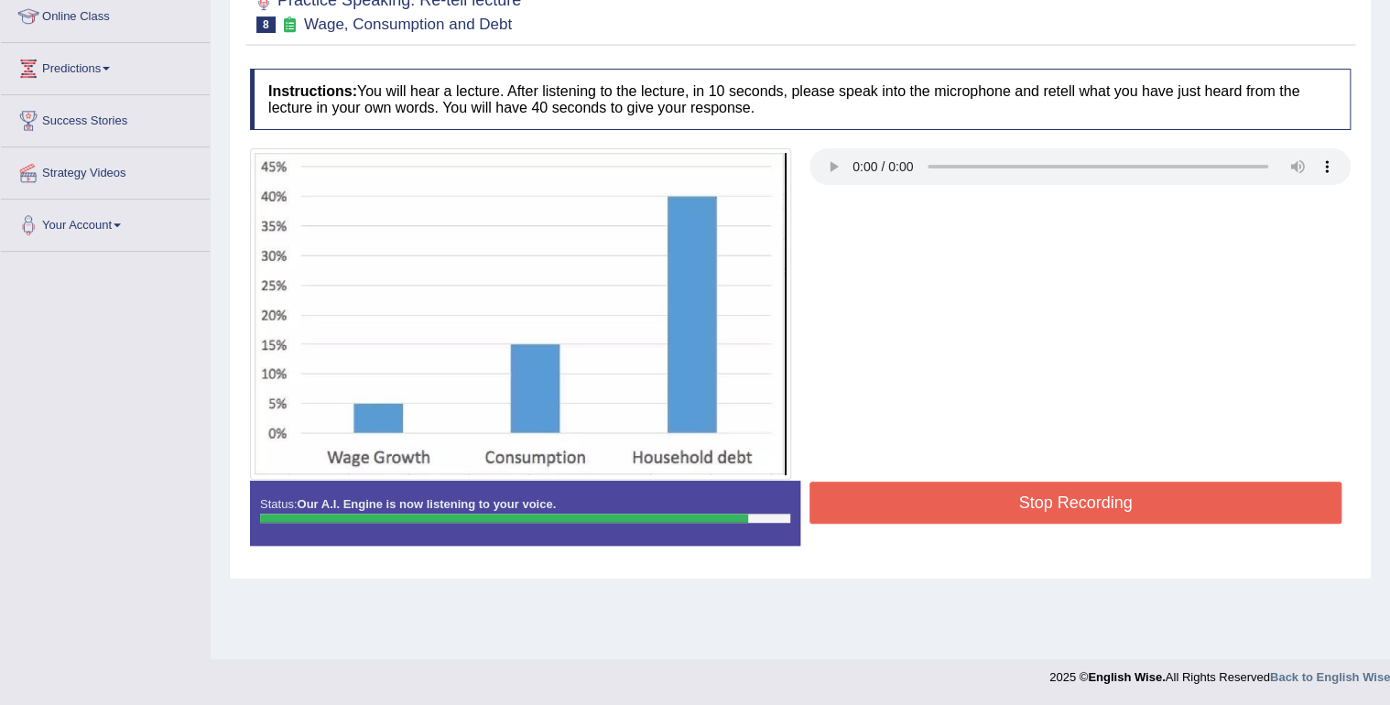
click at [941, 502] on button "Stop Recording" at bounding box center [1076, 503] width 532 height 42
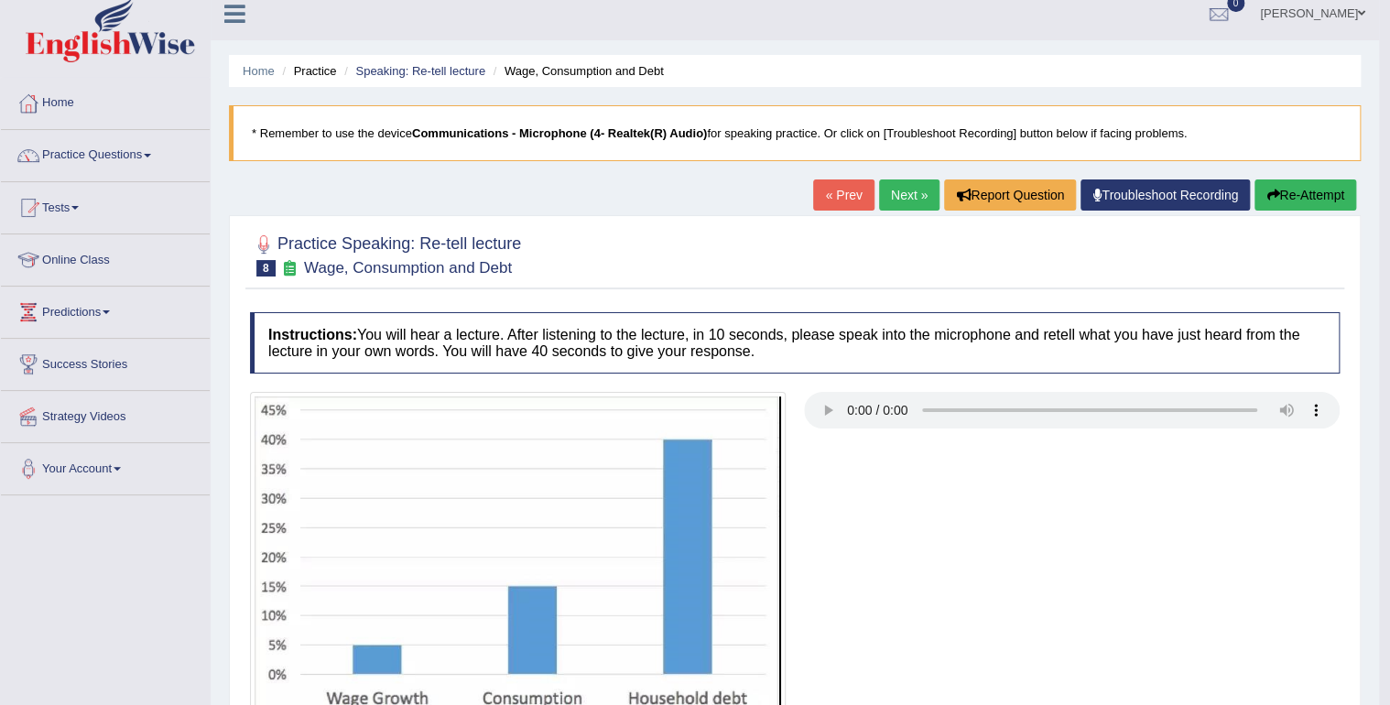
scroll to position [0, 0]
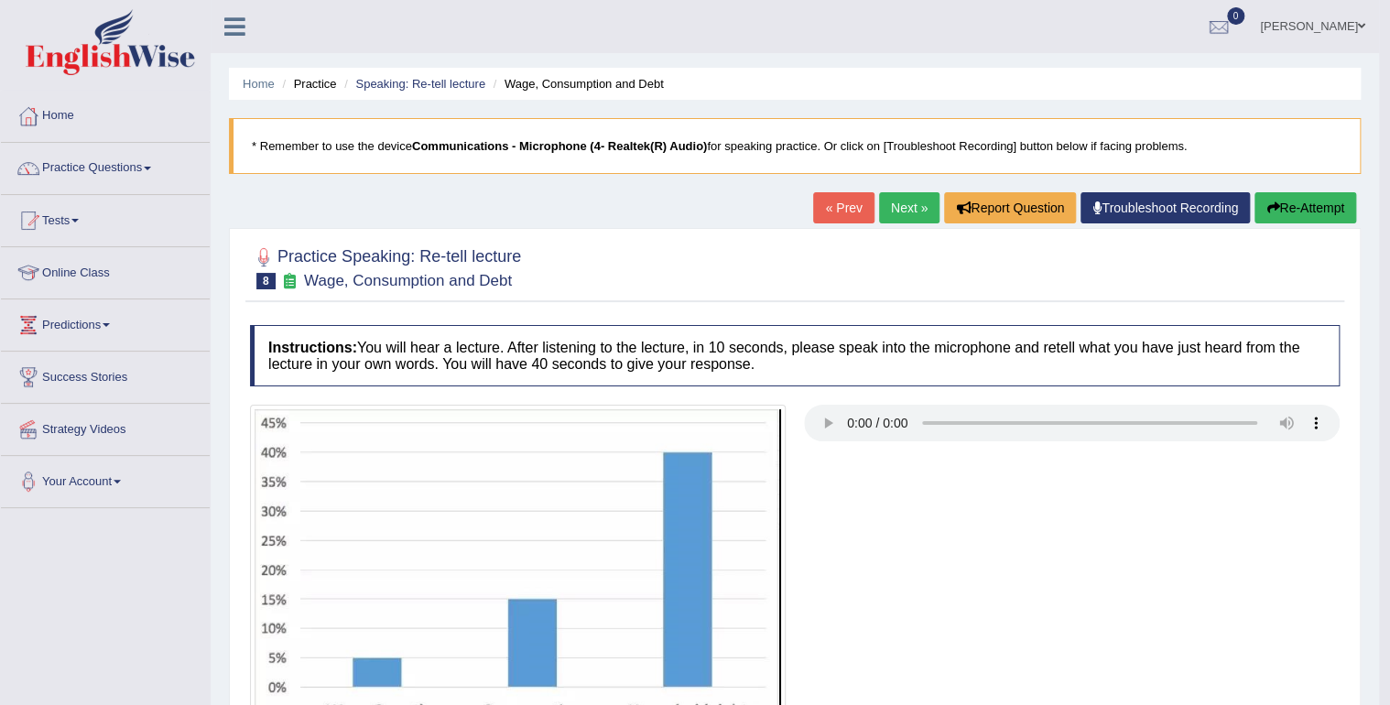
click at [153, 165] on link "Practice Questions" at bounding box center [105, 166] width 209 height 46
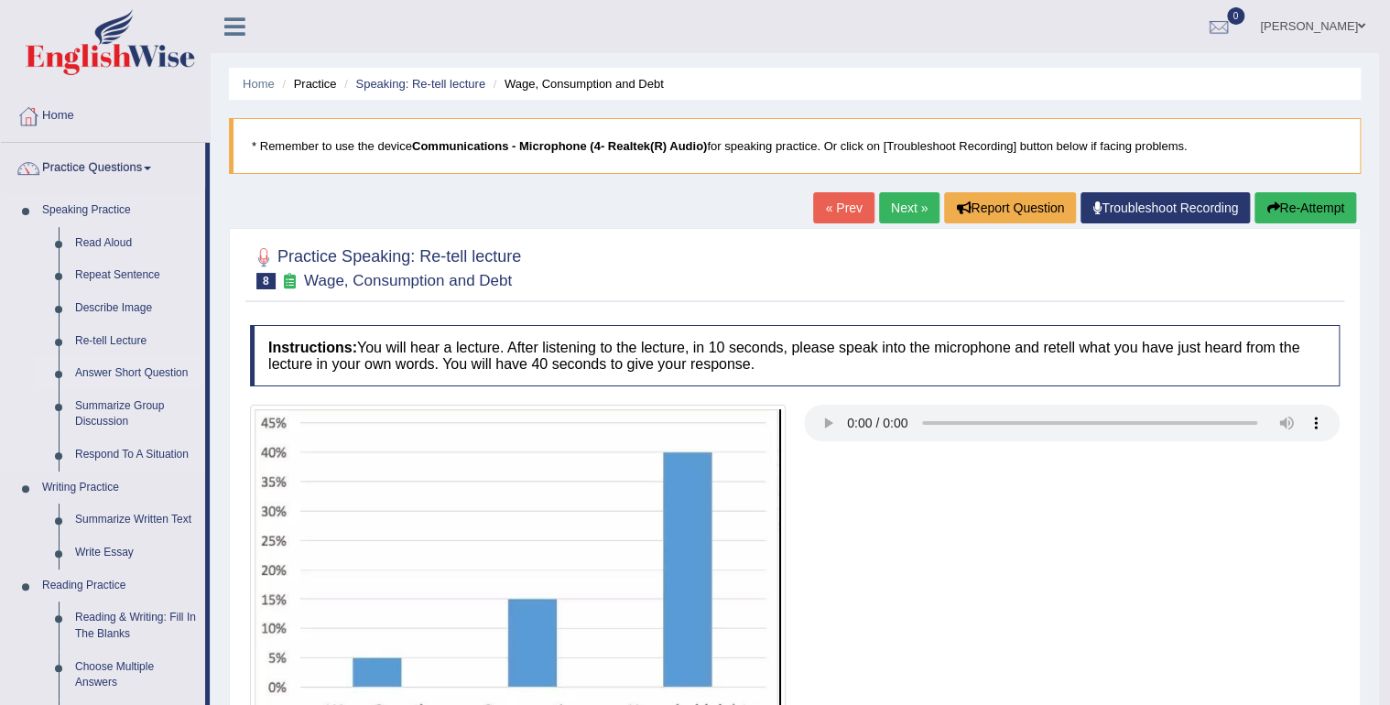
click at [167, 365] on link "Answer Short Question" at bounding box center [136, 373] width 138 height 33
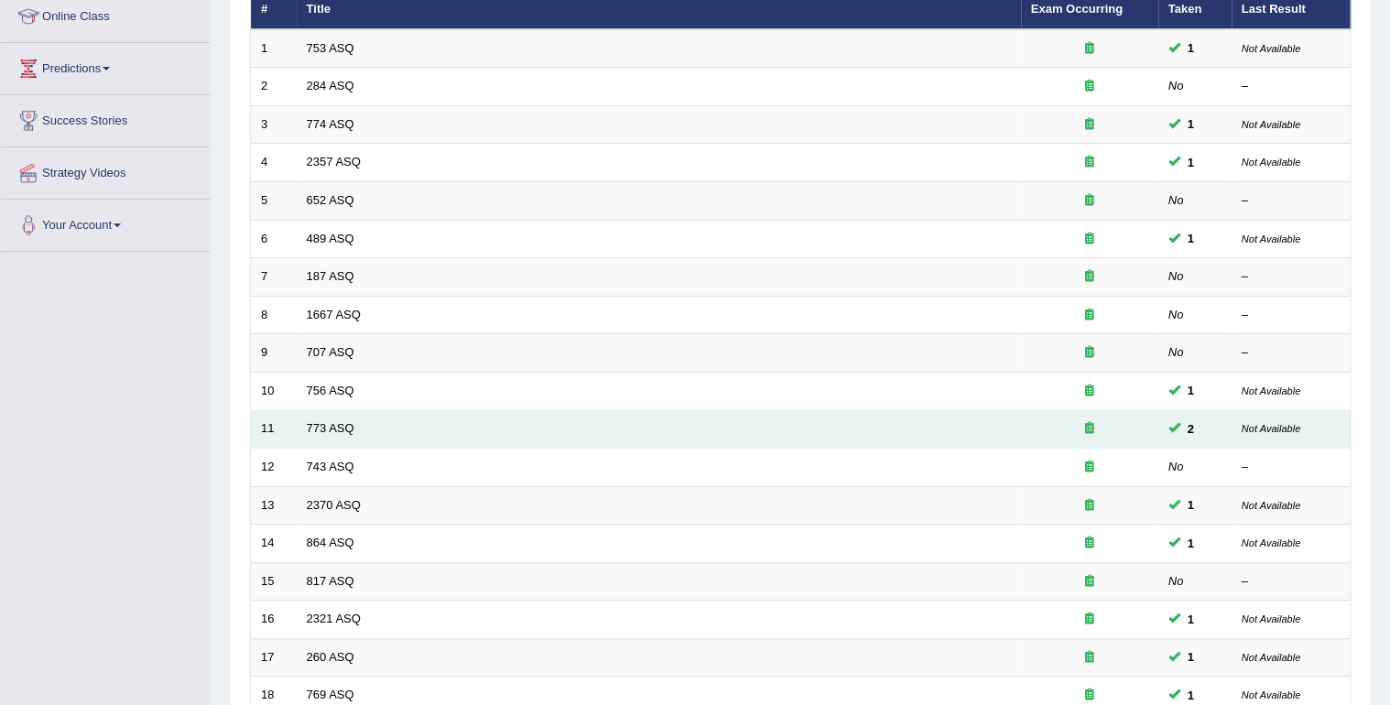
scroll to position [293, 0]
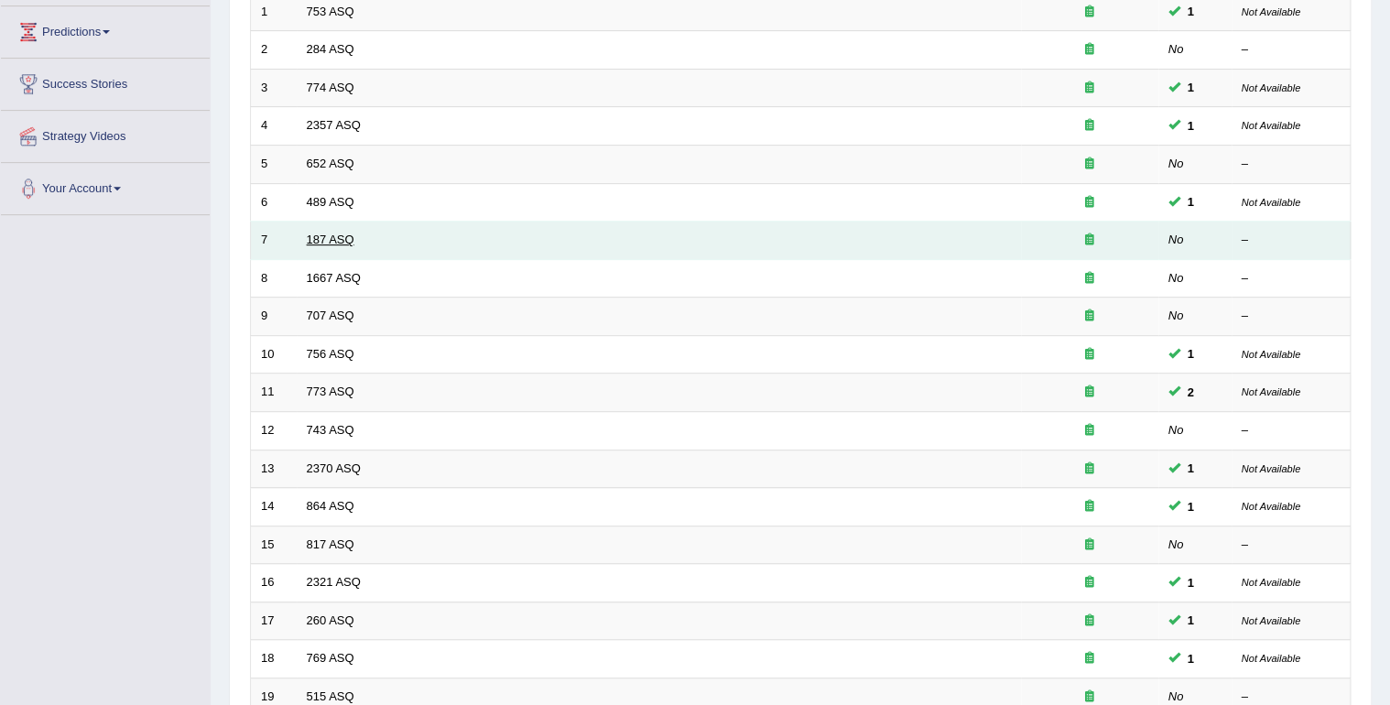
click at [317, 243] on link "187 ASQ" at bounding box center [331, 240] width 48 height 14
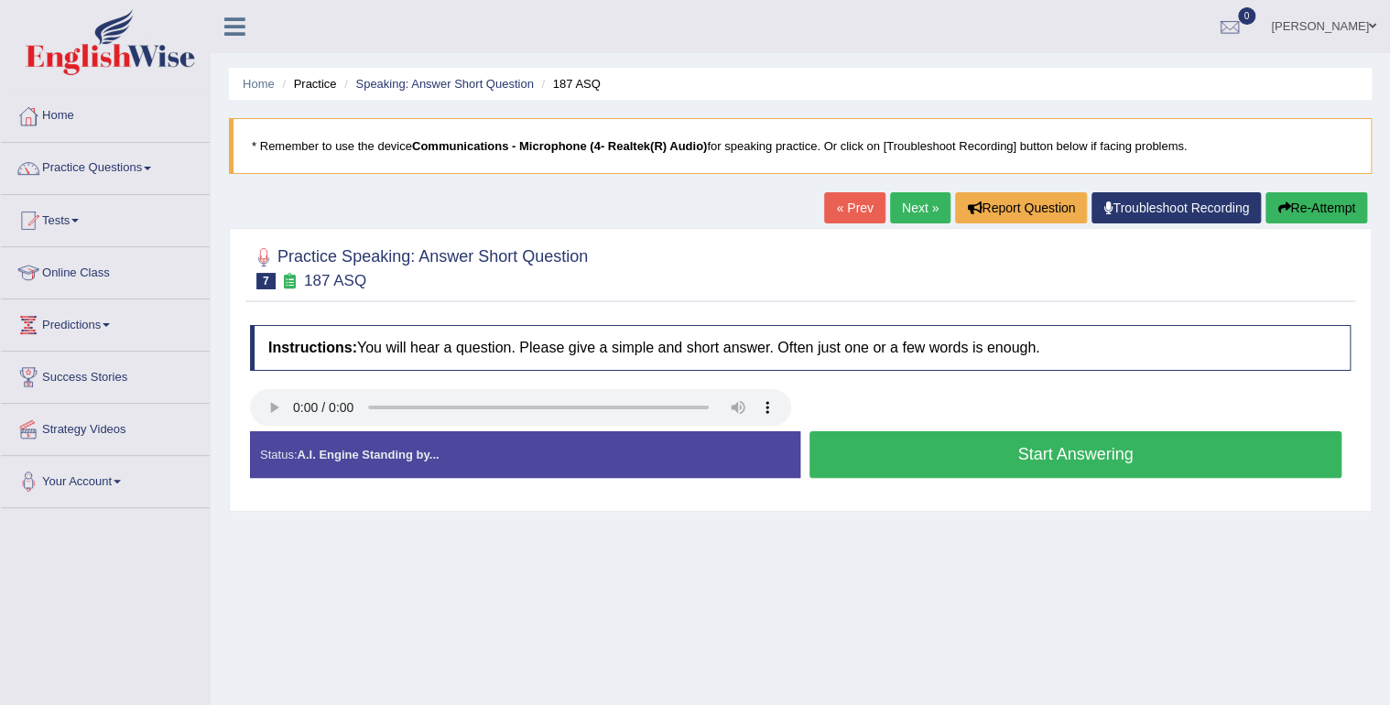
click at [905, 462] on button "Start Answering" at bounding box center [1076, 454] width 532 height 47
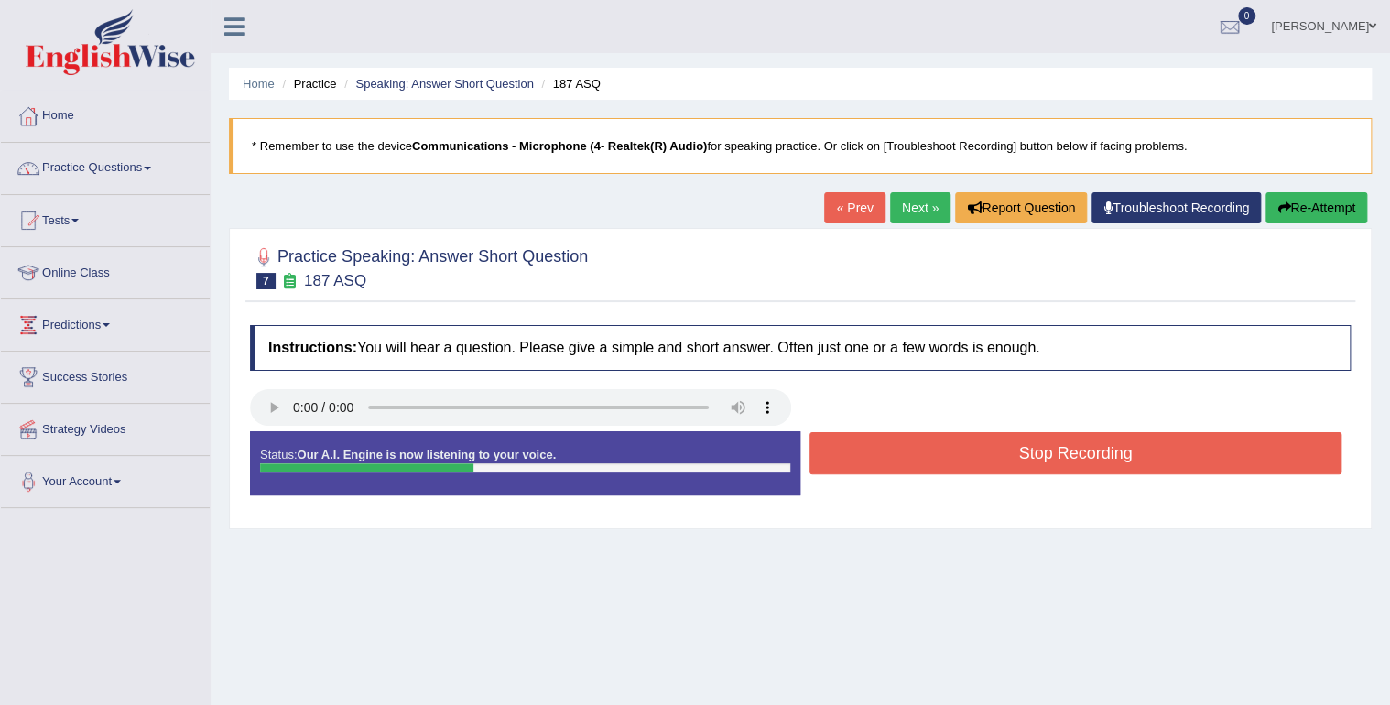
click at [888, 451] on button "Stop Recording" at bounding box center [1076, 453] width 532 height 42
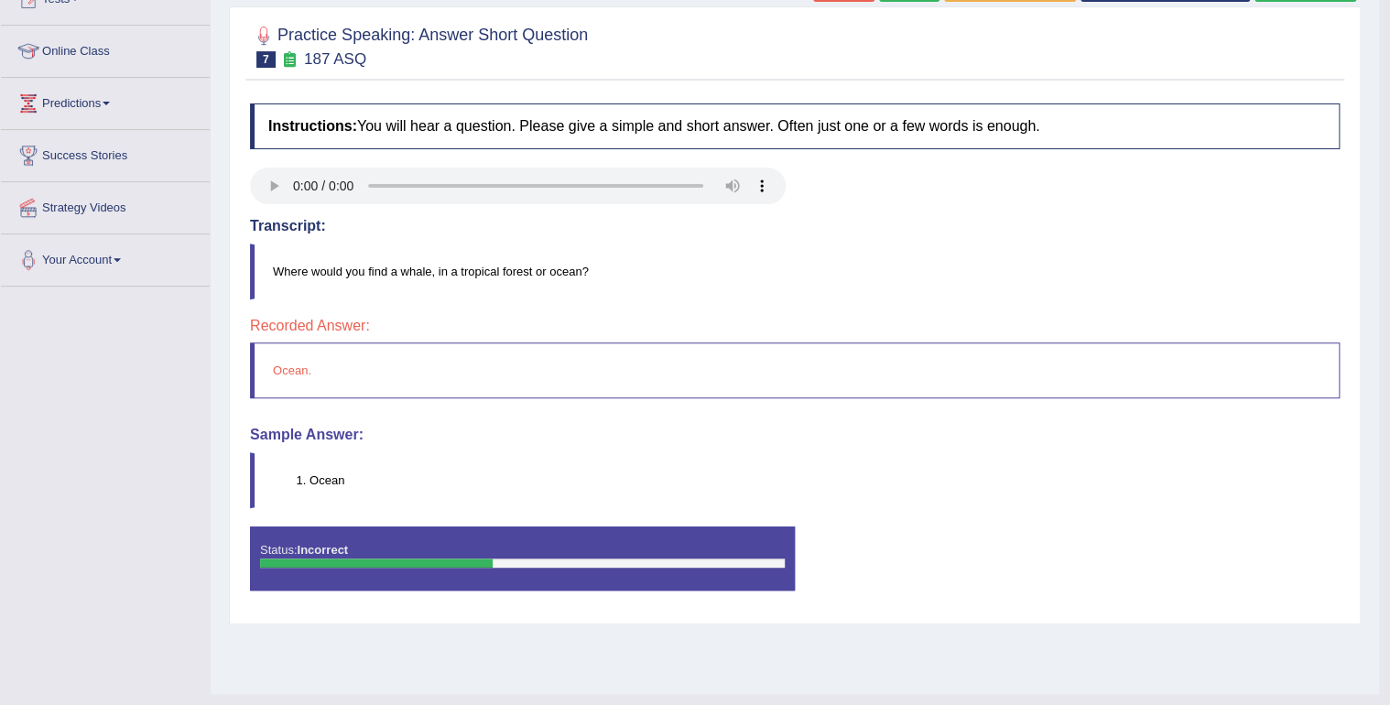
drag, startPoint x: 853, startPoint y: 380, endPoint x: 858, endPoint y: 368, distance: 13.1
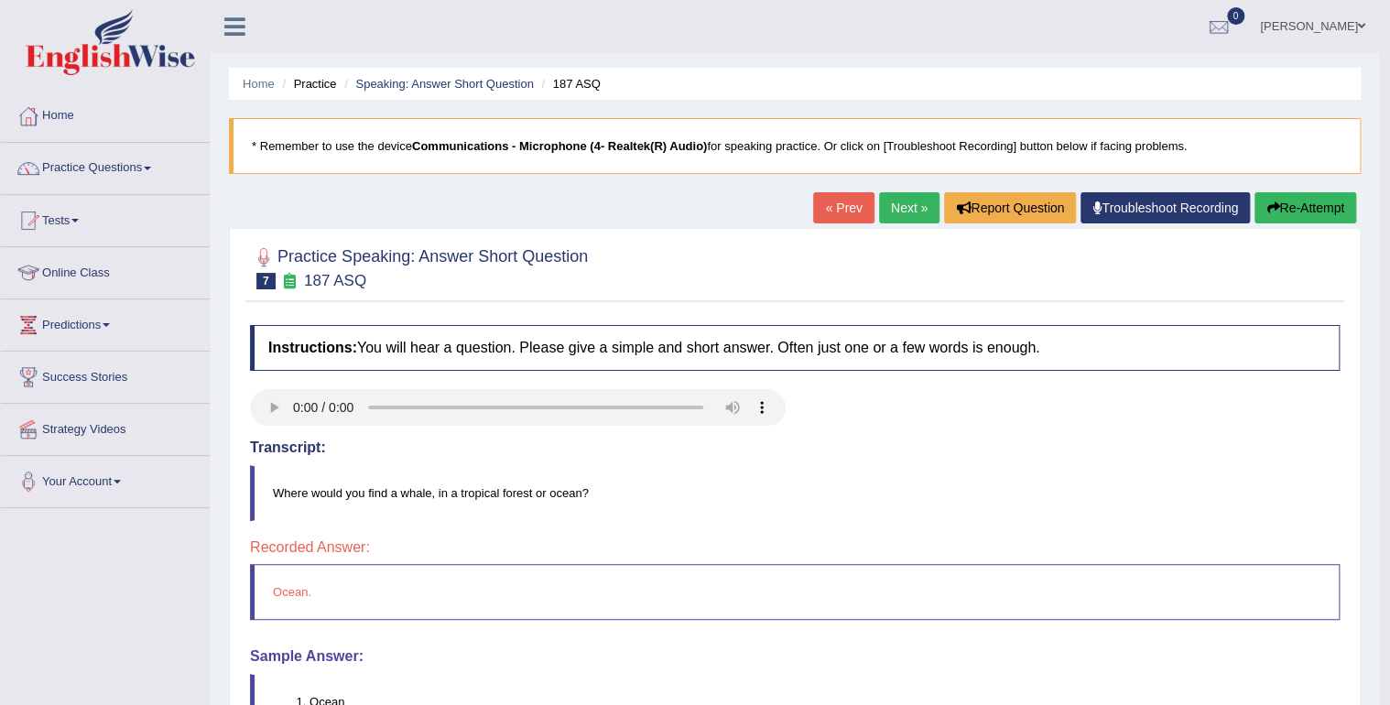
click at [898, 205] on link "Next »" at bounding box center [909, 207] width 60 height 31
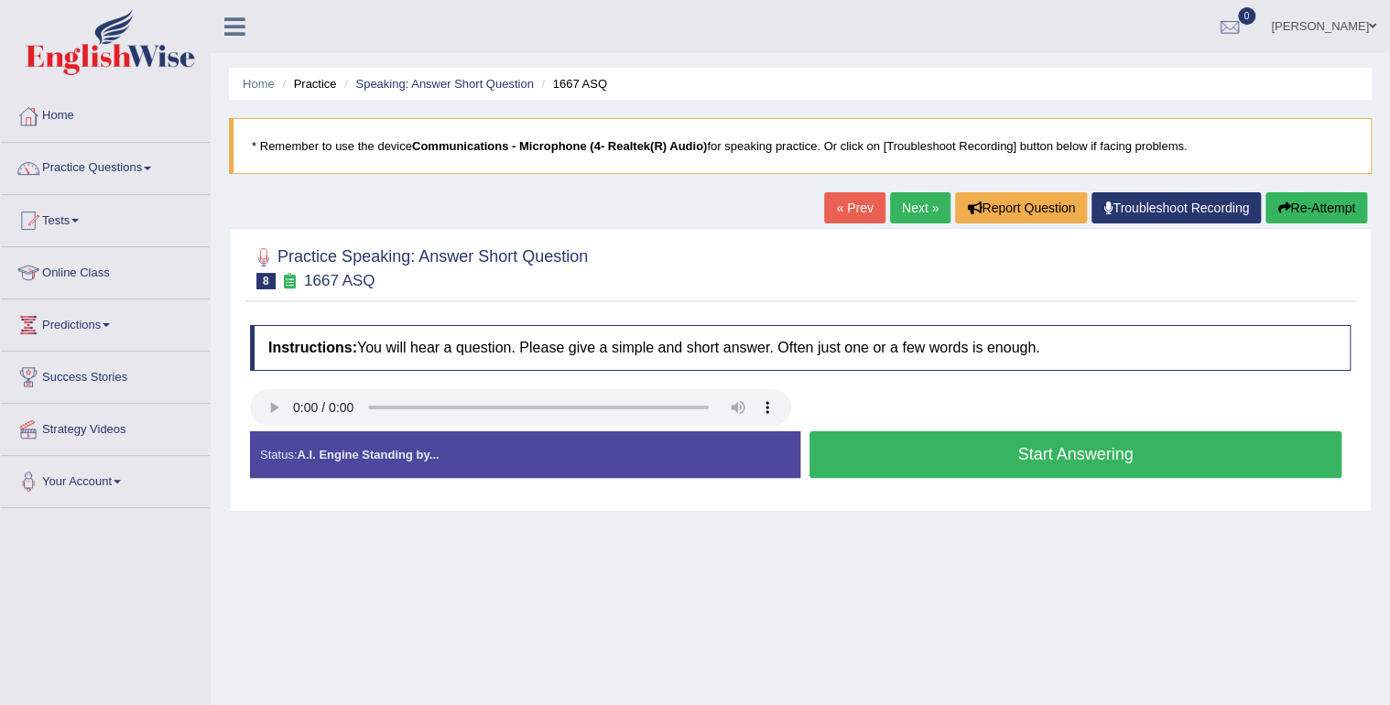
click at [974, 440] on button "Start Answering" at bounding box center [1076, 454] width 532 height 47
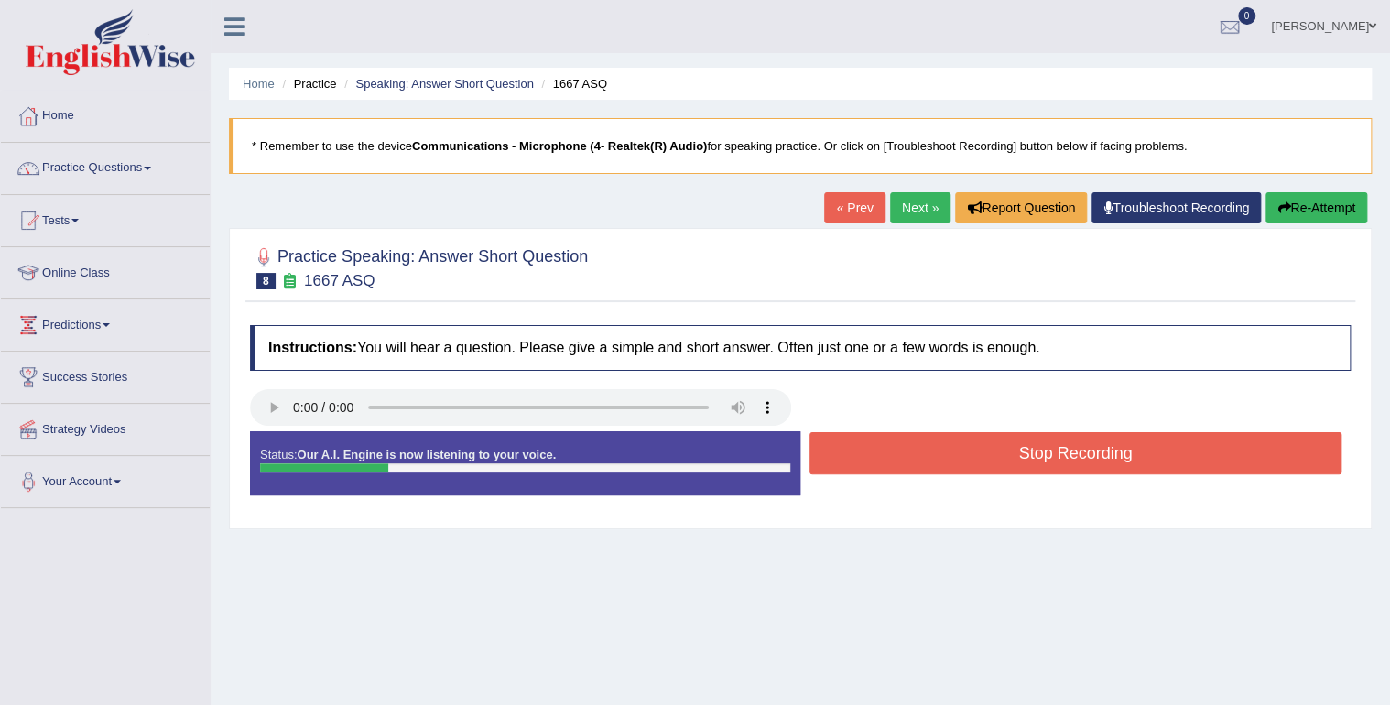
click at [974, 449] on button "Stop Recording" at bounding box center [1076, 453] width 532 height 42
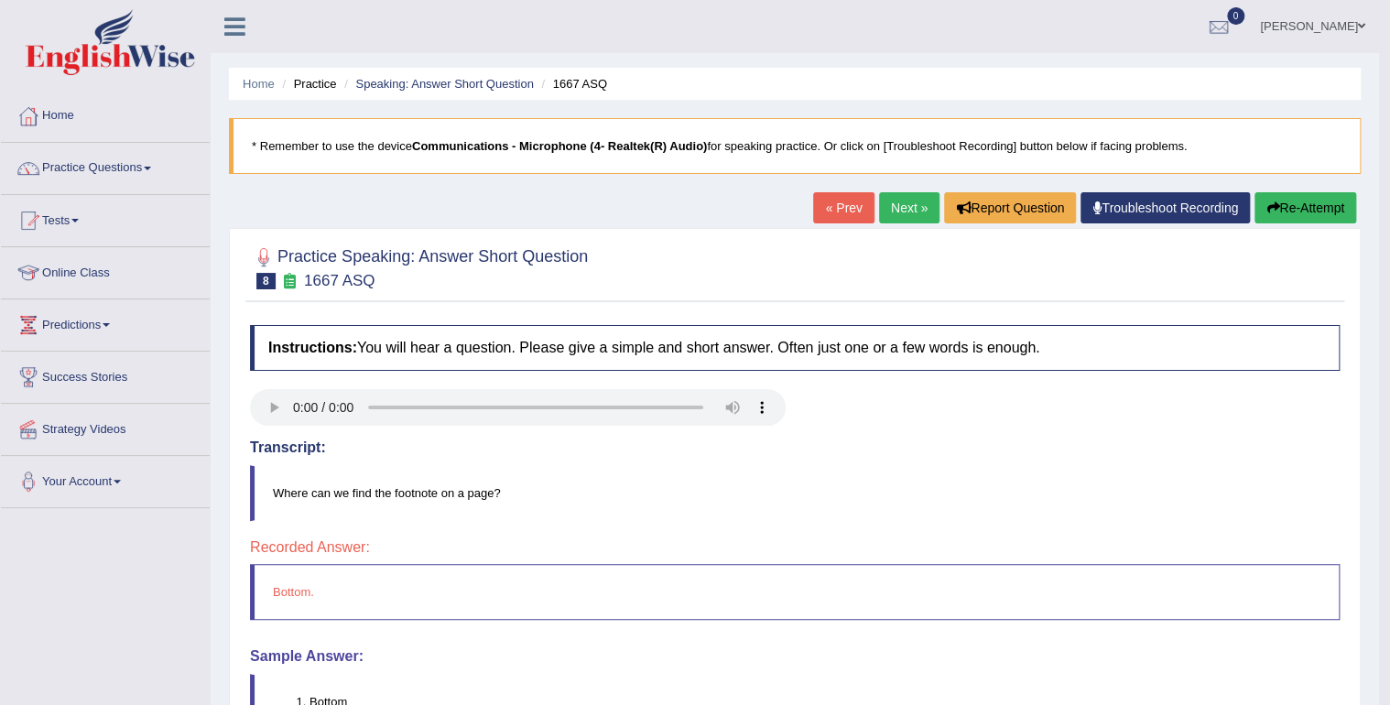
click at [896, 212] on link "Next »" at bounding box center [909, 207] width 60 height 31
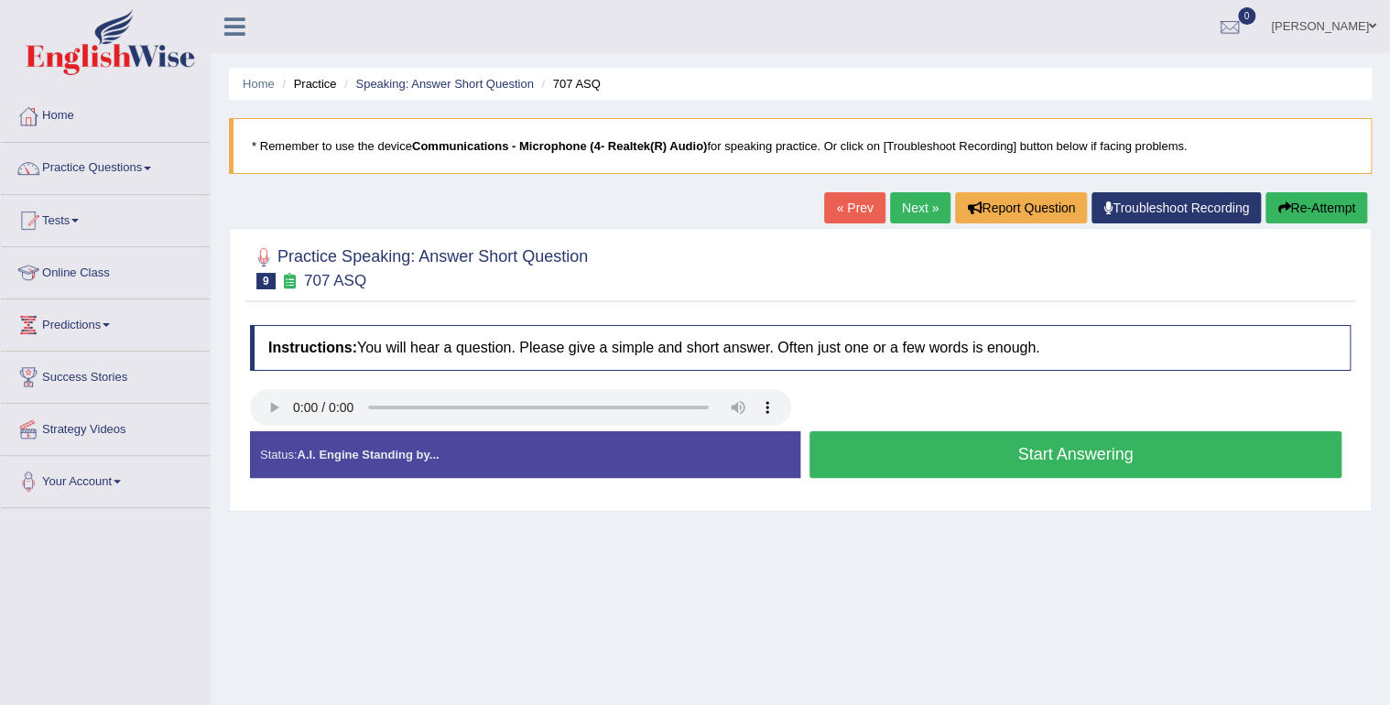
click at [939, 453] on button "Start Answering" at bounding box center [1076, 454] width 532 height 47
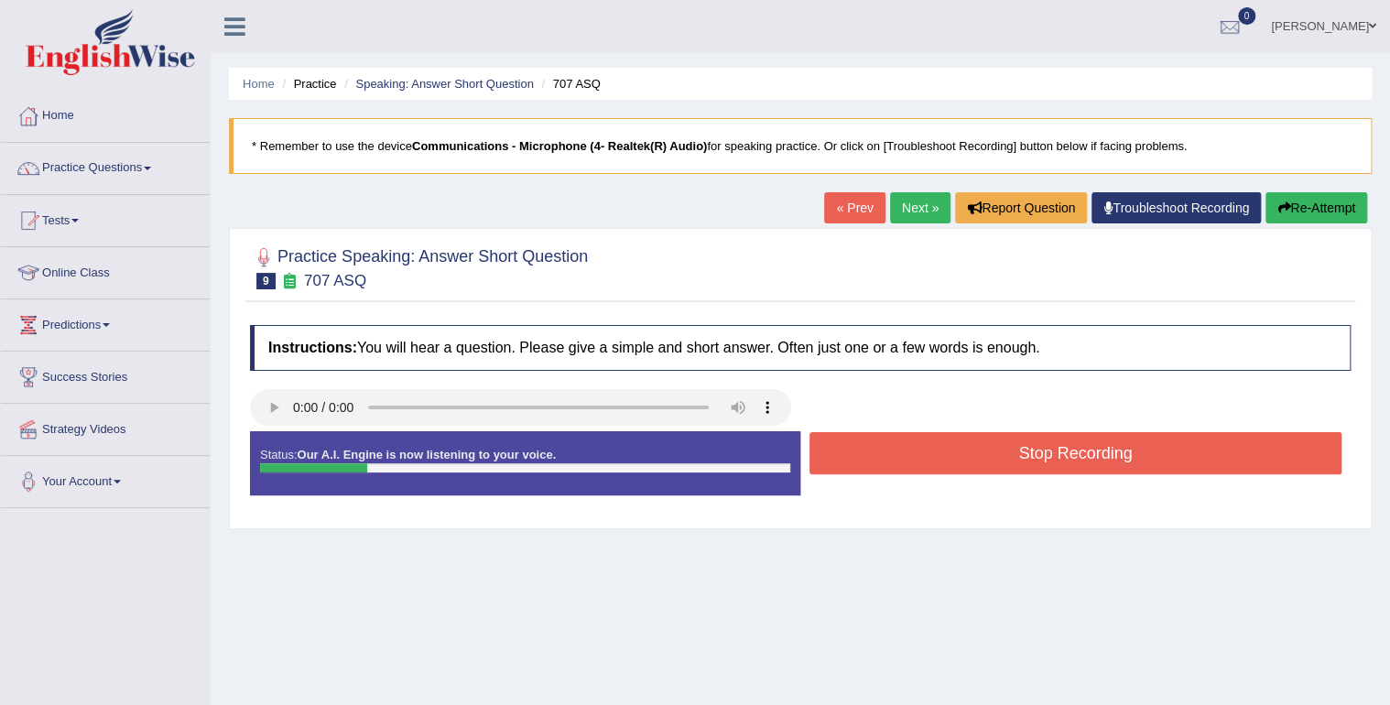
click at [940, 454] on button "Stop Recording" at bounding box center [1076, 453] width 532 height 42
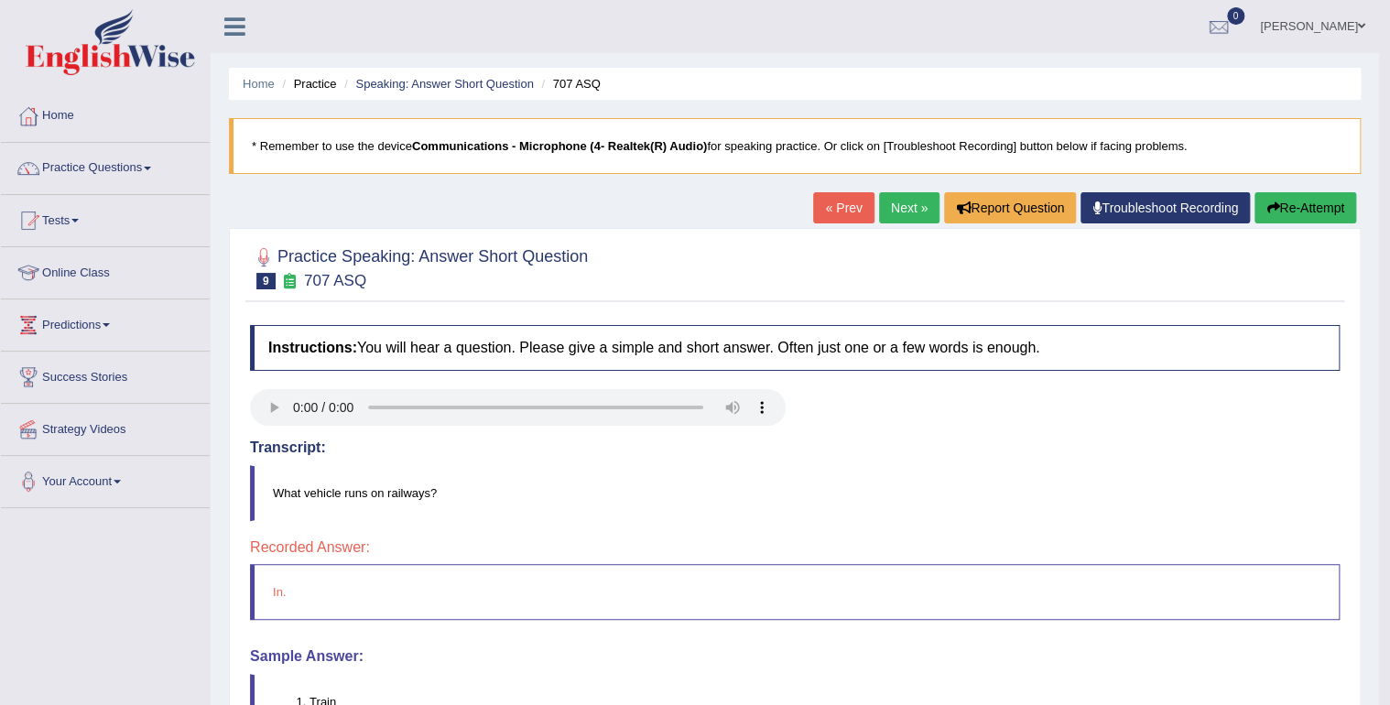
click at [898, 211] on link "Next »" at bounding box center [909, 207] width 60 height 31
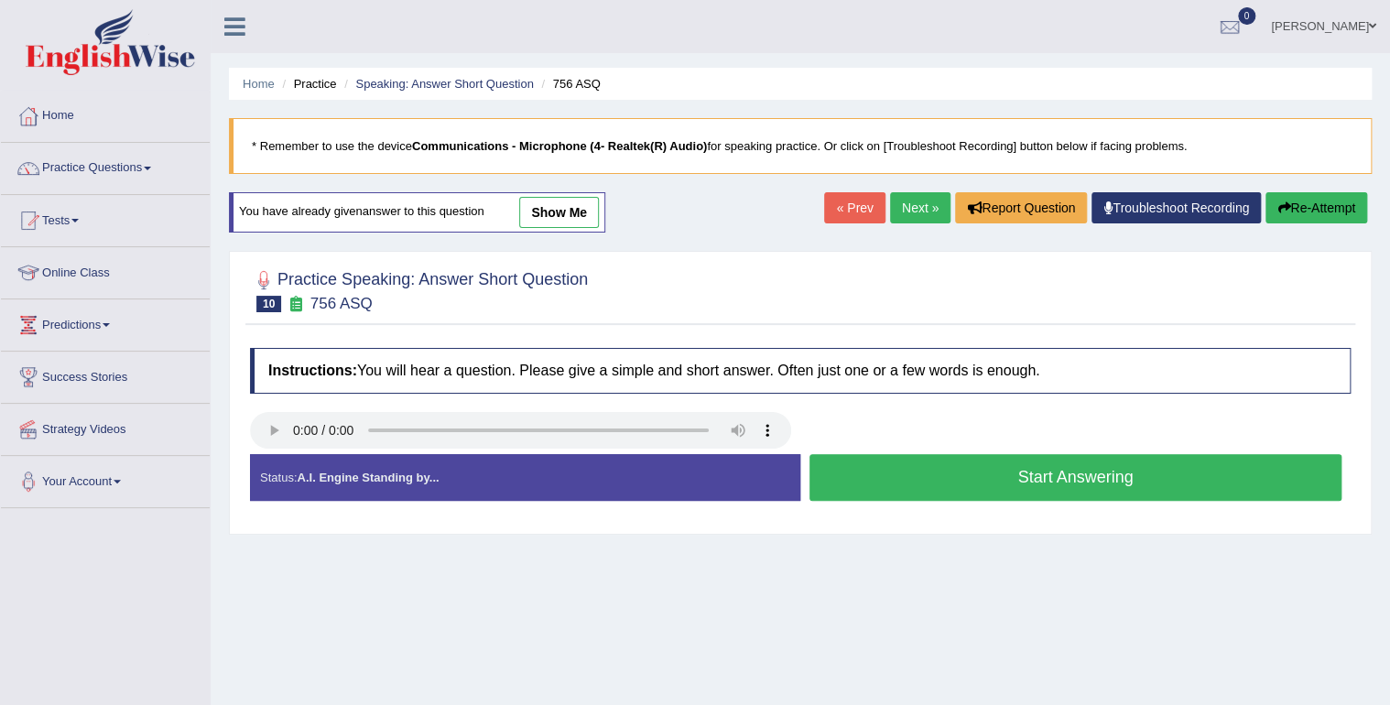
click at [901, 475] on button "Start Answering" at bounding box center [1076, 477] width 532 height 47
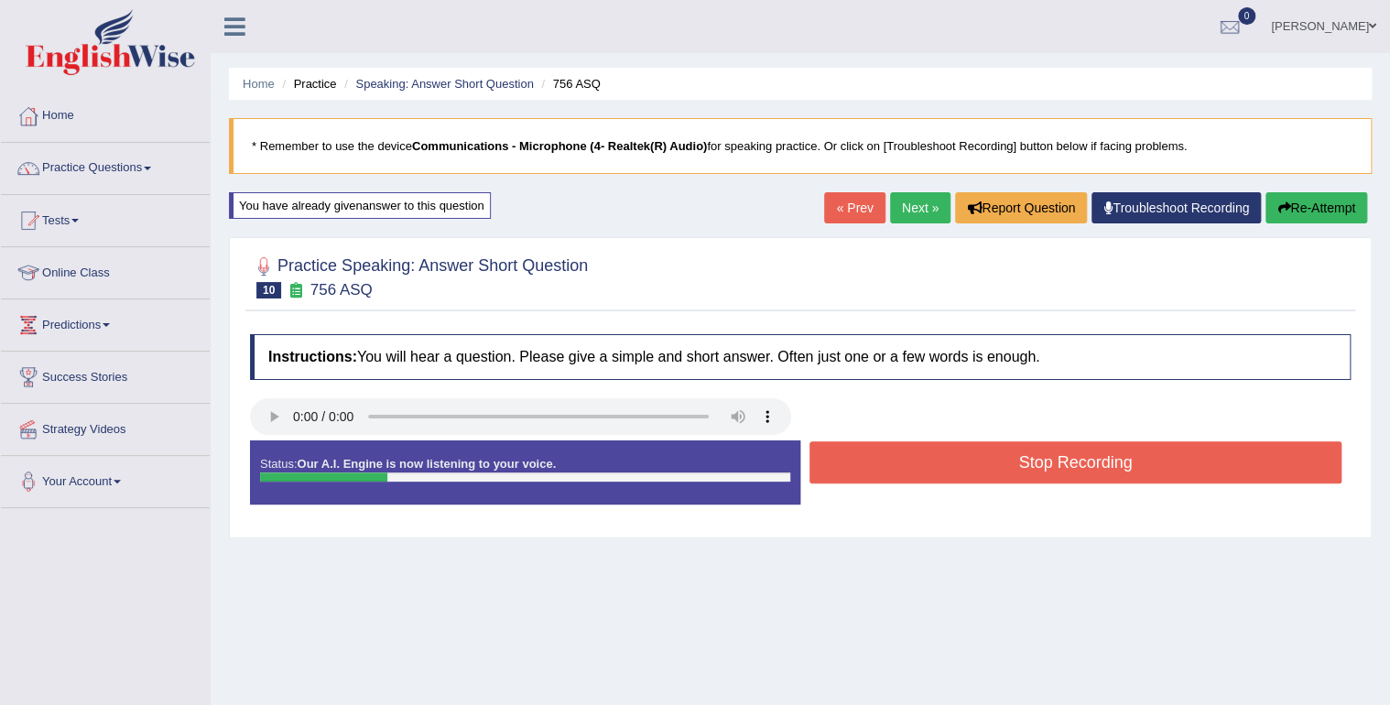
click at [904, 462] on button "Stop Recording" at bounding box center [1076, 462] width 532 height 42
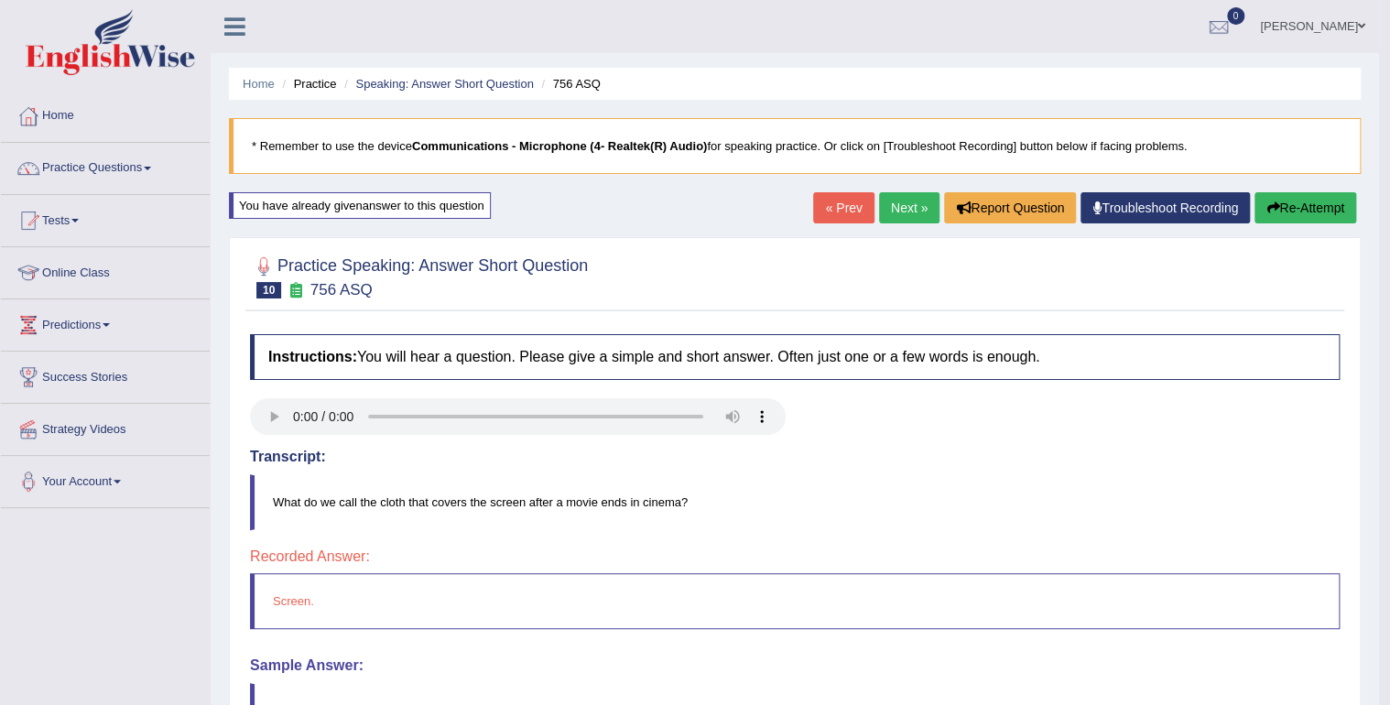
click at [899, 209] on link "Next »" at bounding box center [909, 207] width 60 height 31
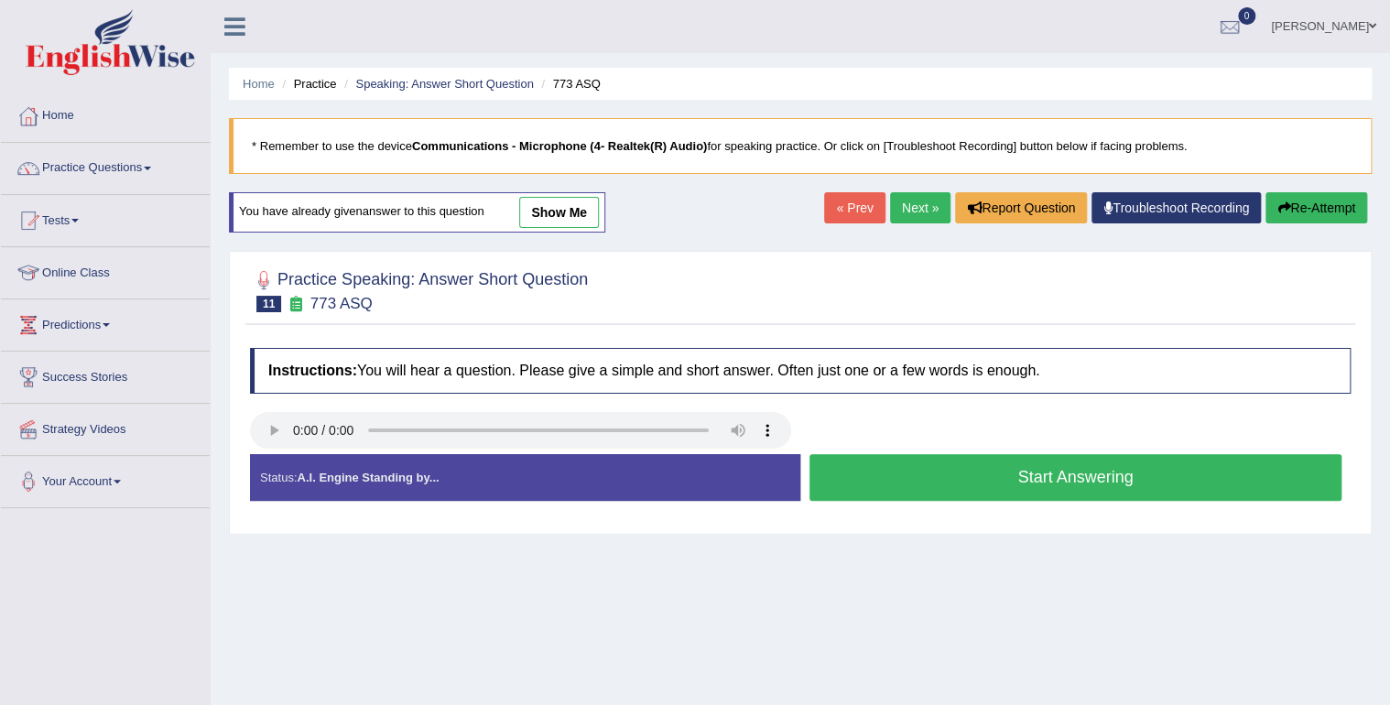
click at [971, 490] on button "Start Answering" at bounding box center [1076, 477] width 532 height 47
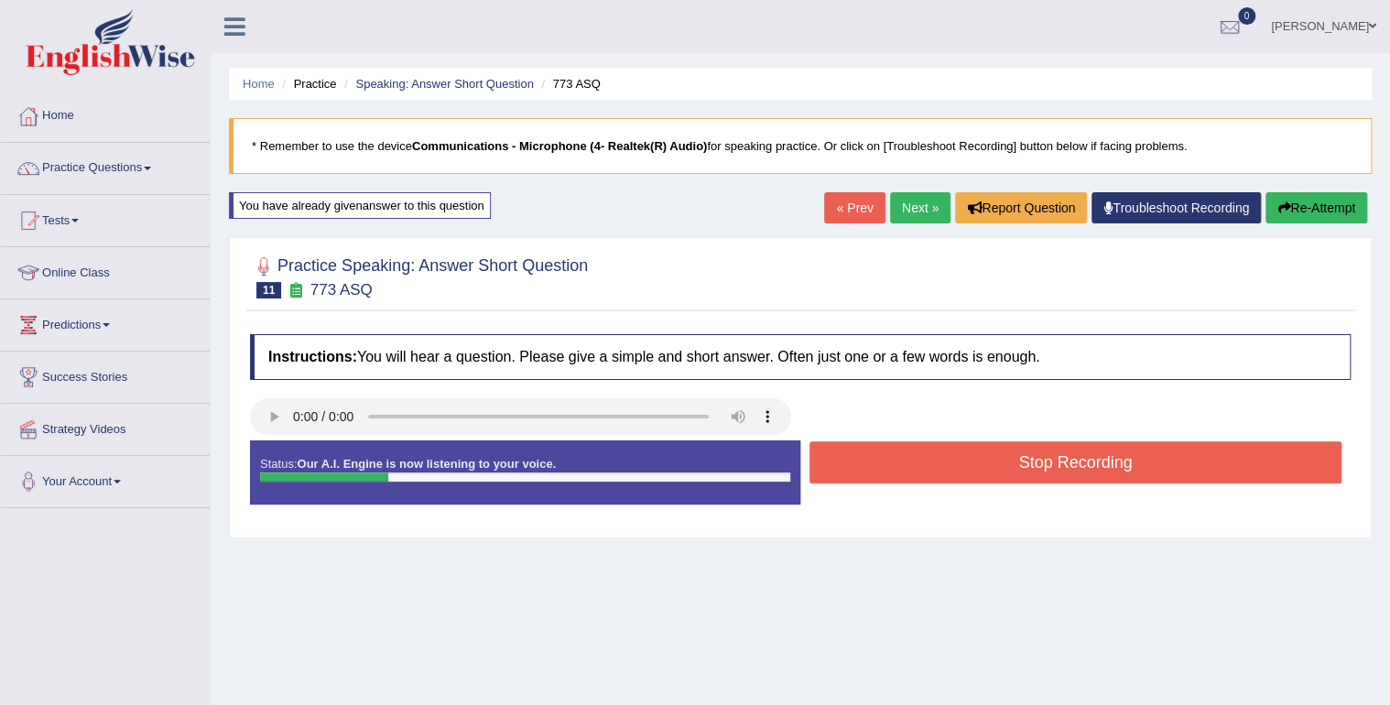
click at [962, 460] on button "Stop Recording" at bounding box center [1076, 462] width 532 height 42
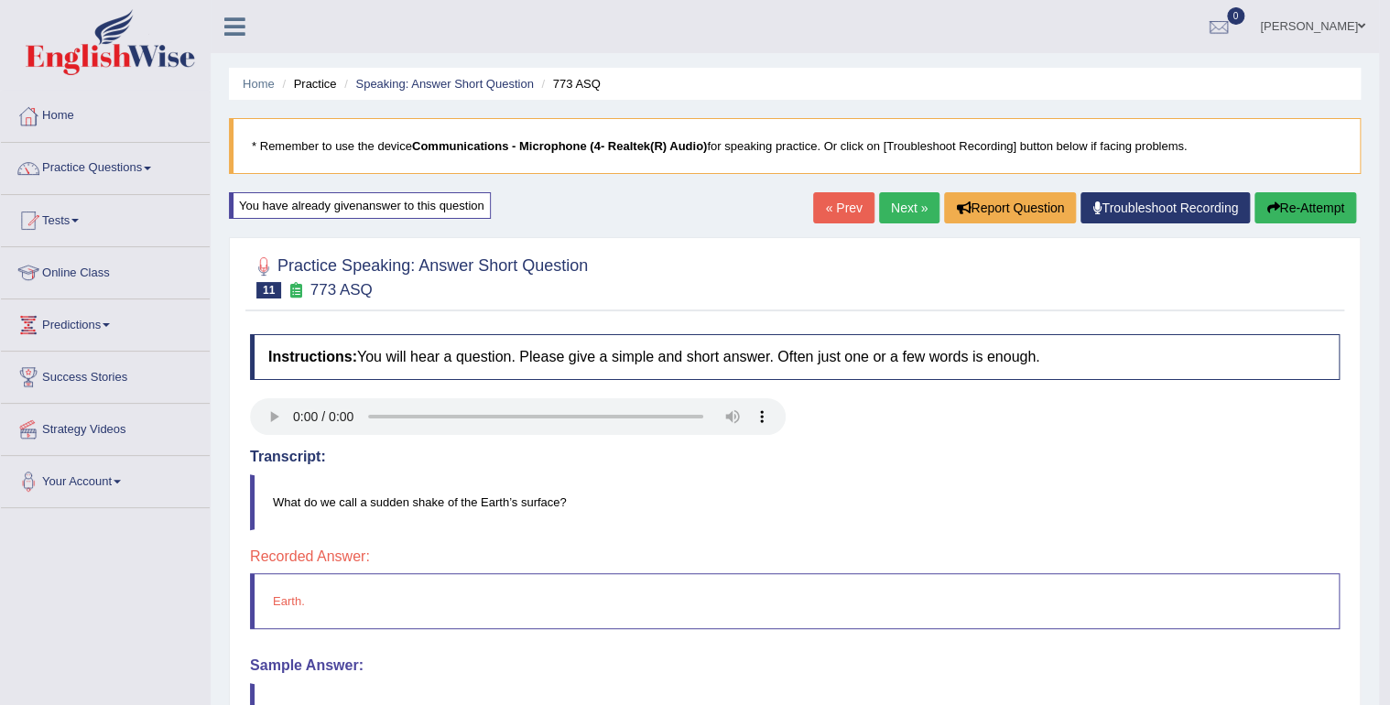
scroll to position [73, 0]
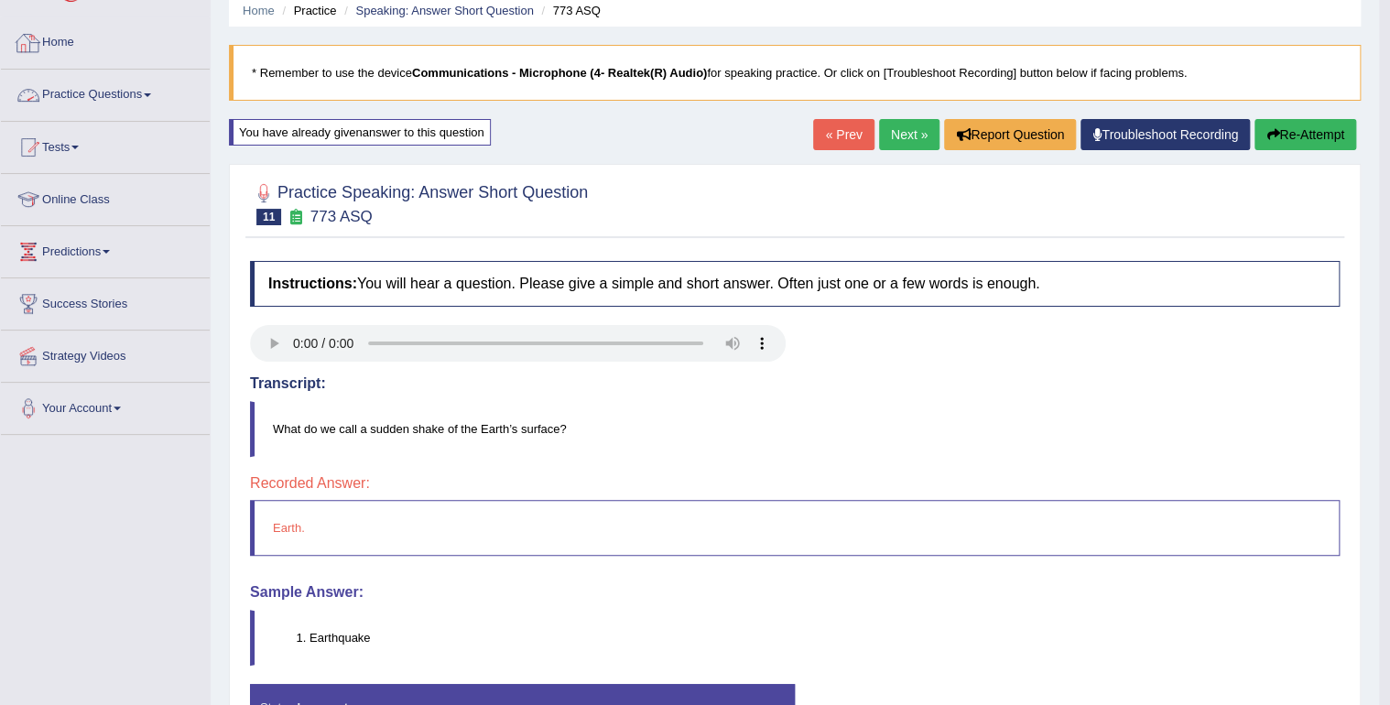
click at [51, 41] on link "Home" at bounding box center [105, 40] width 209 height 46
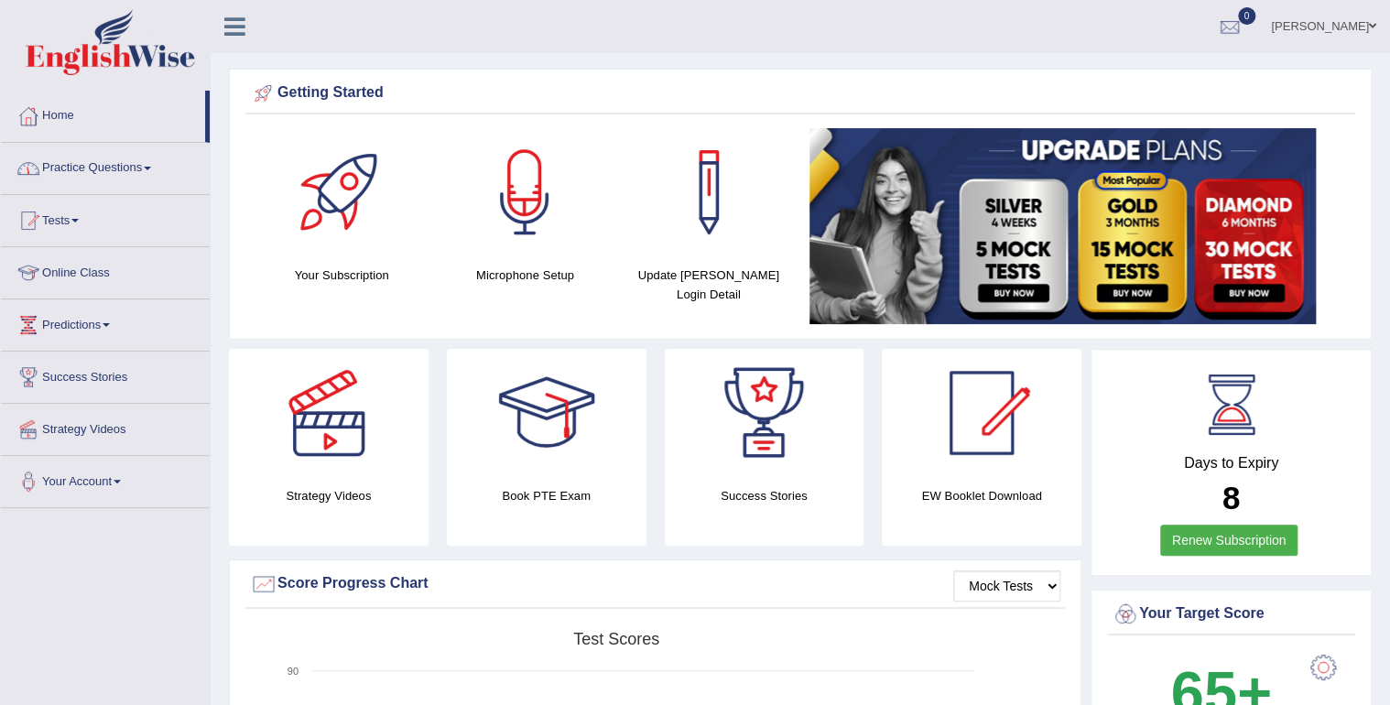
click at [135, 168] on link "Practice Questions" at bounding box center [105, 166] width 209 height 46
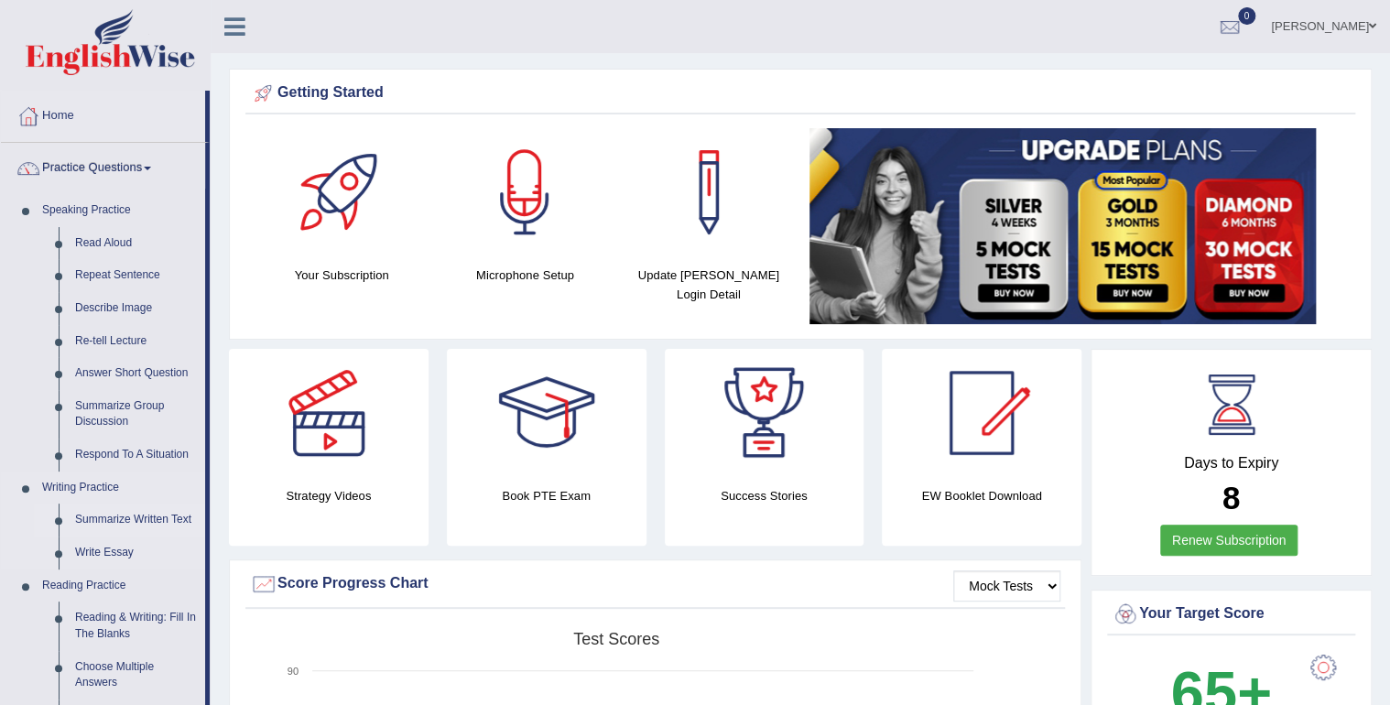
click at [160, 517] on link "Summarize Written Text" at bounding box center [136, 520] width 138 height 33
